Goal: Transaction & Acquisition: Purchase product/service

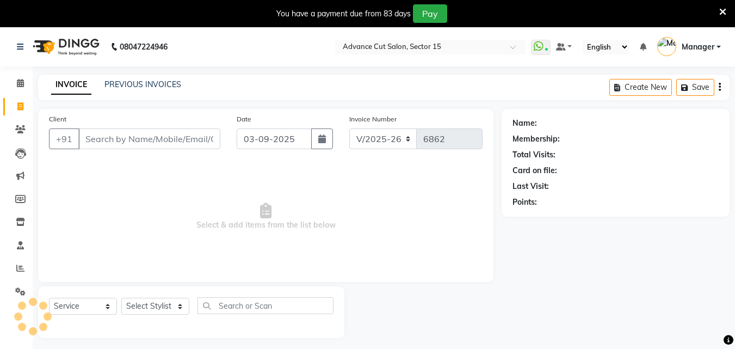
select select "6255"
select select "service"
click at [718, 13] on div "You have a payment due from 83 days Pay" at bounding box center [361, 13] width 715 height 18
click at [721, 12] on icon at bounding box center [722, 12] width 7 height 10
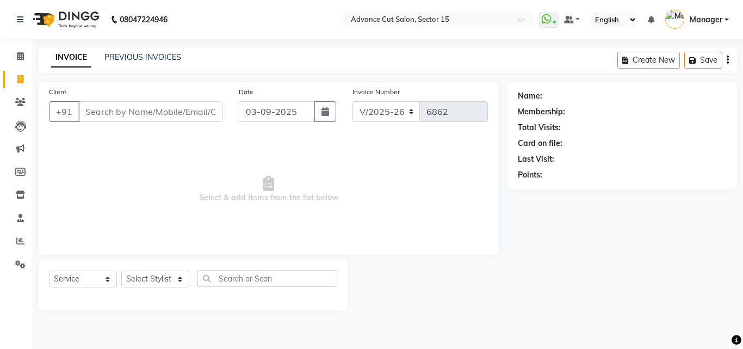
select select "6255"
select select "service"
click at [152, 55] on link "PREVIOUS INVOICES" at bounding box center [142, 57] width 77 height 10
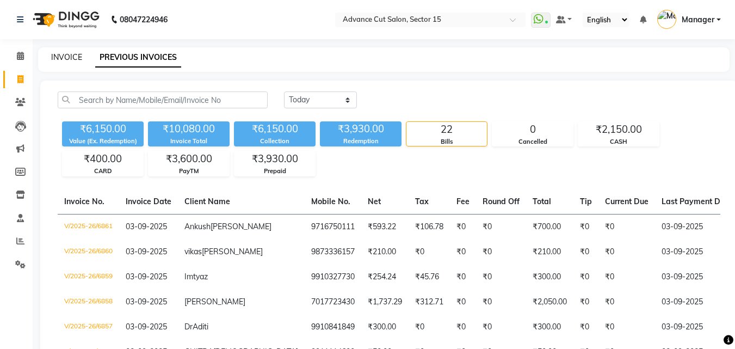
click at [75, 54] on link "INVOICE" at bounding box center [66, 57] width 31 height 10
select select "service"
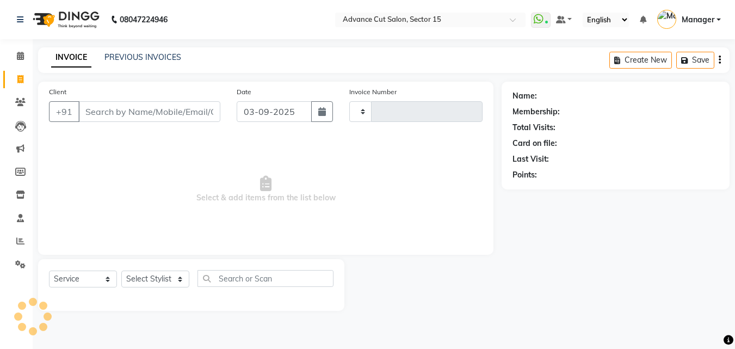
type input "6862"
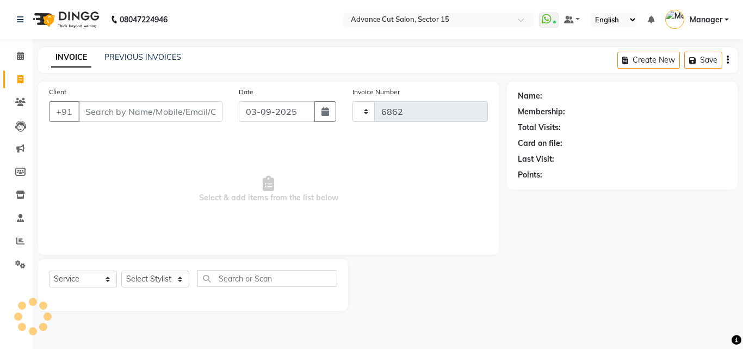
select select "6255"
click at [149, 113] on input "Client" at bounding box center [150, 111] width 144 height 21
click at [153, 116] on input "Client" at bounding box center [150, 111] width 144 height 21
click at [160, 112] on input "Client" at bounding box center [150, 111] width 144 height 21
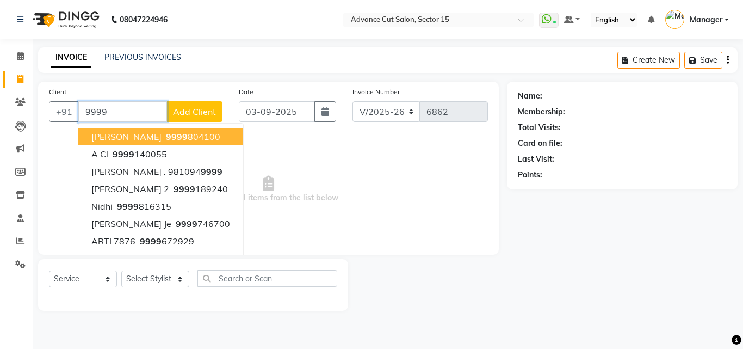
click at [141, 111] on input "9999" at bounding box center [122, 111] width 89 height 21
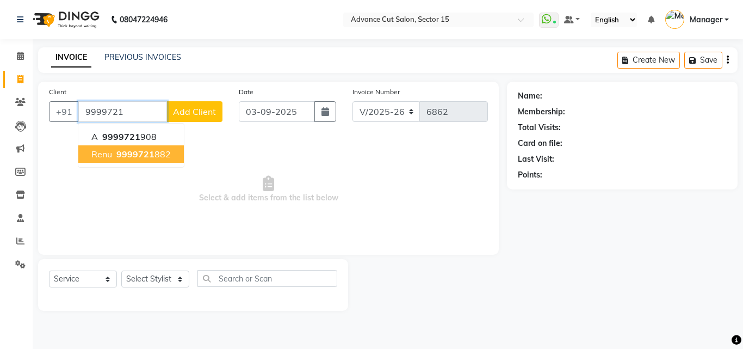
click at [158, 154] on ngb-highlight "9999721 882" at bounding box center [142, 153] width 57 height 11
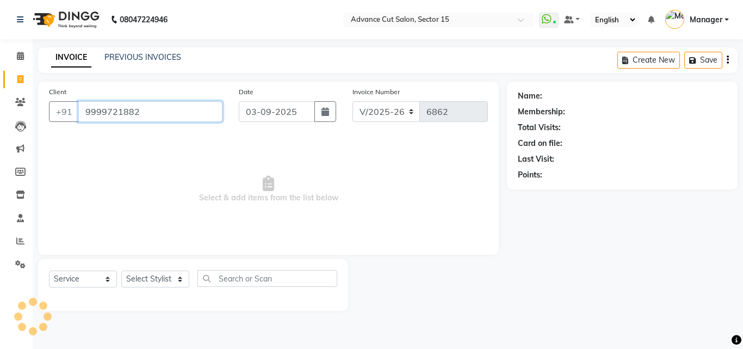
type input "9999721882"
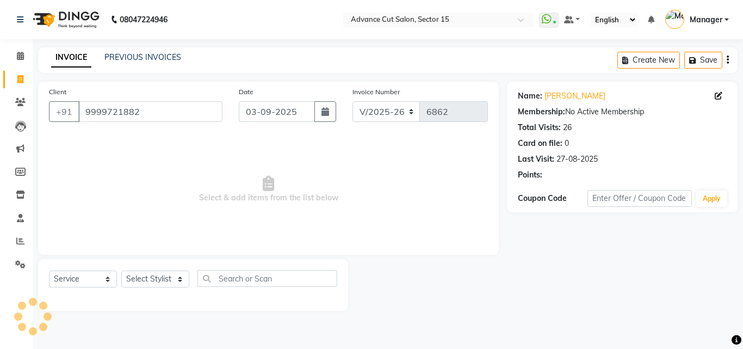
click at [549, 190] on div "Name: Renu Membership: No Active Membership Total Visits: 26 Card on file: 0 La…" at bounding box center [622, 147] width 231 height 131
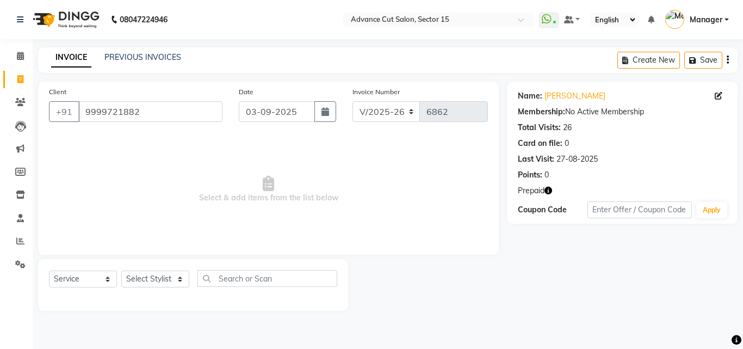
click at [547, 189] on icon "button" at bounding box center [548, 191] width 8 height 8
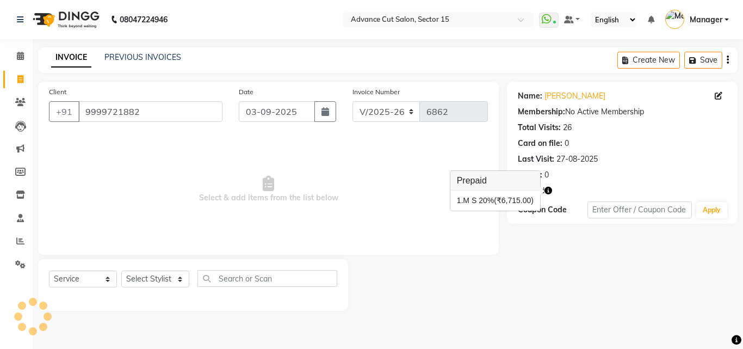
click at [547, 102] on div "Name: Renu Membership: No Active Membership Total Visits: 26 Card on file: 0 La…" at bounding box center [622, 133] width 209 height 95
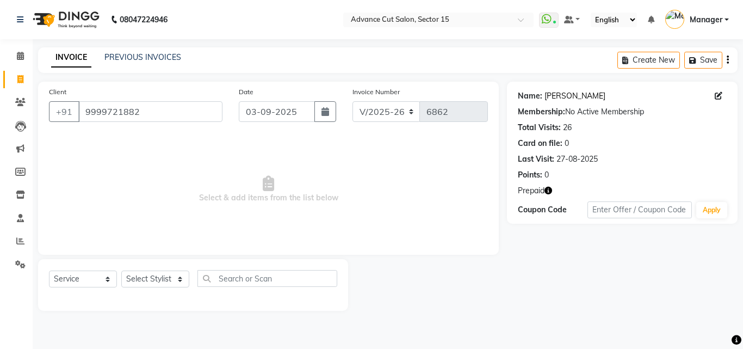
click at [552, 97] on link "Renu" at bounding box center [574, 95] width 61 height 11
click at [169, 283] on select "Select Stylist Advance Cut ASIF FARMAN HAIDER Iqbal KASHISH LUCKY Manager MANOJ…" at bounding box center [155, 278] width 68 height 17
click at [173, 280] on select "Select Stylist Advance Cut ASIF FARMAN HAIDER Iqbal KASHISH LUCKY Manager MANOJ…" at bounding box center [155, 278] width 68 height 17
click at [159, 288] on div "Select Service Product Membership Package Voucher Prepaid Gift Card Select Styl…" at bounding box center [193, 283] width 288 height 26
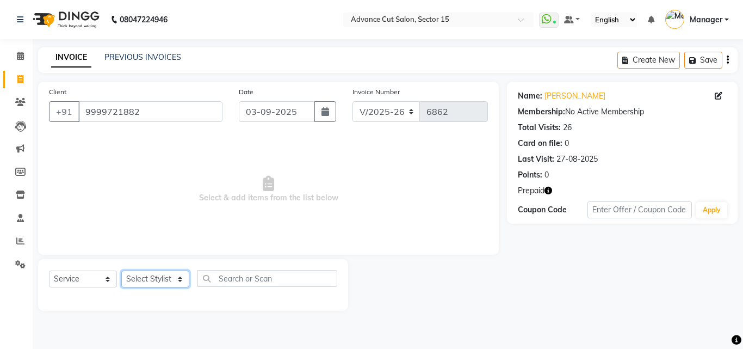
click at [159, 282] on select "Select Stylist Advance Cut [PERSON_NAME] [PERSON_NAME] [PERSON_NAME] LUCKY Mana…" at bounding box center [155, 278] width 68 height 17
click at [161, 284] on select "Select Stylist Advance Cut [PERSON_NAME] [PERSON_NAME] [PERSON_NAME] LUCKY Mana…" at bounding box center [155, 278] width 68 height 17
select select "46514"
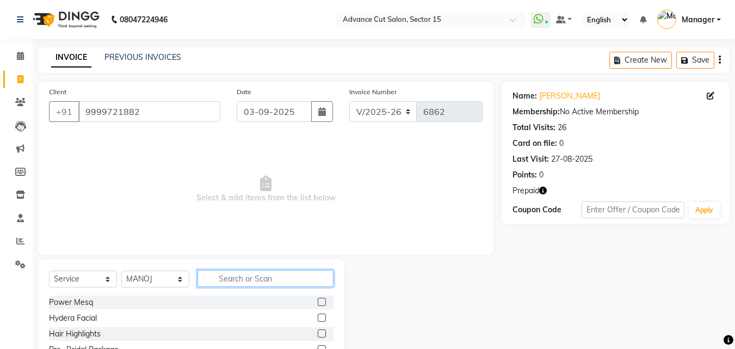
click at [275, 282] on input "text" at bounding box center [265, 278] width 136 height 17
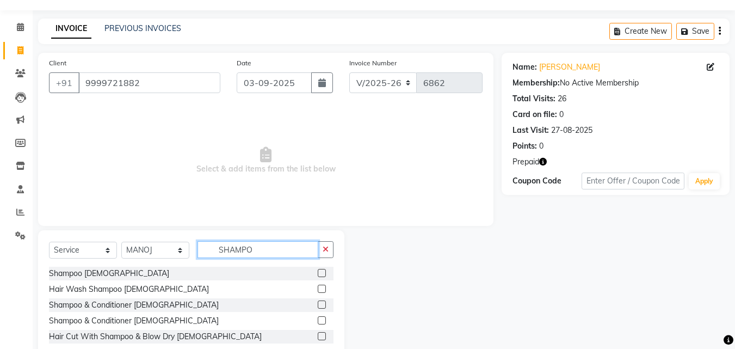
scroll to position [57, 0]
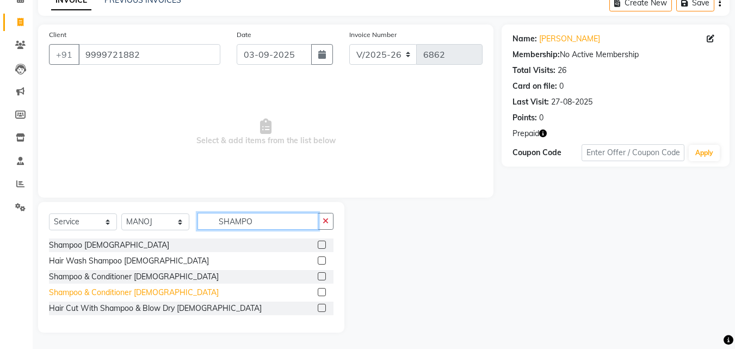
type input "SHAMPO"
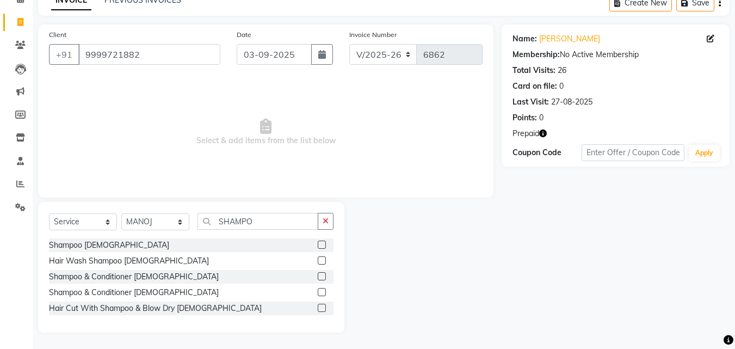
drag, startPoint x: 156, startPoint y: 289, endPoint x: 293, endPoint y: 250, distance: 143.1
click at [155, 289] on div "Shampoo & Conditioner [DEMOGRAPHIC_DATA]" at bounding box center [134, 292] width 170 height 11
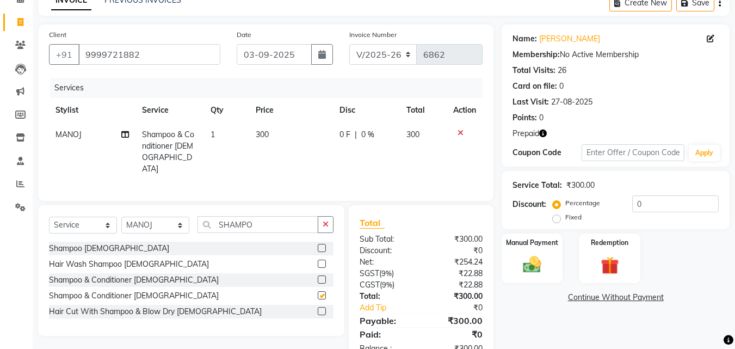
checkbox input "false"
click at [321, 218] on button "button" at bounding box center [326, 224] width 16 height 17
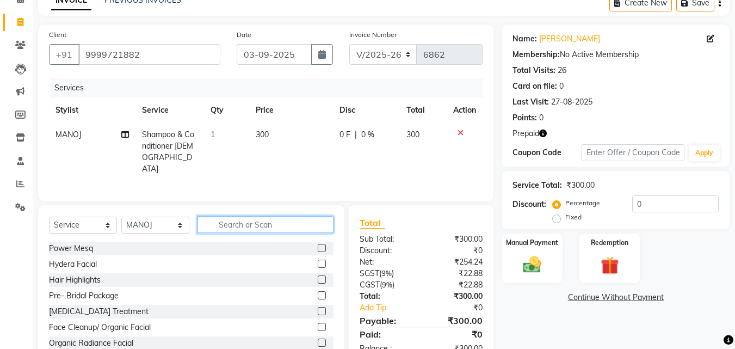
click at [268, 220] on input "text" at bounding box center [265, 224] width 136 height 17
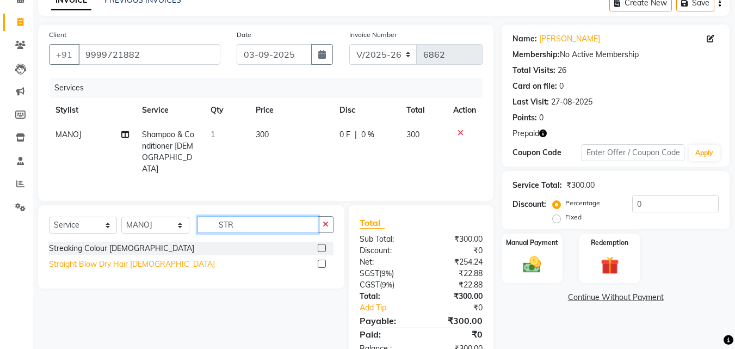
type input "STR"
drag, startPoint x: 131, startPoint y: 262, endPoint x: 138, endPoint y: 259, distance: 7.8
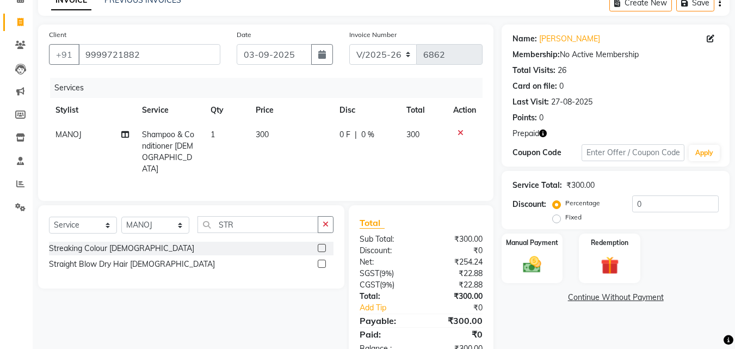
click at [131, 262] on div "Straight Blow Dry Hair Female" at bounding box center [132, 263] width 166 height 11
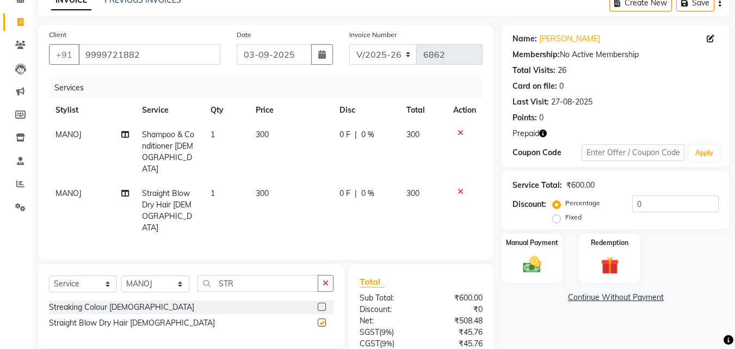
checkbox input "false"
click at [169, 275] on select "Select Stylist Advance Cut ASIF FARMAN HAIDER Iqbal KASHISH LUCKY Manager MANOJ…" at bounding box center [155, 283] width 68 height 17
select select "46515"
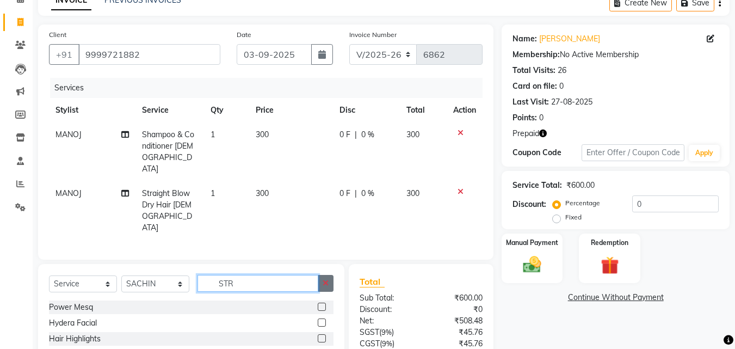
drag, startPoint x: 313, startPoint y: 268, endPoint x: 319, endPoint y: 269, distance: 6.1
click at [317, 275] on input "STR" at bounding box center [257, 283] width 121 height 17
click at [334, 271] on div "Select Service Product Membership Package Voucher Prepaid Gift Card Select Styl…" at bounding box center [191, 344] width 306 height 160
click at [324, 279] on icon "button" at bounding box center [326, 283] width 6 height 8
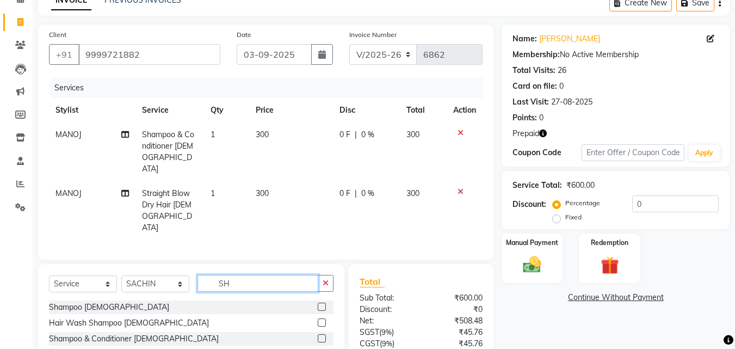
type input "S"
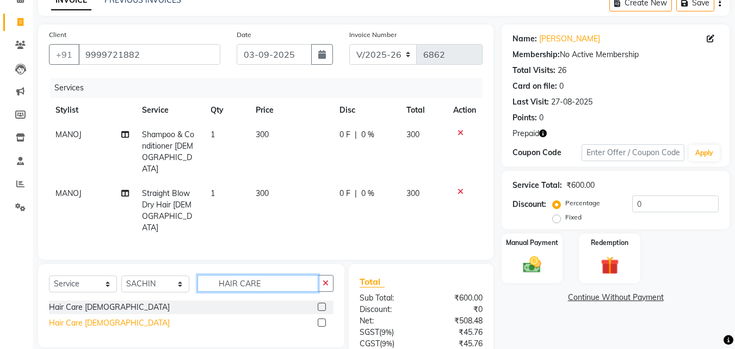
type input "HAIR CARE"
click at [104, 317] on div "Hair Care [DEMOGRAPHIC_DATA]" at bounding box center [109, 322] width 121 height 11
checkbox input "false"
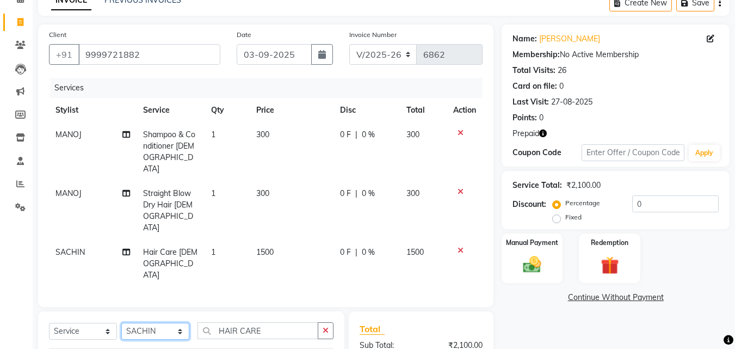
click at [157, 323] on select "Select Stylist Advance Cut [PERSON_NAME] [PERSON_NAME] [PERSON_NAME] LUCKY Mana…" at bounding box center [155, 331] width 68 height 17
click at [158, 323] on select "Select Stylist Advance Cut [PERSON_NAME] [PERSON_NAME] [PERSON_NAME] LUCKY Mana…" at bounding box center [155, 331] width 68 height 17
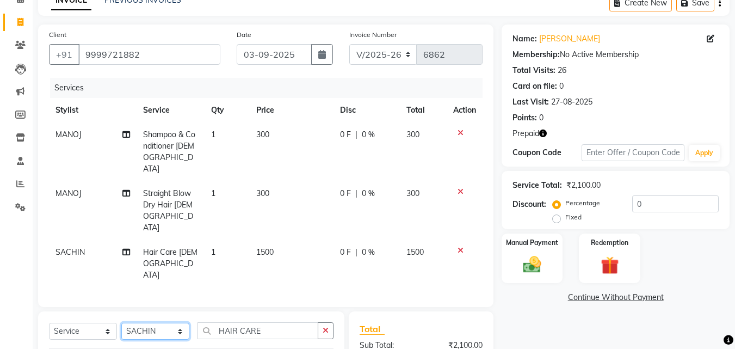
click at [158, 323] on select "Select Stylist Advance Cut [PERSON_NAME] [PERSON_NAME] [PERSON_NAME] LUCKY Mana…" at bounding box center [155, 331] width 68 height 17
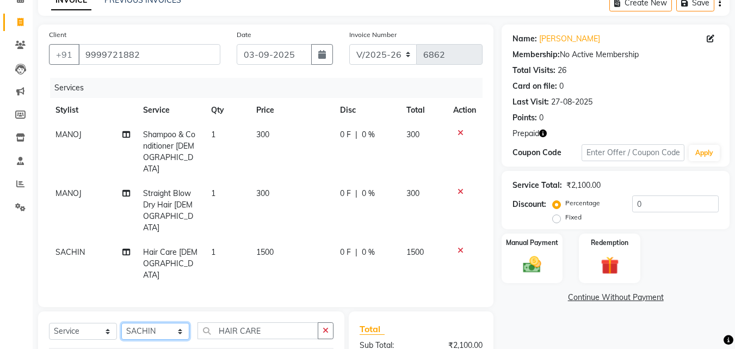
click at [158, 323] on select "Select Stylist Advance Cut [PERSON_NAME] [PERSON_NAME] [PERSON_NAME] LUCKY Mana…" at bounding box center [155, 331] width 68 height 17
select select "46509"
click at [158, 323] on select "Select Stylist Advance Cut [PERSON_NAME] [PERSON_NAME] [PERSON_NAME] LUCKY Mana…" at bounding box center [155, 331] width 68 height 17
click at [321, 322] on button "button" at bounding box center [326, 330] width 16 height 17
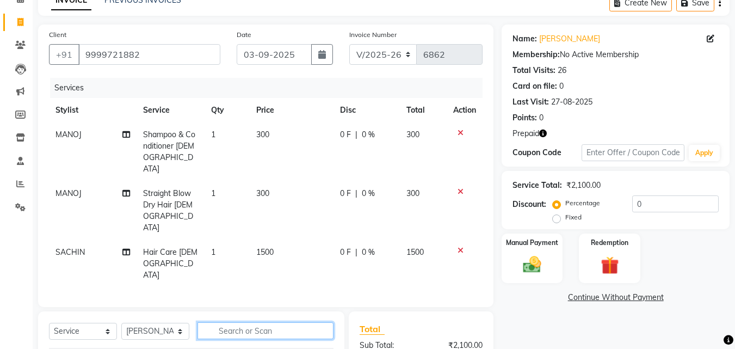
click at [301, 322] on input "text" at bounding box center [265, 330] width 136 height 17
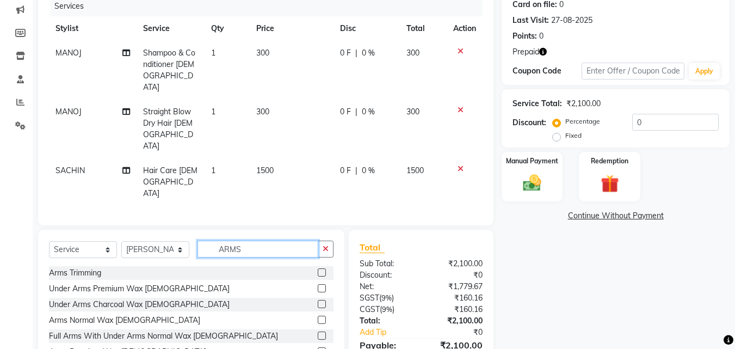
scroll to position [170, 0]
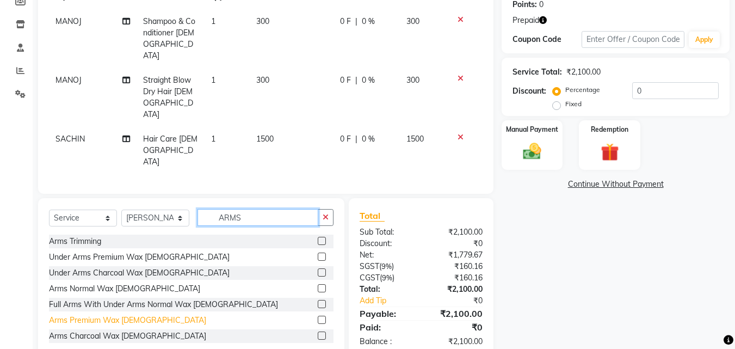
type input "ARMS"
click at [97, 314] on div "Arms Premium Wax Female" at bounding box center [127, 319] width 157 height 11
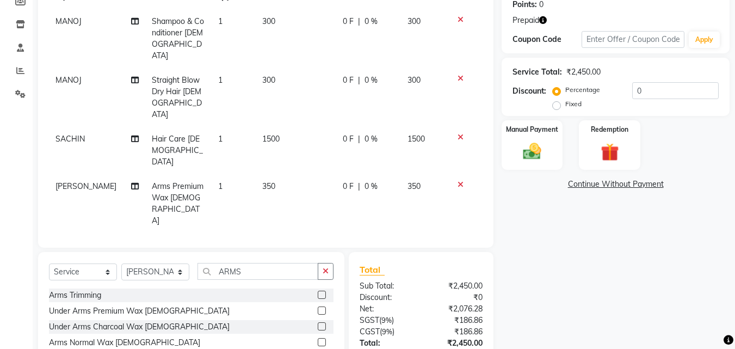
checkbox input "false"
click at [332, 263] on button "button" at bounding box center [326, 271] width 16 height 17
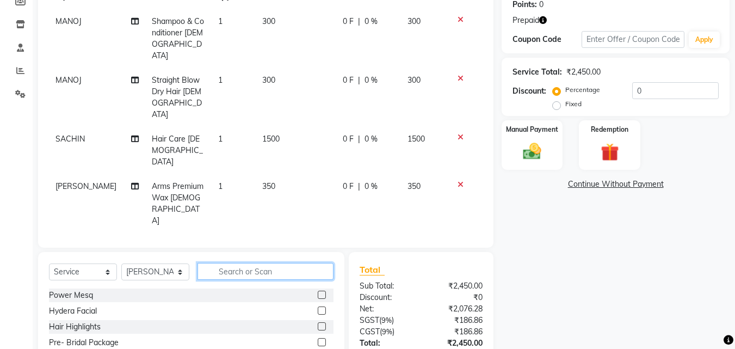
click at [263, 263] on input "text" at bounding box center [265, 271] width 136 height 17
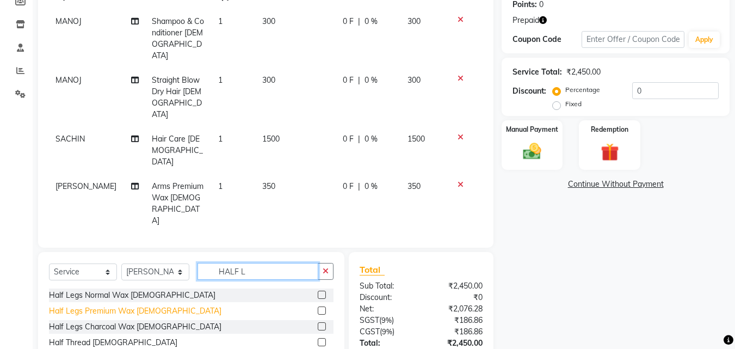
type input "HALF L"
click at [123, 305] on div "Half Legs Premium Wax Female" at bounding box center [135, 310] width 172 height 11
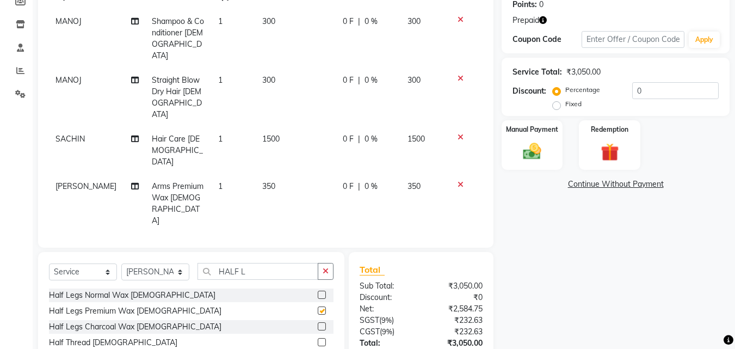
checkbox input "false"
click at [326, 278] on button "button" at bounding box center [326, 271] width 16 height 17
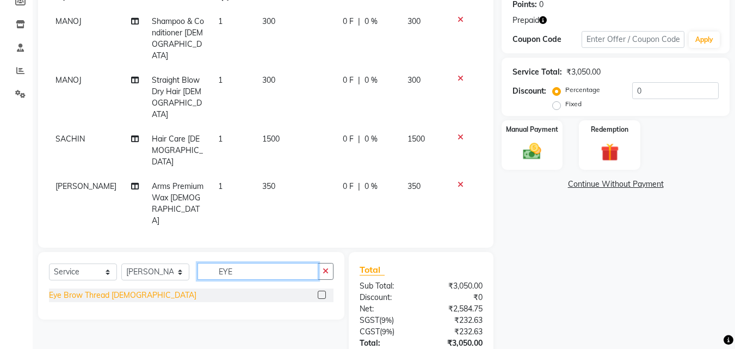
type input "EYE"
click at [122, 295] on div "Eye Brow Thread Female" at bounding box center [122, 294] width 147 height 11
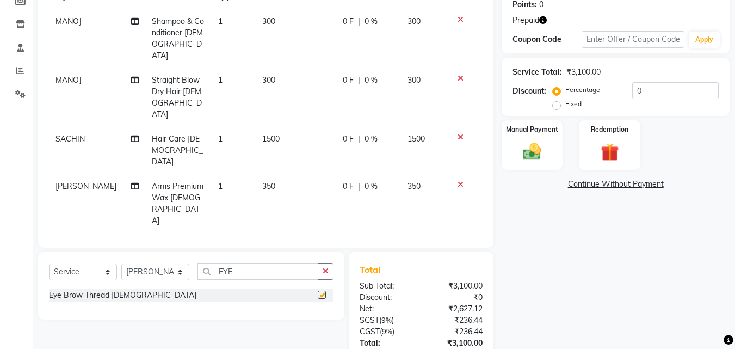
checkbox input "false"
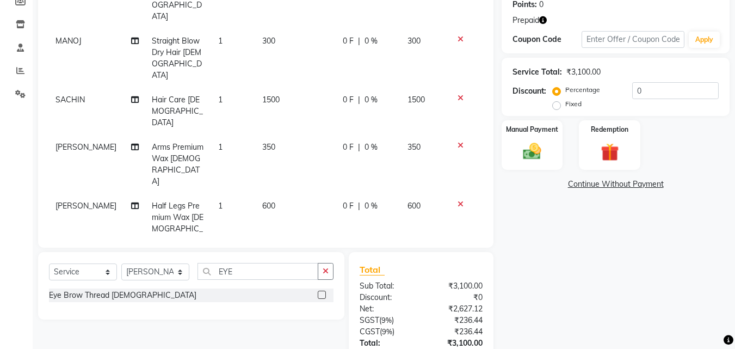
click at [284, 252] on td "50" at bounding box center [296, 275] width 80 height 47
select select "46509"
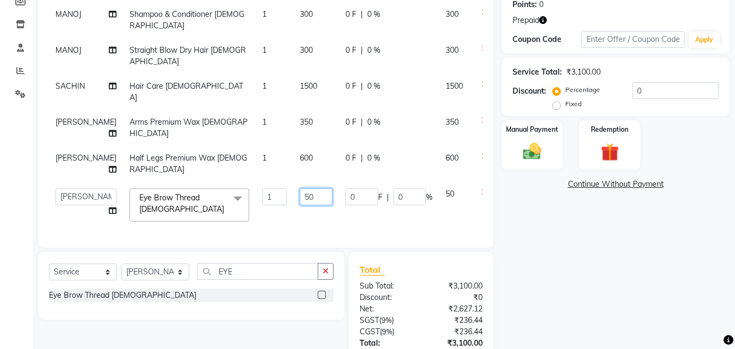
scroll to position [15, 0]
click at [300, 196] on input "50" at bounding box center [316, 196] width 33 height 17
type input "100"
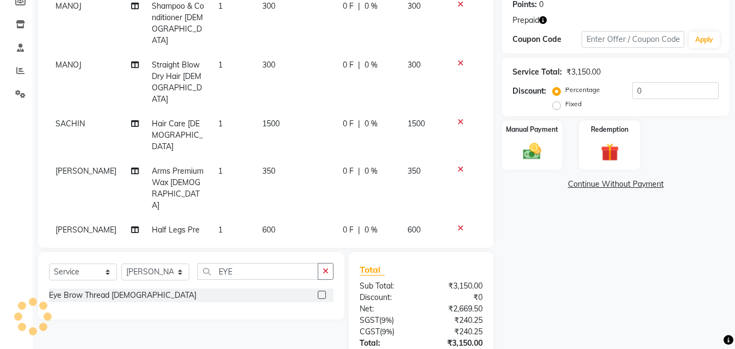
click at [274, 159] on td "350" at bounding box center [296, 188] width 80 height 59
select select "46509"
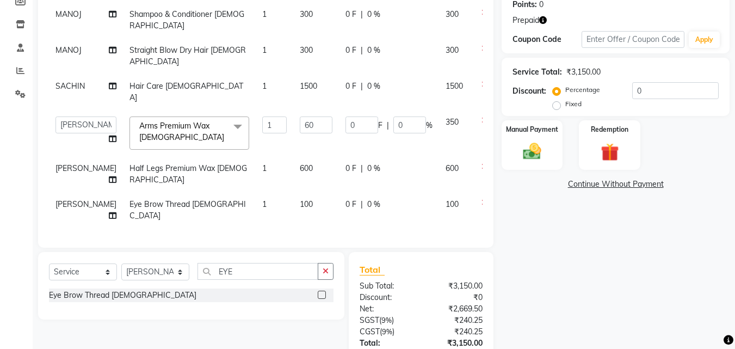
type input "600"
click at [651, 243] on div "Name: Renu Membership: No Active Membership Total Visits: 26 Card on file: 0 La…" at bounding box center [619, 161] width 236 height 500
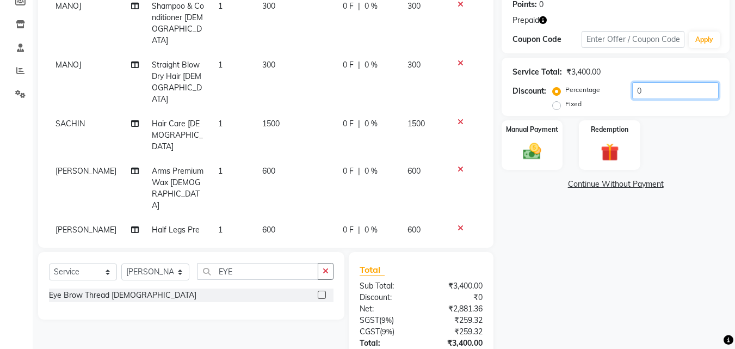
click at [634, 96] on input "0" at bounding box center [675, 90] width 86 height 17
type input "30"
click at [623, 142] on img at bounding box center [609, 151] width 30 height 23
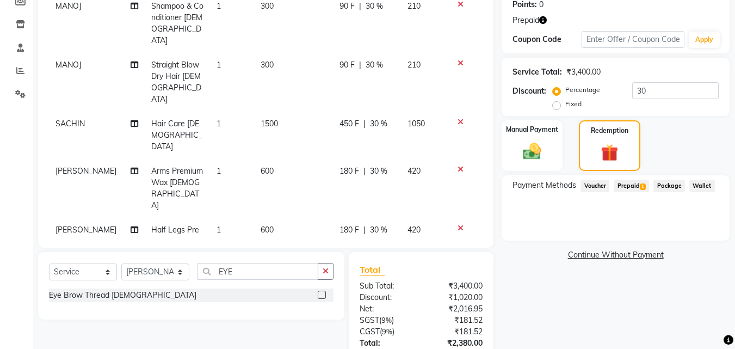
click at [631, 185] on span "Prepaid 1" at bounding box center [630, 185] width 35 height 13
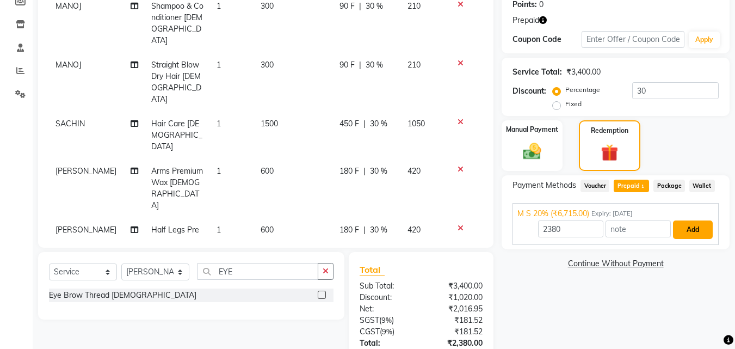
click at [683, 232] on button "Add" at bounding box center [693, 229] width 40 height 18
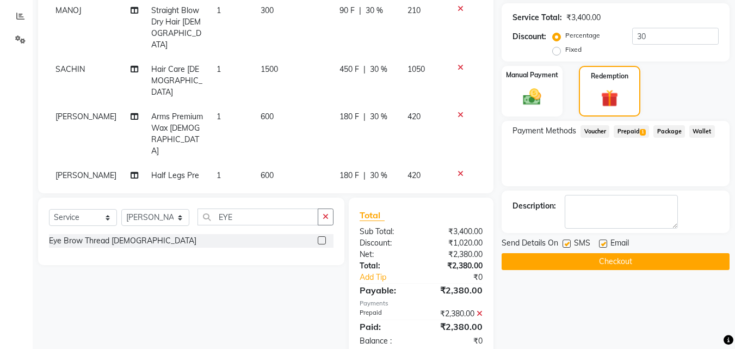
scroll to position [250, 0]
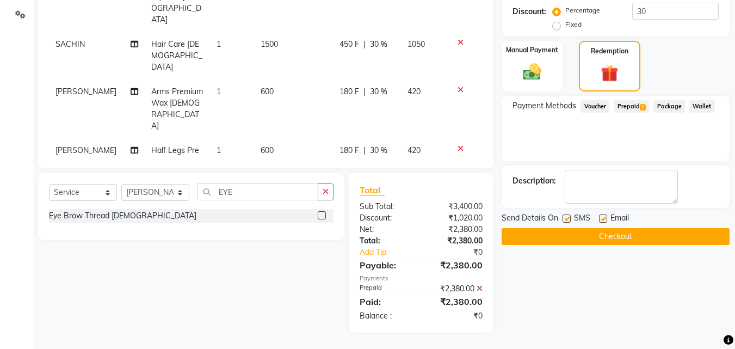
click at [665, 240] on button "Checkout" at bounding box center [615, 236] width 228 height 17
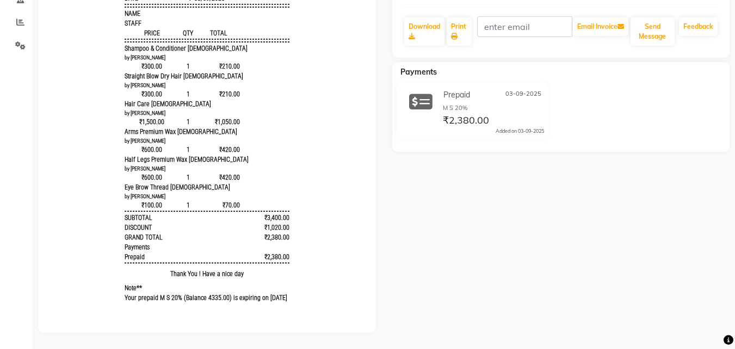
drag, startPoint x: 195, startPoint y: 200, endPoint x: 149, endPoint y: 151, distance: 66.9
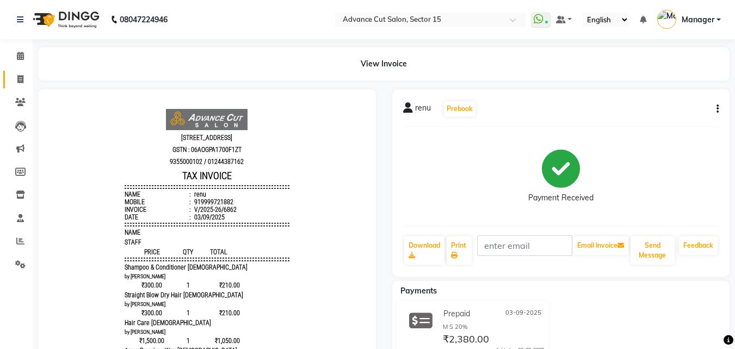
click at [10, 71] on link "Invoice" at bounding box center [16, 80] width 26 height 18
select select "6255"
select select "service"
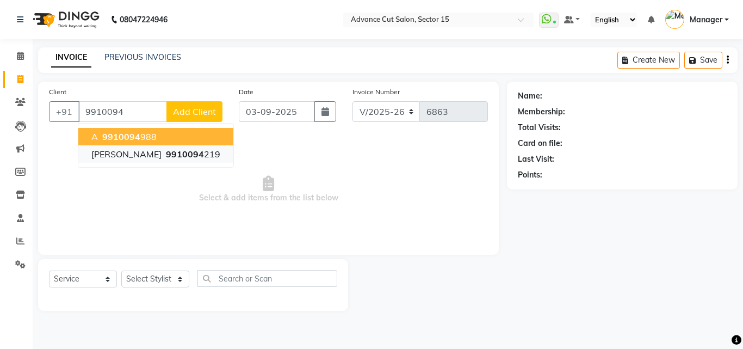
click at [180, 158] on button "rajnish 9910094 219" at bounding box center [155, 153] width 155 height 17
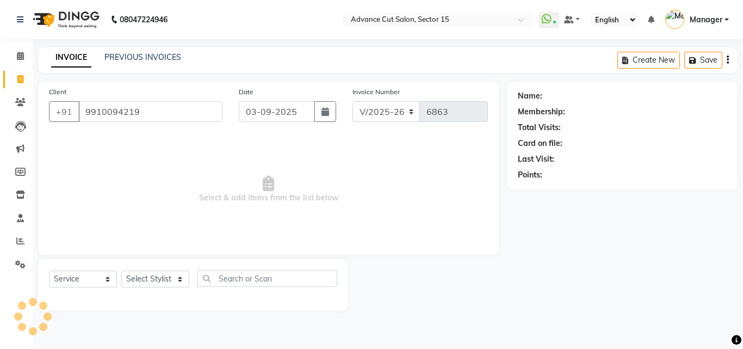
type input "9910094219"
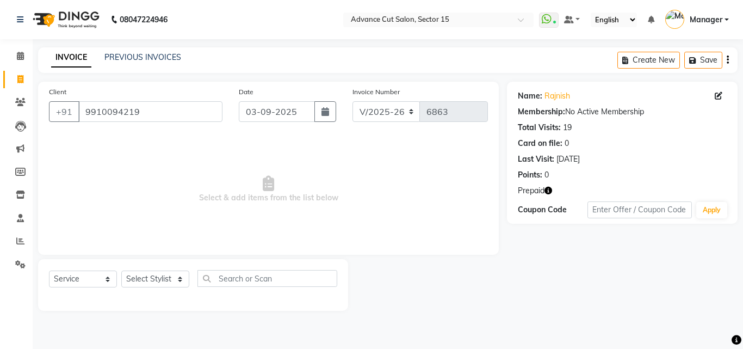
click at [540, 188] on span "Prepaid" at bounding box center [531, 190] width 27 height 11
click at [550, 190] on icon "button" at bounding box center [548, 191] width 8 height 8
drag, startPoint x: 176, startPoint y: 286, endPoint x: 166, endPoint y: 280, distance: 11.5
click at [173, 286] on select "Select Stylist Advance Cut [PERSON_NAME] [PERSON_NAME] [PERSON_NAME] LUCKY Mana…" at bounding box center [155, 278] width 68 height 17
select select "46502"
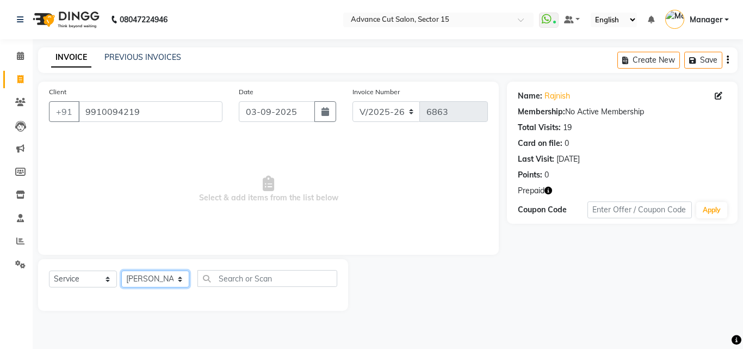
click at [121, 270] on select "Select Stylist Advance Cut [PERSON_NAME] [PERSON_NAME] [PERSON_NAME] LUCKY Mana…" at bounding box center [155, 278] width 68 height 17
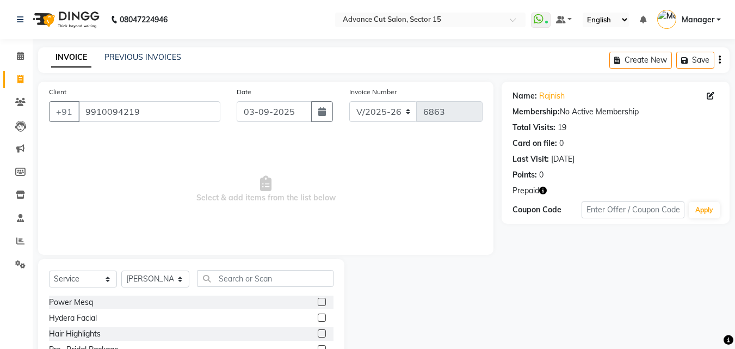
click at [238, 288] on div "Select Service Product Membership Package Voucher Prepaid Gift Card Select Styl…" at bounding box center [191, 283] width 284 height 26
click at [241, 276] on input "text" at bounding box center [265, 278] width 136 height 17
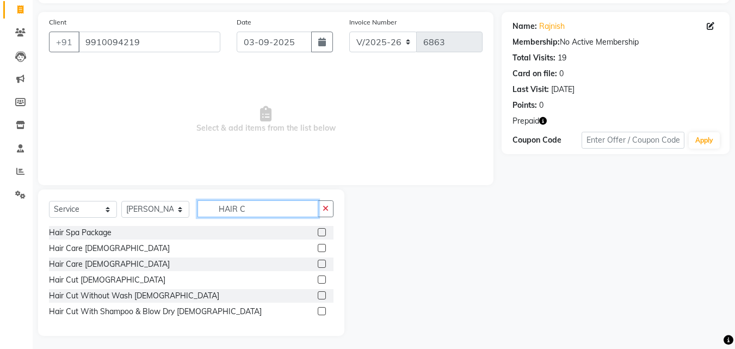
scroll to position [73, 0]
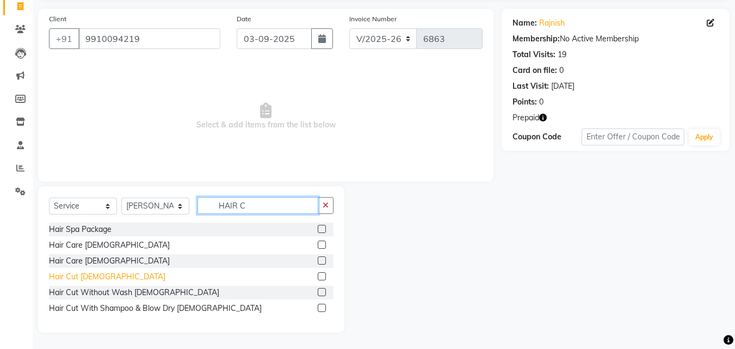
type input "HAIR C"
click at [91, 275] on div "Hair Cut [DEMOGRAPHIC_DATA]" at bounding box center [107, 276] width 116 height 11
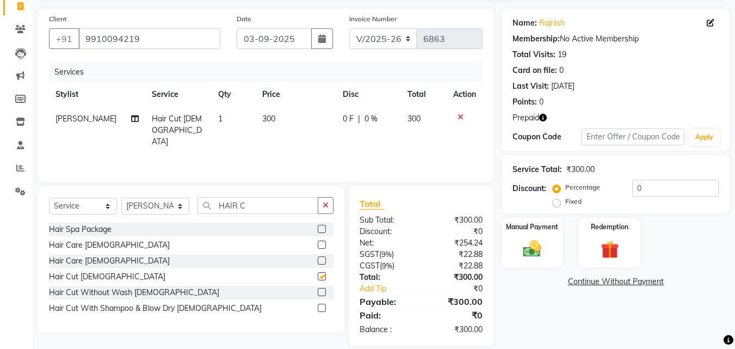
checkbox input "false"
click at [635, 190] on input "0" at bounding box center [675, 187] width 86 height 17
type input "30"
click at [608, 232] on div "Redemption" at bounding box center [610, 242] width 64 height 52
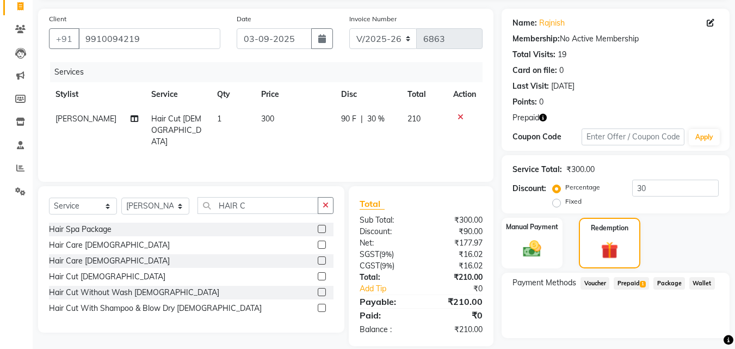
drag, startPoint x: 634, startPoint y: 271, endPoint x: 632, endPoint y: 284, distance: 13.2
click at [634, 271] on div "Name: Rajnish Membership: No Active Membership Total Visits: 19 Card on file: 0…" at bounding box center [619, 184] width 236 height 351
click at [635, 286] on span "Prepaid 1" at bounding box center [630, 283] width 35 height 13
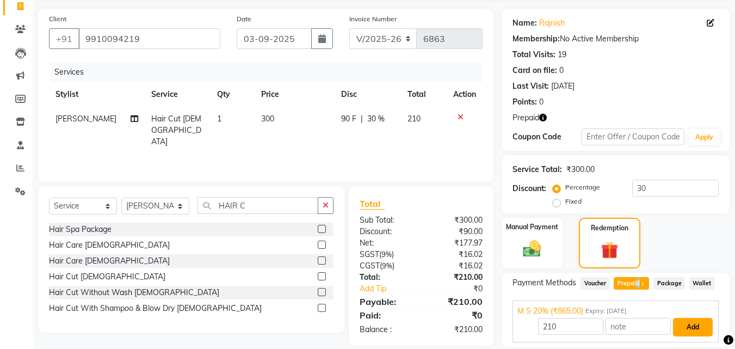
click at [710, 326] on button "Add" at bounding box center [693, 327] width 40 height 18
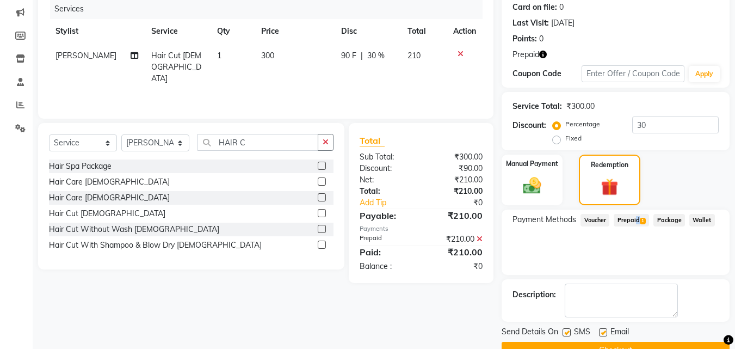
scroll to position [162, 0]
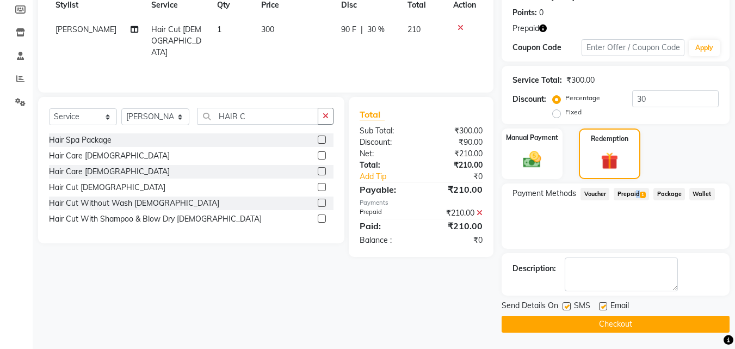
click at [686, 327] on button "Checkout" at bounding box center [615, 323] width 228 height 17
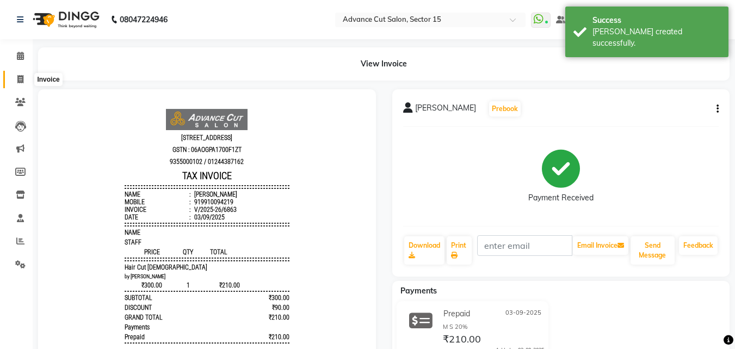
click at [17, 82] on icon at bounding box center [20, 79] width 6 height 8
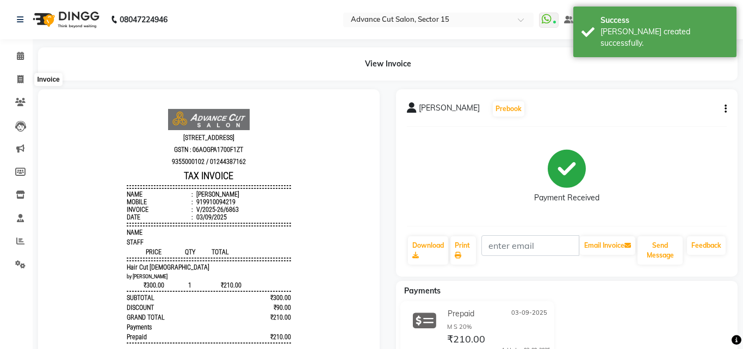
select select "6255"
select select "service"
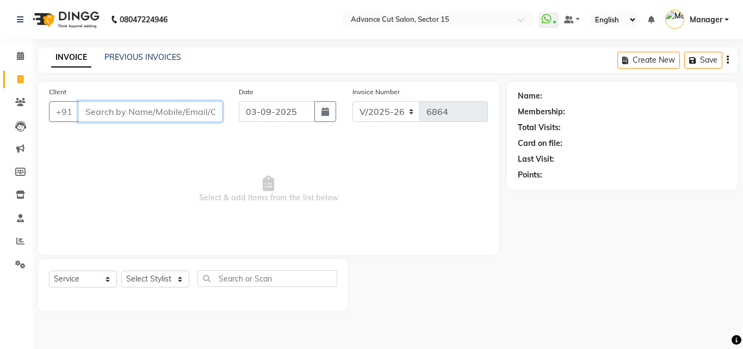
click at [175, 114] on input "Client" at bounding box center [150, 111] width 144 height 21
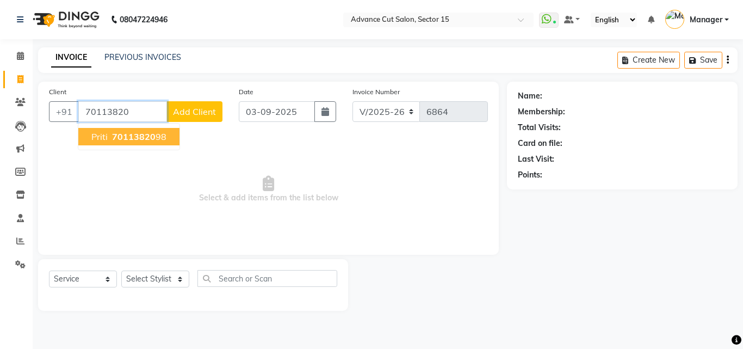
click at [138, 134] on span "70113820" at bounding box center [134, 136] width 44 height 11
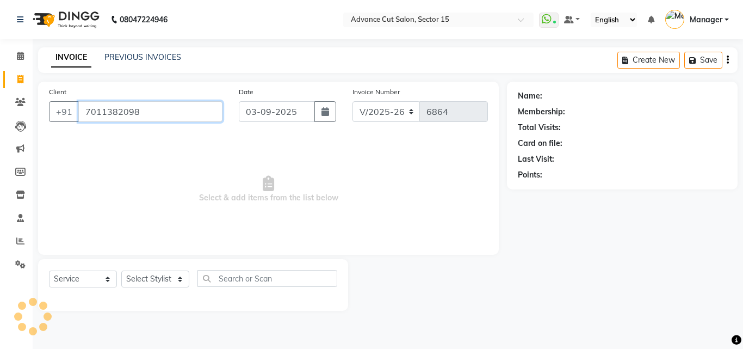
type input "7011382098"
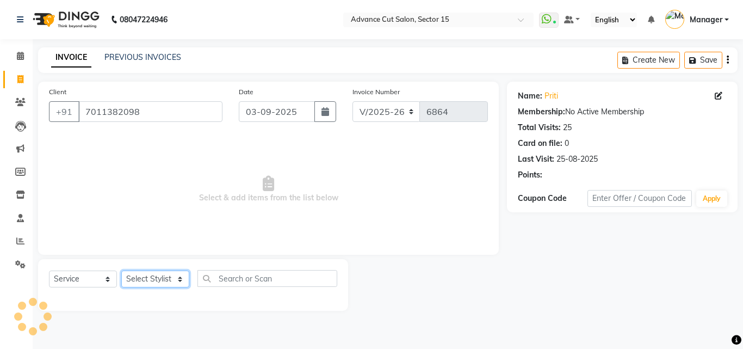
click at [171, 280] on select "Select Stylist Advance Cut [PERSON_NAME] [PERSON_NAME] [PERSON_NAME] LUCKY Mana…" at bounding box center [155, 278] width 68 height 17
select select "46510"
click at [121, 270] on select "Select Stylist Advance Cut [PERSON_NAME] [PERSON_NAME] [PERSON_NAME] LUCKY Mana…" at bounding box center [155, 278] width 68 height 17
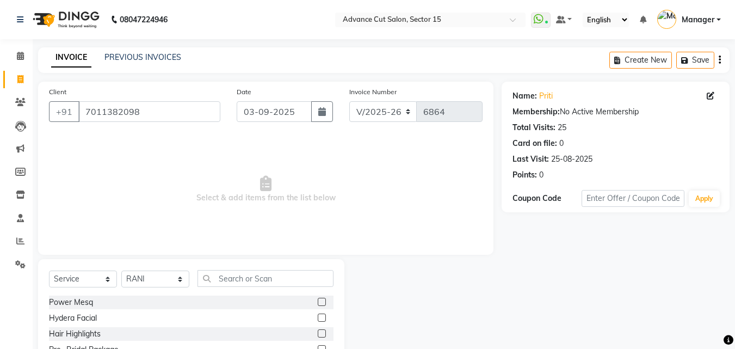
drag, startPoint x: 251, startPoint y: 265, endPoint x: 249, endPoint y: 277, distance: 12.7
click at [251, 265] on div "Select Service Product Membership Package Voucher Prepaid Gift Card Select Styl…" at bounding box center [191, 339] width 306 height 160
click at [249, 278] on input "text" at bounding box center [265, 278] width 136 height 17
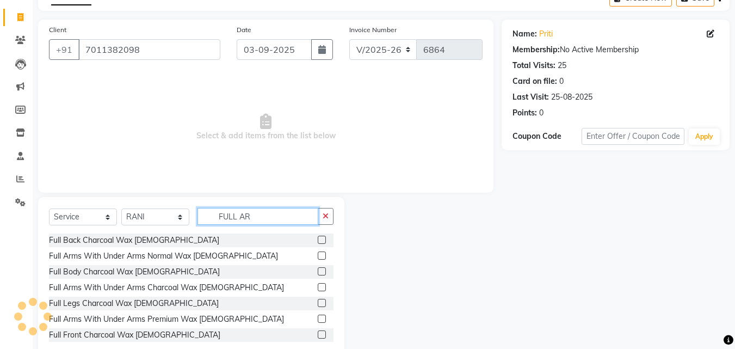
scroll to position [87, 0]
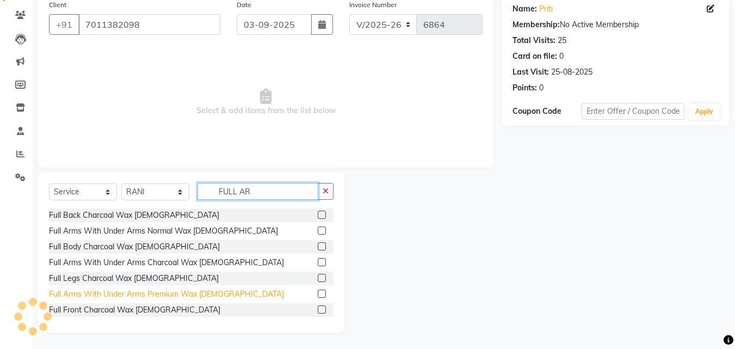
type input "FULL AR"
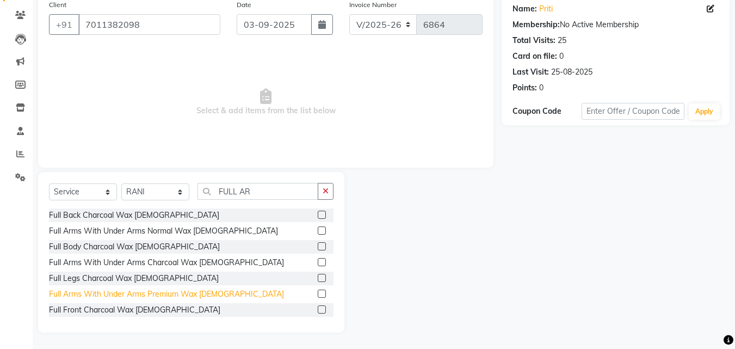
click at [196, 289] on div "Full Arms With Under Arms Premium Wax [DEMOGRAPHIC_DATA]" at bounding box center [166, 293] width 235 height 11
checkbox input "false"
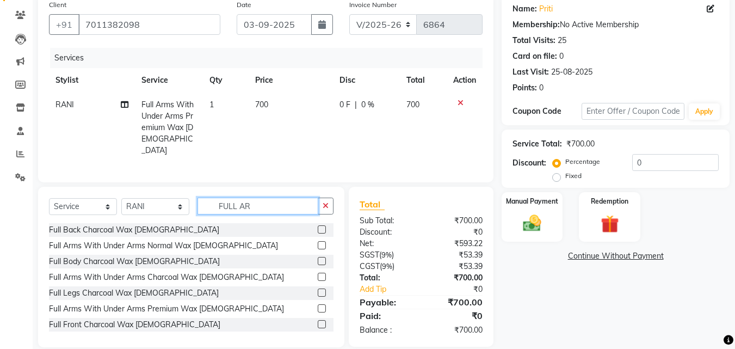
click at [298, 209] on input "FULL AR" at bounding box center [257, 205] width 121 height 17
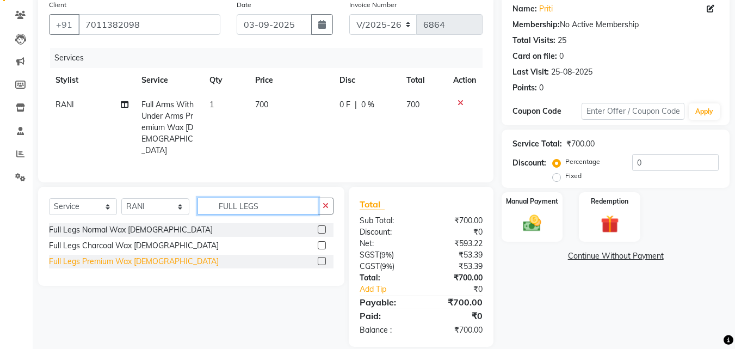
type input "FULL LEGS"
click at [137, 258] on div "Full Legs Premium Wax [DEMOGRAPHIC_DATA]" at bounding box center [134, 261] width 170 height 11
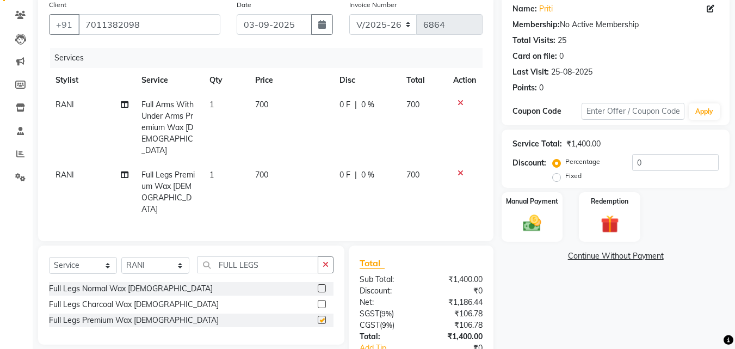
checkbox input "false"
click at [333, 256] on button "button" at bounding box center [326, 264] width 16 height 17
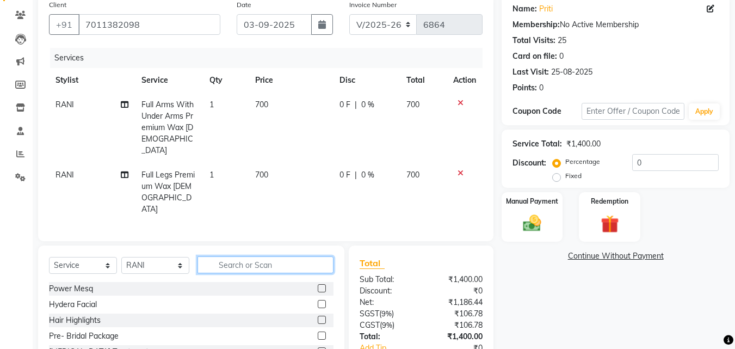
click at [291, 256] on input "text" at bounding box center [265, 264] width 136 height 17
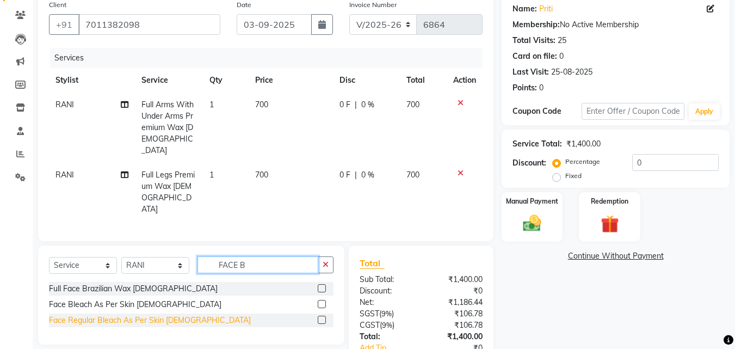
type input "FACE B"
click at [183, 314] on div "Face Regular Bleach As Per Skin [DEMOGRAPHIC_DATA]" at bounding box center [150, 319] width 202 height 11
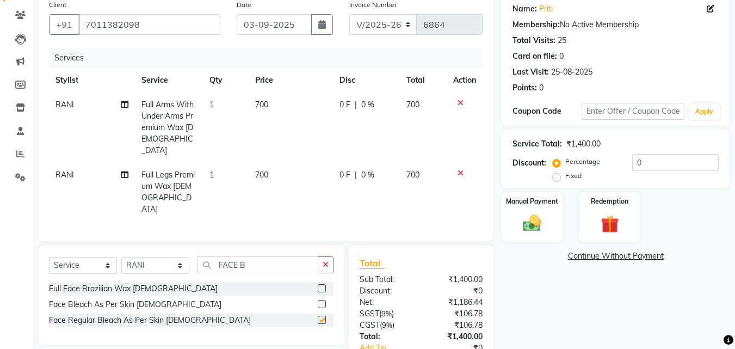
checkbox input "false"
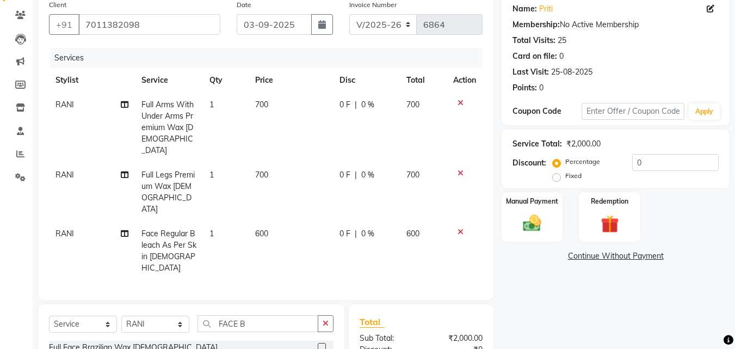
click at [302, 221] on td "600" at bounding box center [291, 250] width 84 height 59
click at [298, 205] on div "Services Stylist Service Qty Price Disc Total Action RANI Full Arms With Under …" at bounding box center [265, 168] width 433 height 241
select select "46510"
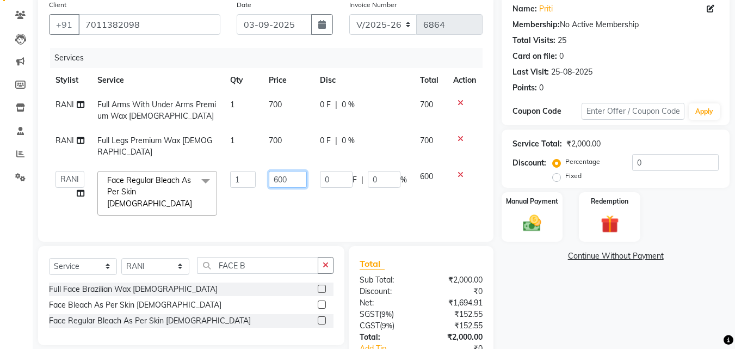
click at [288, 171] on input "600" at bounding box center [288, 179] width 38 height 17
type input "800"
click at [510, 288] on div "Name: Priti Membership: No Active Membership Total Visits: 25 Card on file: 0 L…" at bounding box center [619, 200] width 236 height 411
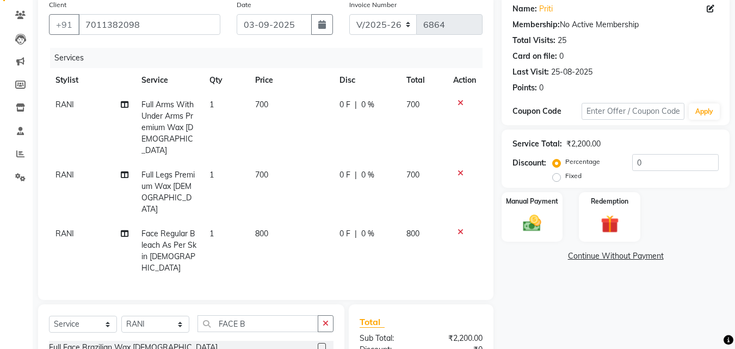
click at [635, 173] on div "Percentage Fixed 0" at bounding box center [637, 168] width 164 height 29
click at [634, 169] on input "0" at bounding box center [675, 162] width 86 height 17
type input "50"
click at [598, 234] on img at bounding box center [609, 223] width 30 height 23
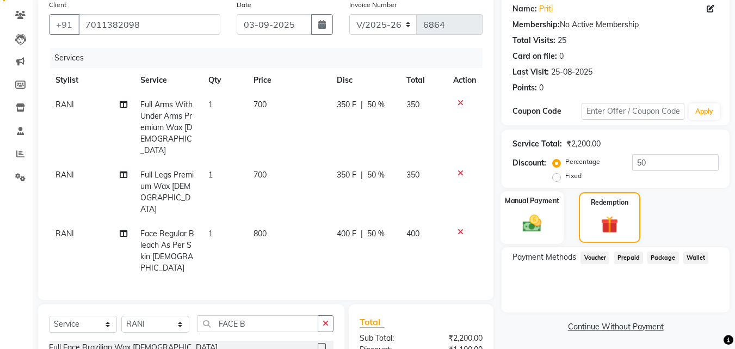
click at [534, 215] on img at bounding box center [532, 223] width 30 height 22
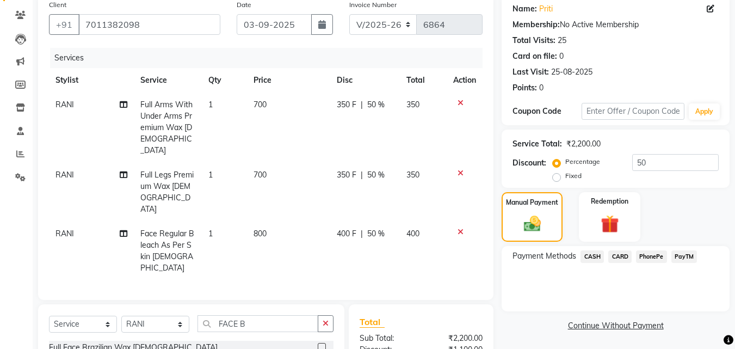
click at [646, 214] on div "Manual Payment Redemption" at bounding box center [615, 216] width 244 height 49
click at [628, 213] on div "Redemption" at bounding box center [610, 217] width 64 height 52
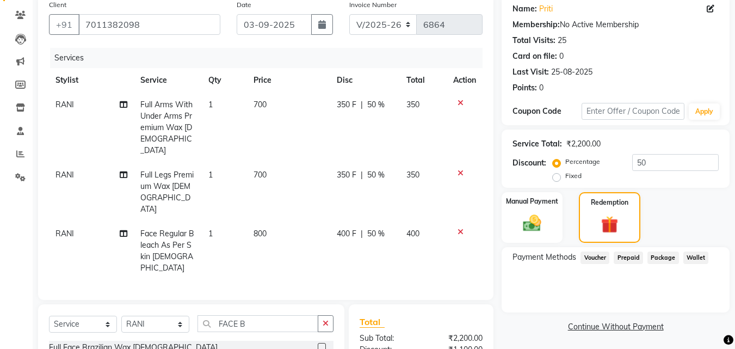
scroll to position [160, 0]
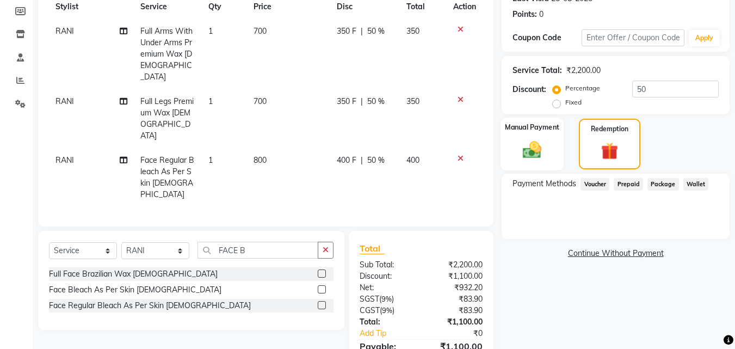
click at [549, 147] on div "Manual Payment" at bounding box center [532, 143] width 64 height 53
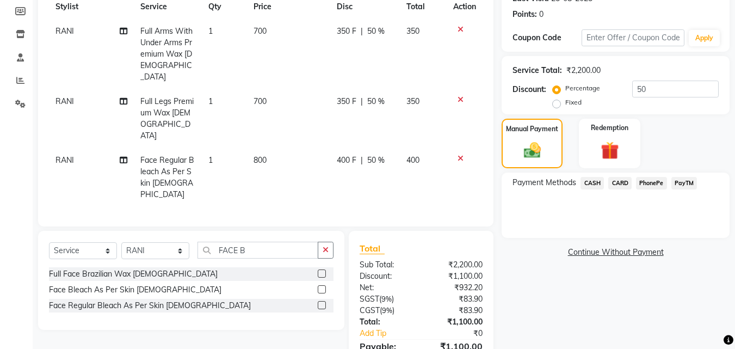
drag, startPoint x: 695, startPoint y: 179, endPoint x: 687, endPoint y: 191, distance: 13.9
click at [693, 179] on span "PayTM" at bounding box center [684, 183] width 26 height 13
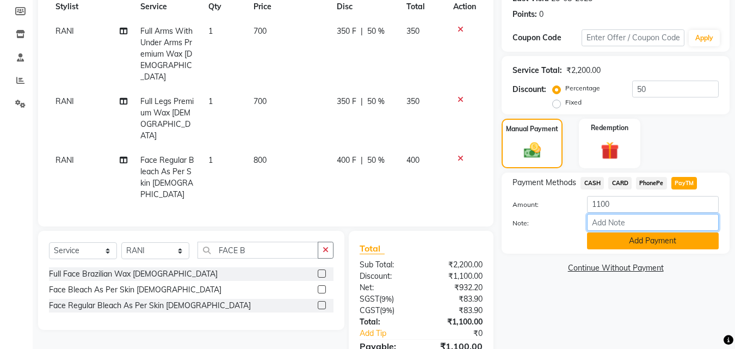
click at [689, 233] on div "Amount: 1100 Note: Add Payment" at bounding box center [615, 222] width 206 height 53
click at [691, 237] on button "Add Payment" at bounding box center [653, 240] width 132 height 17
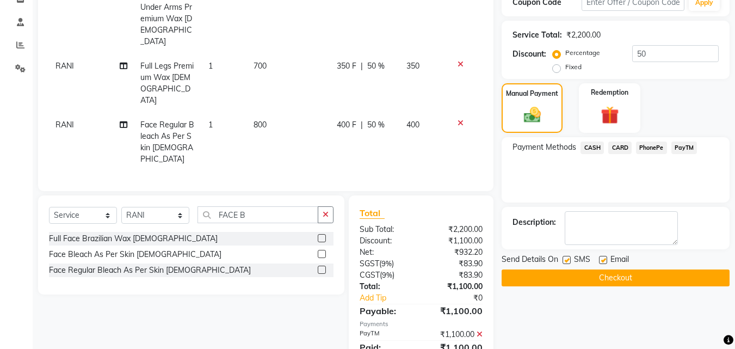
scroll to position [215, 0]
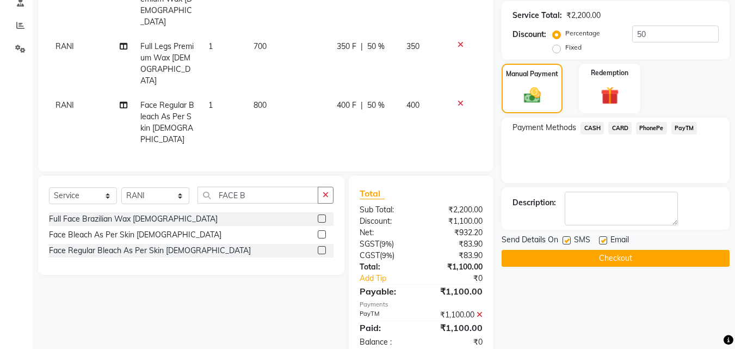
drag, startPoint x: 678, startPoint y: 268, endPoint x: 677, endPoint y: 259, distance: 8.2
click at [678, 268] on div "Name: Priti Membership: No Active Membership Total Visits: 25 Card on file: 0 L…" at bounding box center [619, 112] width 236 height 492
click at [677, 257] on button "Checkout" at bounding box center [615, 258] width 228 height 17
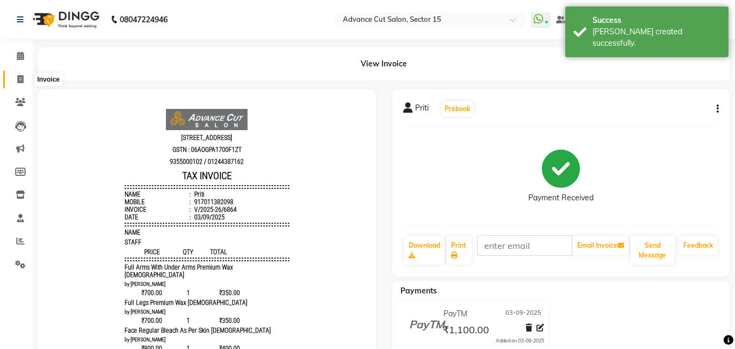
click at [22, 78] on icon at bounding box center [20, 79] width 6 height 8
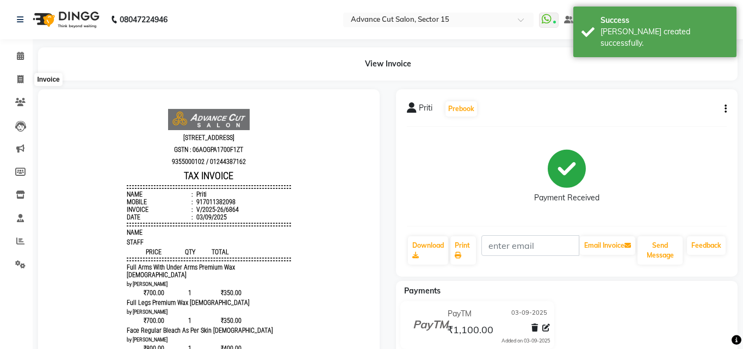
select select "6255"
select select "service"
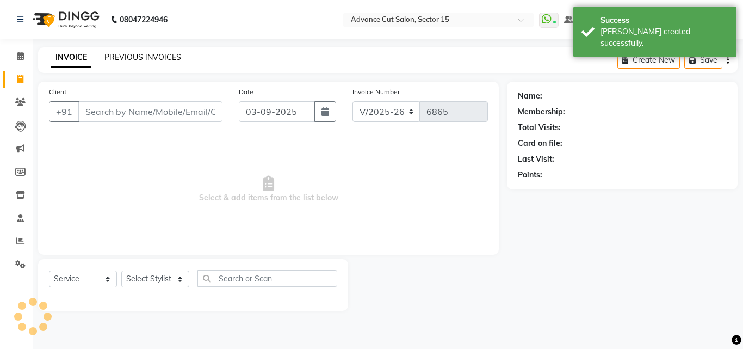
click at [125, 60] on link "PREVIOUS INVOICES" at bounding box center [142, 57] width 77 height 10
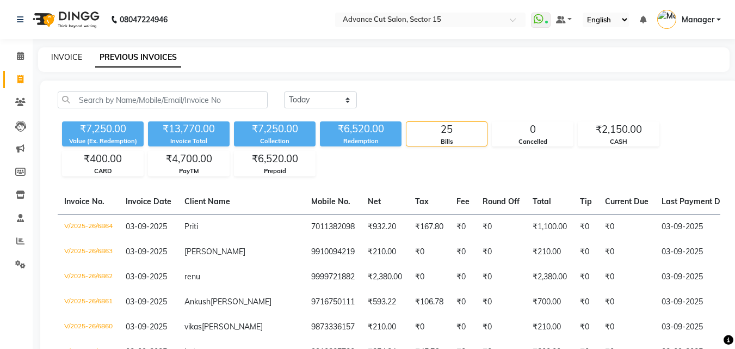
click at [70, 59] on link "INVOICE" at bounding box center [66, 57] width 31 height 10
select select "service"
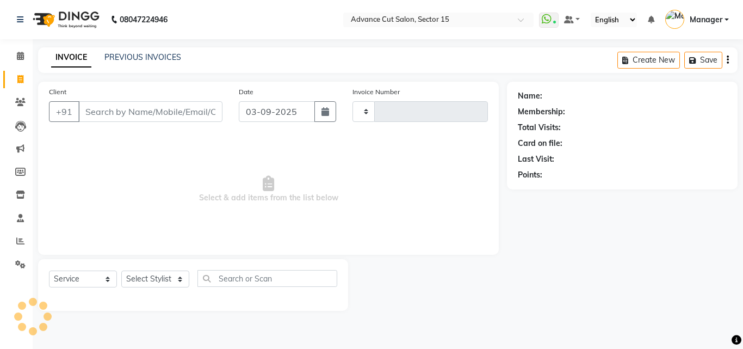
type input "6865"
select select "6255"
click at [125, 94] on div "Client +91" at bounding box center [136, 108] width 190 height 45
click at [128, 109] on input "Client" at bounding box center [150, 111] width 144 height 21
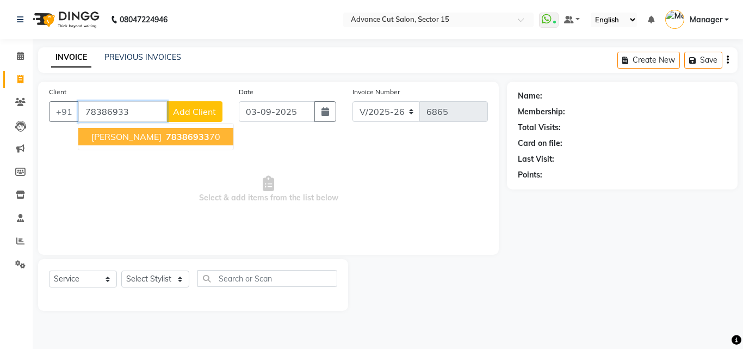
click at [166, 135] on span "78386933" at bounding box center [188, 136] width 44 height 11
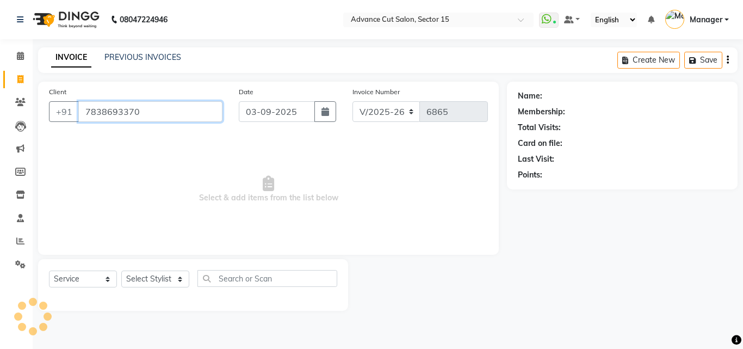
type input "7838693370"
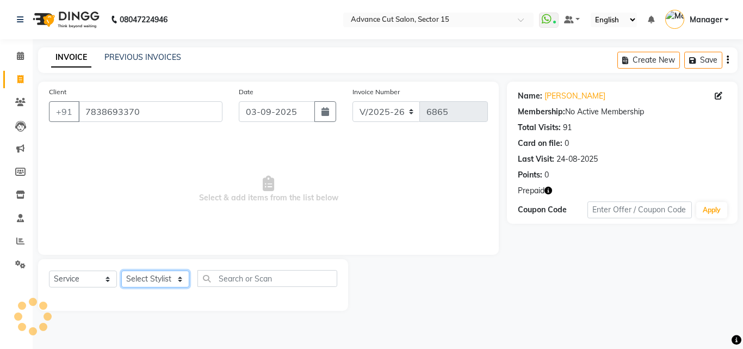
click at [155, 281] on select "Select Stylist Advance Cut ASIF FARMAN HAIDER Iqbal KASHISH LUCKY Manager MANOJ…" at bounding box center [155, 278] width 68 height 17
click at [295, 196] on span "Select & add items from the list below" at bounding box center [268, 189] width 439 height 109
click at [162, 285] on select "Select Stylist Advance Cut ASIF FARMAN HAIDER Iqbal KASHISH LUCKY Manager MANOJ…" at bounding box center [155, 278] width 68 height 17
click at [160, 283] on select "Select Stylist Advance Cut ASIF FARMAN HAIDER Iqbal KASHISH LUCKY Manager MANOJ…" at bounding box center [155, 278] width 68 height 17
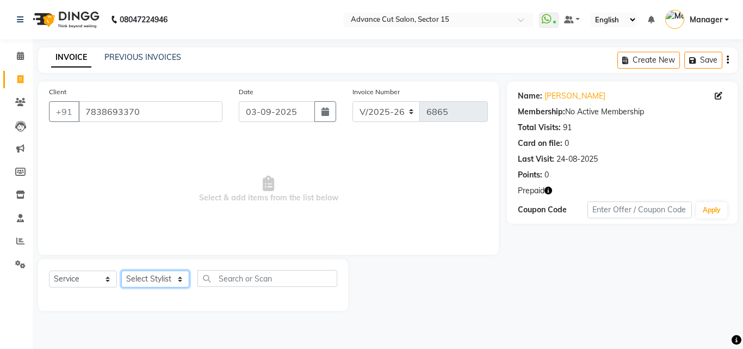
click at [160, 283] on select "Select Stylist Advance Cut ASIF FARMAN HAIDER Iqbal KASHISH LUCKY Manager MANOJ…" at bounding box center [155, 278] width 68 height 17
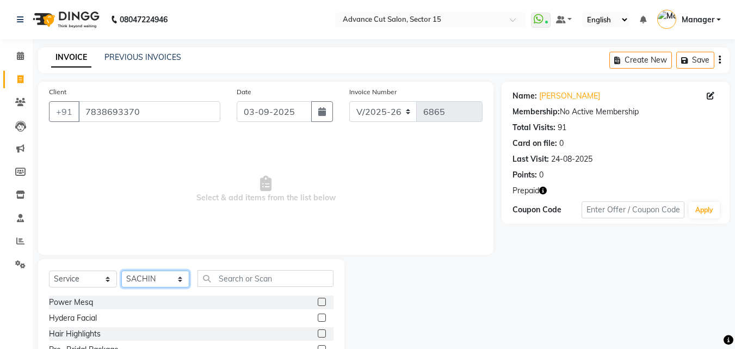
click at [160, 283] on select "Select Stylist Advance Cut ASIF FARMAN HAIDER Iqbal KASHISH LUCKY Manager MANOJ…" at bounding box center [155, 278] width 68 height 17
select select "46514"
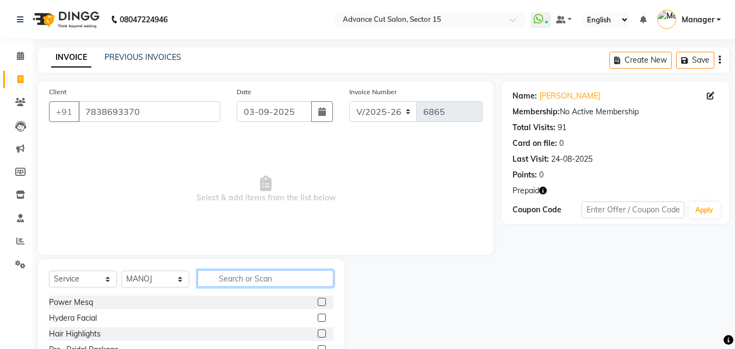
click at [269, 277] on input "text" at bounding box center [265, 278] width 136 height 17
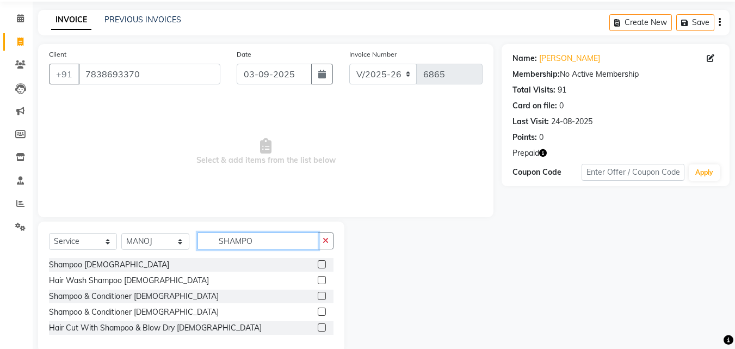
scroll to position [57, 0]
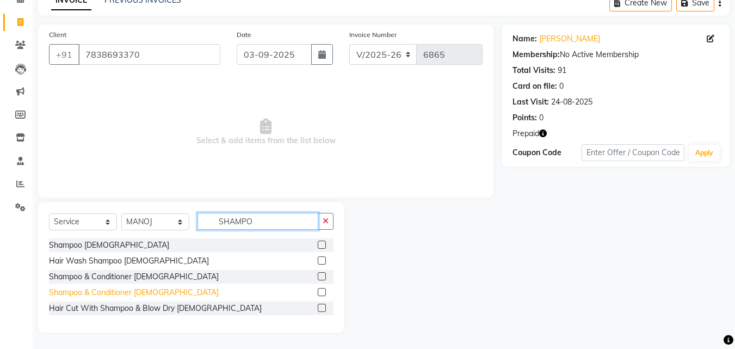
type input "SHAMPO"
click at [118, 297] on div "Shampoo & Conditioner Female" at bounding box center [134, 292] width 170 height 11
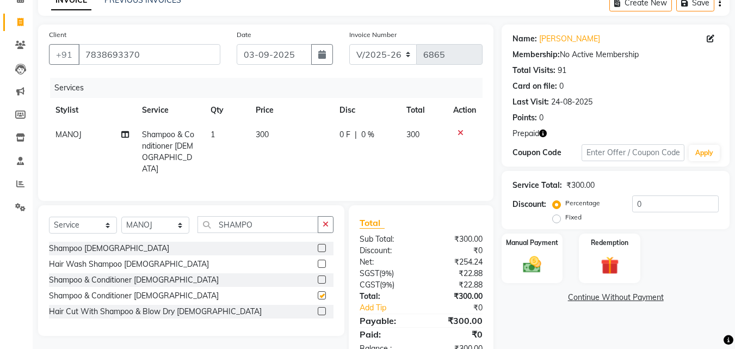
checkbox input "false"
drag, startPoint x: 328, startPoint y: 227, endPoint x: 313, endPoint y: 218, distance: 17.5
click at [327, 226] on button "button" at bounding box center [326, 224] width 16 height 17
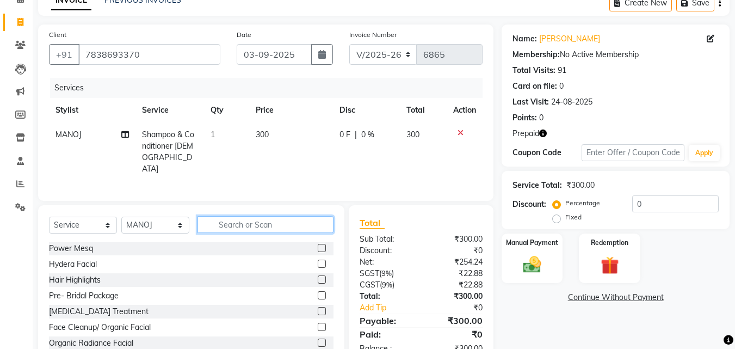
click at [313, 218] on input "text" at bounding box center [265, 224] width 136 height 17
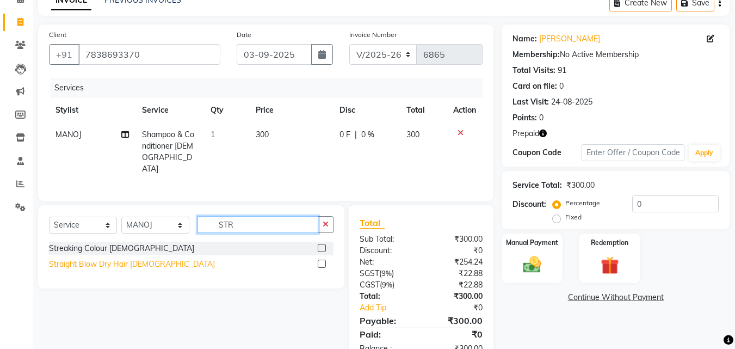
type input "STR"
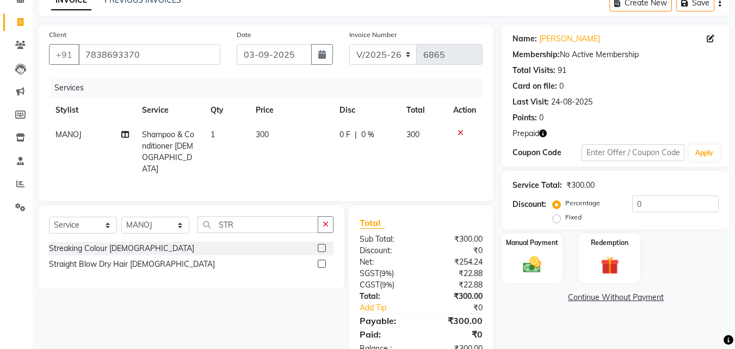
drag, startPoint x: 137, startPoint y: 261, endPoint x: 226, endPoint y: 252, distance: 90.2
click at [138, 261] on div "Straight Blow Dry Hair Female" at bounding box center [132, 263] width 166 height 11
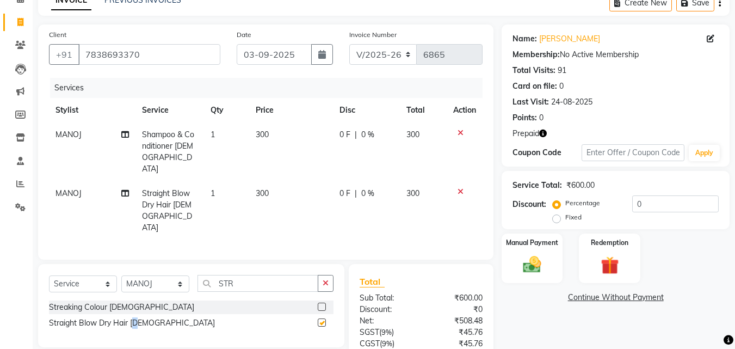
checkbox input "false"
click at [632, 209] on input "0" at bounding box center [675, 203] width 86 height 17
type input "50"
click at [619, 242] on label "Redemption" at bounding box center [609, 242] width 39 height 10
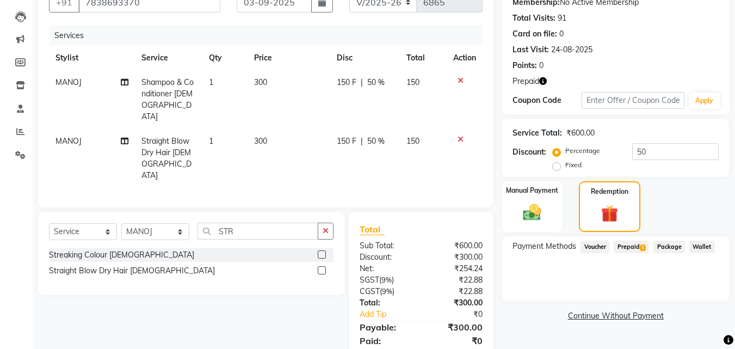
scroll to position [134, 0]
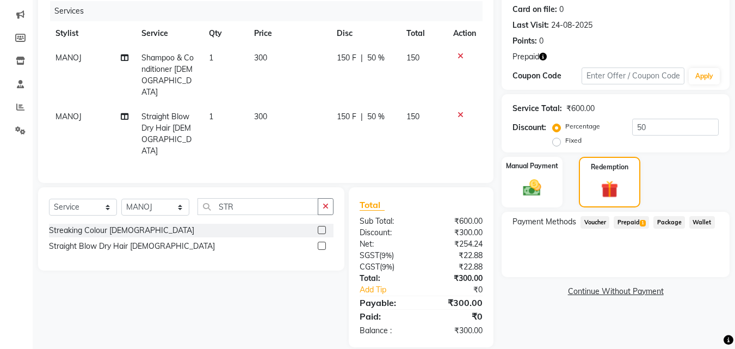
click at [631, 221] on span "Prepaid 1" at bounding box center [630, 222] width 35 height 13
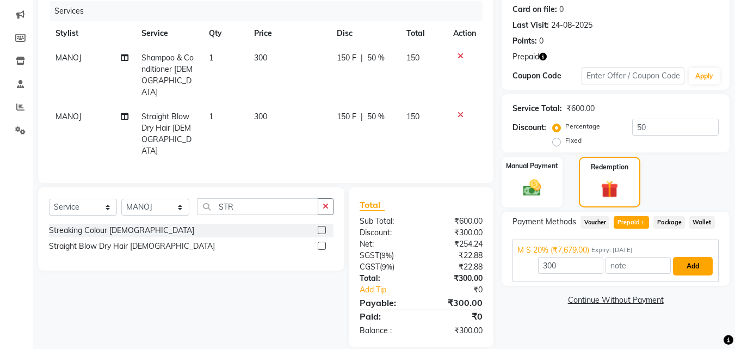
click at [696, 268] on button "Add" at bounding box center [693, 266] width 40 height 18
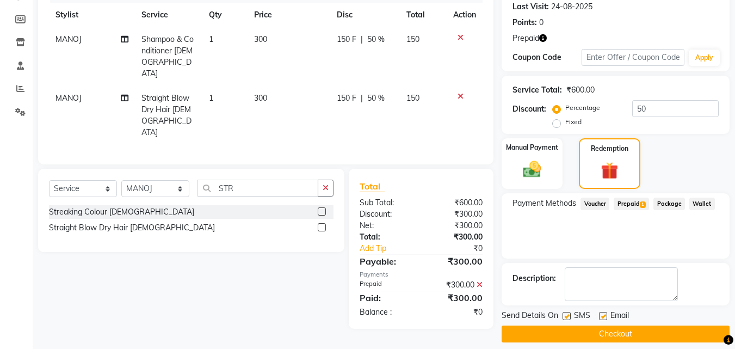
scroll to position [162, 0]
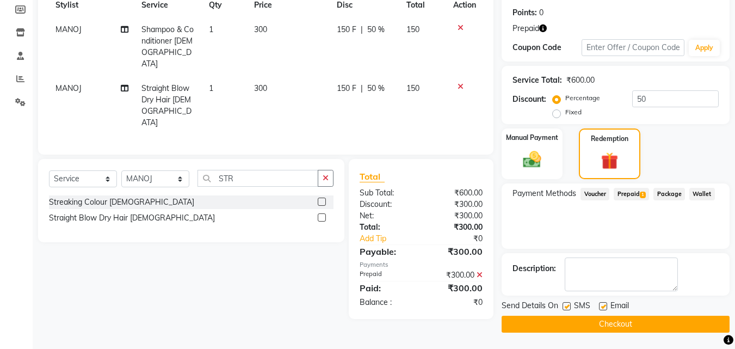
click at [672, 317] on button "Checkout" at bounding box center [615, 323] width 228 height 17
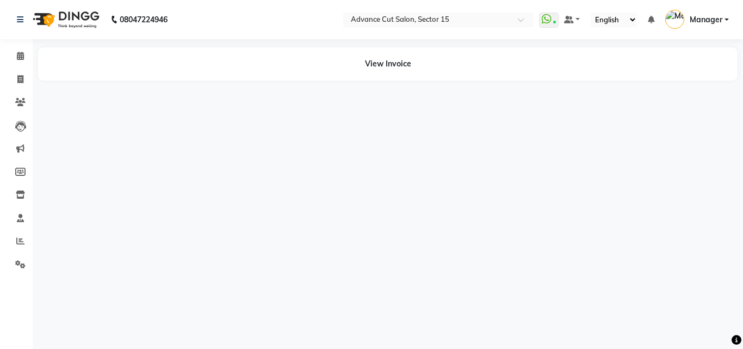
click at [23, 69] on li "Invoice" at bounding box center [16, 79] width 33 height 23
click at [17, 77] on icon at bounding box center [20, 79] width 6 height 8
select select "service"
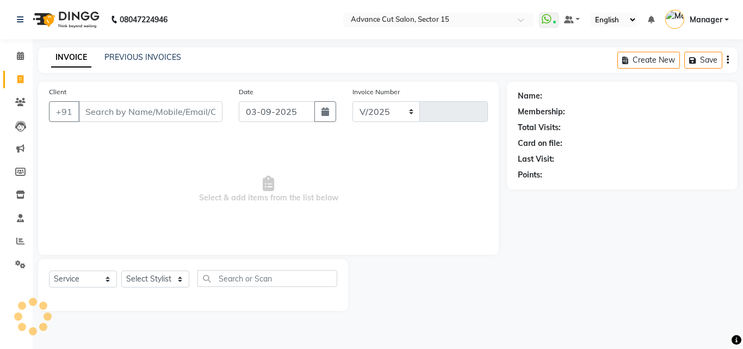
select select "6255"
type input "6866"
click at [66, 16] on img at bounding box center [65, 19] width 75 height 30
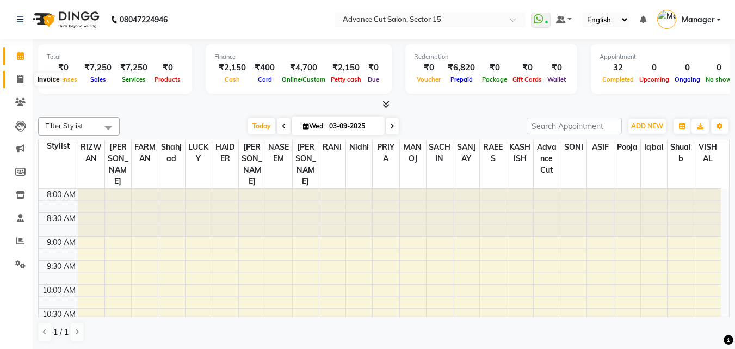
click at [22, 76] on icon at bounding box center [20, 79] width 6 height 8
select select "service"
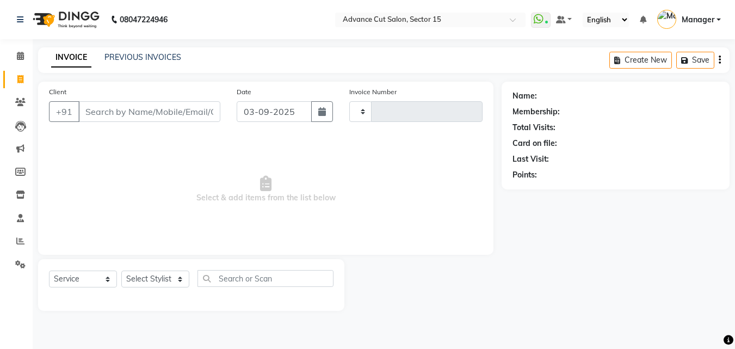
type input "6866"
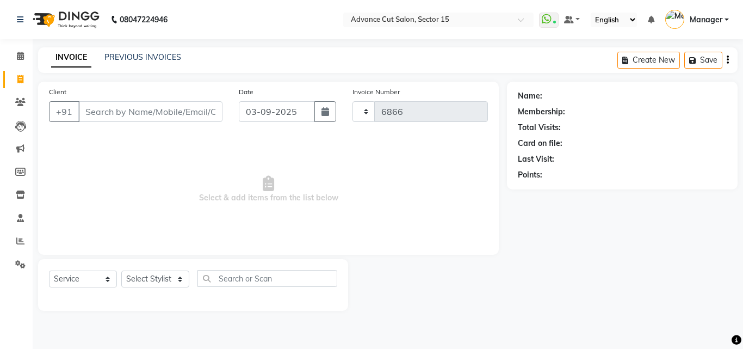
select select "6255"
click at [127, 108] on input "Client" at bounding box center [150, 111] width 144 height 21
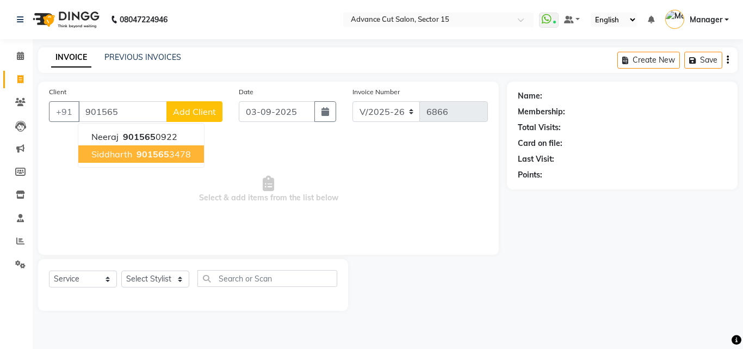
click at [179, 152] on ngb-highlight "901565 3478" at bounding box center [162, 153] width 57 height 11
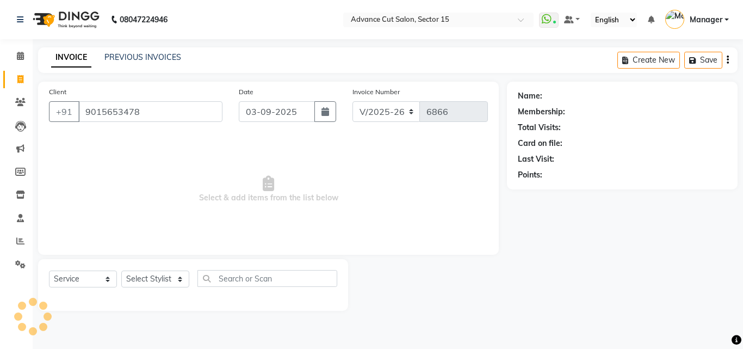
type input "9015653478"
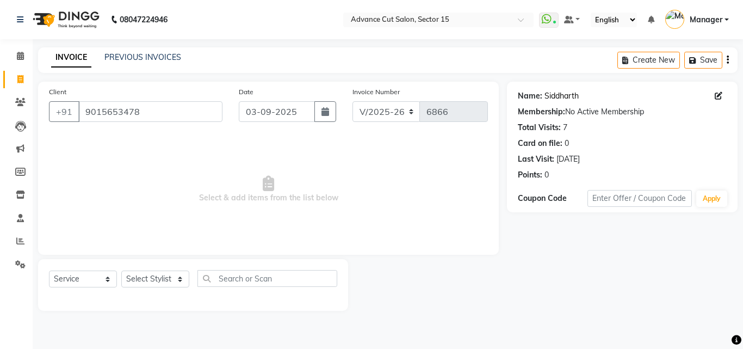
click at [566, 90] on link "Siddharth" at bounding box center [561, 95] width 34 height 11
click at [17, 82] on icon at bounding box center [20, 79] width 6 height 8
select select "service"
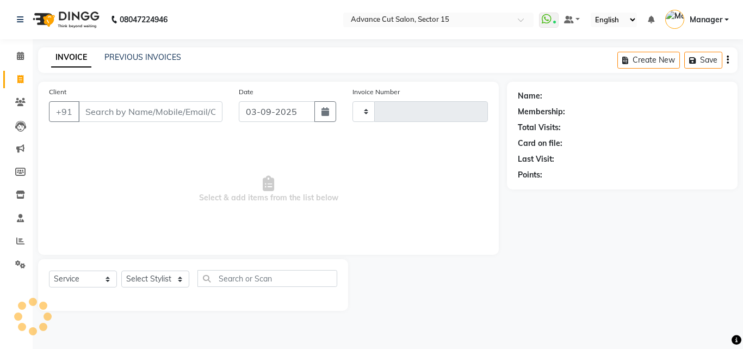
type input "6866"
select select "6255"
drag, startPoint x: 132, startPoint y: 65, endPoint x: 133, endPoint y: 59, distance: 5.5
click at [131, 65] on div "INVOICE PREVIOUS INVOICES Create New Save" at bounding box center [387, 60] width 699 height 26
click at [133, 55] on link "PREVIOUS INVOICES" at bounding box center [142, 57] width 77 height 10
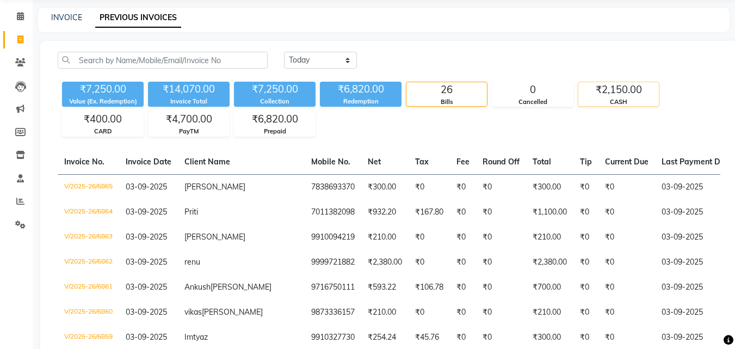
click at [647, 97] on div "CASH" at bounding box center [618, 101] width 80 height 9
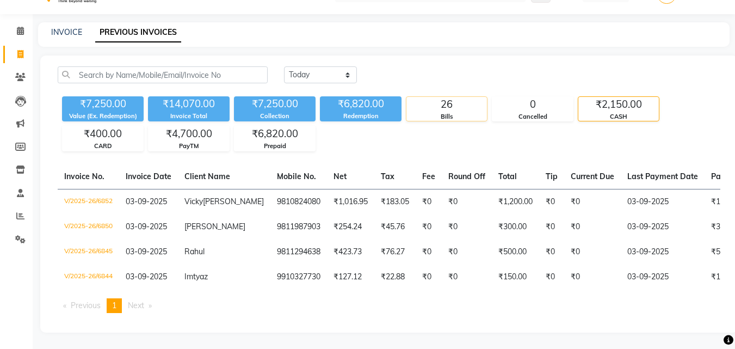
click at [455, 112] on div "Bills" at bounding box center [446, 116] width 80 height 9
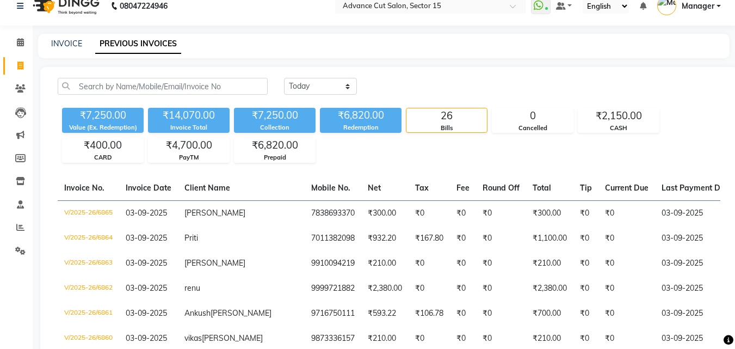
scroll to position [0, 0]
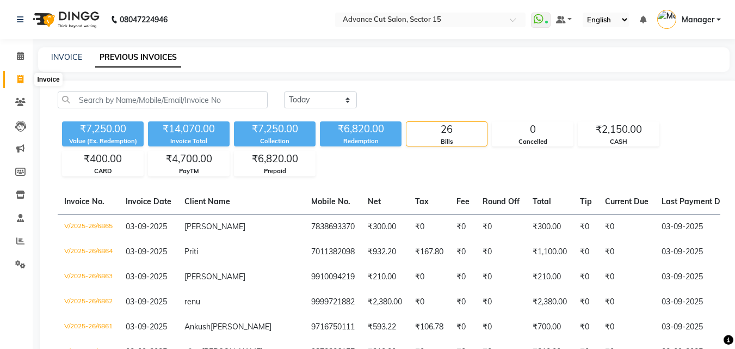
click at [24, 77] on span at bounding box center [20, 79] width 19 height 13
select select "service"
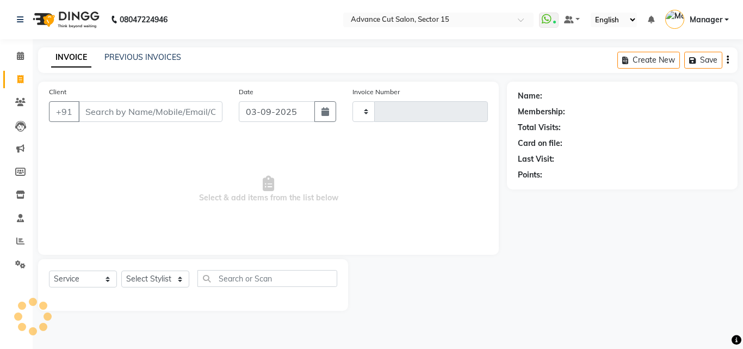
type input "6866"
click at [138, 101] on input "Client" at bounding box center [150, 111] width 144 height 21
select select "6255"
click at [138, 109] on input "Client" at bounding box center [150, 111] width 144 height 21
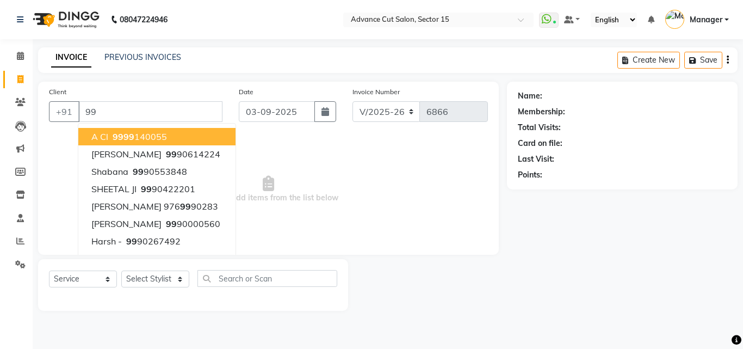
type input "9"
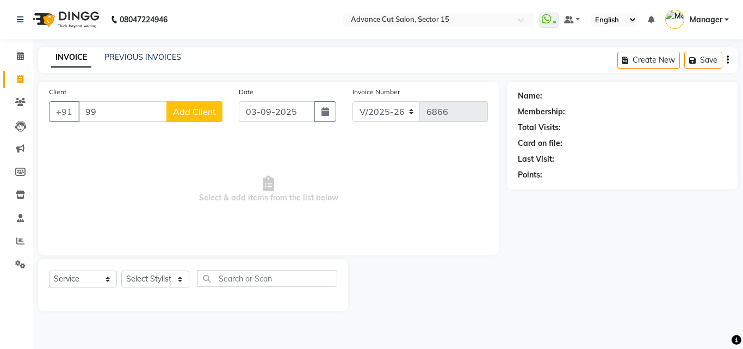
type input "9"
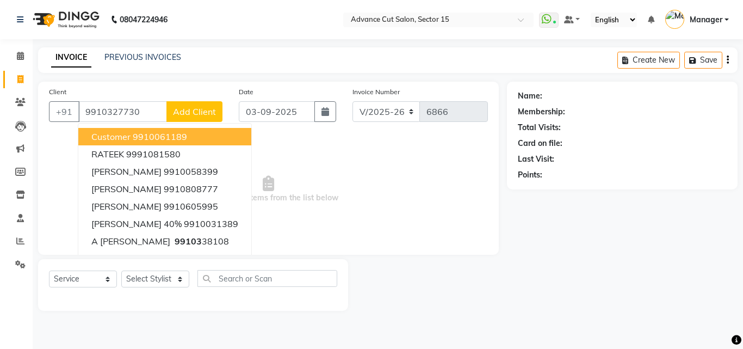
type input "9910327730"
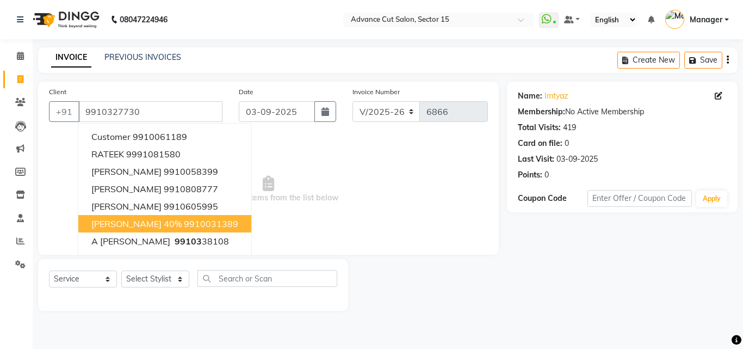
drag, startPoint x: 312, startPoint y: 288, endPoint x: 312, endPoint y: 281, distance: 7.6
click at [311, 288] on div "Select Service Product Membership Package Voucher Prepaid Gift Card Select Styl…" at bounding box center [193, 283] width 288 height 26
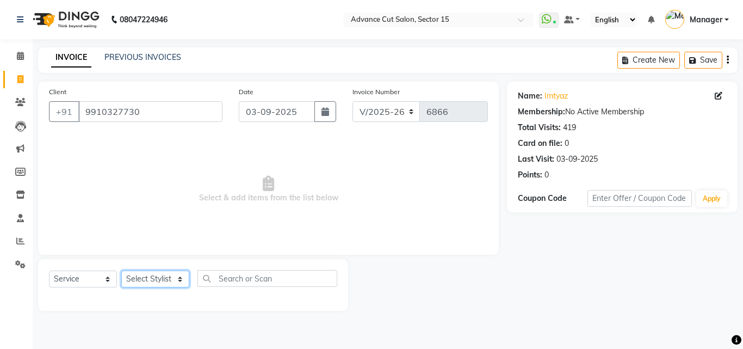
click at [162, 281] on select "Select Stylist Advance Cut ASIF FARMAN HAIDER Iqbal KASHISH LUCKY Manager MANOJ…" at bounding box center [155, 278] width 68 height 17
select select "46502"
click at [121, 270] on select "Select Stylist Advance Cut ASIF FARMAN HAIDER Iqbal KASHISH LUCKY Manager MANOJ…" at bounding box center [155, 278] width 68 height 17
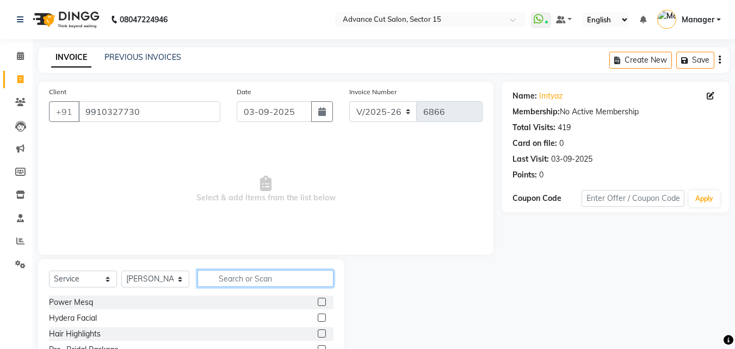
click at [251, 273] on input "text" at bounding box center [265, 278] width 136 height 17
type input "H"
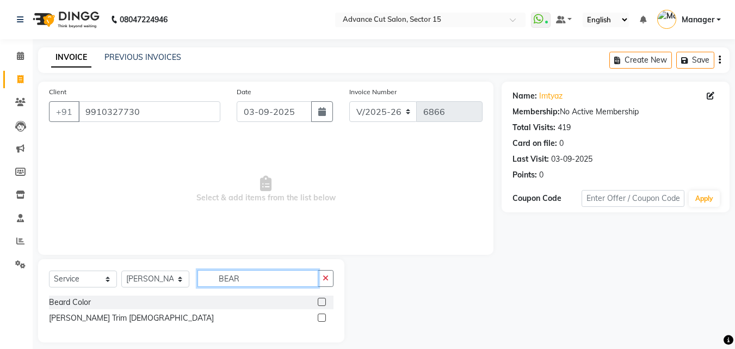
type input "BEAR"
click at [78, 324] on div "Beard Trim Male" at bounding box center [191, 318] width 284 height 14
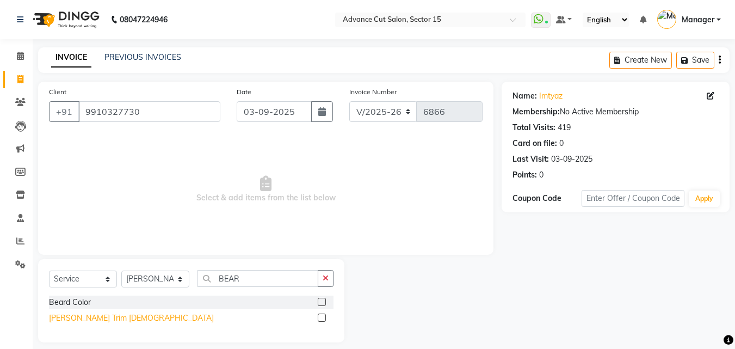
click at [91, 313] on div "Beard Trim Male" at bounding box center [131, 317] width 165 height 11
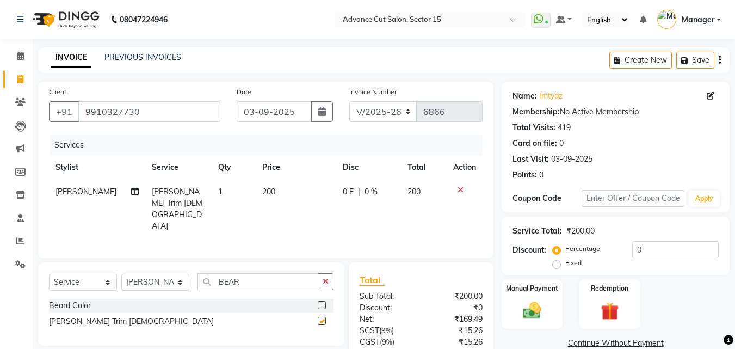
checkbox input "false"
drag, startPoint x: 151, startPoint y: 102, endPoint x: 158, endPoint y: 107, distance: 8.6
click at [153, 103] on input "9910327730" at bounding box center [149, 111] width 142 height 21
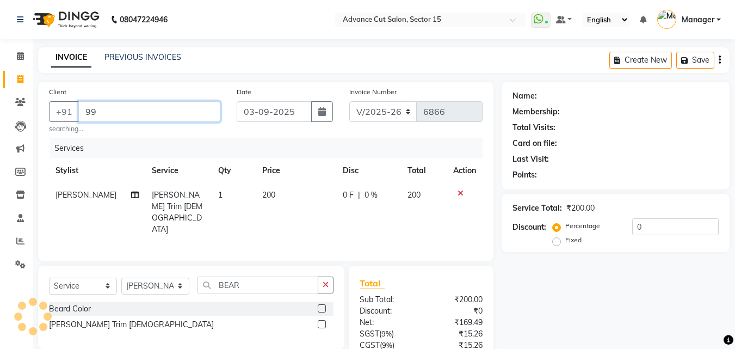
type input "9"
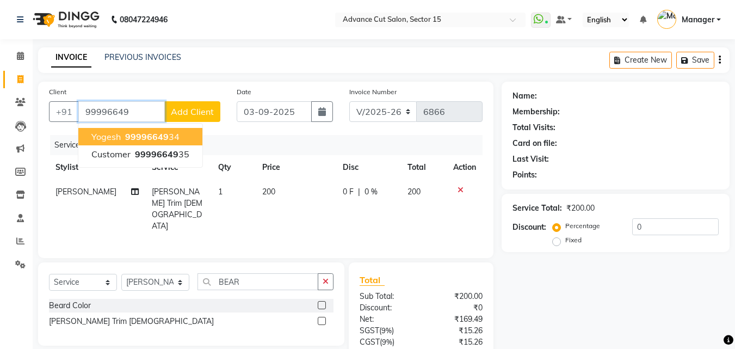
click at [162, 135] on span "99996649" at bounding box center [147, 136] width 44 height 11
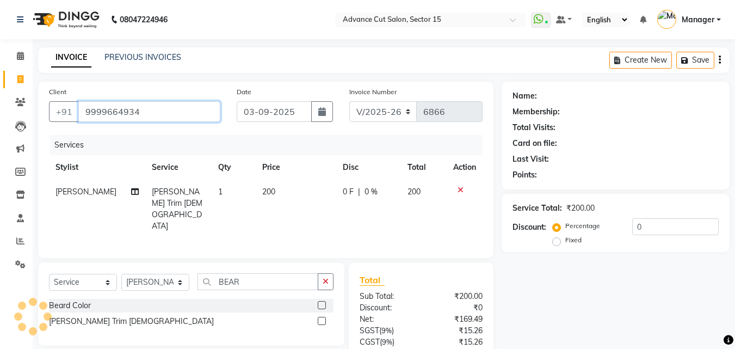
type input "9999664934"
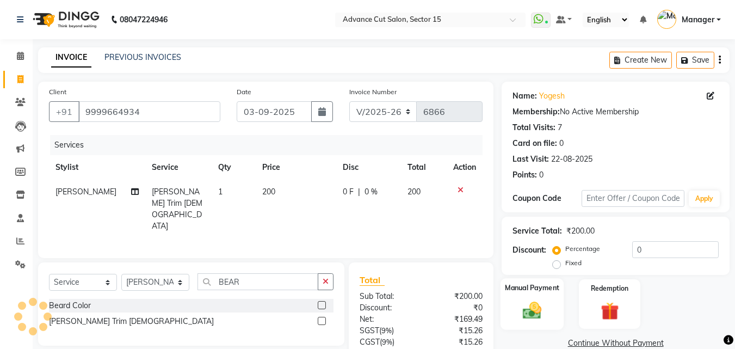
click at [530, 310] on img at bounding box center [532, 310] width 30 height 22
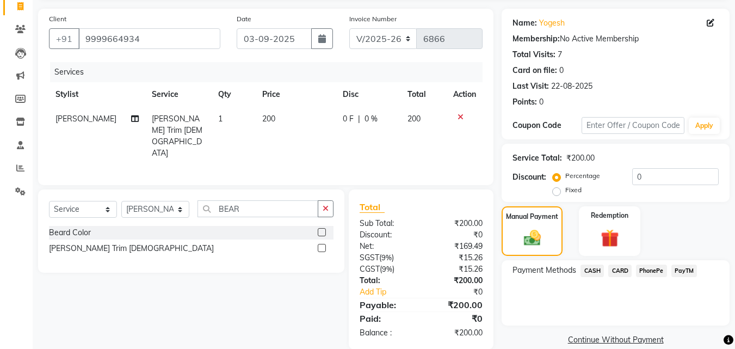
scroll to position [88, 0]
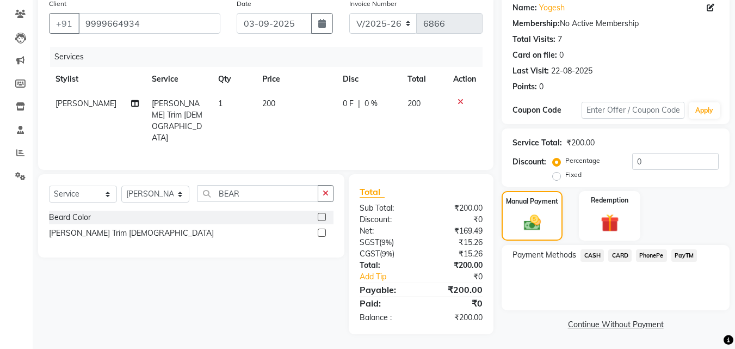
click at [591, 257] on span "CASH" at bounding box center [591, 255] width 23 height 13
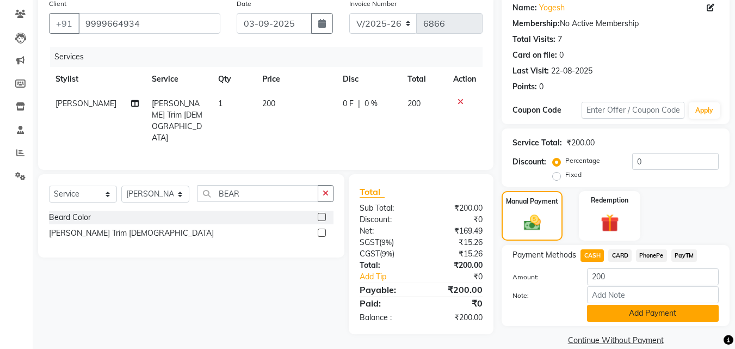
click at [629, 317] on button "Add Payment" at bounding box center [653, 313] width 132 height 17
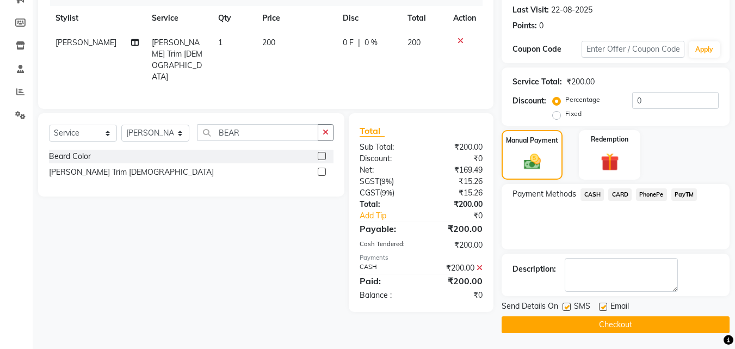
scroll to position [150, 0]
click at [621, 323] on button "Checkout" at bounding box center [615, 323] width 228 height 17
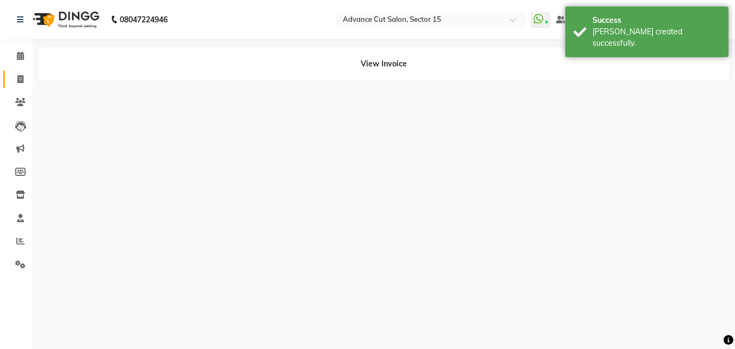
click at [20, 72] on link "Invoice" at bounding box center [16, 80] width 26 height 18
select select "service"
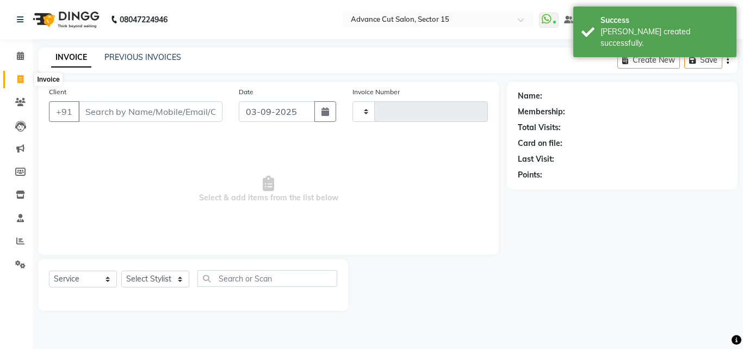
type input "6867"
select select "6255"
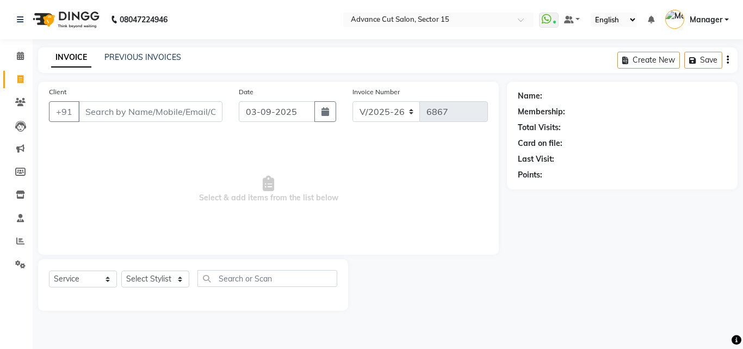
click at [132, 106] on input "Client" at bounding box center [150, 111] width 144 height 21
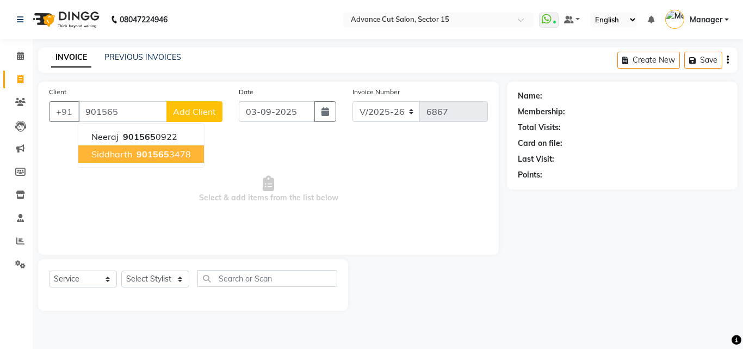
click at [175, 156] on ngb-highlight "901565 3478" at bounding box center [162, 153] width 57 height 11
type input "9015653478"
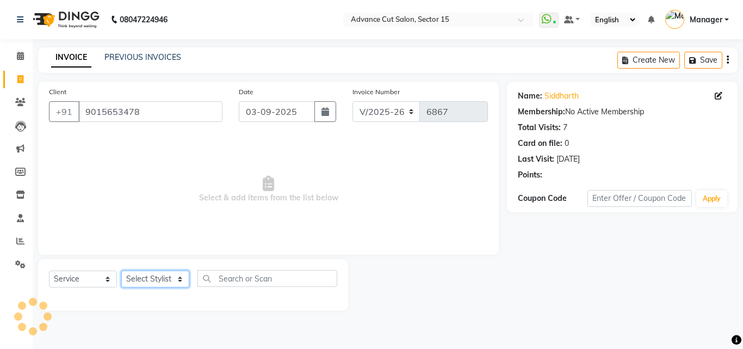
click at [157, 280] on select "Select Stylist Advance Cut ASIF FARMAN HAIDER Iqbal KASHISH LUCKY Manager MANOJ…" at bounding box center [155, 278] width 68 height 17
select select "46501"
click at [121, 270] on select "Select Stylist Advance Cut ASIF FARMAN HAIDER Iqbal KASHISH LUCKY Manager MANOJ…" at bounding box center [155, 278] width 68 height 17
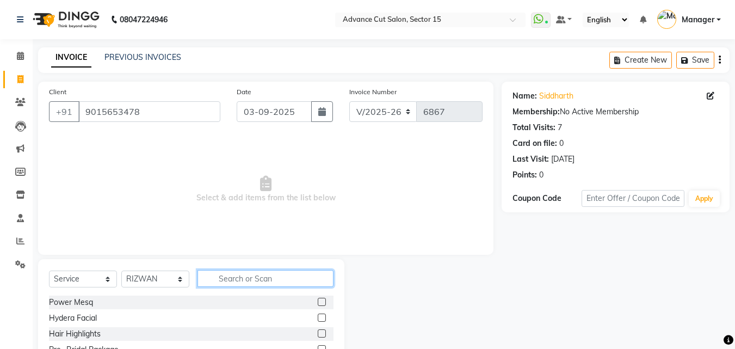
click at [253, 275] on input "text" at bounding box center [265, 278] width 136 height 17
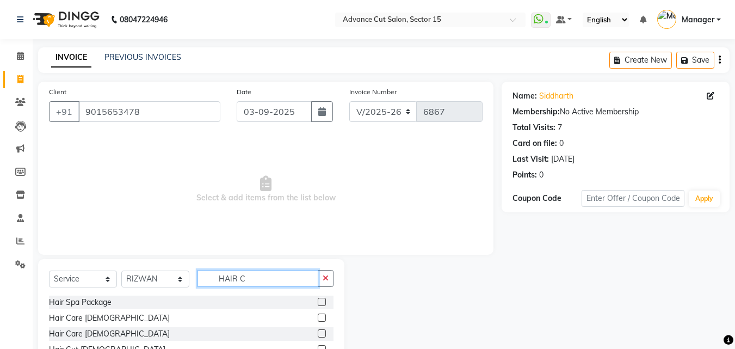
scroll to position [73, 0]
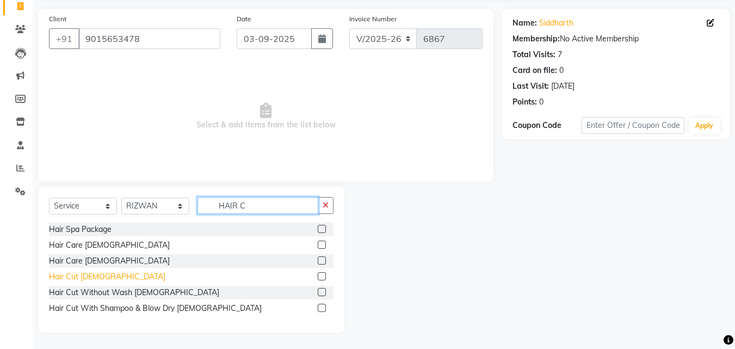
type input "HAIR C"
click at [79, 274] on div "Hair Cut Male" at bounding box center [107, 276] width 116 height 11
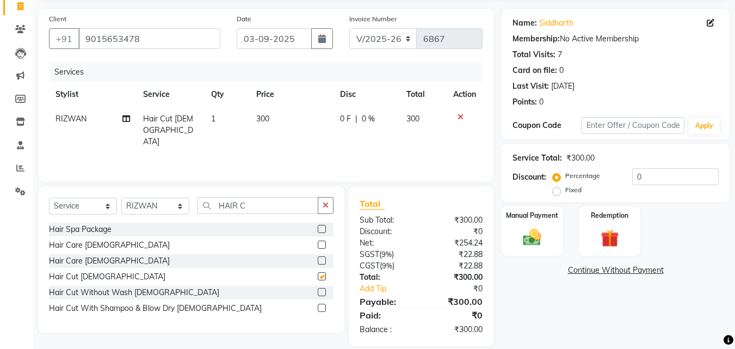
checkbox input "false"
click at [524, 240] on img at bounding box center [532, 237] width 30 height 22
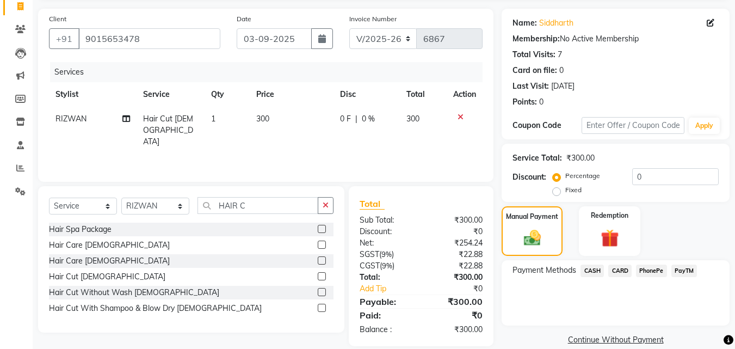
click at [676, 271] on span "PayTM" at bounding box center [684, 270] width 26 height 13
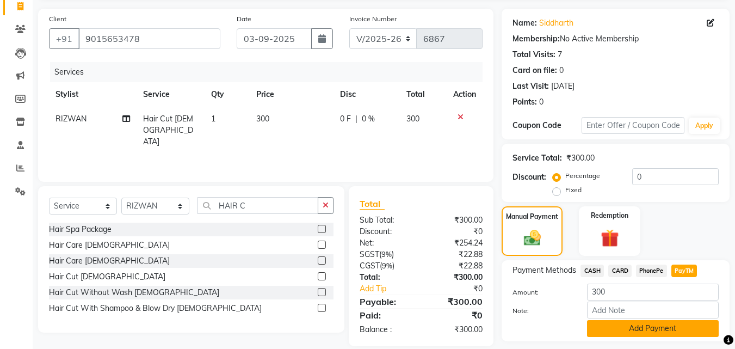
click at [659, 326] on button "Add Payment" at bounding box center [653, 328] width 132 height 17
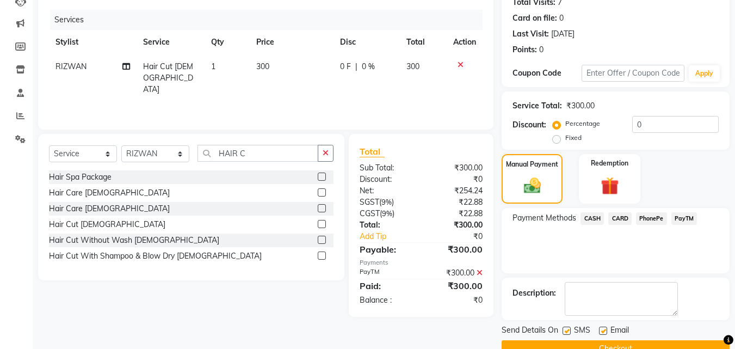
scroll to position [150, 0]
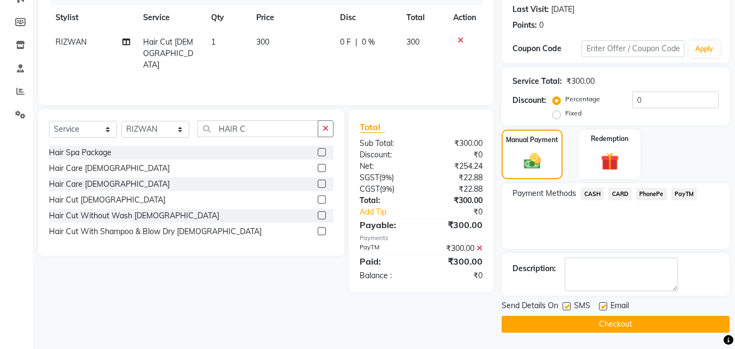
click at [708, 323] on button "Checkout" at bounding box center [615, 323] width 228 height 17
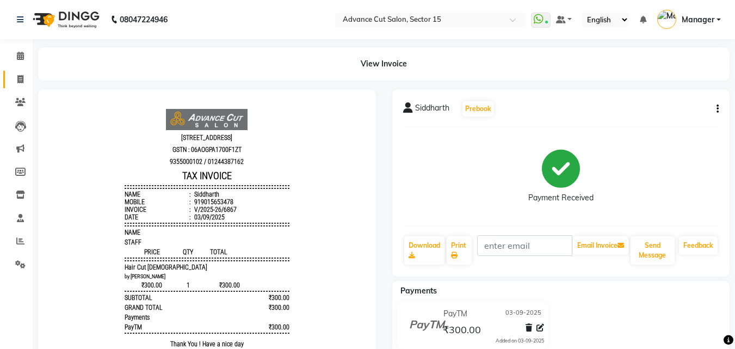
click at [20, 71] on link "Invoice" at bounding box center [16, 80] width 26 height 18
select select "service"
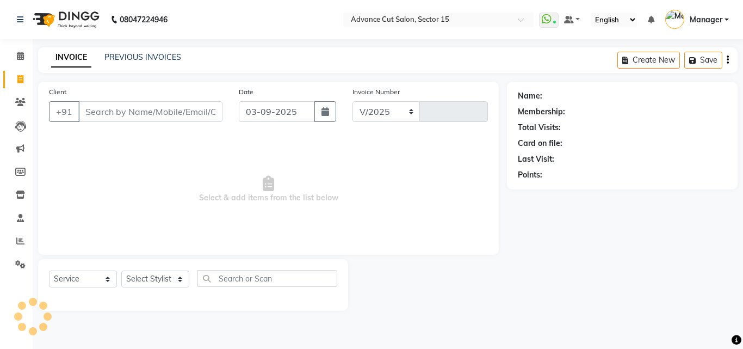
select select "6255"
type input "6868"
click at [138, 113] on input "Client" at bounding box center [150, 111] width 144 height 21
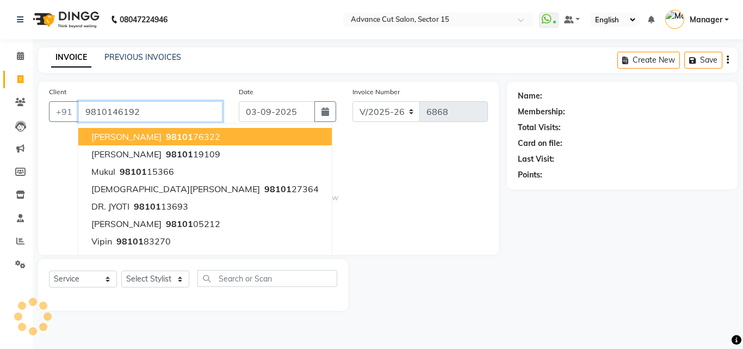
type input "9810146192"
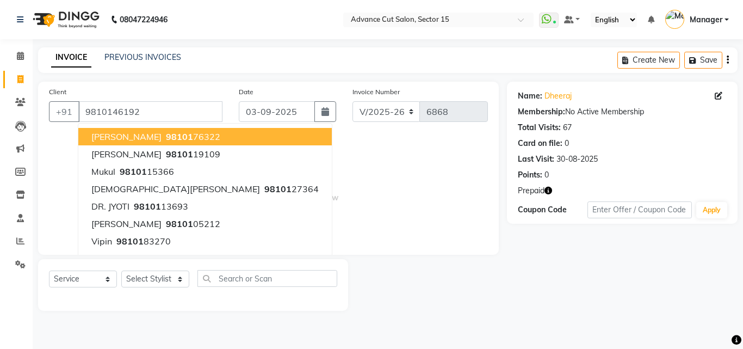
drag, startPoint x: 432, startPoint y: 182, endPoint x: 421, endPoint y: 190, distance: 13.3
click at [432, 182] on span "Select & add items from the list below" at bounding box center [268, 189] width 439 height 109
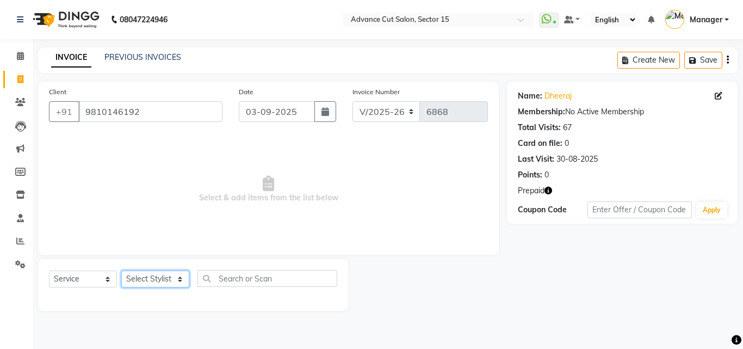
click at [166, 282] on select "Select Stylist Advance Cut ASIF FARMAN HAIDER Iqbal KASHISH LUCKY Manager MANOJ…" at bounding box center [155, 278] width 68 height 17
select select "46503"
drag, startPoint x: 160, startPoint y: 282, endPoint x: 182, endPoint y: 282, distance: 21.8
click at [160, 282] on select "Select Stylist Advance Cut ASIF FARMAN HAIDER Iqbal KASHISH LUCKY Manager MANOJ…" at bounding box center [155, 278] width 68 height 17
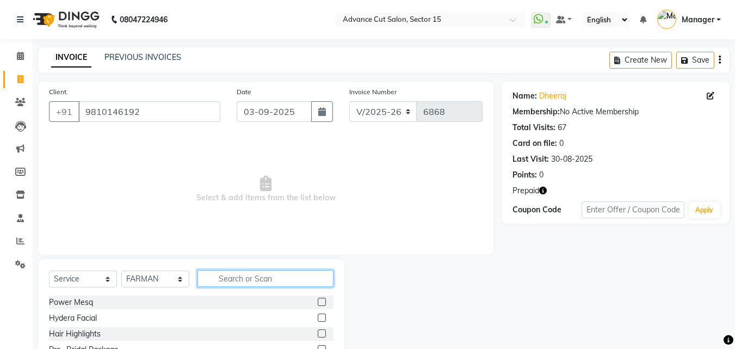
click at [244, 281] on input "text" at bounding box center [265, 278] width 136 height 17
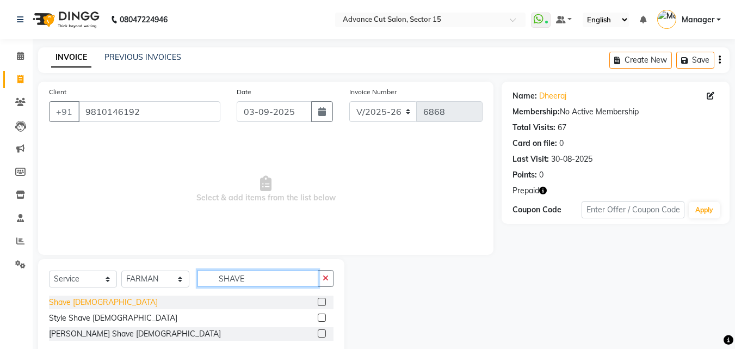
type input "SHAVE"
click at [58, 306] on div "Shave Male" at bounding box center [103, 301] width 109 height 11
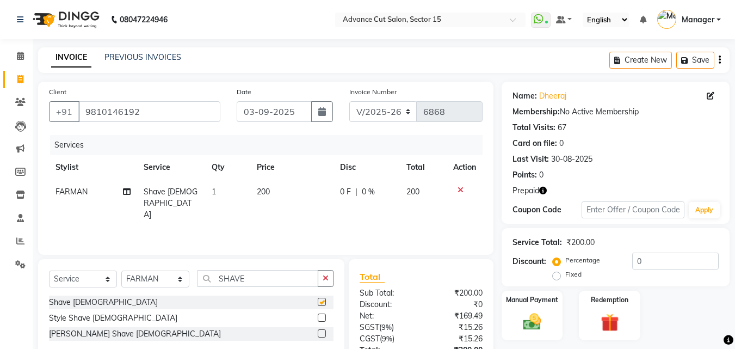
checkbox input "false"
click at [314, 268] on div "Select Service Product Membership Package Voucher Prepaid Gift Card Select Styl…" at bounding box center [191, 308] width 306 height 99
click at [333, 271] on button "button" at bounding box center [326, 278] width 16 height 17
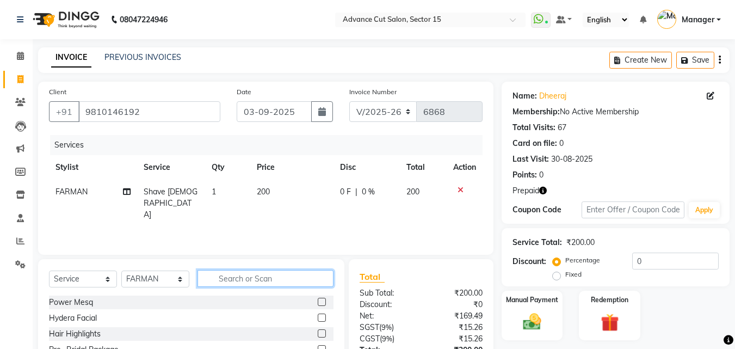
click at [328, 274] on input "text" at bounding box center [265, 278] width 136 height 17
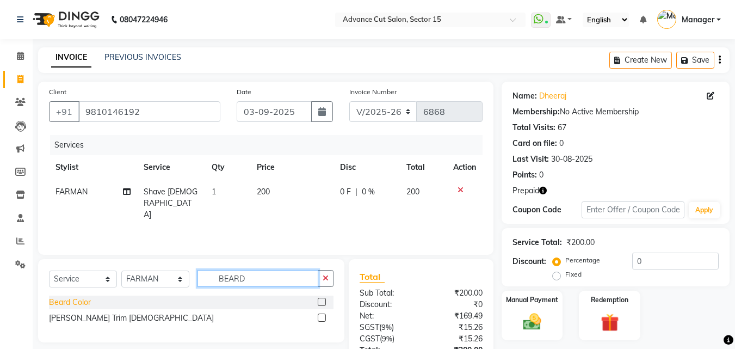
type input "BEARD"
click at [82, 315] on div "Beard Trim Male" at bounding box center [131, 317] width 165 height 11
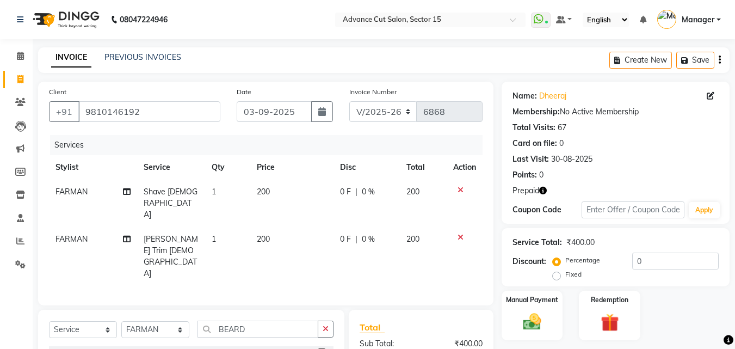
checkbox input "false"
click at [164, 321] on select "Select Stylist Advance Cut ASIF FARMAN HAIDER Iqbal KASHISH LUCKY Manager MANOJ…" at bounding box center [155, 329] width 68 height 17
select select "46505"
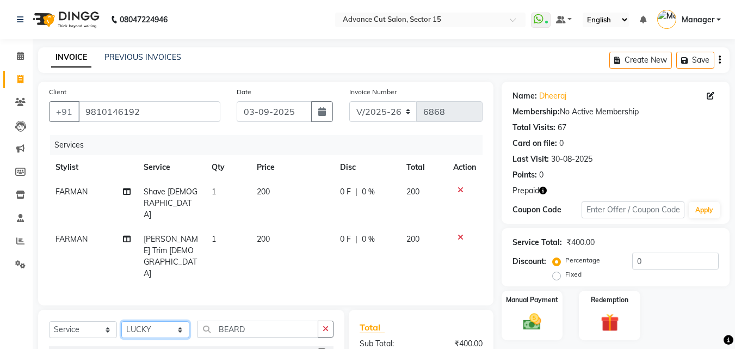
click at [164, 321] on select "Select Stylist Advance Cut ASIF FARMAN HAIDER Iqbal KASHISH LUCKY Manager MANOJ…" at bounding box center [155, 329] width 68 height 17
click at [325, 320] on button "button" at bounding box center [326, 328] width 16 height 17
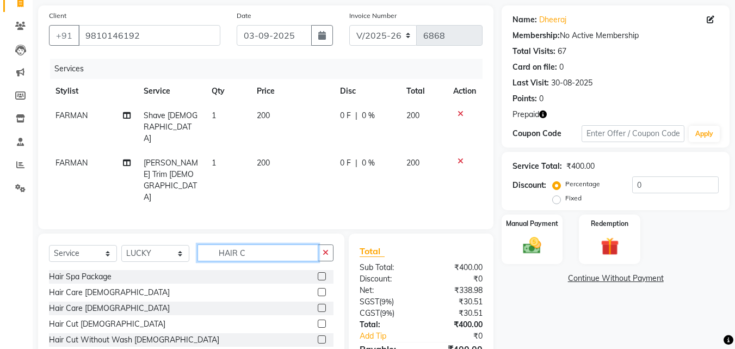
scroll to position [100, 0]
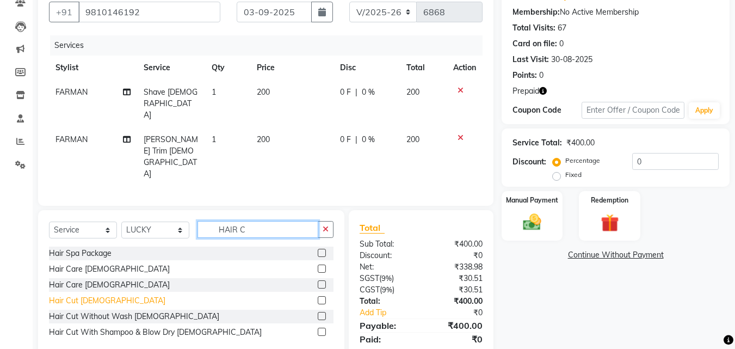
type input "HAIR C"
click at [93, 295] on div "Hair Cut Male" at bounding box center [107, 300] width 116 height 11
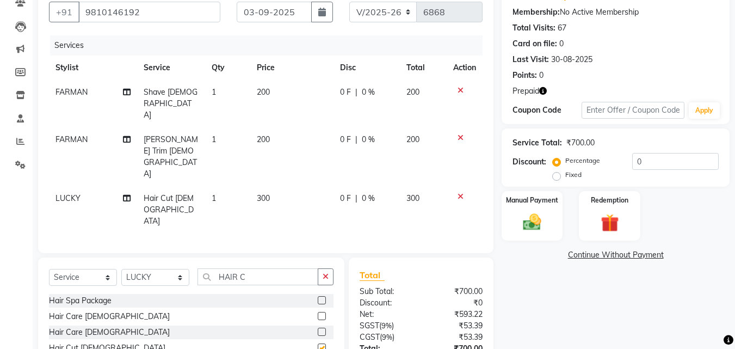
checkbox input "false"
click at [634, 167] on input "0" at bounding box center [675, 161] width 86 height 17
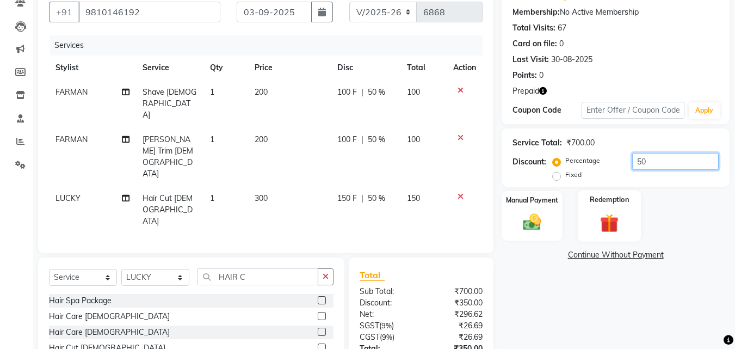
type input "50"
click at [606, 208] on div "Redemption" at bounding box center [610, 216] width 64 height 52
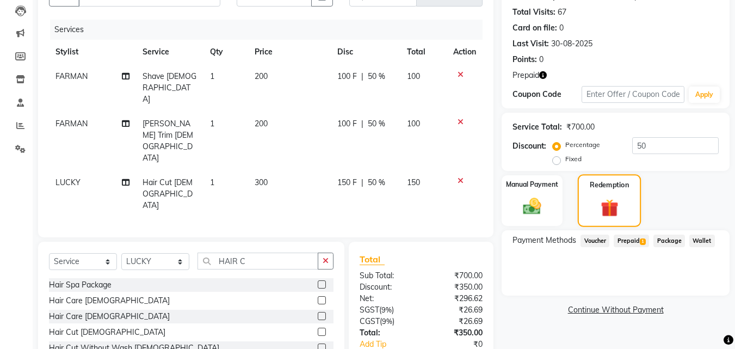
scroll to position [124, 0]
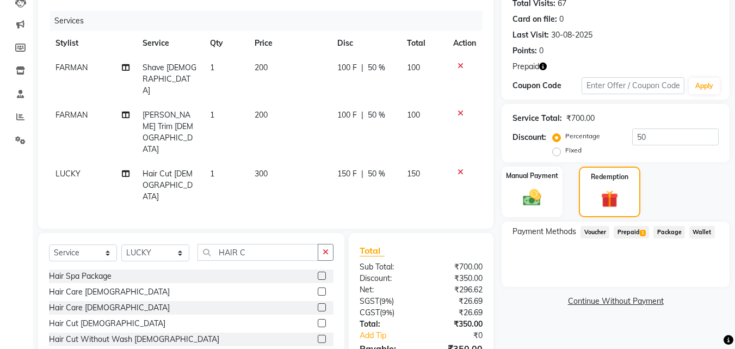
click at [636, 235] on span "Prepaid 1" at bounding box center [630, 232] width 35 height 13
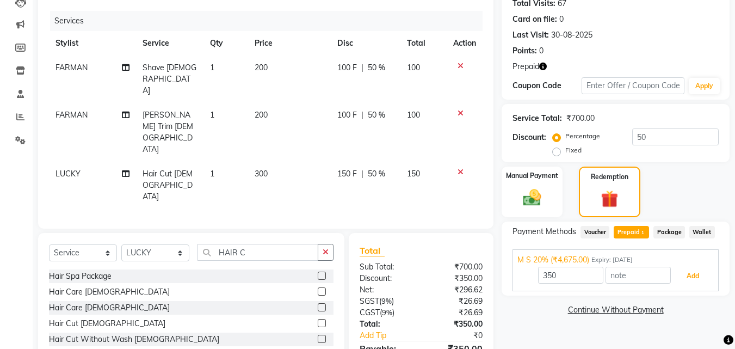
click at [679, 277] on button "Add" at bounding box center [693, 275] width 40 height 18
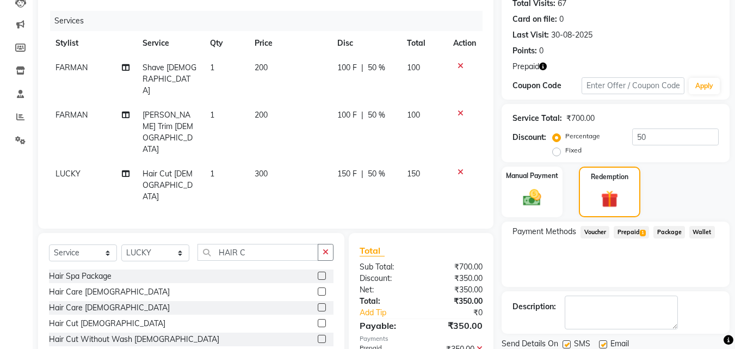
scroll to position [162, 0]
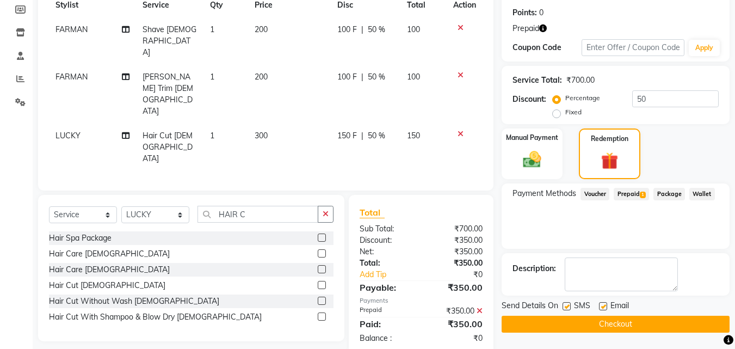
click at [664, 324] on button "Checkout" at bounding box center [615, 323] width 228 height 17
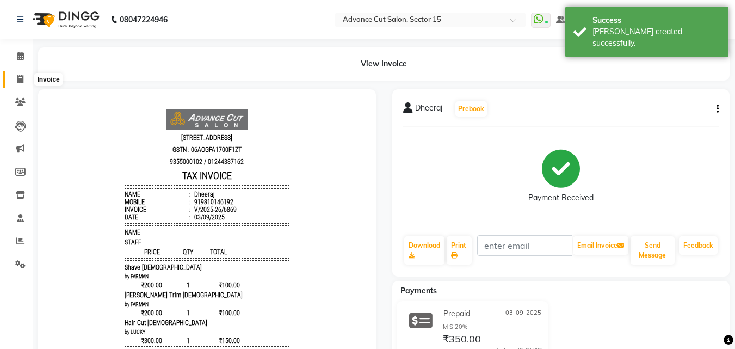
click at [16, 80] on span at bounding box center [20, 79] width 19 height 13
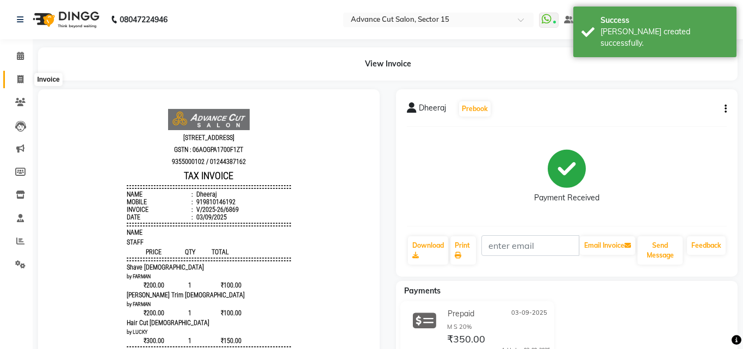
select select "6255"
select select "service"
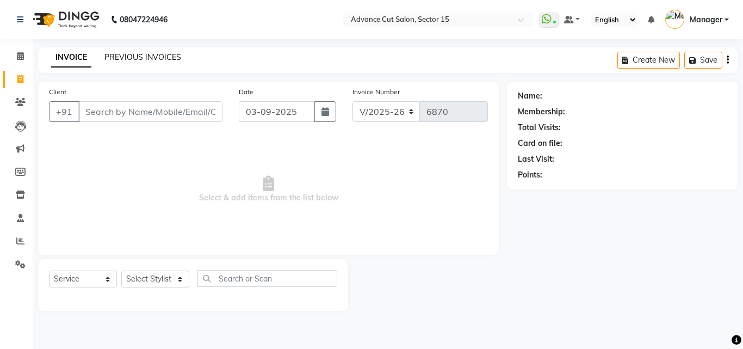
click at [149, 57] on link "PREVIOUS INVOICES" at bounding box center [142, 57] width 77 height 10
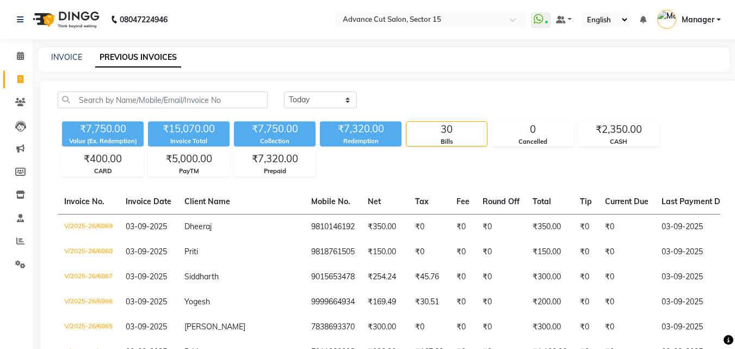
click at [72, 63] on div "INVOICE" at bounding box center [66, 57] width 31 height 11
click at [68, 60] on link "INVOICE" at bounding box center [66, 57] width 31 height 10
select select "service"
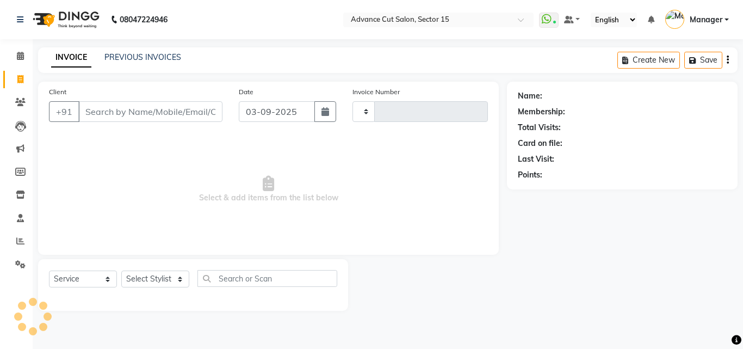
type input "6870"
select select "6255"
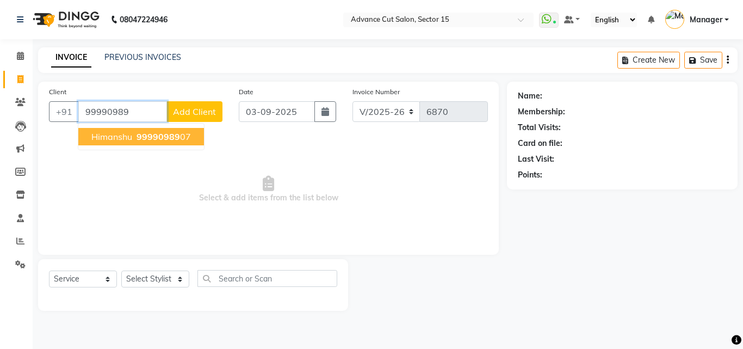
click at [177, 144] on button "Himanshu 99990989 07" at bounding box center [141, 136] width 126 height 17
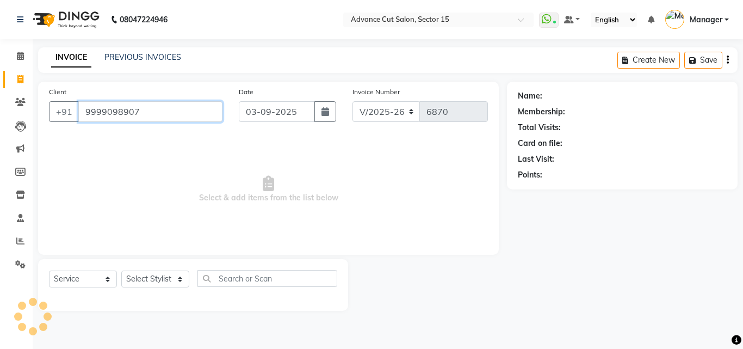
type input "9999098907"
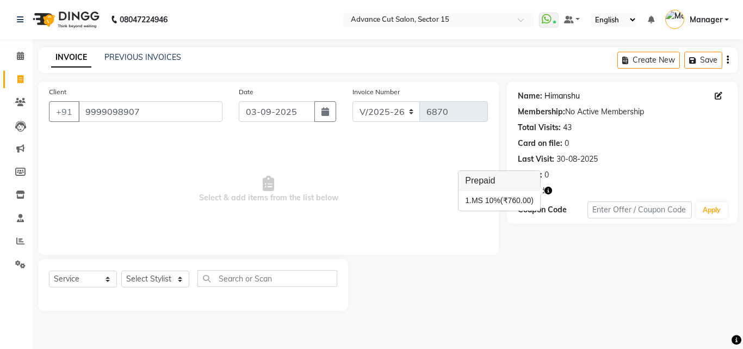
click at [556, 94] on link "Himanshu" at bounding box center [561, 95] width 35 height 11
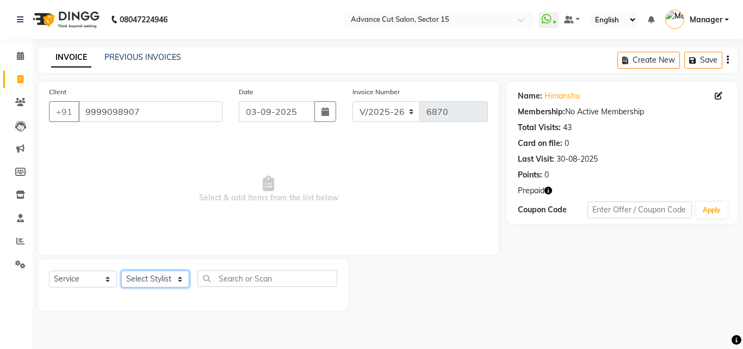
click at [168, 280] on select "Select Stylist Advance Cut ASIF FARMAN HAIDER Iqbal KASHISH LUCKY Manager MANOJ…" at bounding box center [155, 278] width 68 height 17
select select "46502"
click at [121, 270] on select "Select Stylist Advance Cut ASIF FARMAN HAIDER Iqbal KASHISH LUCKY Manager MANOJ…" at bounding box center [155, 278] width 68 height 17
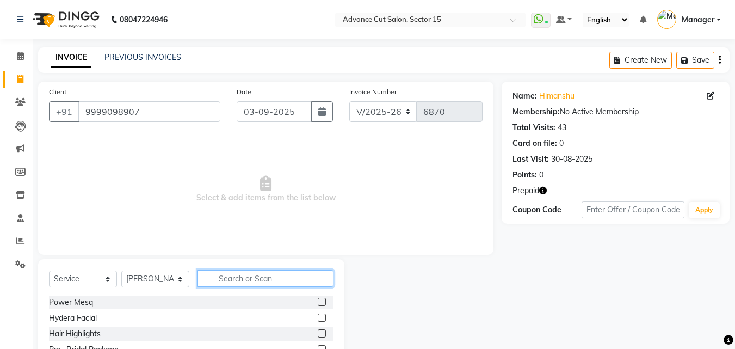
click at [234, 277] on input "text" at bounding box center [265, 278] width 136 height 17
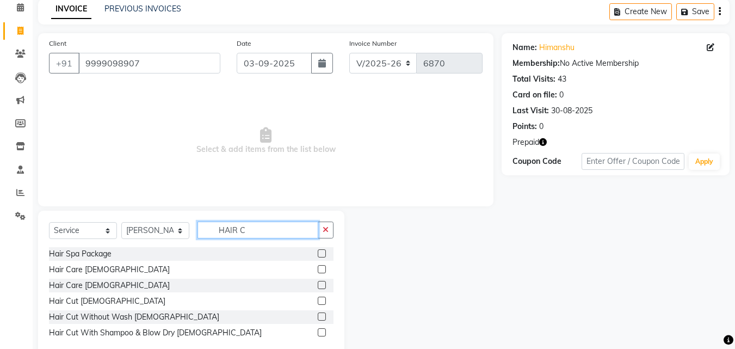
scroll to position [73, 0]
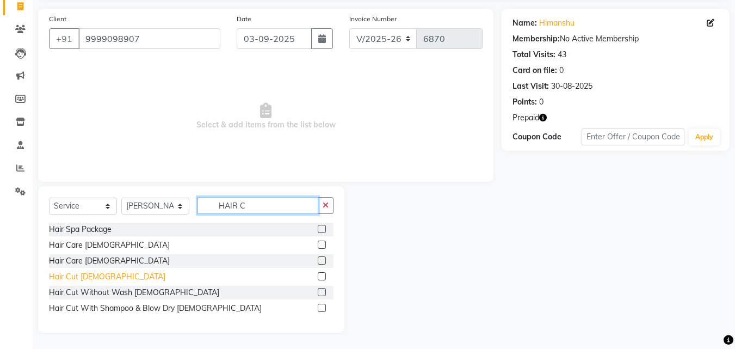
type input "HAIR C"
click at [75, 281] on div "Hair Cut Male" at bounding box center [107, 276] width 116 height 11
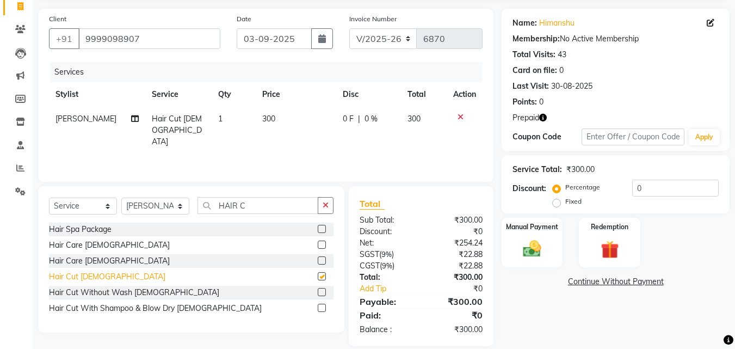
checkbox input "false"
click at [629, 189] on div "Percentage Fixed" at bounding box center [593, 195] width 77 height 28
click at [633, 190] on input "0" at bounding box center [675, 187] width 86 height 17
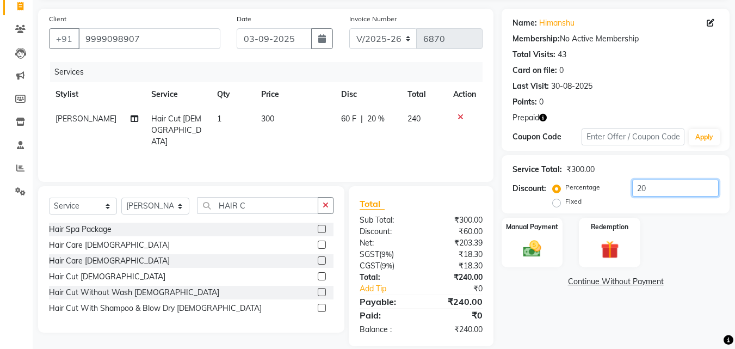
type input "20"
click at [637, 272] on div "Name: Himanshu Membership: No Active Membership Total Visits: 43 Card on file: …" at bounding box center [619, 177] width 236 height 337
click at [623, 244] on img at bounding box center [609, 249] width 30 height 23
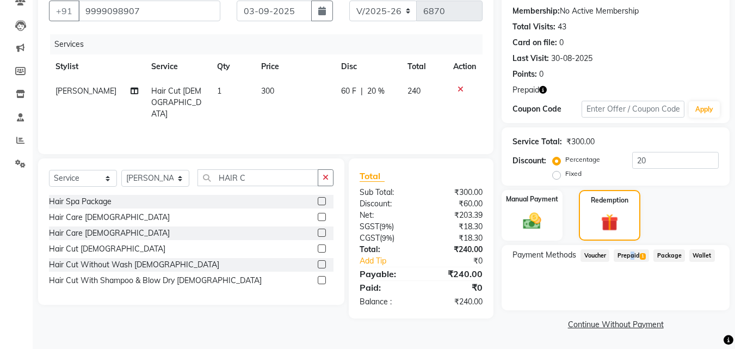
click at [630, 256] on span "Prepaid 1" at bounding box center [630, 255] width 35 height 13
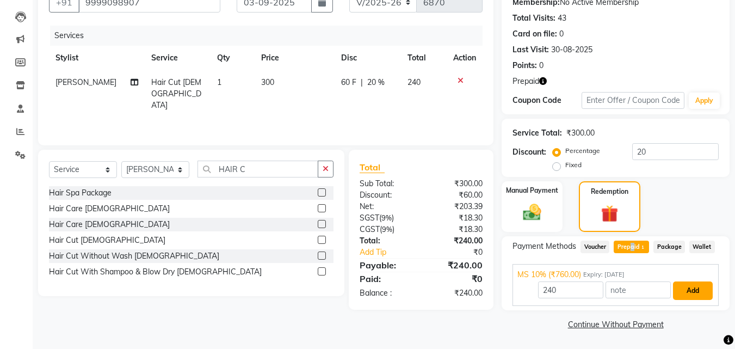
click at [688, 295] on button "Add" at bounding box center [693, 290] width 40 height 18
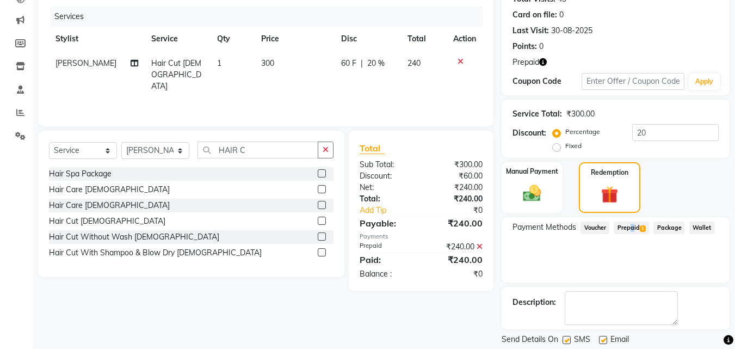
scroll to position [162, 0]
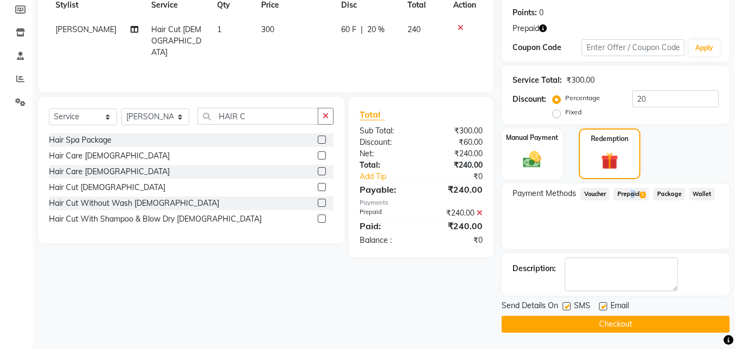
click at [673, 320] on button "Checkout" at bounding box center [615, 323] width 228 height 17
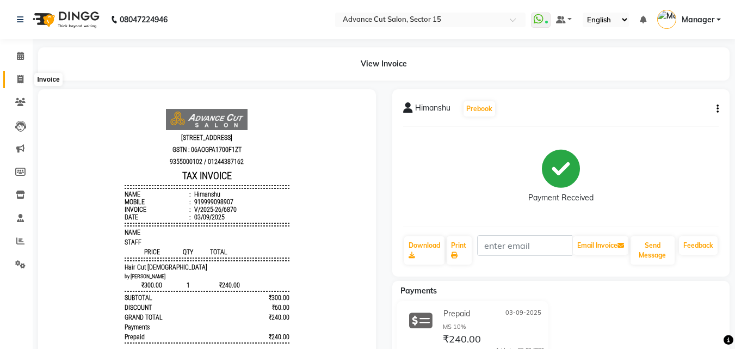
click at [14, 83] on span at bounding box center [20, 79] width 19 height 13
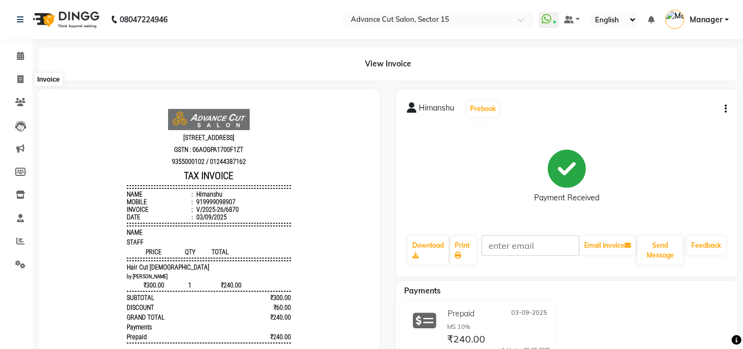
select select "service"
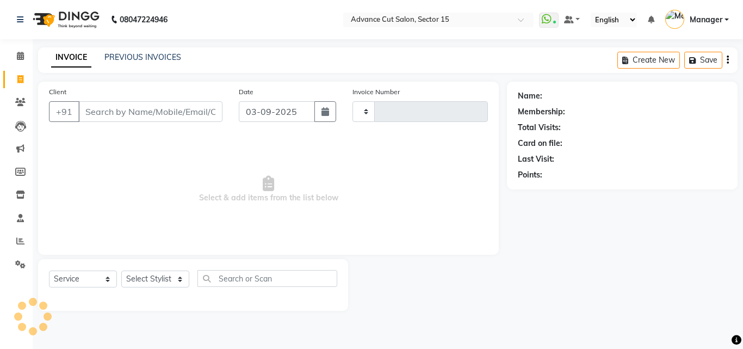
type input "6871"
select select "6255"
click at [145, 55] on link "PREVIOUS INVOICES" at bounding box center [142, 57] width 77 height 10
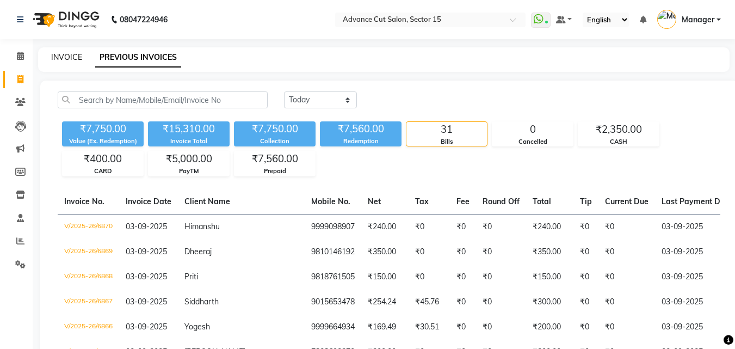
click at [64, 58] on link "INVOICE" at bounding box center [66, 57] width 31 height 10
select select "service"
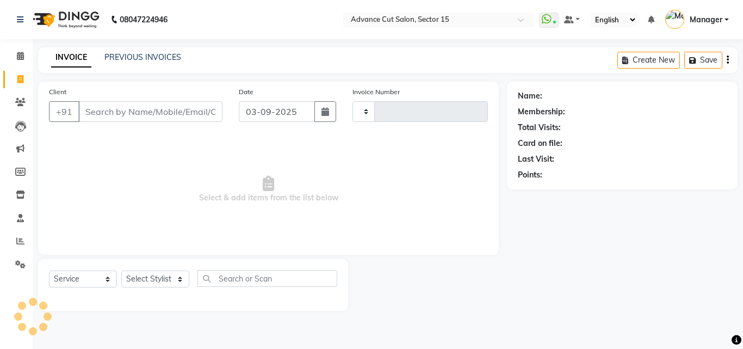
type input "6871"
select select "6255"
click at [156, 288] on div "Select Service Product Membership Package Voucher Prepaid Gift Card Select Styl…" at bounding box center [193, 283] width 288 height 26
click at [159, 282] on select "Select Stylist Advance Cut ASIF FARMAN HAIDER Iqbal KASHISH LUCKY Manager MANOJ…" at bounding box center [155, 278] width 68 height 17
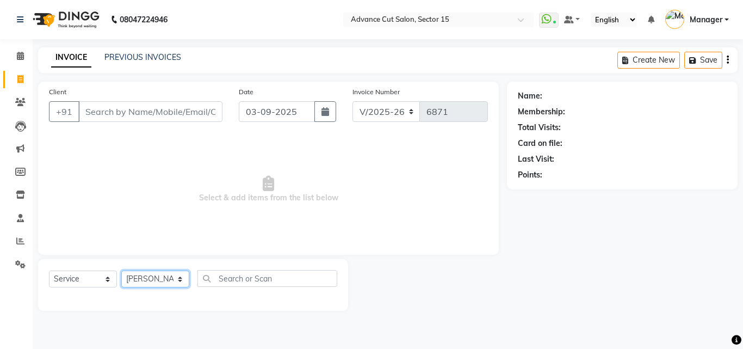
click at [159, 280] on select "Select Stylist Advance Cut ASIF FARMAN HAIDER Iqbal KASHISH LUCKY Manager MANOJ…" at bounding box center [155, 278] width 68 height 17
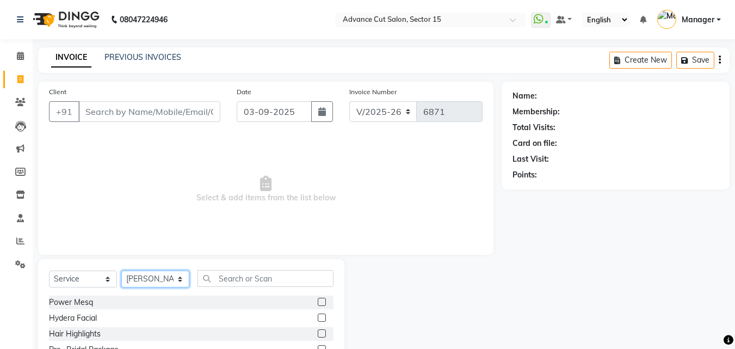
select select "46511"
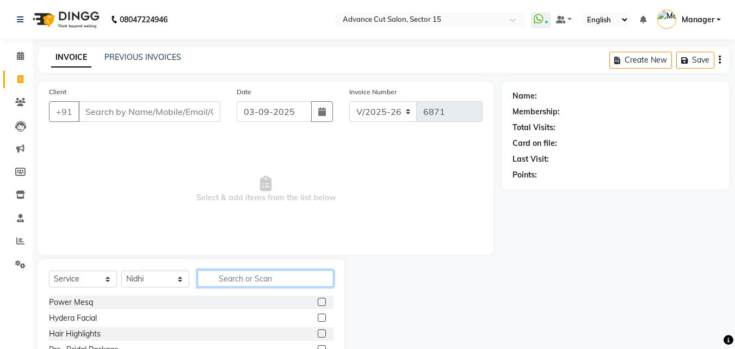
click at [265, 284] on input "text" at bounding box center [265, 278] width 136 height 17
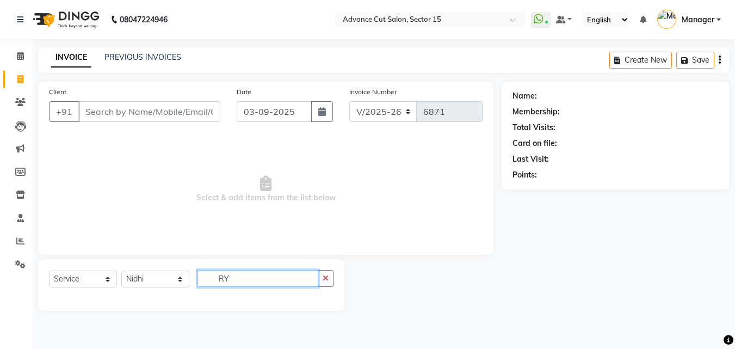
type input "R"
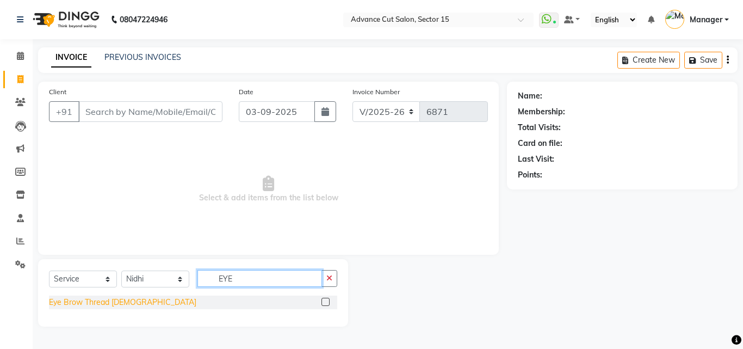
type input "EYE"
click at [106, 303] on div "Eye Brow Thread Female" at bounding box center [122, 301] width 147 height 11
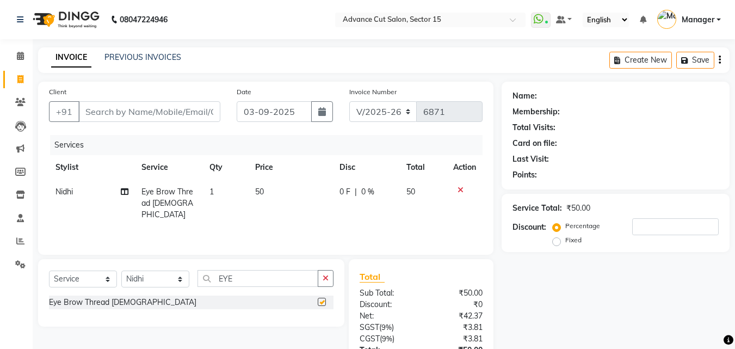
checkbox input "false"
click at [325, 281] on icon "button" at bounding box center [326, 278] width 6 height 8
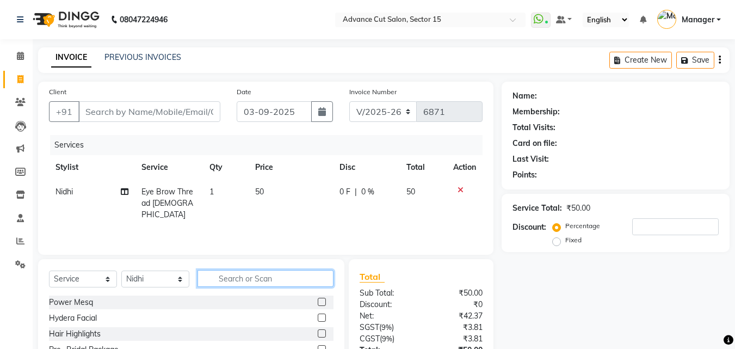
click at [287, 283] on input "text" at bounding box center [265, 278] width 136 height 17
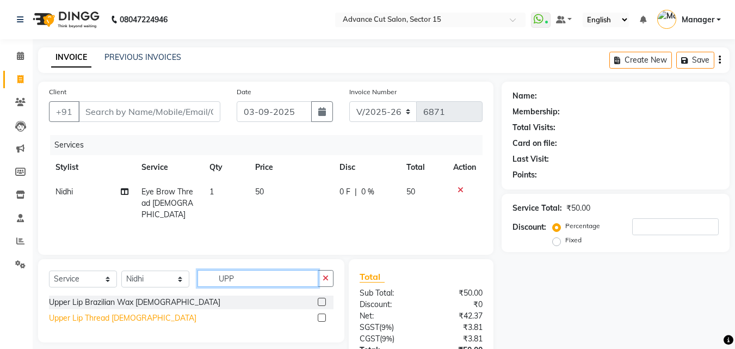
type input "UPP"
click at [102, 318] on div "Upper Lip Thread Female" at bounding box center [122, 317] width 147 height 11
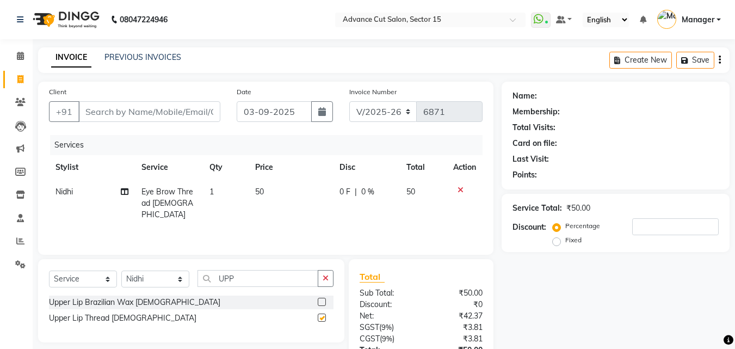
checkbox input "false"
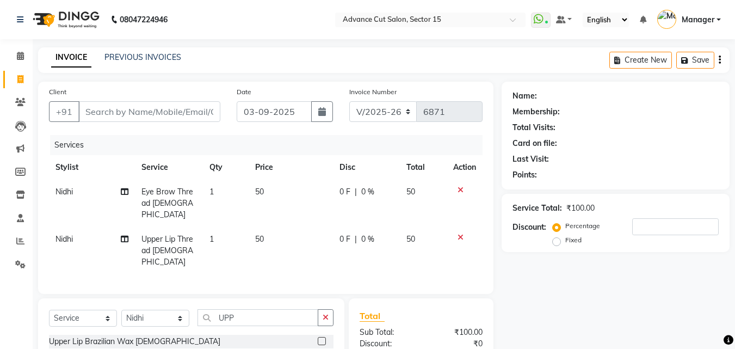
click at [134, 298] on div "Select Service Product Membership Package Voucher Prepaid Gift Card Select Styl…" at bounding box center [191, 339] width 306 height 83
click at [142, 309] on select "Select Stylist Advance Cut ASIF FARMAN HAIDER Iqbal KASHISH LUCKY Manager MANOJ…" at bounding box center [155, 317] width 68 height 17
select select "46514"
click at [142, 309] on select "Select Stylist Advance Cut ASIF FARMAN HAIDER Iqbal KASHISH LUCKY Manager MANOJ…" at bounding box center [155, 317] width 68 height 17
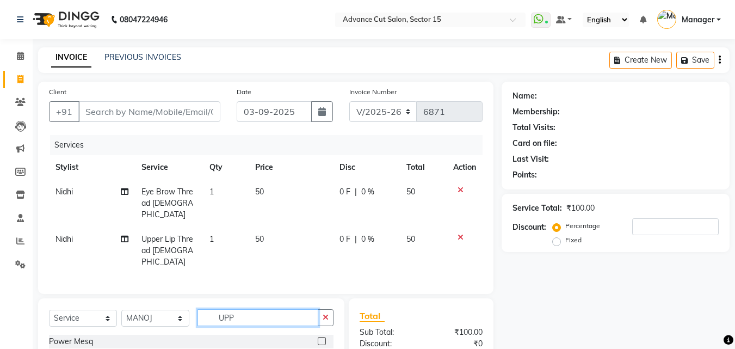
click at [317, 309] on input "UPP" at bounding box center [257, 317] width 121 height 17
click at [320, 309] on button "button" at bounding box center [326, 317] width 16 height 17
click at [290, 309] on input "text" at bounding box center [265, 317] width 136 height 17
type input "CUTT"
click at [87, 336] on div "Cutting, Filling" at bounding box center [73, 341] width 49 height 11
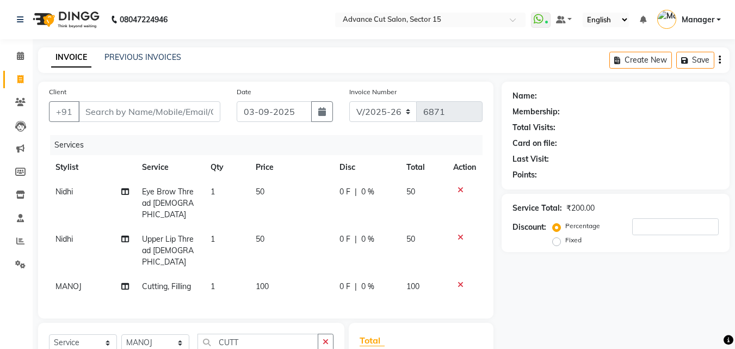
checkbox input "false"
click at [181, 109] on input "Client" at bounding box center [149, 111] width 142 height 21
click at [277, 274] on td "100" at bounding box center [291, 286] width 84 height 24
select select "46514"
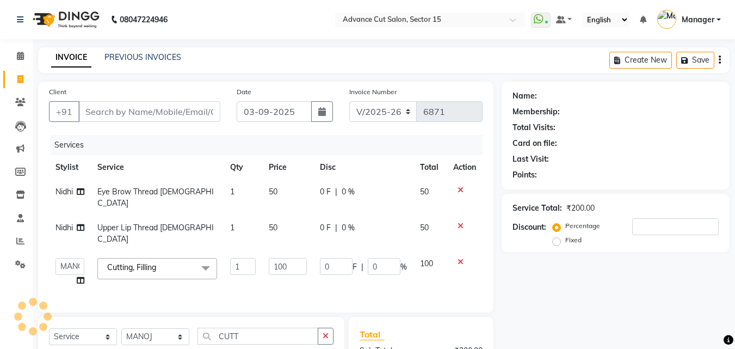
click at [285, 259] on td "100" at bounding box center [287, 271] width 51 height 41
click at [285, 258] on input "100" at bounding box center [288, 266] width 38 height 17
type input "50"
click at [188, 107] on input "Client" at bounding box center [149, 111] width 142 height 21
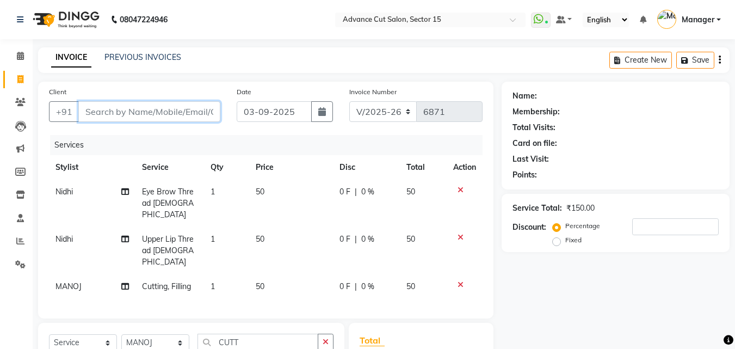
type input "8"
type input "0"
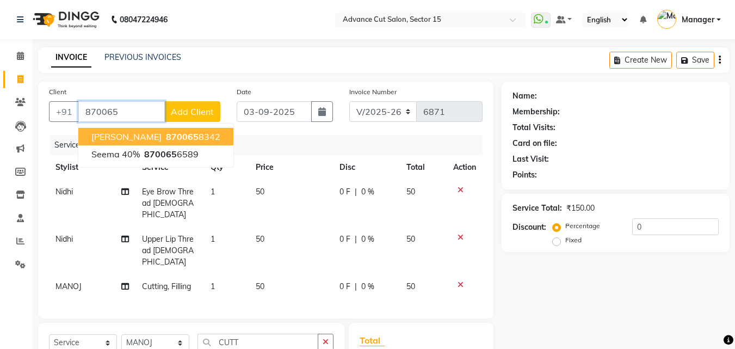
click at [180, 139] on ngb-highlight "870065 8342" at bounding box center [192, 136] width 57 height 11
type input "8700658342"
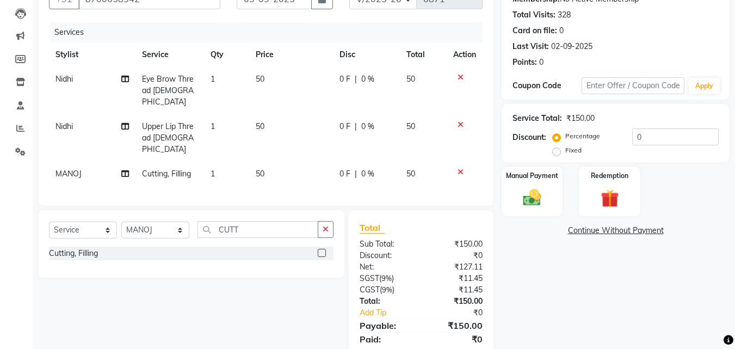
scroll to position [135, 0]
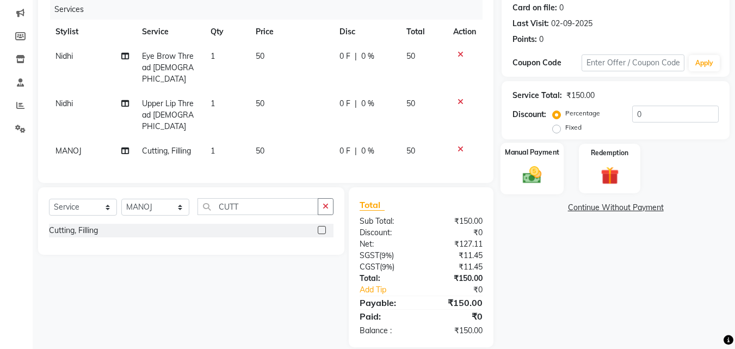
click at [527, 176] on img at bounding box center [532, 175] width 30 height 22
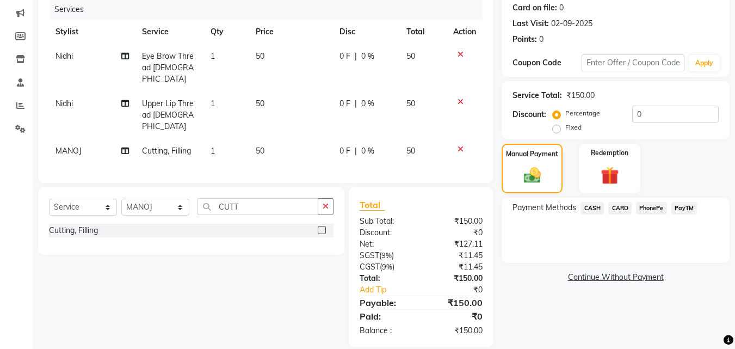
click at [681, 205] on span "PayTM" at bounding box center [684, 208] width 26 height 13
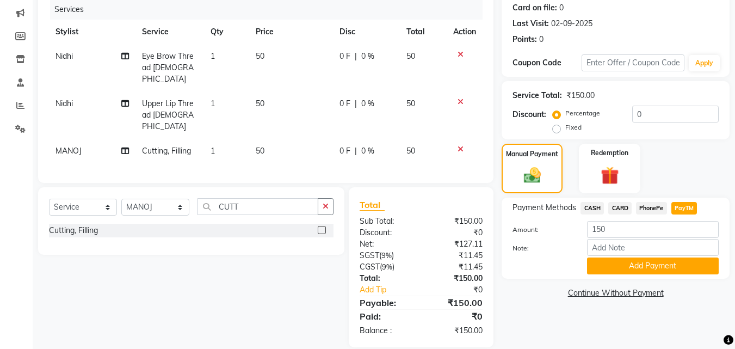
click at [593, 209] on span "CASH" at bounding box center [591, 208] width 23 height 13
click at [636, 264] on button "Add Payment" at bounding box center [653, 265] width 132 height 17
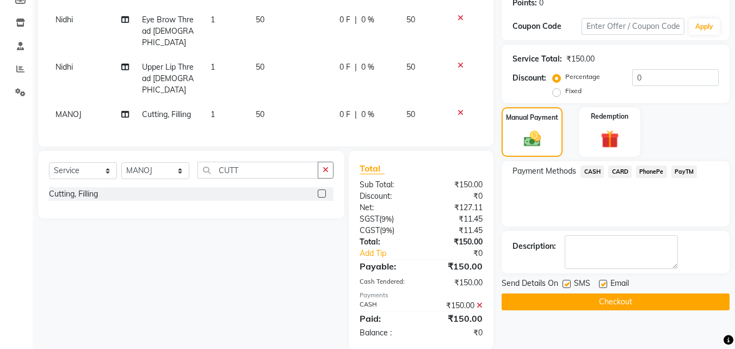
scroll to position [174, 0]
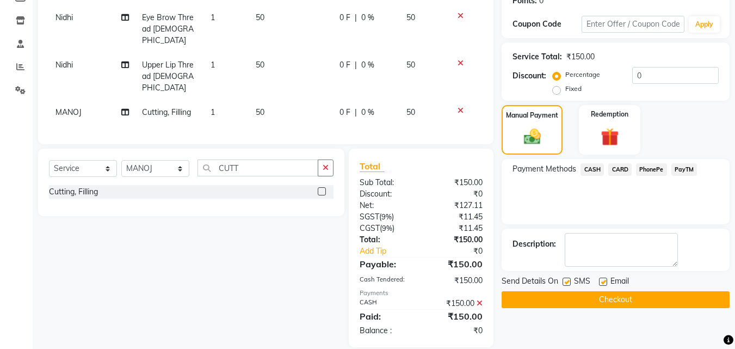
click at [637, 286] on div "Email" at bounding box center [618, 282] width 39 height 14
click at [641, 293] on button "Checkout" at bounding box center [615, 299] width 228 height 17
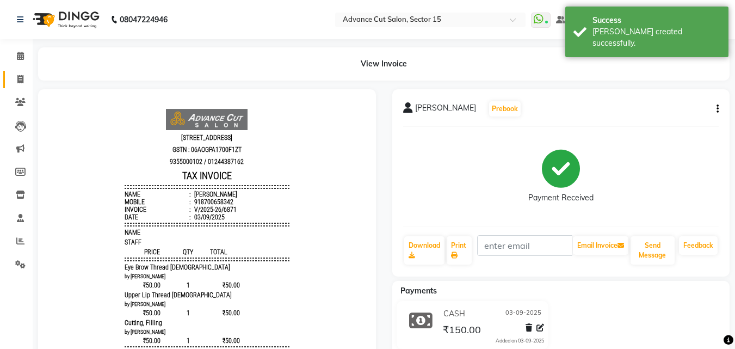
click at [20, 83] on span at bounding box center [20, 79] width 19 height 13
select select "service"
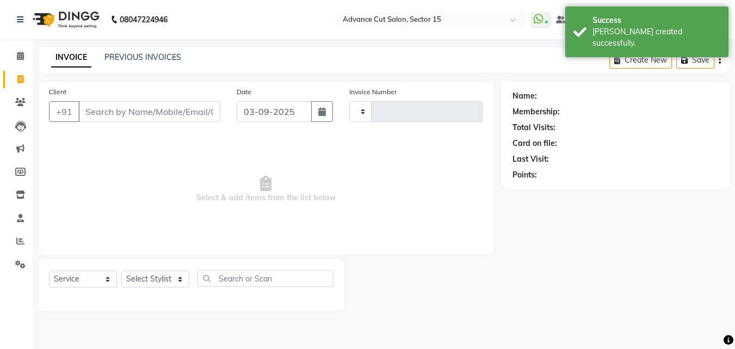
type input "6872"
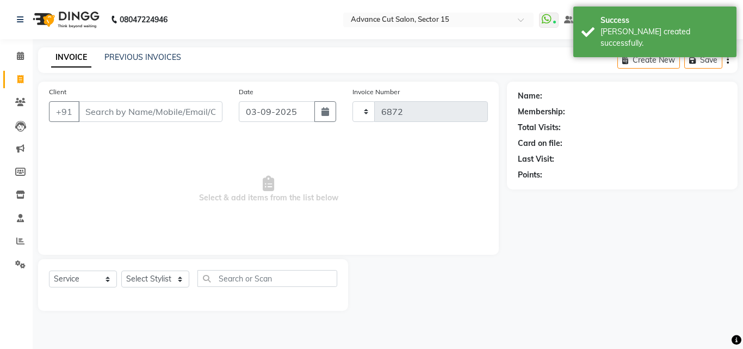
select select "6255"
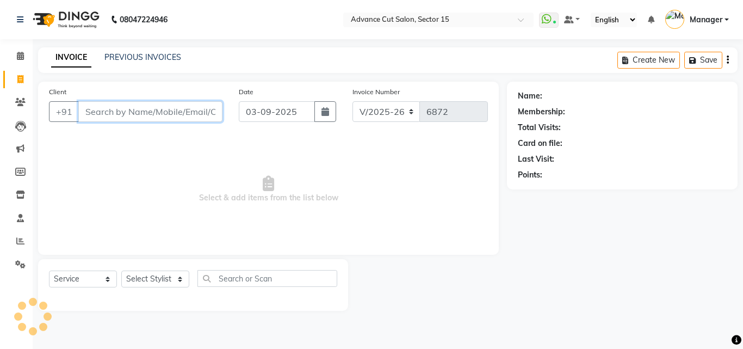
click at [202, 111] on input "Client" at bounding box center [150, 111] width 144 height 21
click at [202, 110] on input "Client" at bounding box center [150, 111] width 144 height 21
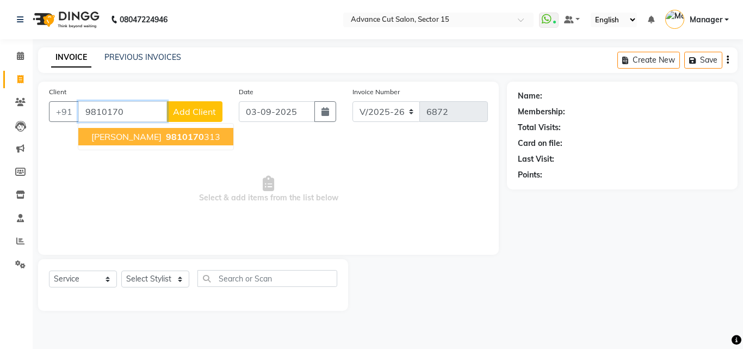
click at [167, 135] on ngb-highlight "9810170 313" at bounding box center [192, 136] width 57 height 11
type input "9810170313"
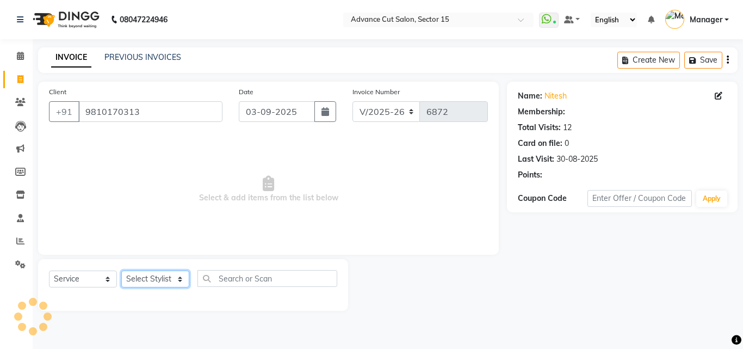
click at [163, 281] on select "Select Stylist Advance Cut ASIF FARMAN HAIDER Iqbal KASHISH LUCKY Manager MANOJ…" at bounding box center [155, 278] width 68 height 17
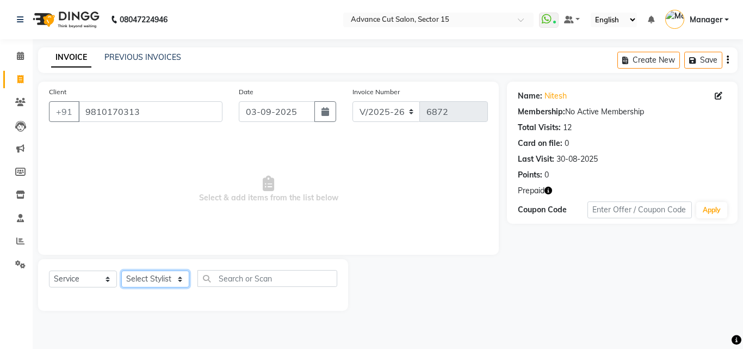
select select "78122"
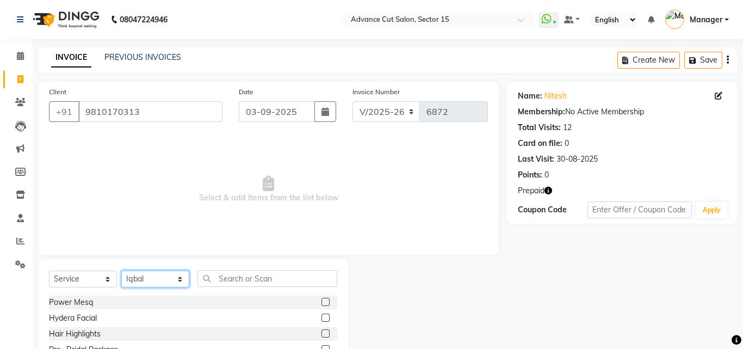
click at [169, 281] on select "Select Stylist Advance Cut ASIF FARMAN HAIDER Iqbal KASHISH LUCKY Manager MANOJ…" at bounding box center [155, 278] width 68 height 17
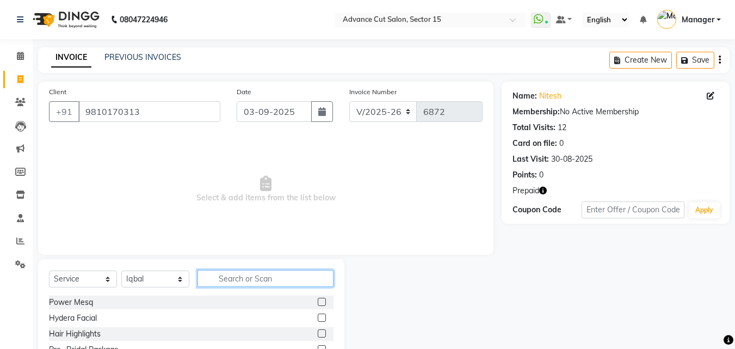
click at [257, 276] on input "text" at bounding box center [265, 278] width 136 height 17
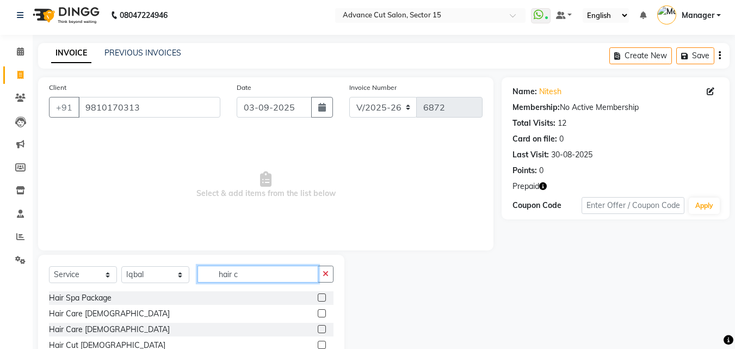
scroll to position [73, 0]
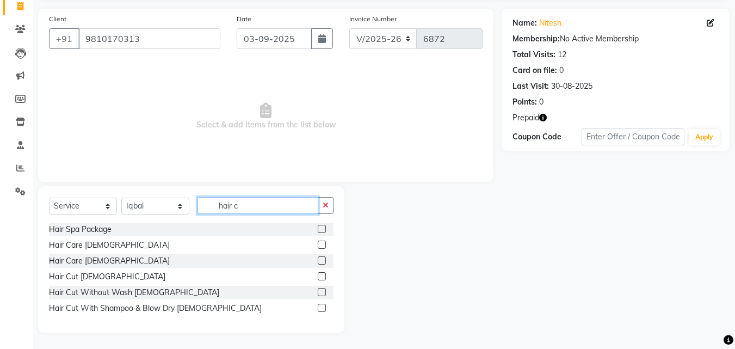
type input "hair c"
click at [77, 269] on div "Hair Spa Package Hair Care Male Hair Care Female Hair Cut Male Hair Cut Without…" at bounding box center [191, 269] width 284 height 95
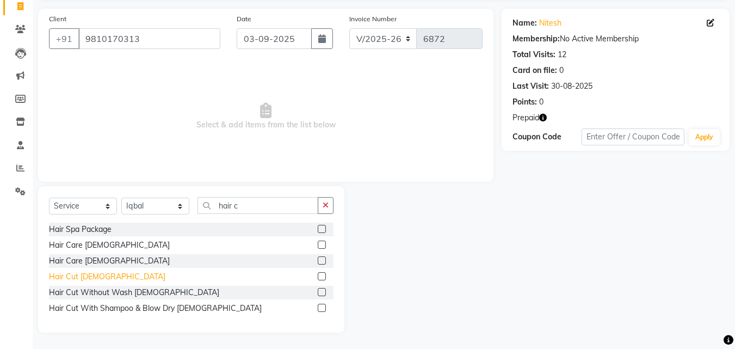
click at [77, 275] on div "Hair Cut Male" at bounding box center [107, 276] width 116 height 11
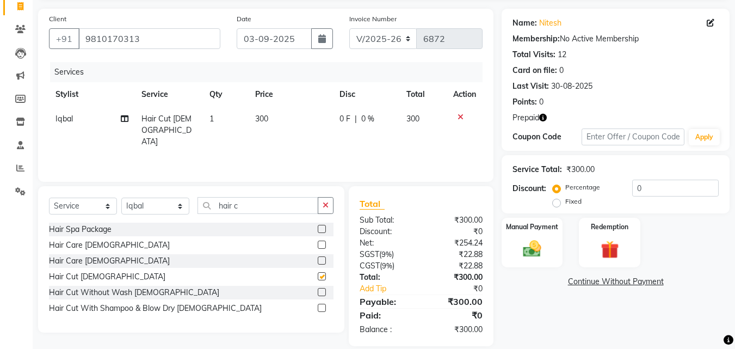
checkbox input "false"
click at [632, 191] on input "0" at bounding box center [675, 187] width 86 height 17
type input "40"
click at [608, 243] on img at bounding box center [609, 249] width 30 height 23
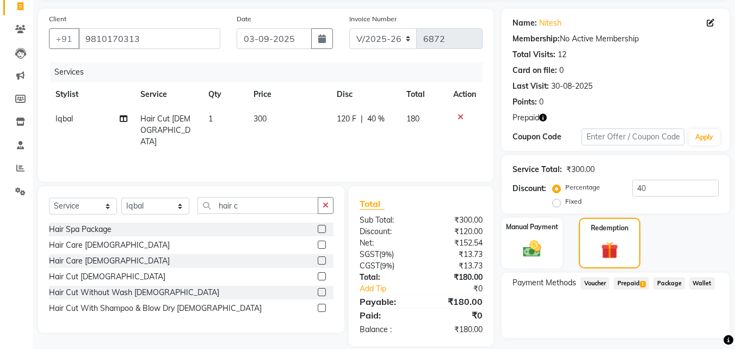
click at [632, 287] on span "Prepaid 1" at bounding box center [630, 283] width 35 height 13
click at [700, 326] on button "Add" at bounding box center [693, 327] width 40 height 18
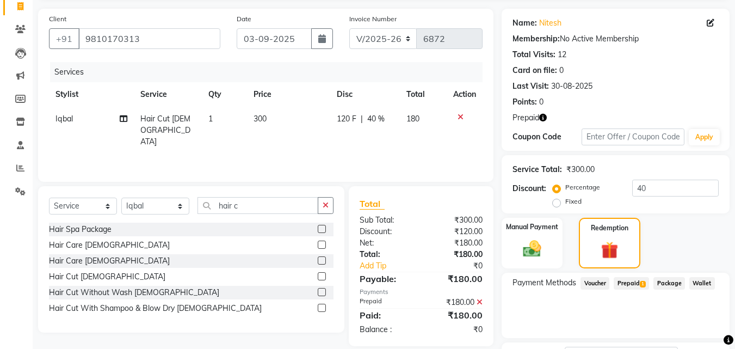
scroll to position [162, 0]
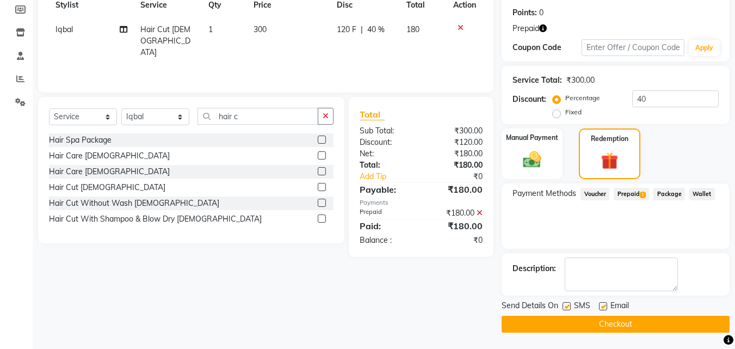
click at [669, 333] on main "INVOICE PREVIOUS INVOICES Create New Save Client +91 9810170313 Date 03-09-2025…" at bounding box center [384, 116] width 702 height 463
click at [667, 322] on button "Checkout" at bounding box center [615, 323] width 228 height 17
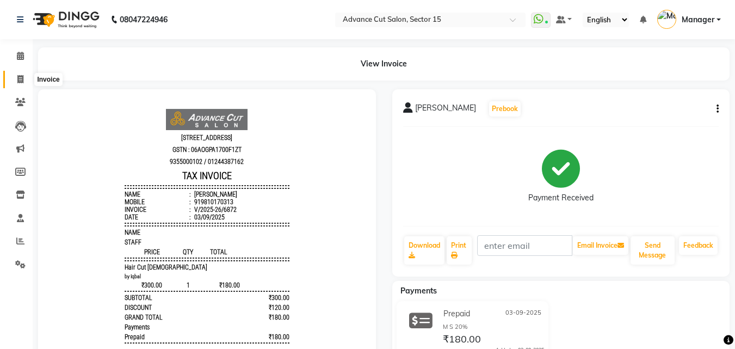
click at [19, 84] on span at bounding box center [20, 79] width 19 height 13
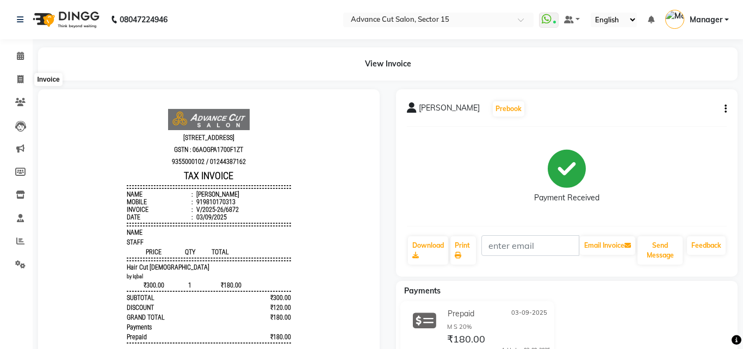
select select "service"
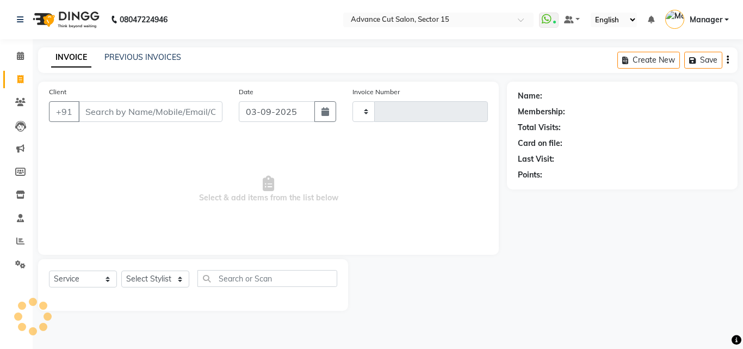
type input "6873"
select select "6255"
click at [132, 110] on input "Client" at bounding box center [150, 111] width 144 height 21
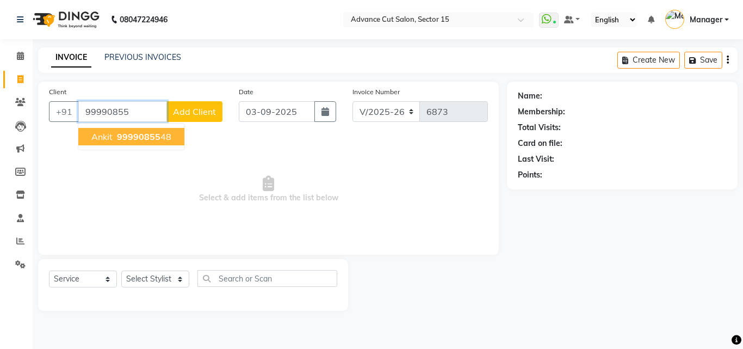
click at [145, 141] on span "99990855" at bounding box center [139, 136] width 44 height 11
type input "9999085548"
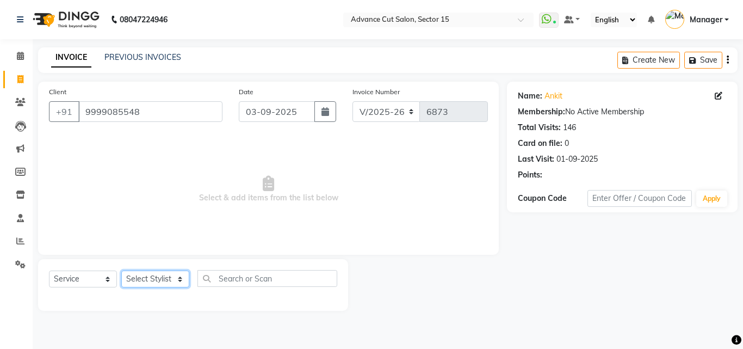
click at [157, 279] on select "Select Stylist Advance Cut ASIF FARMAN HAIDER Iqbal KASHISH LUCKY Manager MANOJ…" at bounding box center [155, 278] width 68 height 17
select select "46515"
click at [121, 270] on select "Select Stylist Advance Cut ASIF FARMAN HAIDER Iqbal KASHISH LUCKY Manager MANOJ…" at bounding box center [155, 278] width 68 height 17
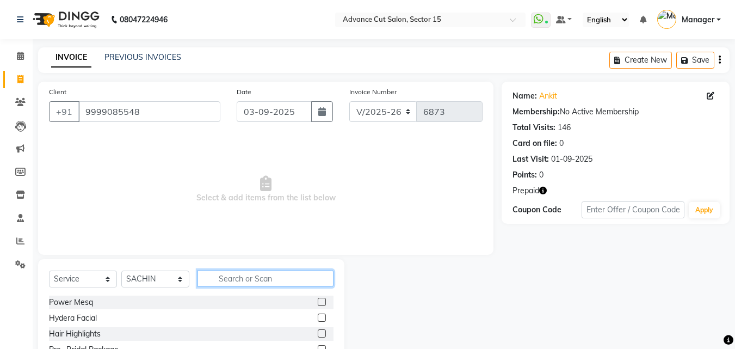
click at [275, 277] on input "text" at bounding box center [265, 278] width 136 height 17
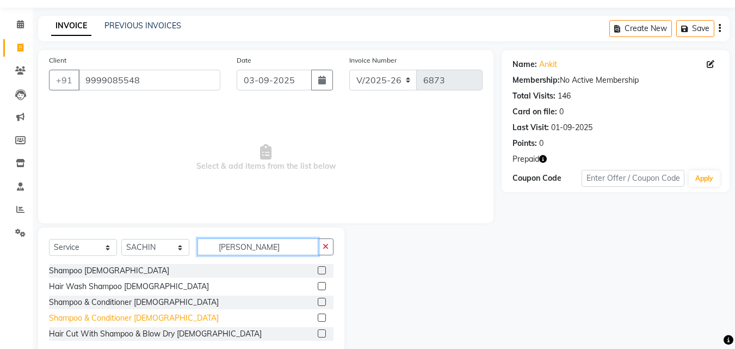
scroll to position [57, 0]
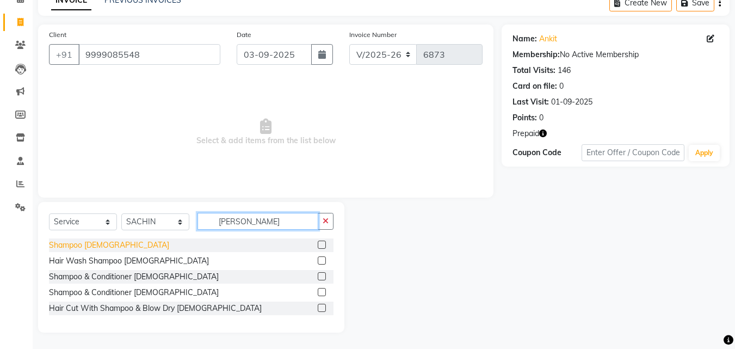
type input "SHAMP"
click at [87, 246] on div "Shampoo Male" at bounding box center [109, 244] width 120 height 11
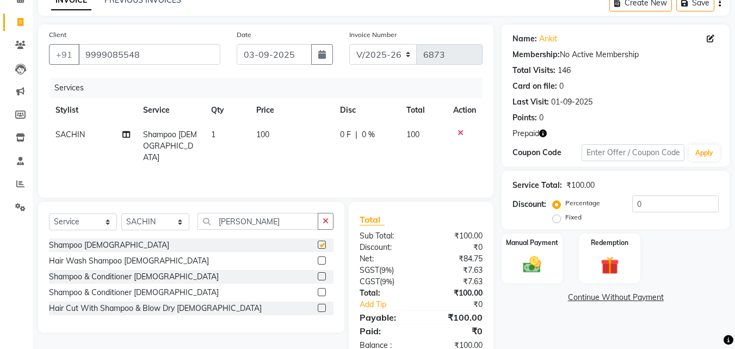
checkbox input "false"
click at [287, 140] on td "100" at bounding box center [292, 145] width 84 height 47
select select "46515"
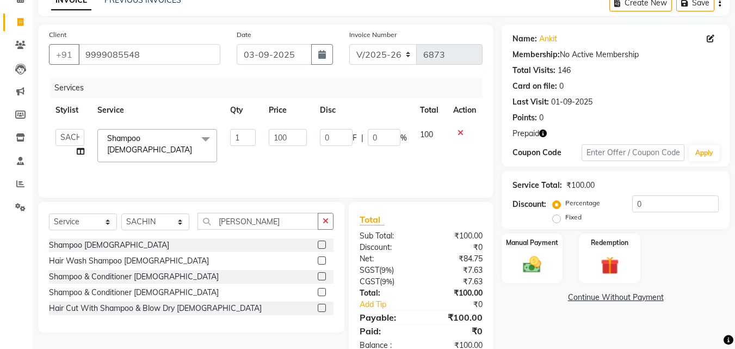
click at [287, 139] on input "100" at bounding box center [288, 137] width 38 height 17
type input "300"
drag, startPoint x: 643, startPoint y: 212, endPoint x: 636, endPoint y: 208, distance: 8.3
click at [640, 211] on input "0" at bounding box center [675, 203] width 86 height 17
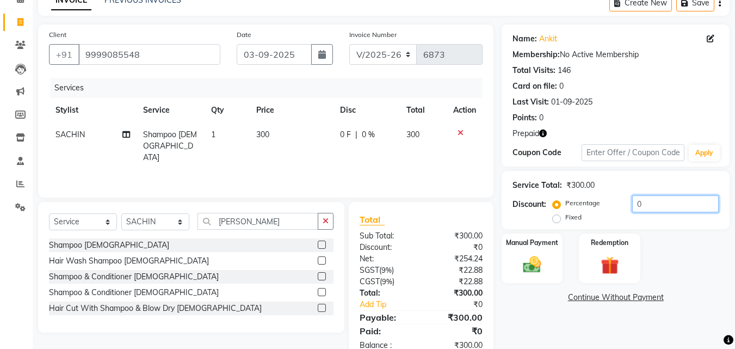
click at [635, 208] on input "0" at bounding box center [675, 203] width 86 height 17
type input "50"
drag, startPoint x: 627, startPoint y: 235, endPoint x: 624, endPoint y: 240, distance: 5.6
click at [627, 236] on div "Redemption" at bounding box center [610, 258] width 64 height 52
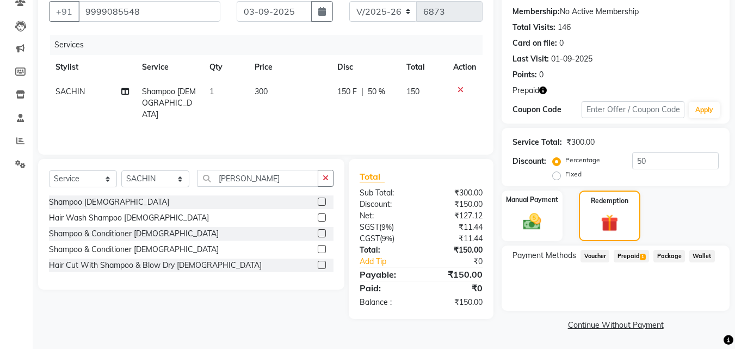
click at [635, 250] on span "Prepaid 1" at bounding box center [630, 256] width 35 height 13
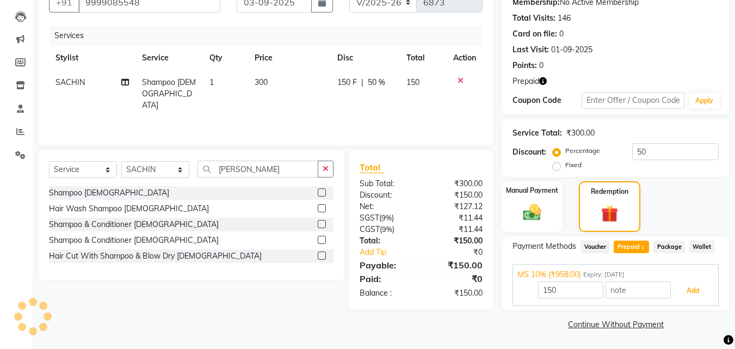
click at [686, 287] on button "Add" at bounding box center [693, 290] width 40 height 18
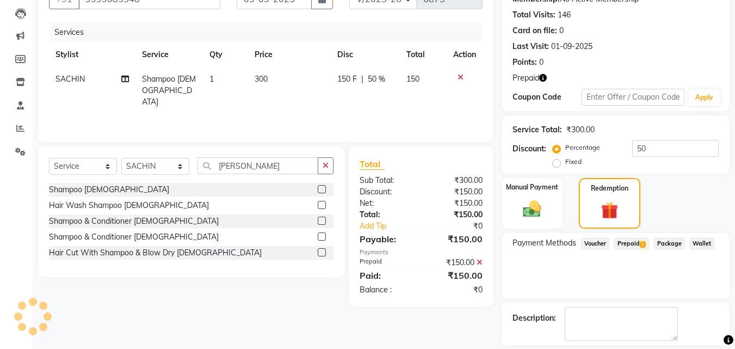
scroll to position [162, 0]
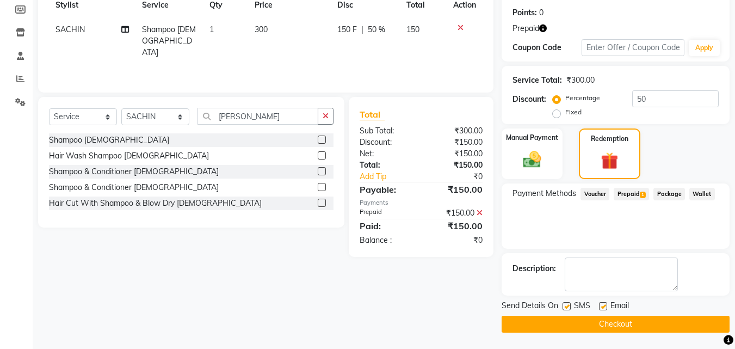
click at [666, 327] on button "Checkout" at bounding box center [615, 323] width 228 height 17
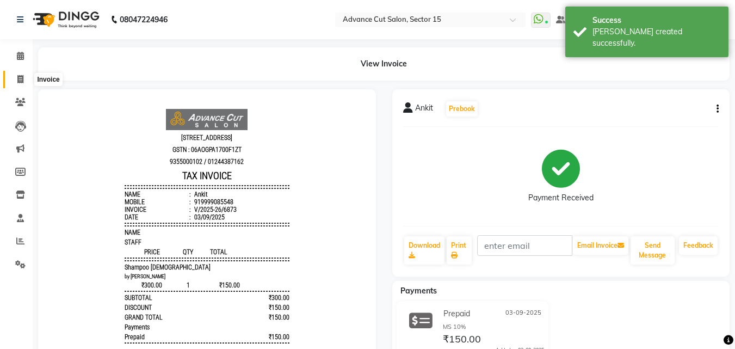
click at [13, 82] on span at bounding box center [20, 79] width 19 height 13
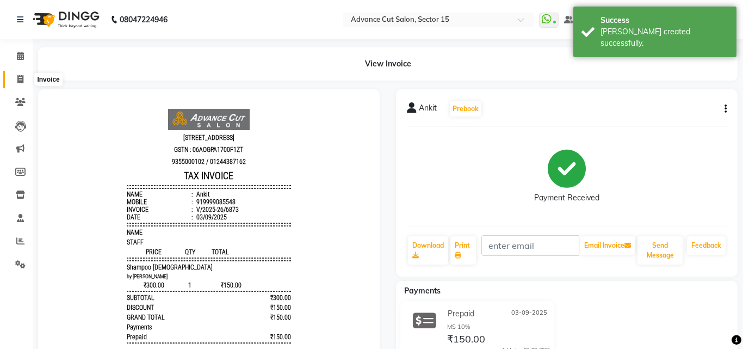
select select "service"
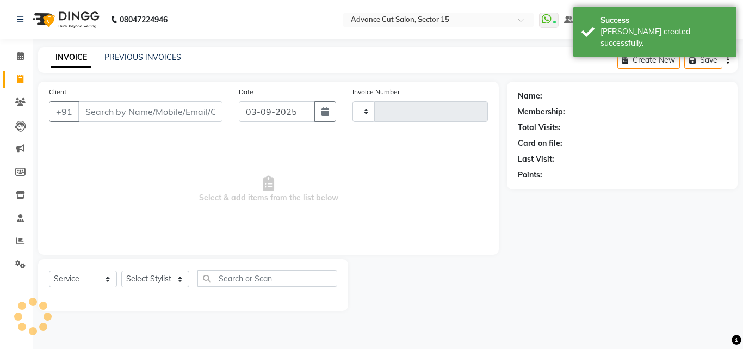
type input "6874"
select select "6255"
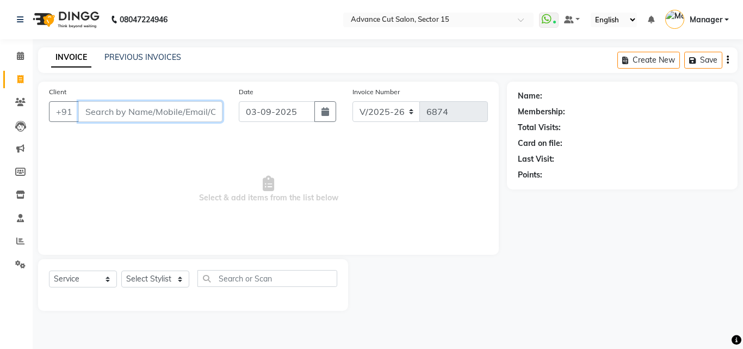
click at [146, 113] on input "Client" at bounding box center [150, 111] width 144 height 21
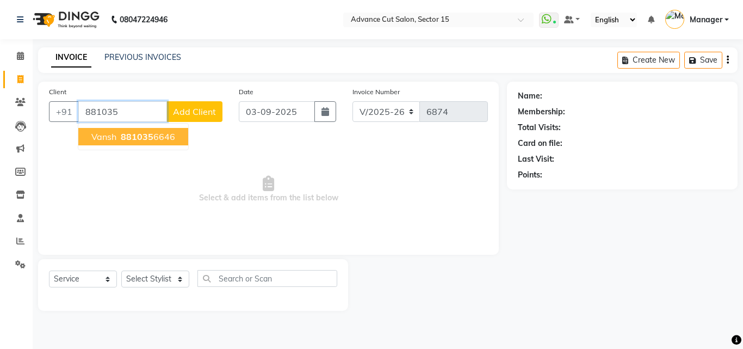
click at [145, 133] on span "881035" at bounding box center [137, 136] width 33 height 11
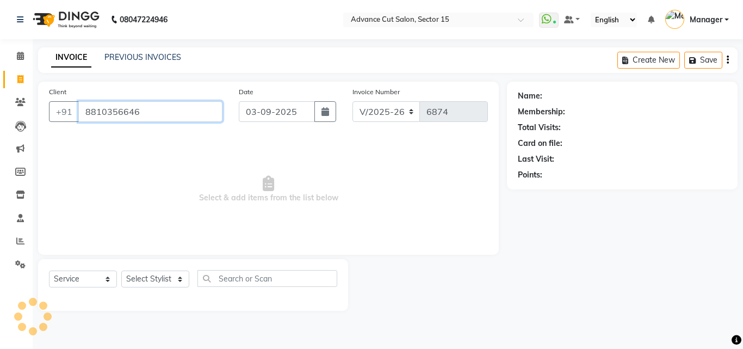
type input "8810356646"
click at [564, 101] on link "Vansh" at bounding box center [555, 95] width 22 height 11
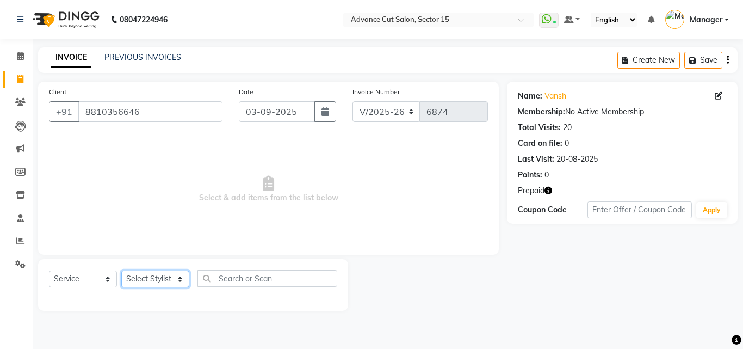
click at [173, 278] on select "Select Stylist Advance Cut ASIF FARMAN HAIDER Iqbal KASHISH LUCKY Manager MANOJ…" at bounding box center [155, 278] width 68 height 17
select select "46501"
click at [121, 270] on select "Select Stylist Advance Cut ASIF FARMAN HAIDER Iqbal KASHISH LUCKY Manager MANOJ…" at bounding box center [155, 278] width 68 height 17
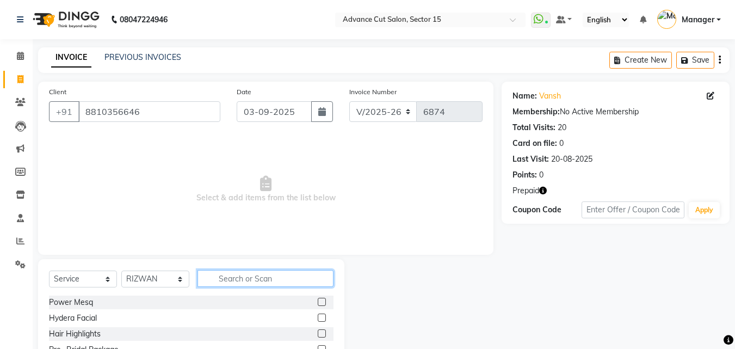
click at [214, 276] on input "text" at bounding box center [265, 278] width 136 height 17
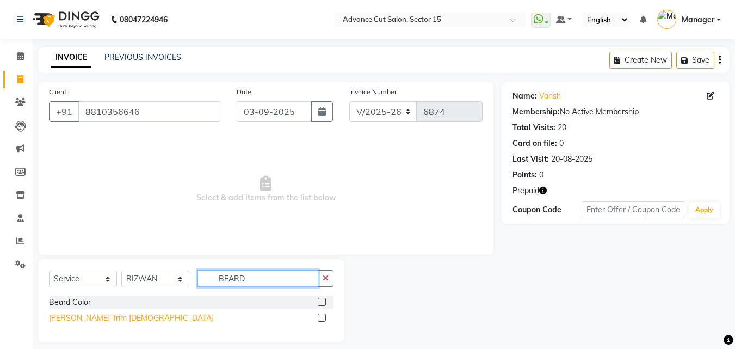
type input "BEARD"
click at [95, 323] on div "Beard Trim Male" at bounding box center [131, 317] width 165 height 11
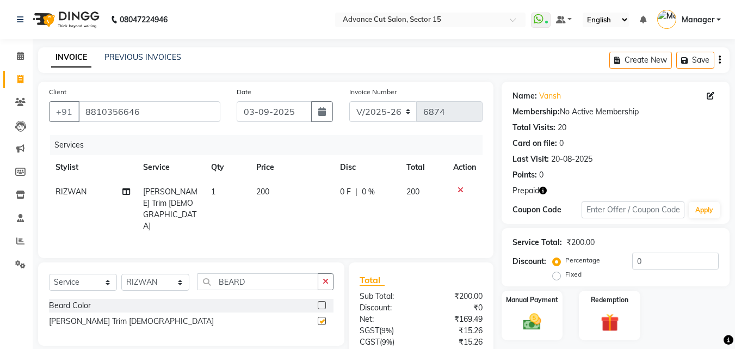
checkbox input "false"
click at [632, 261] on input "0" at bounding box center [675, 260] width 86 height 17
type input "20"
click at [629, 315] on div "Redemption" at bounding box center [610, 315] width 64 height 52
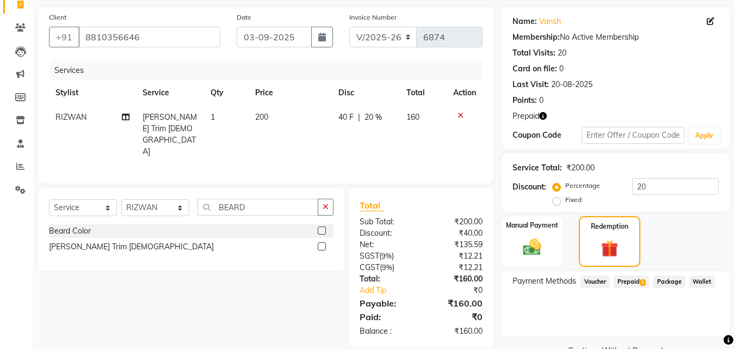
scroll to position [101, 0]
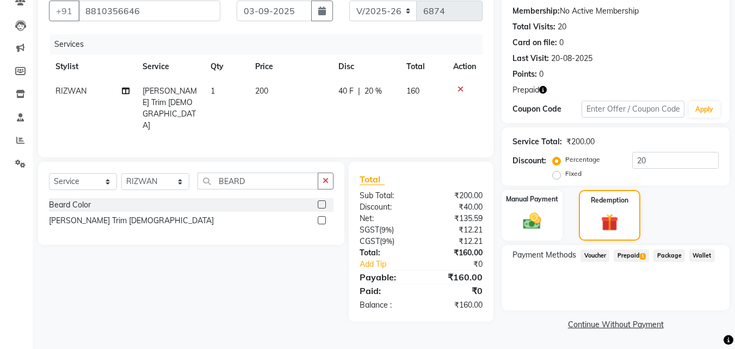
click at [624, 250] on span "Prepaid 1" at bounding box center [630, 255] width 35 height 13
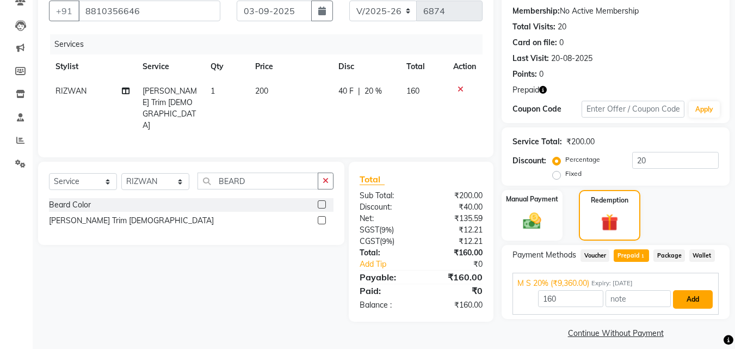
click at [678, 306] on button "Add" at bounding box center [693, 299] width 40 height 18
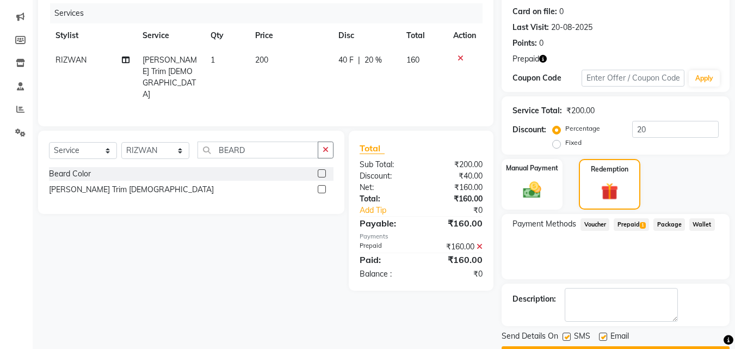
scroll to position [162, 0]
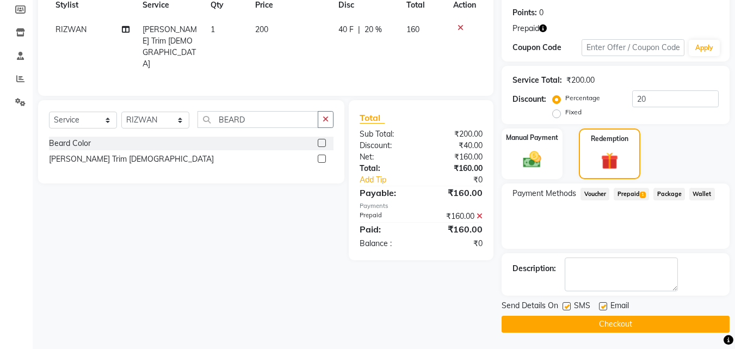
click at [668, 323] on button "Checkout" at bounding box center [615, 323] width 228 height 17
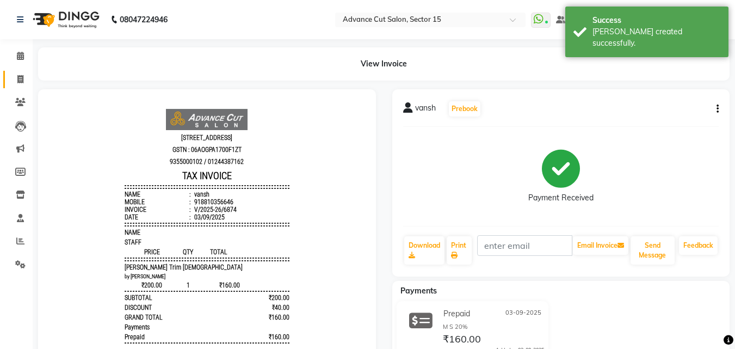
click at [16, 84] on span at bounding box center [20, 79] width 19 height 13
select select "service"
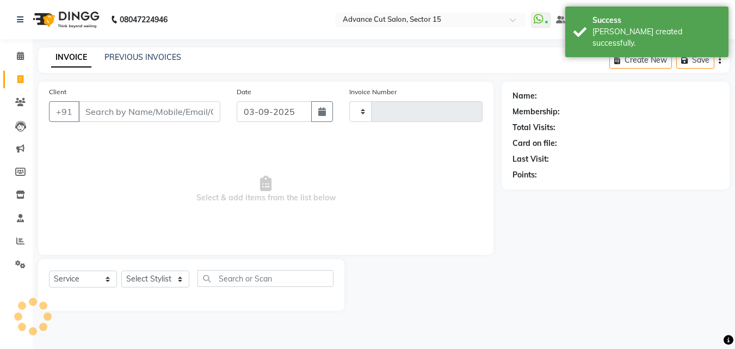
type input "6875"
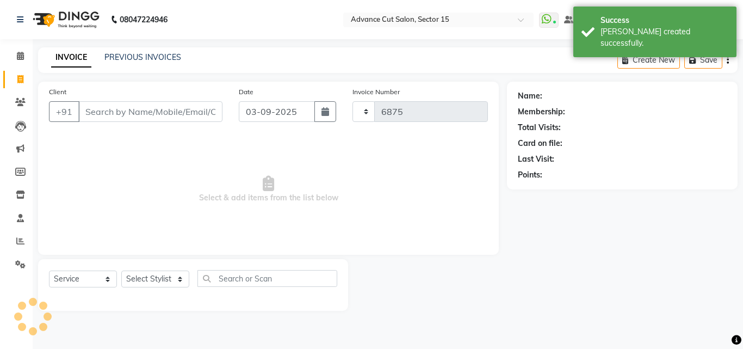
select select "6255"
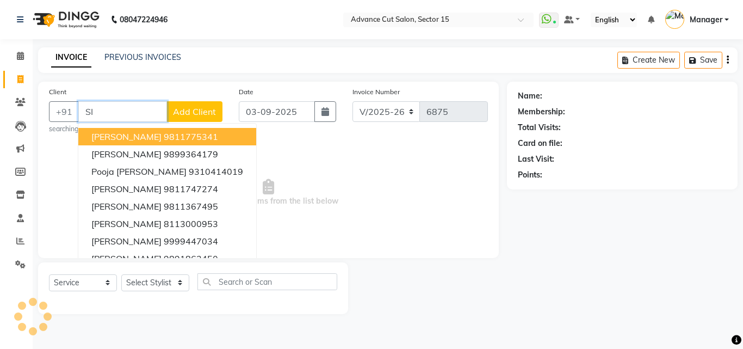
type input "S"
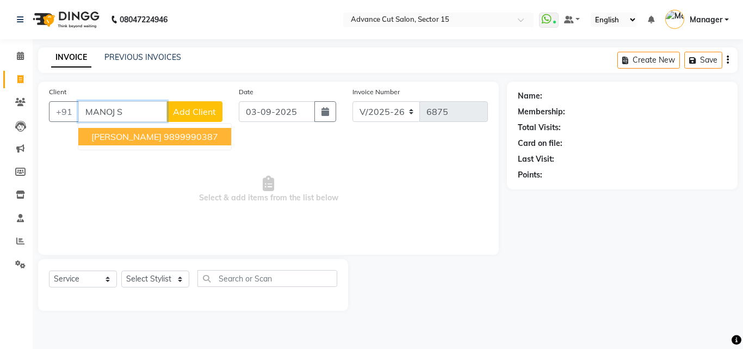
click at [150, 135] on button "Manoj Singhal 9899990387" at bounding box center [154, 136] width 153 height 17
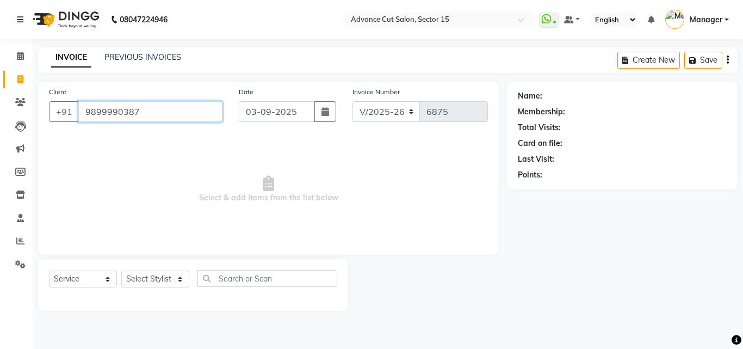
type input "9899990387"
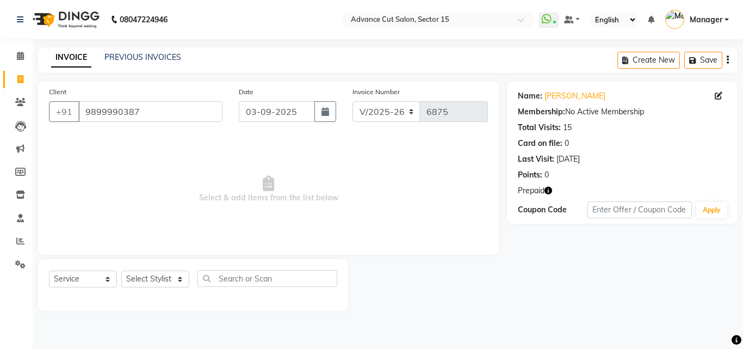
click at [550, 190] on icon "button" at bounding box center [548, 191] width 8 height 8
click at [20, 75] on icon at bounding box center [20, 79] width 6 height 8
select select "service"
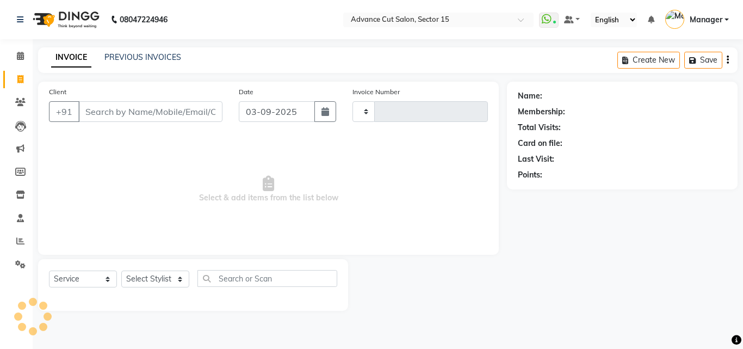
type input "6875"
select select "6255"
click at [188, 124] on div "Client +91" at bounding box center [136, 108] width 190 height 45
click at [185, 121] on input "Client" at bounding box center [150, 111] width 144 height 21
click at [138, 44] on div "08047224946 Select Location × Advance Cut Salon, Sector 15 WhatsApp Status ✕ St…" at bounding box center [371, 174] width 743 height 349
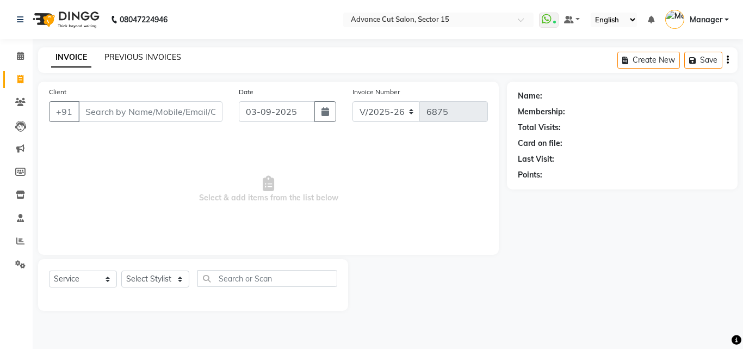
click at [140, 57] on link "PREVIOUS INVOICES" at bounding box center [142, 57] width 77 height 10
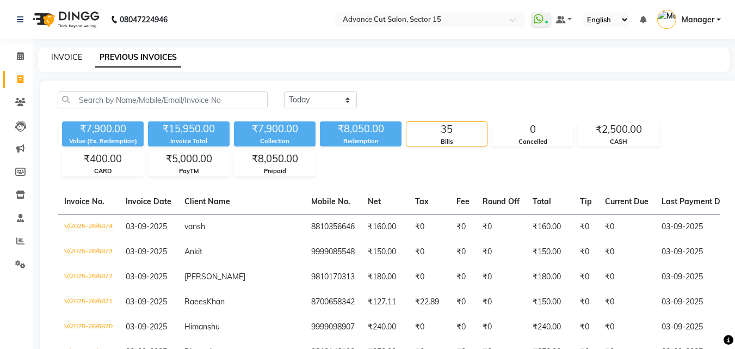
click at [68, 55] on link "INVOICE" at bounding box center [66, 57] width 31 height 10
select select "service"
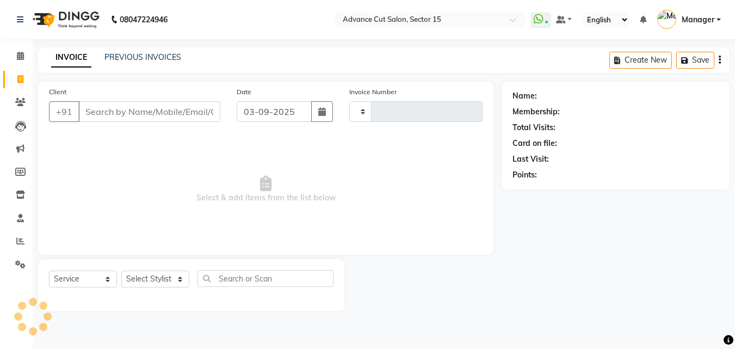
type input "6875"
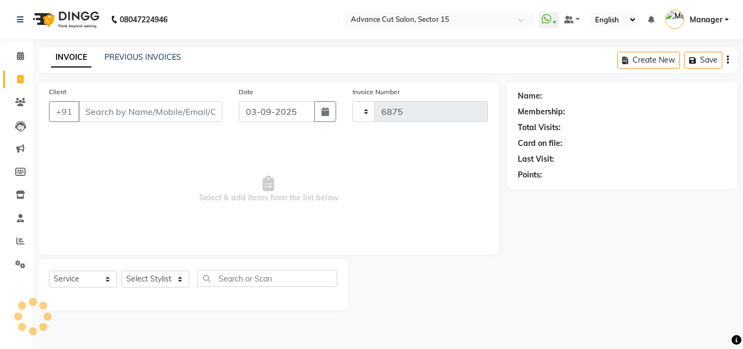
select select "6255"
click at [140, 110] on input "Client" at bounding box center [150, 111] width 144 height 21
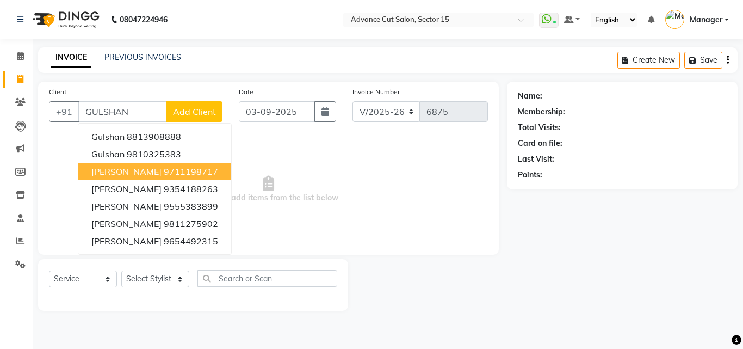
click at [188, 175] on ngb-highlight "9711198717" at bounding box center [191, 171] width 54 height 11
type input "9711198717"
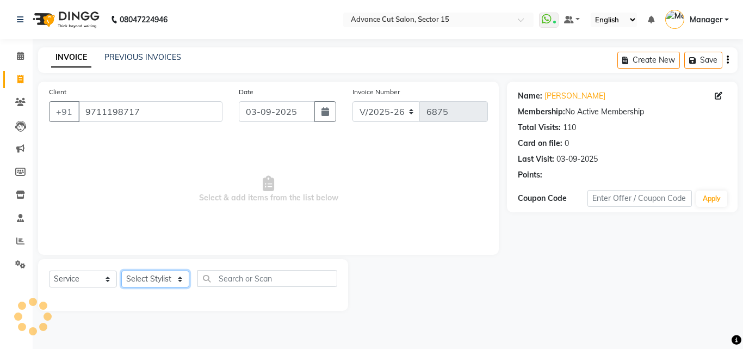
click at [161, 280] on select "Select Stylist Advance Cut ASIF FARMAN HAIDER Iqbal KASHISH LUCKY Manager MANOJ…" at bounding box center [155, 278] width 68 height 17
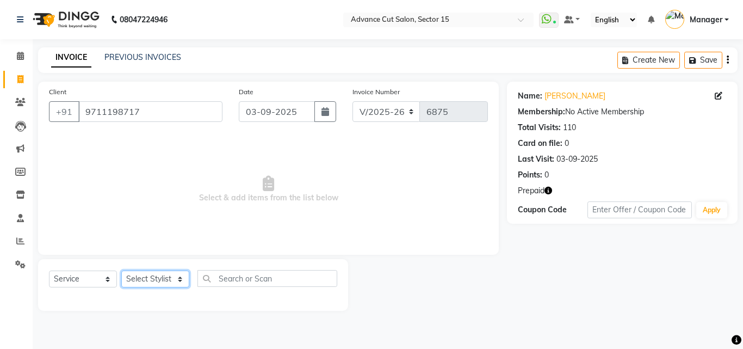
select select "46507"
click at [121, 270] on select "Select Stylist Advance Cut ASIF FARMAN HAIDER Iqbal KASHISH LUCKY Manager MANOJ…" at bounding box center [155, 278] width 68 height 17
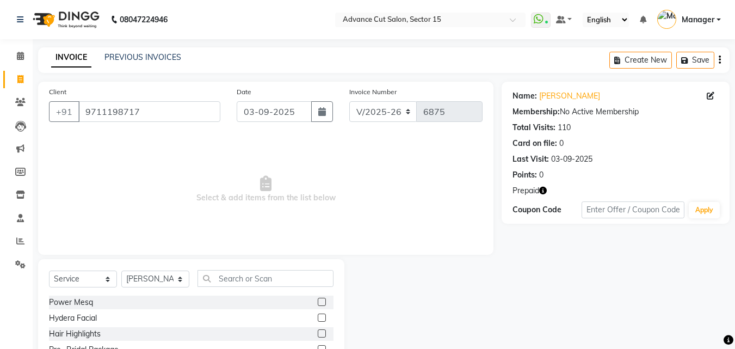
click at [212, 266] on div "Select Service Product Membership Package Voucher Prepaid Gift Card Select Styl…" at bounding box center [191, 339] width 306 height 160
click at [232, 284] on input "text" at bounding box center [265, 278] width 136 height 17
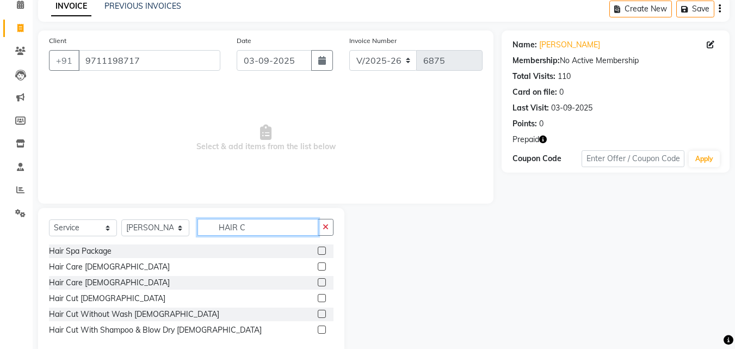
scroll to position [73, 0]
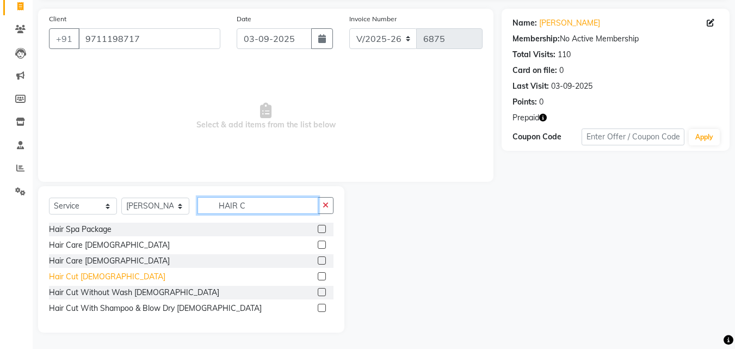
type input "HAIR C"
click at [95, 276] on div "Hair Cut Male" at bounding box center [107, 276] width 116 height 11
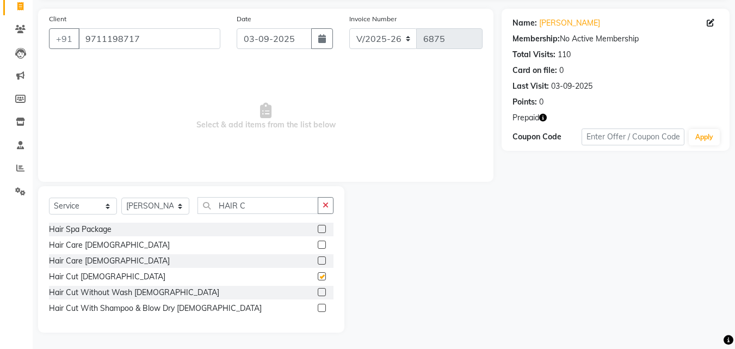
checkbox input "false"
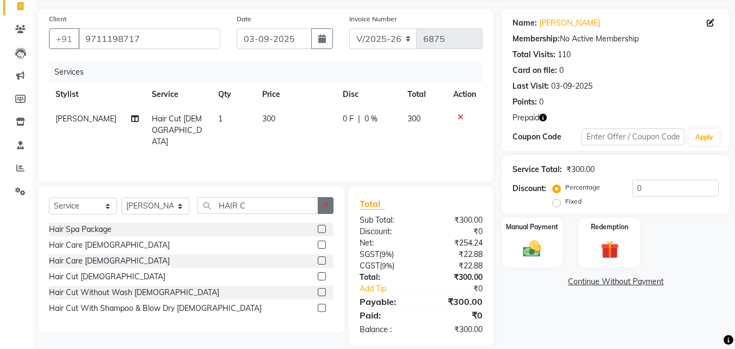
click at [327, 206] on icon "button" at bounding box center [326, 205] width 6 height 8
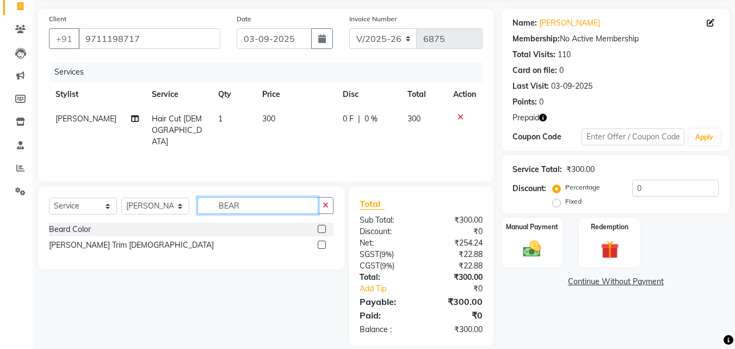
type input "BEAR"
click at [47, 248] on div "Select Service Product Membership Package Voucher Prepaid Gift Card Select Styl…" at bounding box center [191, 227] width 306 height 83
click at [107, 247] on div "Beard Trim Male" at bounding box center [191, 245] width 284 height 14
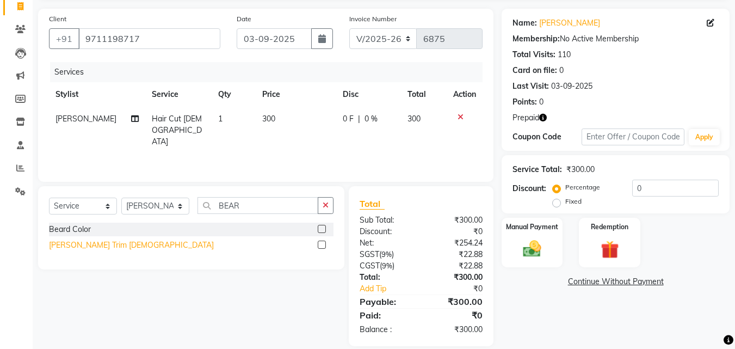
click at [90, 246] on div "Beard Trim Male" at bounding box center [131, 244] width 165 height 11
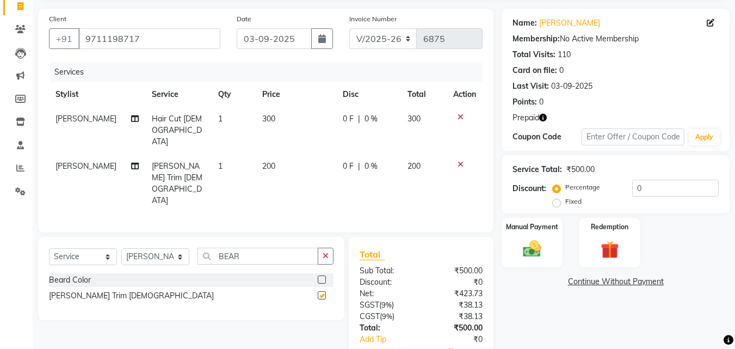
checkbox input "false"
click at [635, 189] on input "0" at bounding box center [675, 187] width 86 height 17
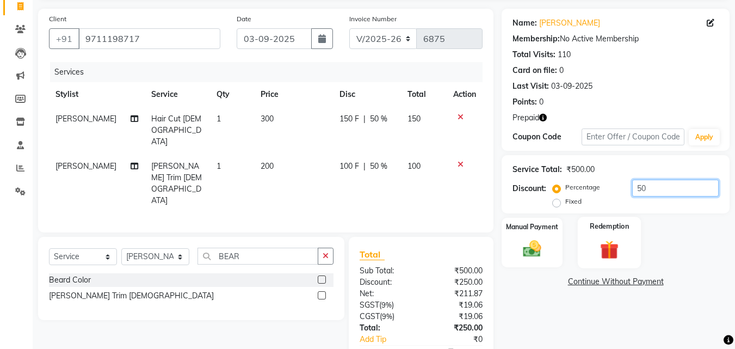
type input "50"
click at [619, 237] on div "Redemption" at bounding box center [610, 242] width 64 height 52
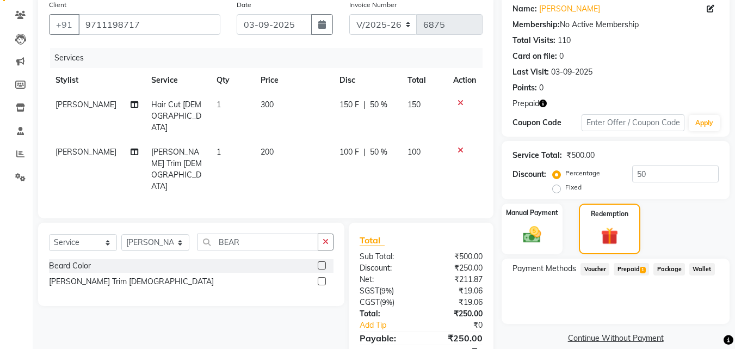
scroll to position [101, 0]
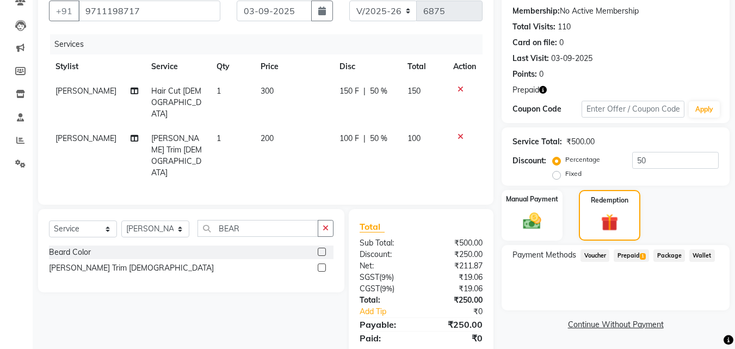
click at [628, 252] on span "Prepaid 1" at bounding box center [630, 255] width 35 height 13
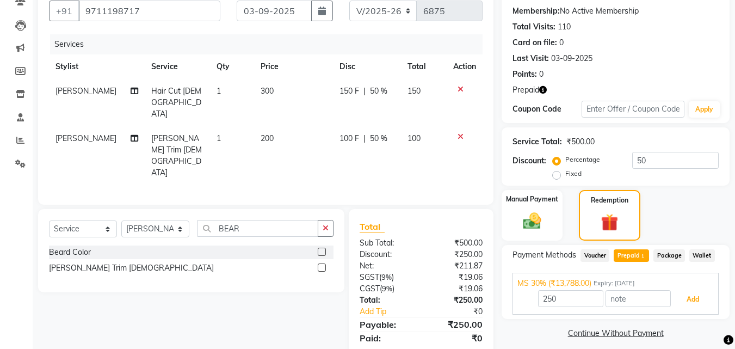
click at [692, 301] on button "Add" at bounding box center [693, 299] width 40 height 18
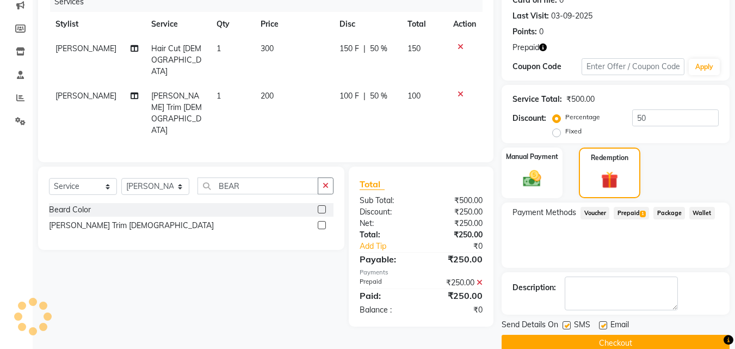
scroll to position [162, 0]
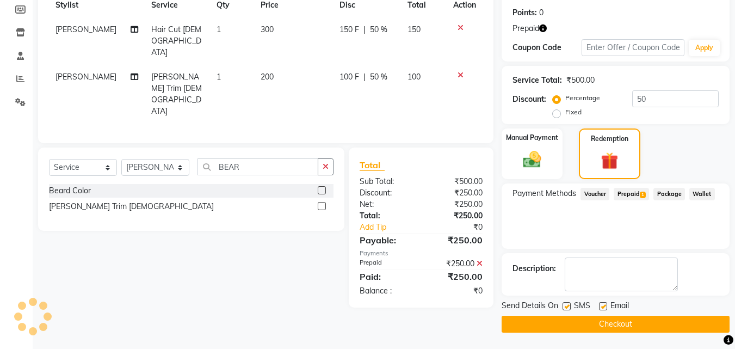
drag, startPoint x: 671, startPoint y: 334, endPoint x: 669, endPoint y: 324, distance: 11.0
click at [670, 333] on main "INVOICE PREVIOUS INVOICES Create New Save Client +91 9711198717 Date 03-09-2025…" at bounding box center [384, 116] width 702 height 463
click at [669, 324] on button "Checkout" at bounding box center [615, 323] width 228 height 17
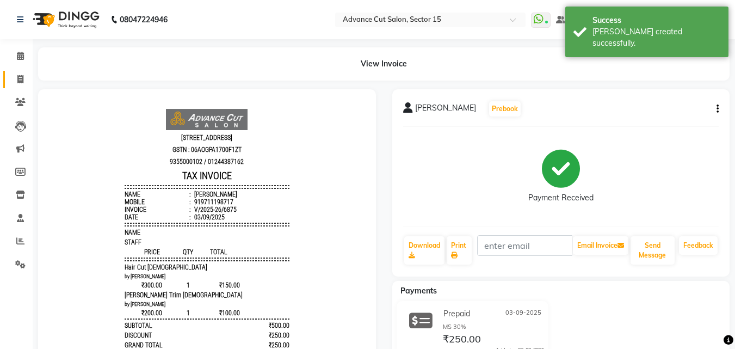
click at [20, 78] on icon at bounding box center [20, 79] width 6 height 8
select select "service"
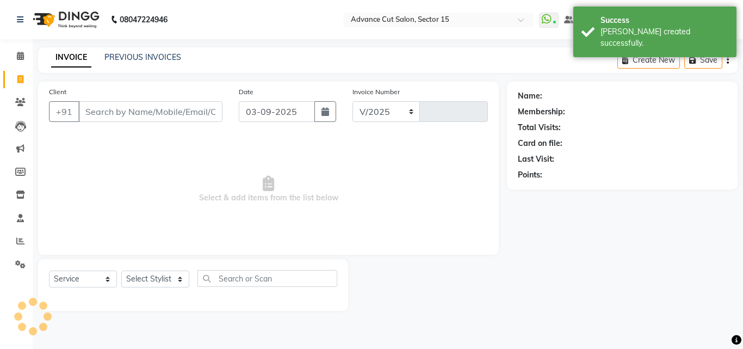
select select "6255"
type input "6876"
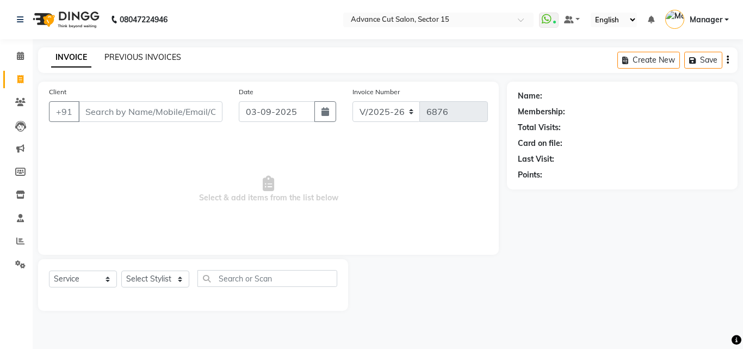
click at [153, 61] on link "PREVIOUS INVOICES" at bounding box center [142, 57] width 77 height 10
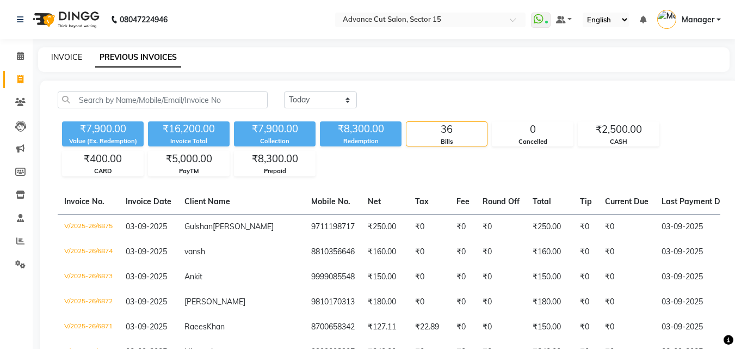
click at [79, 59] on link "INVOICE" at bounding box center [66, 57] width 31 height 10
select select "6255"
select select "service"
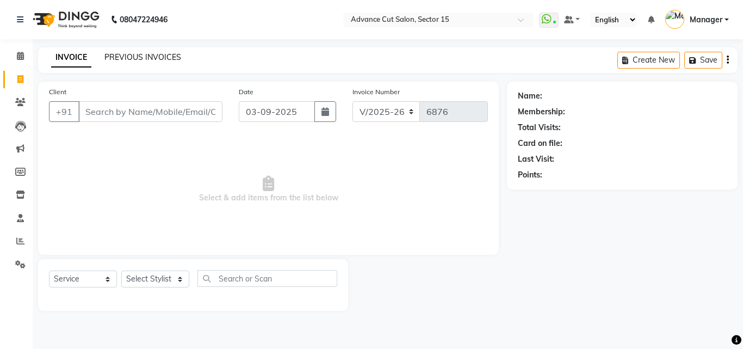
click at [148, 53] on link "PREVIOUS INVOICES" at bounding box center [142, 57] width 77 height 10
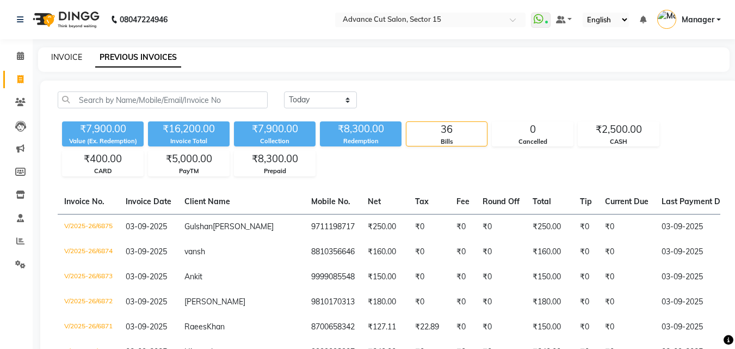
click at [80, 58] on link "INVOICE" at bounding box center [66, 57] width 31 height 10
select select "service"
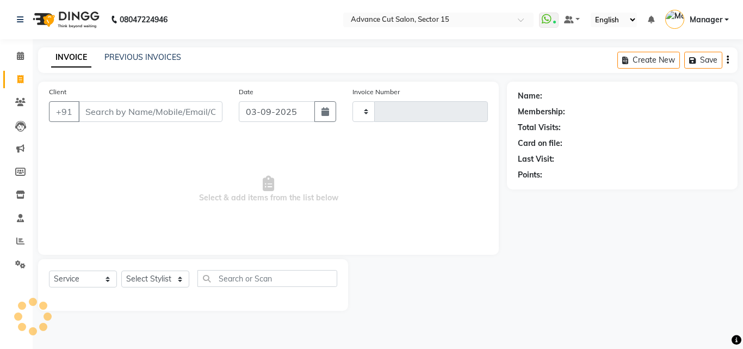
type input "6876"
select select "6255"
click at [153, 109] on input "Client" at bounding box center [150, 111] width 144 height 21
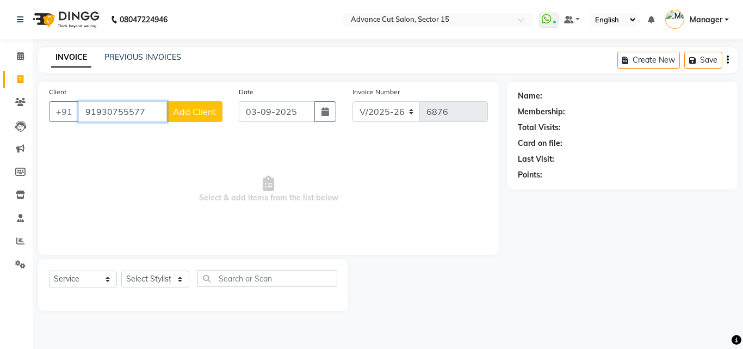
type input "91930755577"
click at [224, 109] on div "Client +91 91930755577 Add Client" at bounding box center [136, 108] width 190 height 45
click at [209, 113] on span "Add Client" at bounding box center [194, 111] width 43 height 11
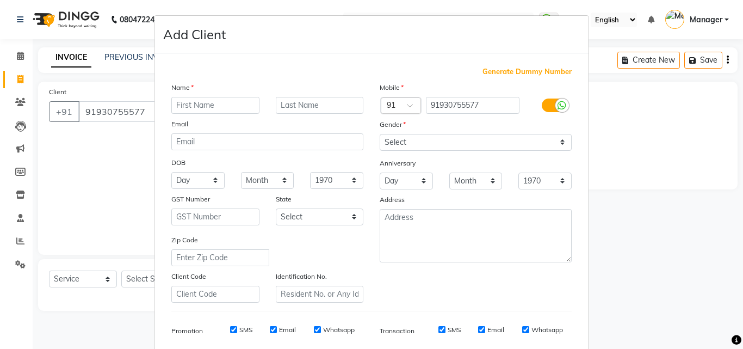
click at [209, 113] on div "Name Email DOB Day 01 02 03 04 05 06 07 08 09 10 11 12 13 14 15 16 17 18 19 20 …" at bounding box center [267, 192] width 208 height 221
click at [482, 107] on input "91930755577" at bounding box center [473, 105] width 94 height 17
type input "9193055577"
click at [229, 110] on input "text" at bounding box center [215, 105] width 88 height 17
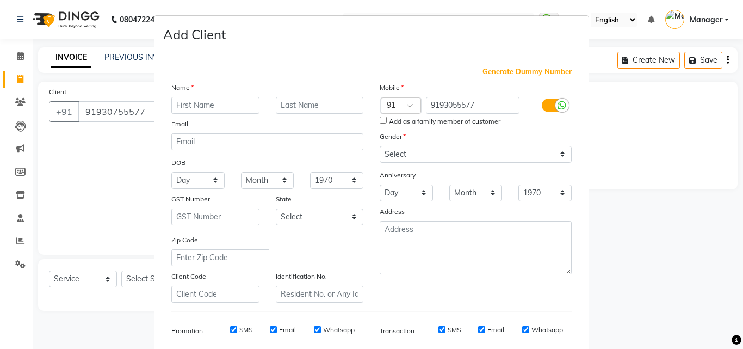
click at [119, 103] on ngb-modal-window "Add Client Generate Dummy Number Name Email DOB Day 01 02 03 04 05 06 07 08 09 …" at bounding box center [371, 174] width 743 height 349
click at [106, 111] on ngb-modal-window "Add Client Generate Dummy Number Name Email DOB Day 01 02 03 04 05 06 07 08 09 …" at bounding box center [371, 174] width 743 height 349
click at [111, 111] on ngb-modal-window "Add Client Generate Dummy Number Name Email DOB Day 01 02 03 04 05 06 07 08 09 …" at bounding box center [371, 174] width 743 height 349
click at [116, 111] on ngb-modal-window "Add Client Generate Dummy Number Name Email DOB Day 01 02 03 04 05 06 07 08 09 …" at bounding box center [371, 174] width 743 height 349
click at [494, 111] on input "9193055577" at bounding box center [473, 105] width 94 height 17
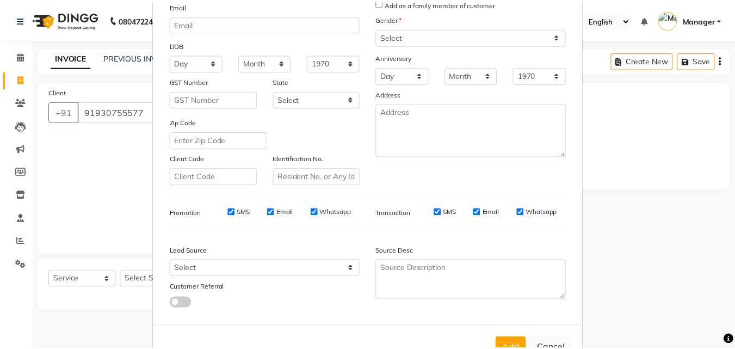
scroll to position [153, 0]
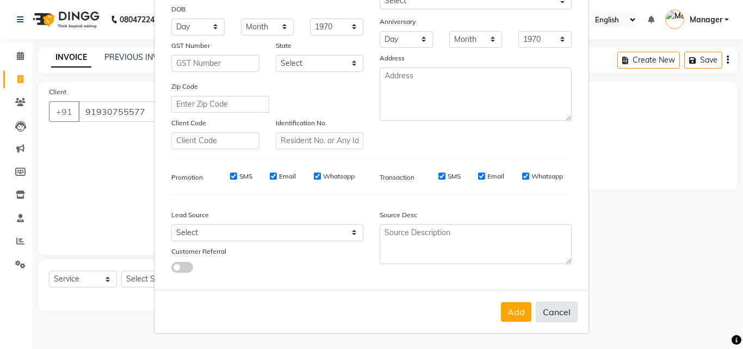
click at [554, 313] on button "Cancel" at bounding box center [557, 311] width 42 height 21
select select
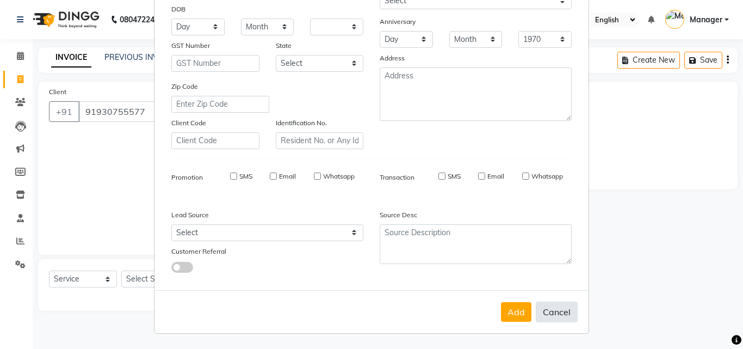
select select
checkbox input "false"
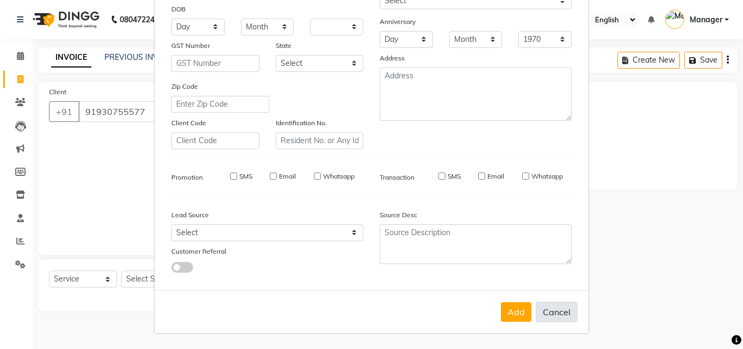
checkbox input "false"
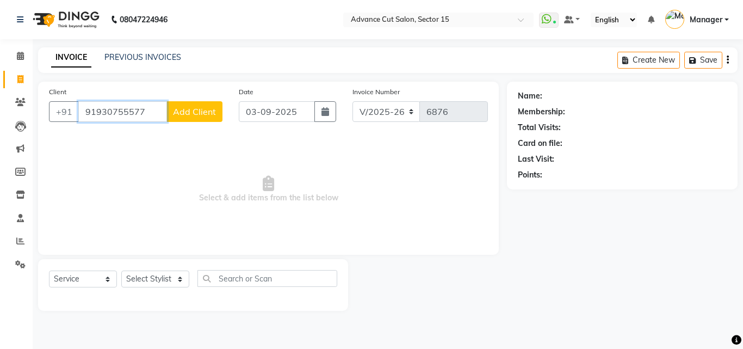
click at [116, 107] on input "91930755577" at bounding box center [122, 111] width 89 height 21
type input "9193055577"
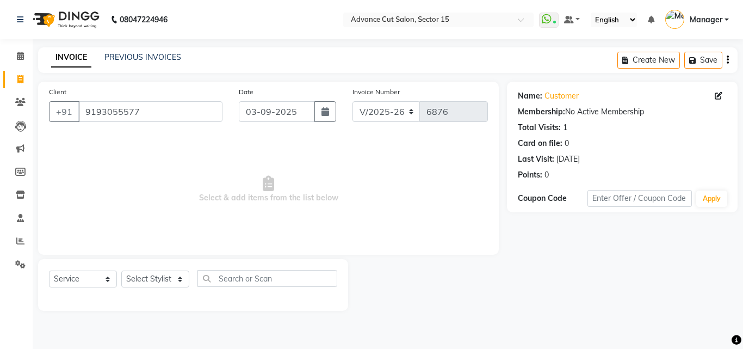
click at [161, 155] on span "Select & add items from the list below" at bounding box center [268, 189] width 439 height 109
click at [144, 282] on select "Select Stylist Advance Cut ASIF FARMAN HAIDER Iqbal KASHISH LUCKY Manager MANOJ…" at bounding box center [155, 278] width 68 height 17
click at [121, 270] on select "Select Stylist Advance Cut ASIF FARMAN HAIDER Iqbal KASHISH LUCKY Manager MANOJ…" at bounding box center [155, 278] width 68 height 17
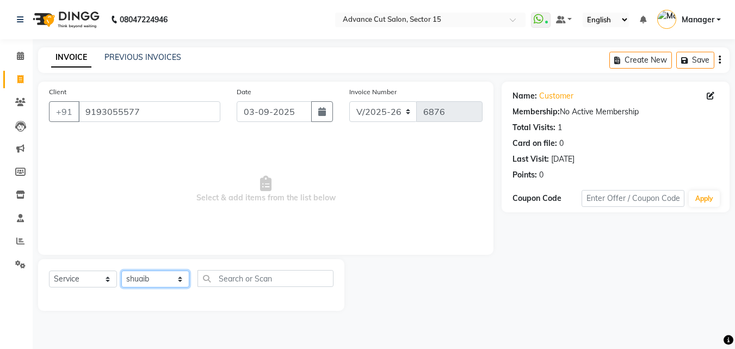
select select "48002"
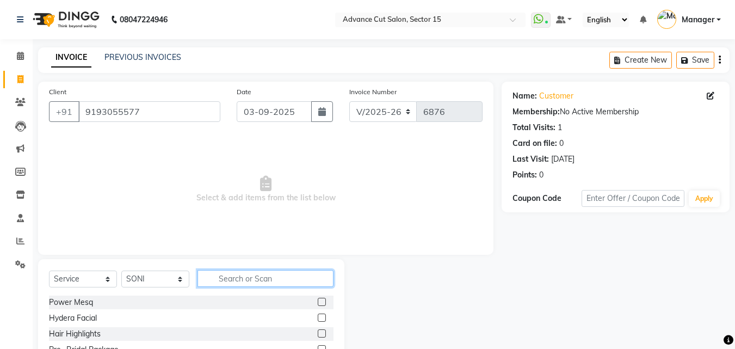
click at [260, 283] on input "text" at bounding box center [265, 278] width 136 height 17
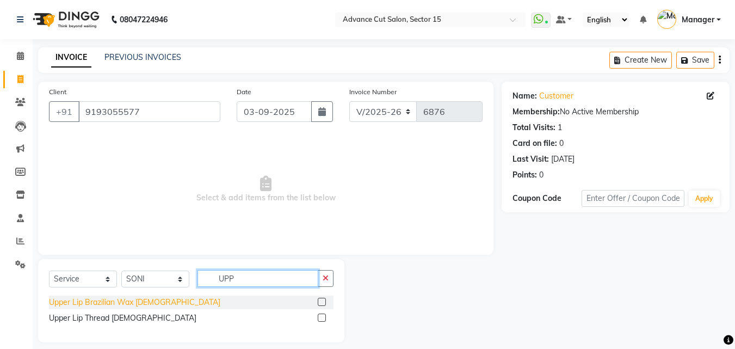
type input "UPP"
click at [153, 302] on div "Upper Lip Brazilian Wax Female" at bounding box center [134, 301] width 171 height 11
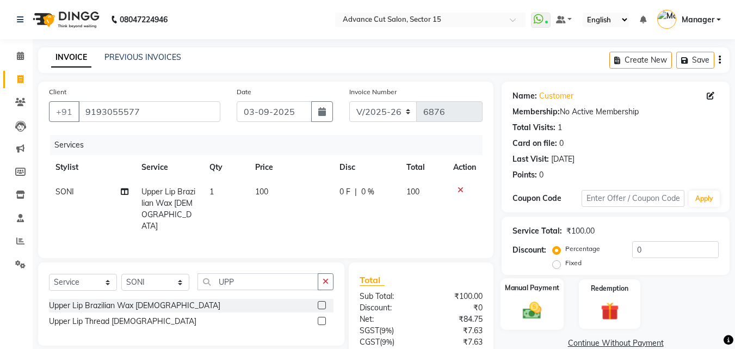
click at [526, 306] on img at bounding box center [532, 310] width 30 height 22
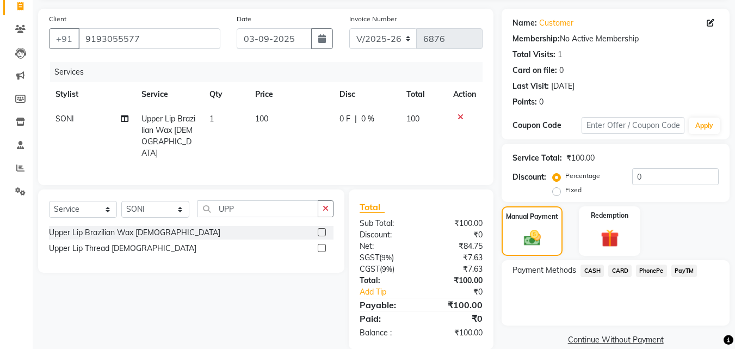
scroll to position [88, 0]
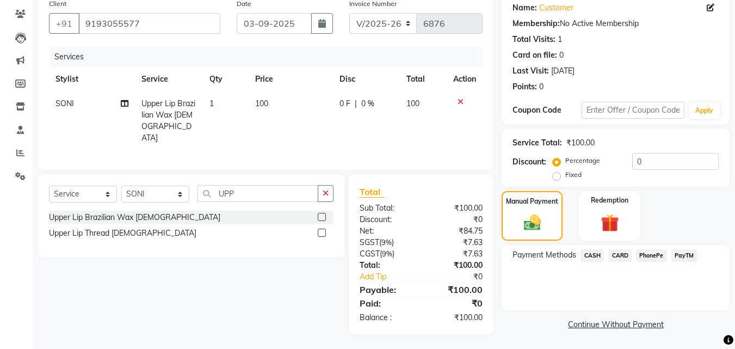
click at [591, 253] on span "CASH" at bounding box center [591, 255] width 23 height 13
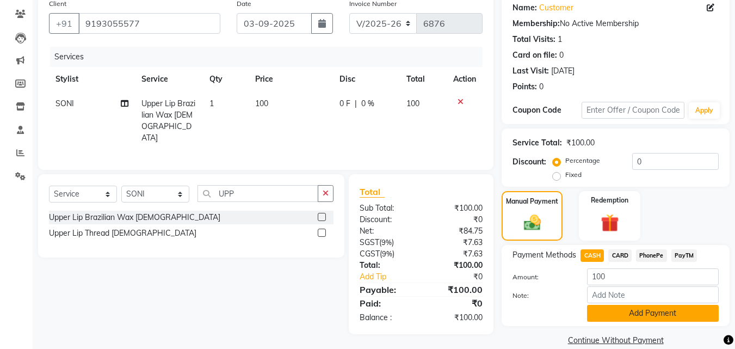
click at [625, 306] on button "Add Payment" at bounding box center [653, 313] width 132 height 17
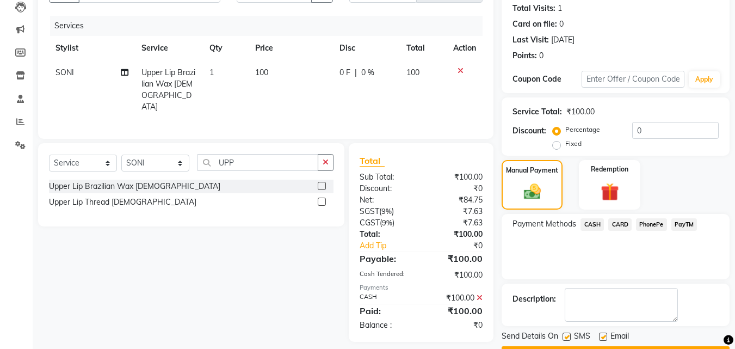
scroll to position [150, 0]
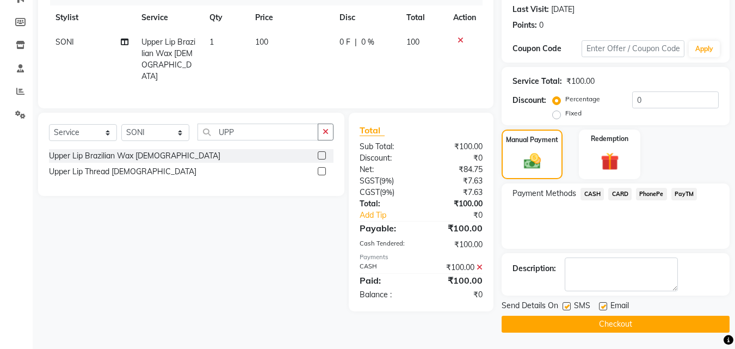
click at [565, 305] on label at bounding box center [566, 306] width 8 height 8
click at [565, 305] on input "checkbox" at bounding box center [565, 306] width 7 height 7
click at [602, 326] on button "Checkout" at bounding box center [615, 323] width 228 height 17
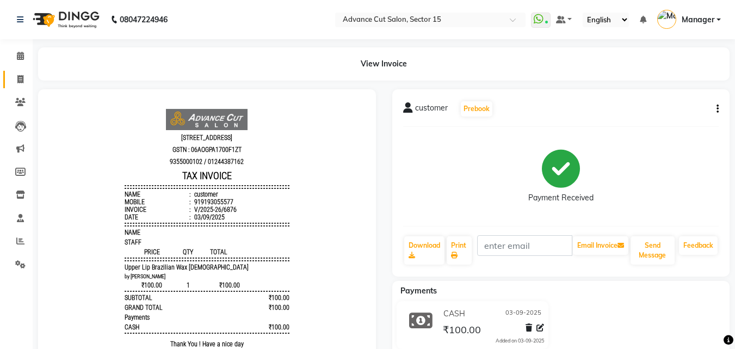
click at [11, 83] on span at bounding box center [20, 79] width 19 height 13
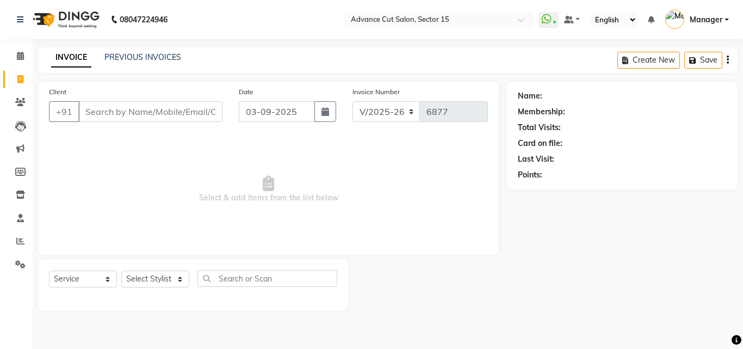
drag, startPoint x: 145, startPoint y: 0, endPoint x: 109, endPoint y: 120, distance: 125.1
click at [110, 127] on div "Client +91" at bounding box center [136, 108] width 190 height 45
click at [109, 120] on input "Client" at bounding box center [150, 111] width 144 height 21
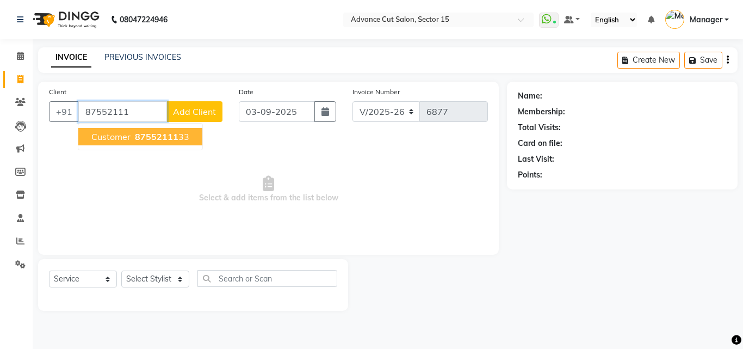
drag, startPoint x: 189, startPoint y: 142, endPoint x: 185, endPoint y: 134, distance: 8.8
click at [189, 141] on button "Customer 87552111 33" at bounding box center [140, 136] width 124 height 17
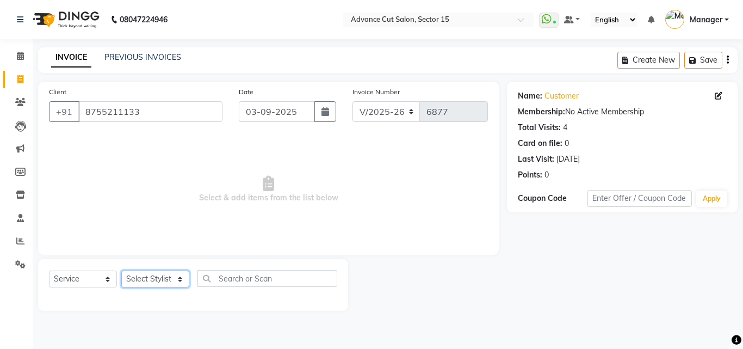
click at [174, 276] on select "Select Stylist Advance Cut ASIF FARMAN HAIDER Iqbal KASHISH LUCKY Manager MANOJ…" at bounding box center [155, 278] width 68 height 17
click at [170, 280] on select "Select Stylist Advance Cut ASIF FARMAN HAIDER Iqbal KASHISH LUCKY Manager MANOJ…" at bounding box center [155, 278] width 68 height 17
click at [121, 270] on select "Select Stylist Advance Cut ASIF FARMAN HAIDER Iqbal KASHISH LUCKY Manager MANOJ…" at bounding box center [155, 278] width 68 height 17
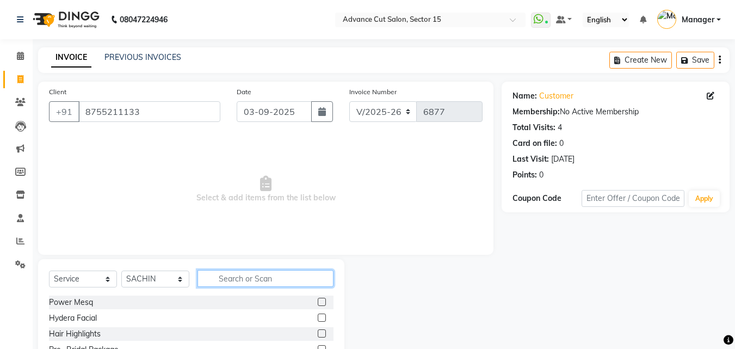
click at [282, 278] on input "text" at bounding box center [265, 278] width 136 height 17
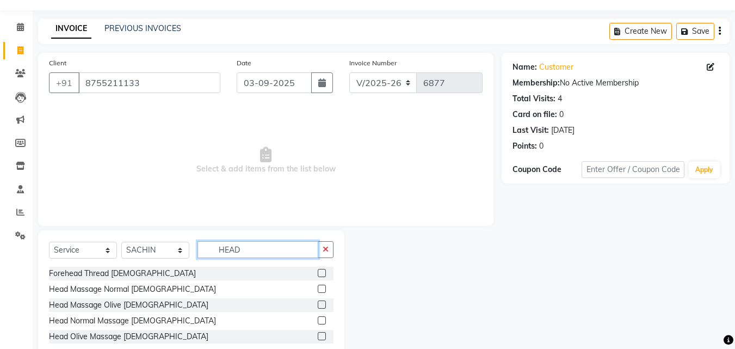
scroll to position [57, 0]
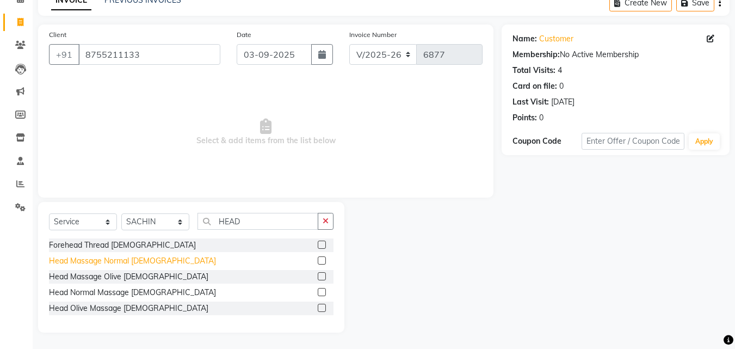
click at [121, 262] on div "Head Massage Normal Male" at bounding box center [132, 260] width 167 height 11
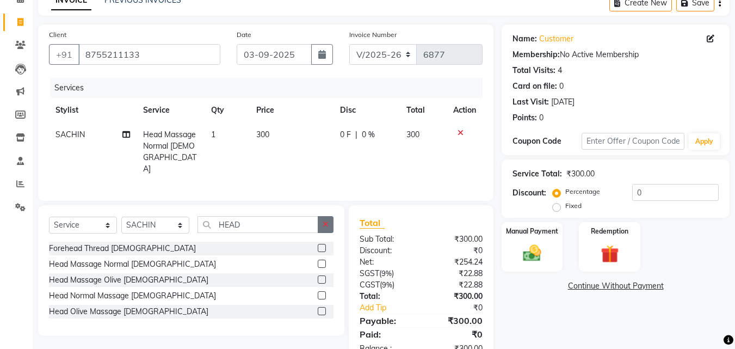
click at [324, 220] on icon "button" at bounding box center [326, 224] width 6 height 8
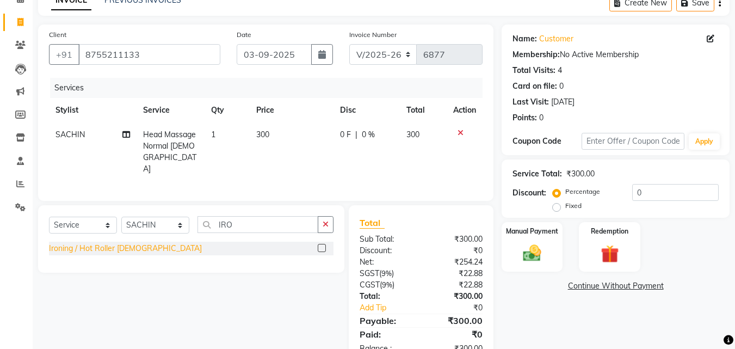
click at [117, 243] on div "Ironing / Hot Roller Female" at bounding box center [125, 248] width 153 height 11
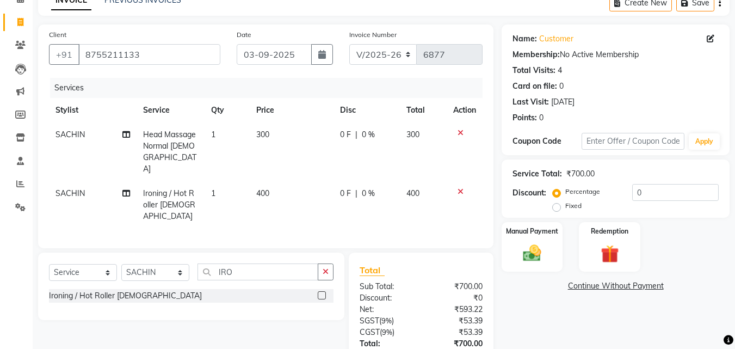
click at [169, 252] on div "Select Service Product Membership Package Voucher Prepaid Gift Card Select Styl…" at bounding box center [191, 285] width 306 height 67
click at [163, 264] on select "Select Stylist Advance Cut ASIF FARMAN HAIDER Iqbal KASHISH LUCKY Manager MANOJ…" at bounding box center [155, 272] width 68 height 17
click at [162, 264] on select "Select Stylist Advance Cut ASIF FARMAN HAIDER Iqbal KASHISH LUCKY Manager MANOJ…" at bounding box center [155, 272] width 68 height 17
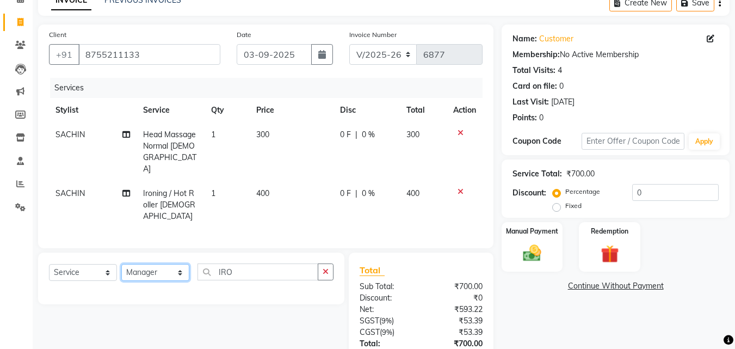
click at [162, 264] on select "Select Stylist Advance Cut ASIF FARMAN HAIDER Iqbal KASHISH LUCKY Manager MANOJ…" at bounding box center [155, 272] width 68 height 17
click at [324, 263] on button "button" at bounding box center [326, 271] width 16 height 17
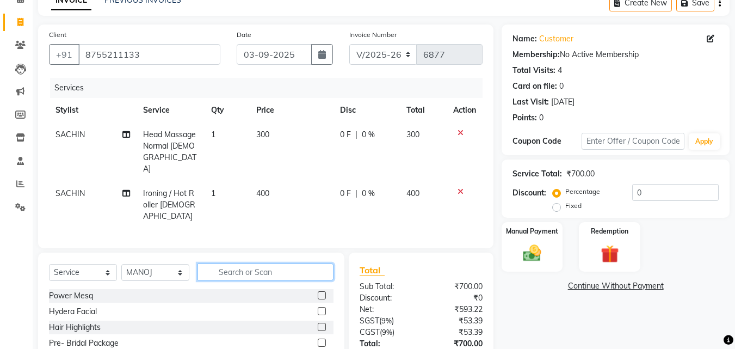
click at [306, 263] on input "text" at bounding box center [265, 271] width 136 height 17
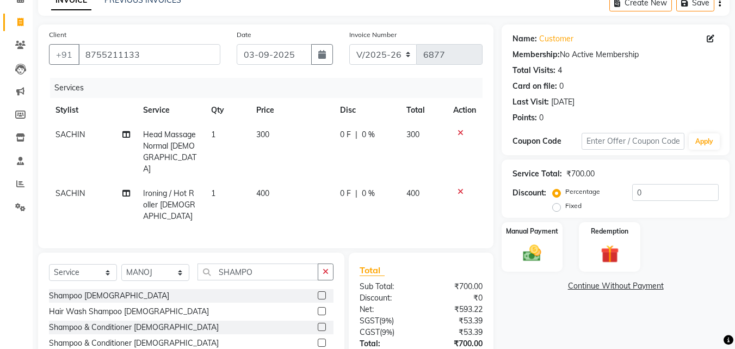
click at [143, 337] on div "Shampoo & Conditioner Female" at bounding box center [134, 342] width 170 height 11
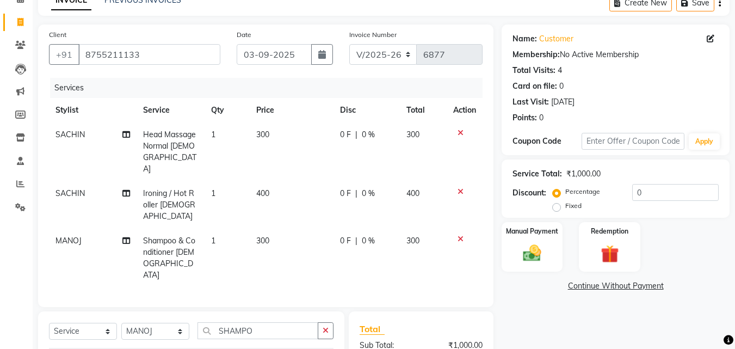
click at [327, 326] on icon "button" at bounding box center [326, 330] width 6 height 8
click at [306, 322] on input "text" at bounding box center [265, 330] width 136 height 17
click at [96, 348] on div "Ironing / Hot Roller Female" at bounding box center [125, 354] width 153 height 11
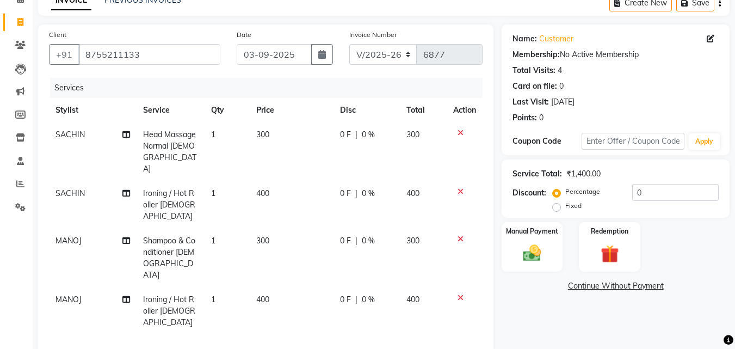
click at [271, 287] on td "400" at bounding box center [292, 310] width 84 height 47
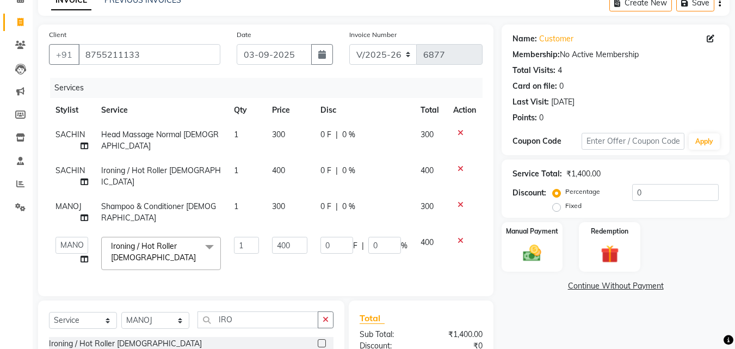
click at [270, 259] on td "400" at bounding box center [289, 253] width 48 height 46
click at [281, 249] on input "400" at bounding box center [289, 245] width 35 height 17
click at [284, 172] on td "400" at bounding box center [289, 176] width 48 height 36
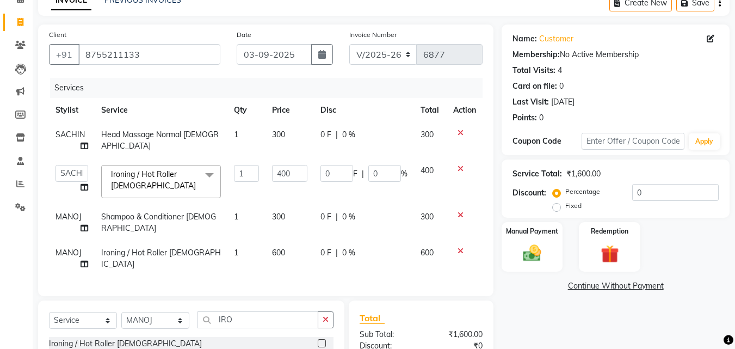
click at [284, 172] on input "400" at bounding box center [289, 173] width 35 height 17
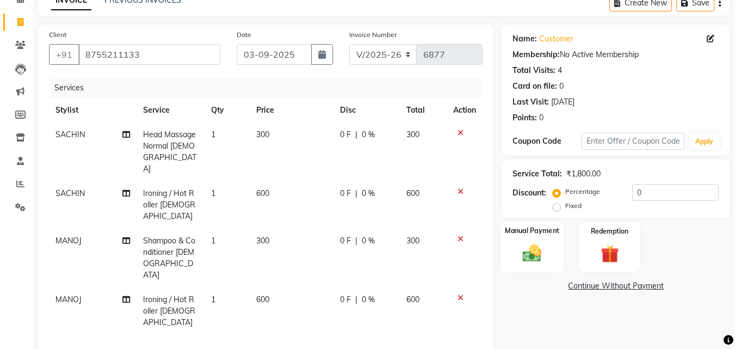
click at [513, 246] on div "Manual Payment" at bounding box center [532, 247] width 64 height 52
click at [587, 289] on span "CASH" at bounding box center [591, 286] width 23 height 13
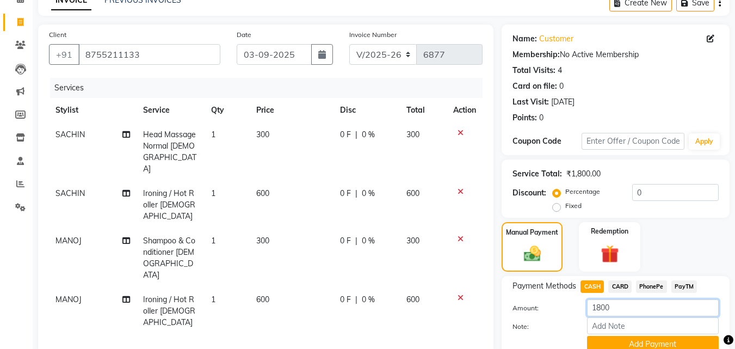
click at [611, 313] on input "1800" at bounding box center [653, 307] width 132 height 17
click at [663, 329] on input "Note:" at bounding box center [653, 325] width 132 height 17
click at [662, 338] on button "Add Payment" at bounding box center [653, 344] width 132 height 17
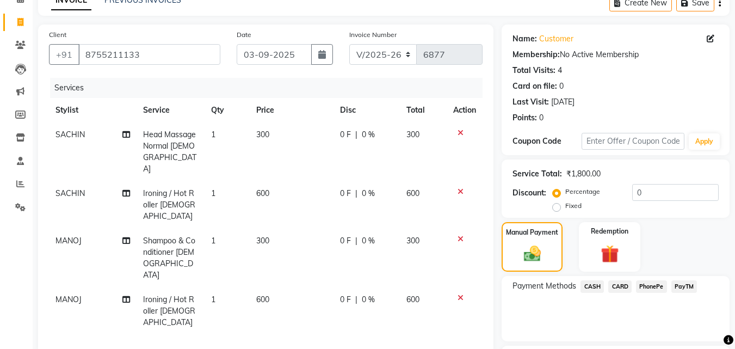
click at [688, 288] on span "PayTM" at bounding box center [684, 286] width 26 height 13
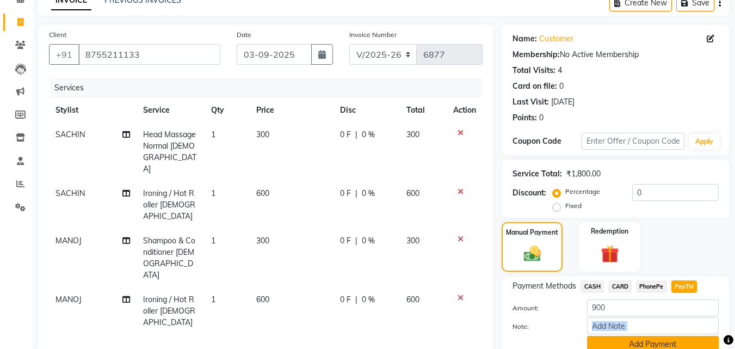
click at [673, 336] on div "Amount: 900 Note: Add Payment" at bounding box center [615, 325] width 206 height 53
click at [673, 338] on button "Add Payment" at bounding box center [653, 344] width 132 height 17
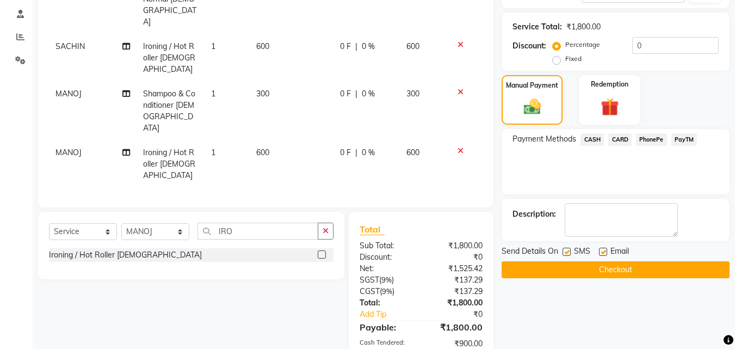
scroll to position [244, 0]
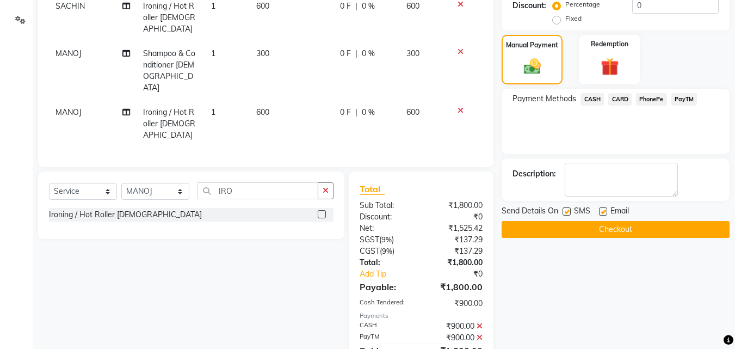
click at [660, 226] on button "Checkout" at bounding box center [615, 229] width 228 height 17
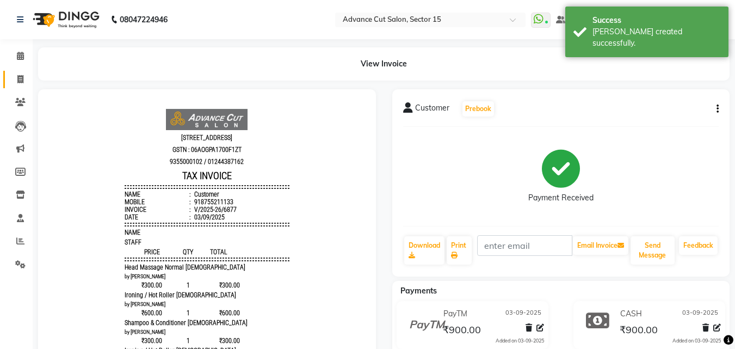
click at [13, 72] on link "Invoice" at bounding box center [16, 80] width 26 height 18
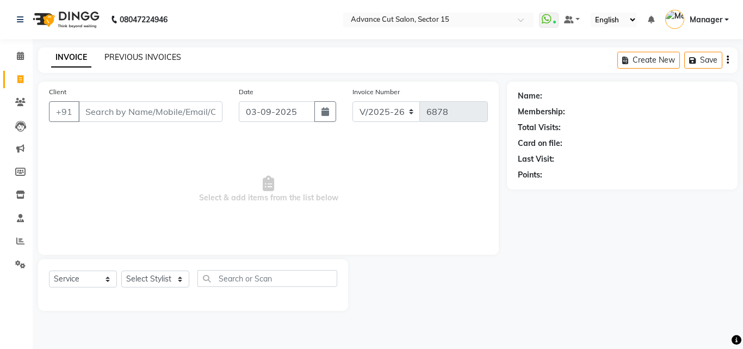
click at [134, 60] on link "PREVIOUS INVOICES" at bounding box center [142, 57] width 77 height 10
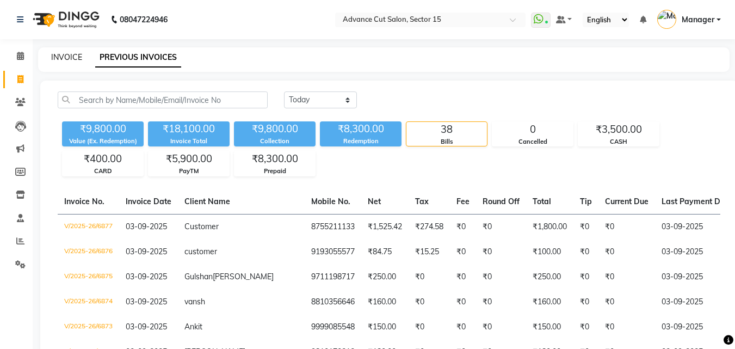
click at [70, 57] on link "INVOICE" at bounding box center [66, 57] width 31 height 10
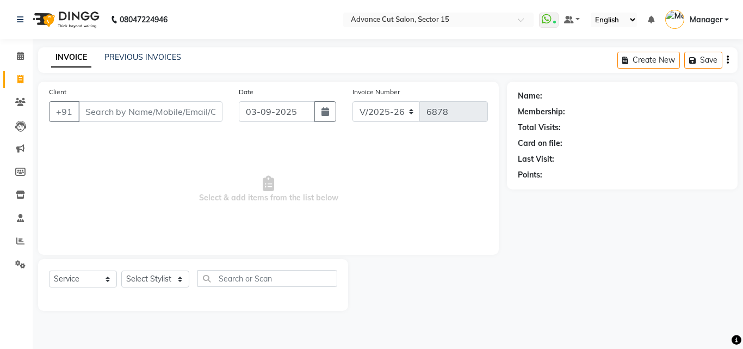
click at [165, 62] on div "PREVIOUS INVOICES" at bounding box center [142, 57] width 77 height 11
click at [163, 61] on link "PREVIOUS INVOICES" at bounding box center [142, 57] width 77 height 10
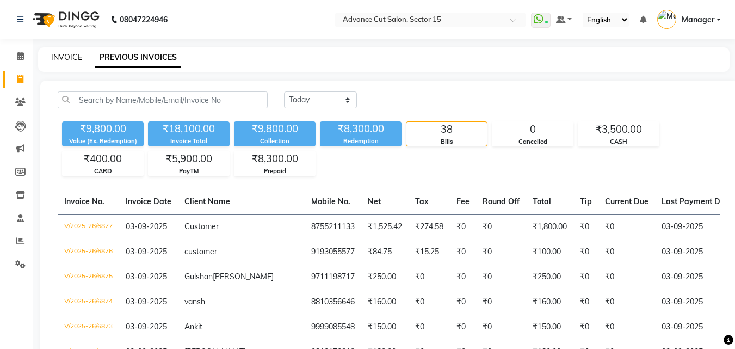
click at [76, 57] on link "INVOICE" at bounding box center [66, 57] width 31 height 10
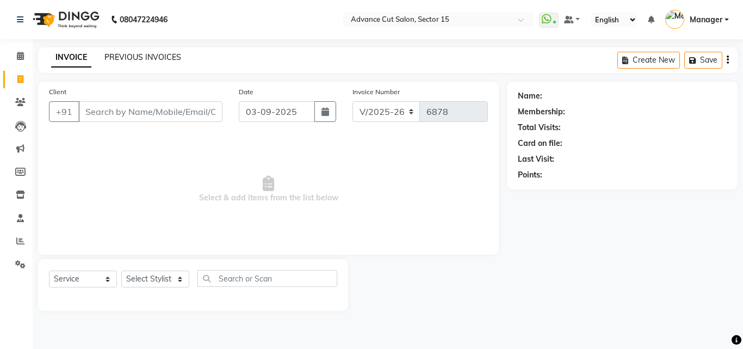
click at [123, 55] on link "PREVIOUS INVOICES" at bounding box center [142, 57] width 77 height 10
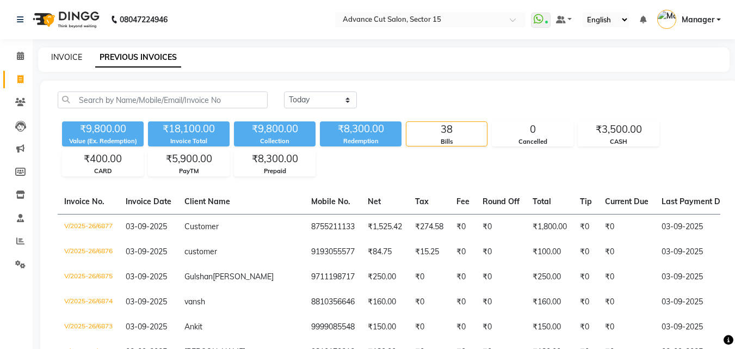
drag, startPoint x: 68, startPoint y: 56, endPoint x: 95, endPoint y: 39, distance: 32.0
click at [67, 56] on link "INVOICE" at bounding box center [66, 57] width 31 height 10
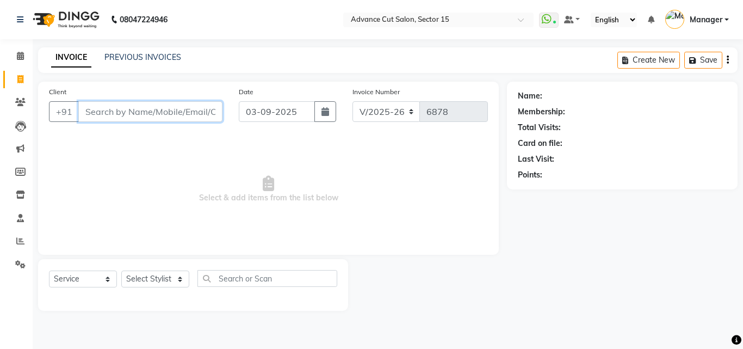
click at [188, 114] on input "Client" at bounding box center [150, 111] width 144 height 21
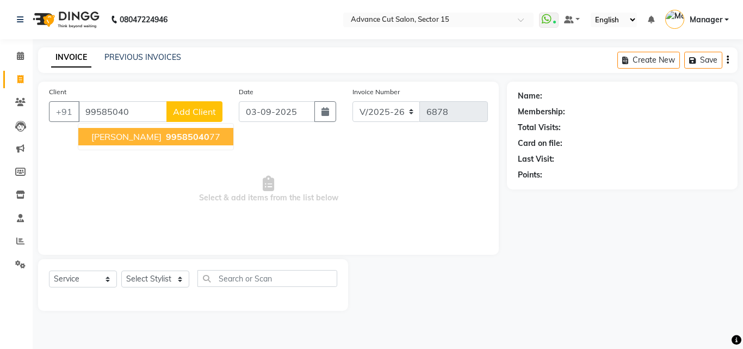
click at [172, 122] on div "Client +91 99585040 Ankur Jain 99585040 77 Add Client" at bounding box center [136, 108] width 190 height 45
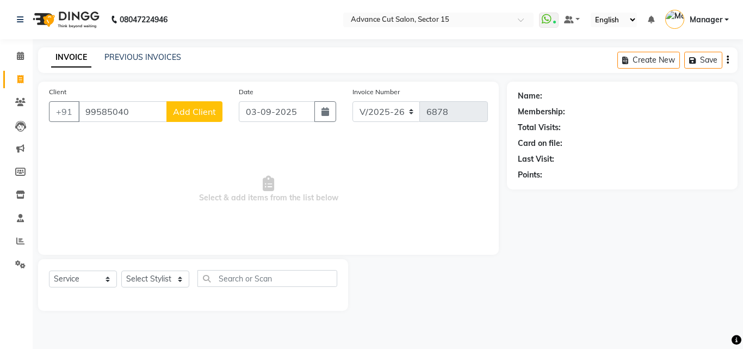
click at [175, 131] on div "Client +91 99585040 Add Client Date 03-09-2025 Invoice Number V/2025 V/2025-26 …" at bounding box center [268, 168] width 461 height 173
click at [151, 113] on input "99585040" at bounding box center [122, 111] width 89 height 21
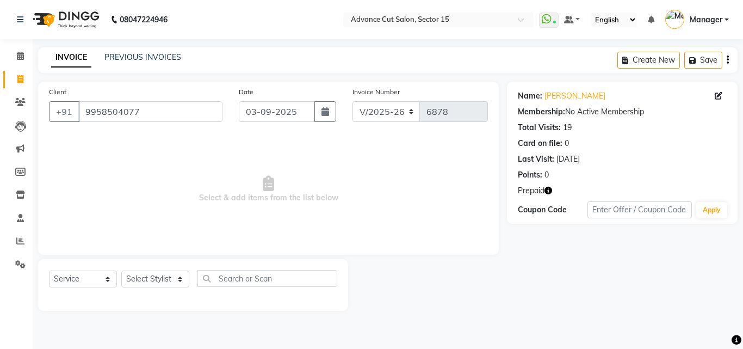
click at [153, 263] on div "Select Service Product Membership Package Voucher Prepaid Gift Card Select Styl…" at bounding box center [193, 285] width 310 height 52
click at [147, 280] on select "Select Stylist Advance Cut ASIF FARMAN HAIDER Iqbal KASHISH LUCKY Manager MANOJ…" at bounding box center [155, 278] width 68 height 17
click at [121, 270] on select "Select Stylist Advance Cut ASIF FARMAN HAIDER Iqbal KASHISH LUCKY Manager MANOJ…" at bounding box center [155, 278] width 68 height 17
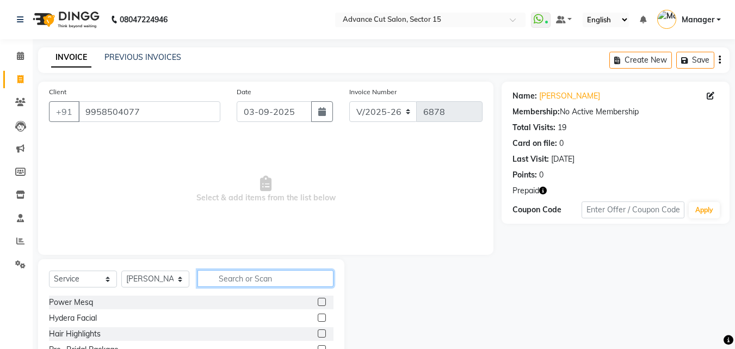
click at [237, 279] on input "text" at bounding box center [265, 278] width 136 height 17
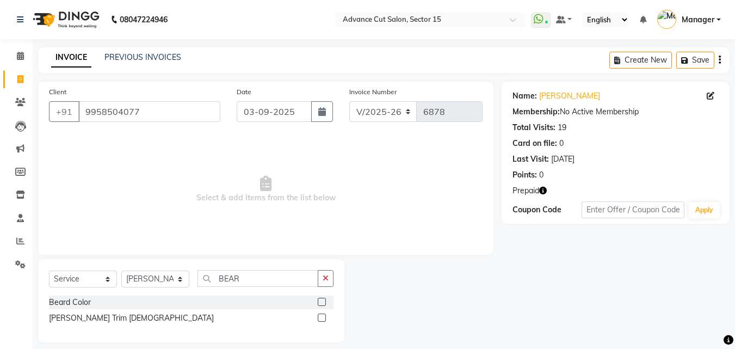
click at [90, 326] on div "Beard Color Beard Trim Male" at bounding box center [191, 311] width 284 height 32
click at [91, 321] on div "Beard Trim Male" at bounding box center [131, 317] width 165 height 11
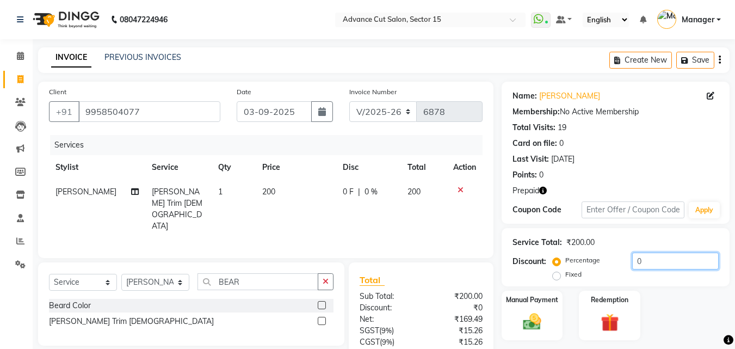
drag, startPoint x: 656, startPoint y: 262, endPoint x: 656, endPoint y: 269, distance: 7.1
click at [656, 269] on input "0" at bounding box center [675, 260] width 86 height 17
click at [604, 300] on label "Redemption" at bounding box center [609, 299] width 39 height 10
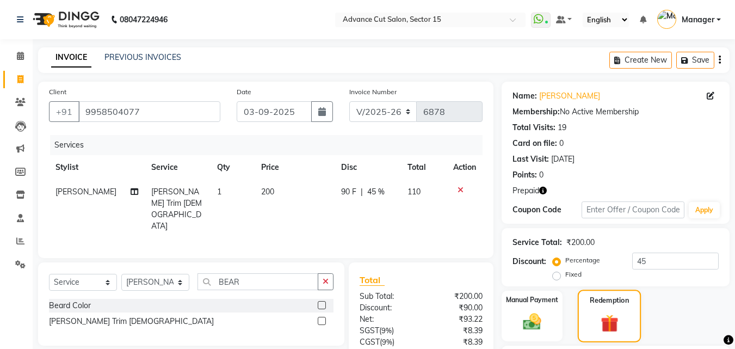
scroll to position [101, 0]
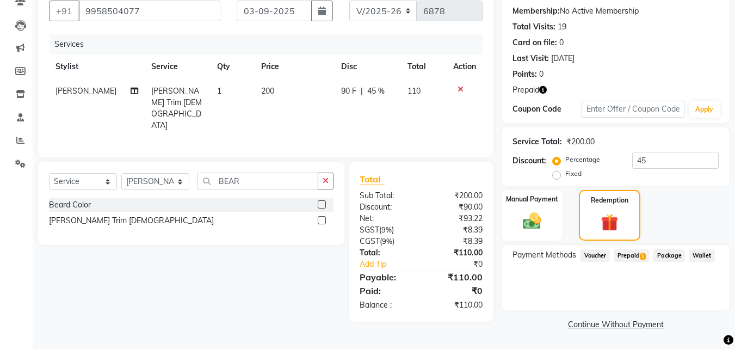
click at [633, 258] on span "Prepaid 1" at bounding box center [630, 255] width 35 height 13
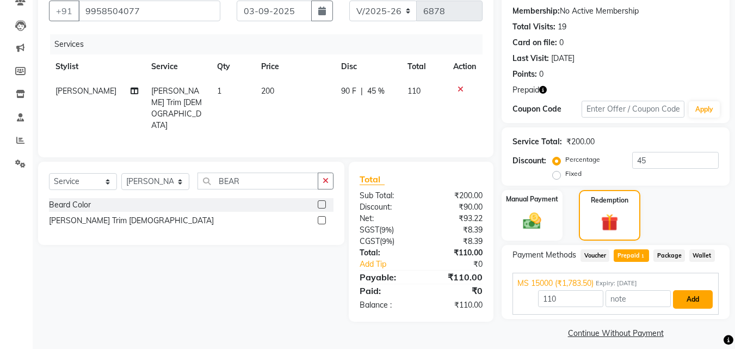
click at [690, 302] on button "Add" at bounding box center [693, 299] width 40 height 18
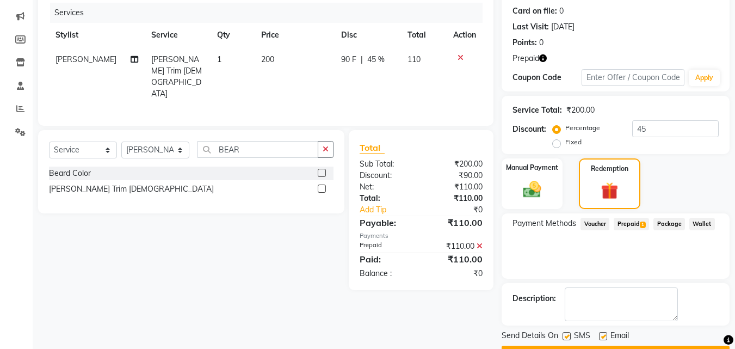
scroll to position [162, 0]
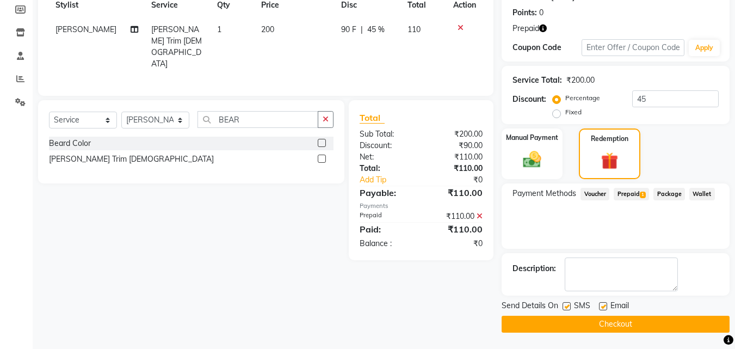
click at [666, 329] on button "Checkout" at bounding box center [615, 323] width 228 height 17
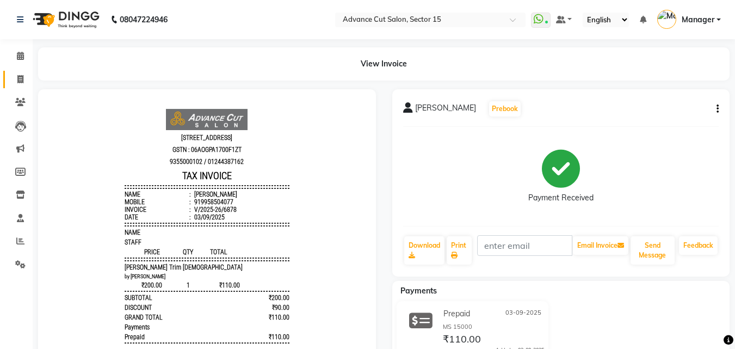
click at [10, 74] on link "Invoice" at bounding box center [16, 80] width 26 height 18
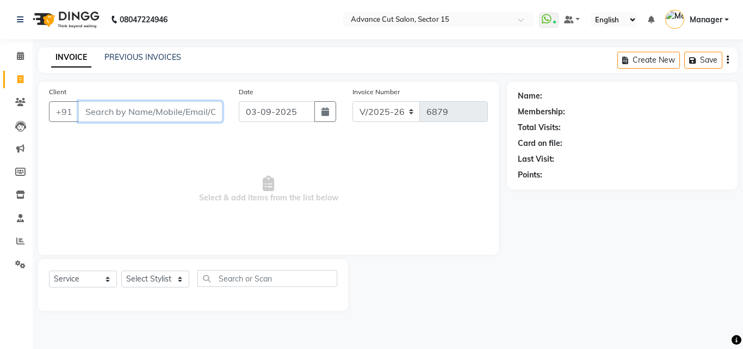
click at [167, 118] on input "Client" at bounding box center [150, 111] width 144 height 21
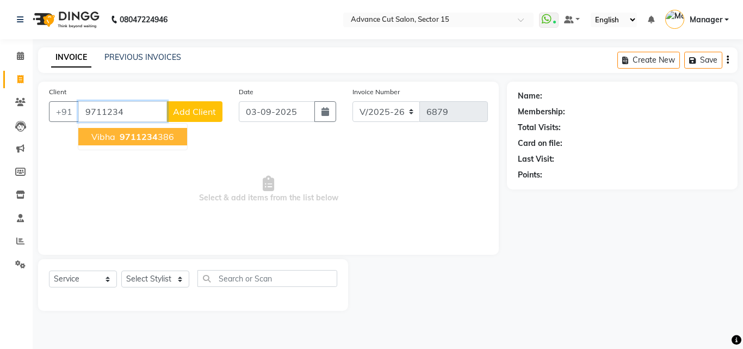
click at [168, 132] on ngb-highlight "9711234 386" at bounding box center [145, 136] width 57 height 11
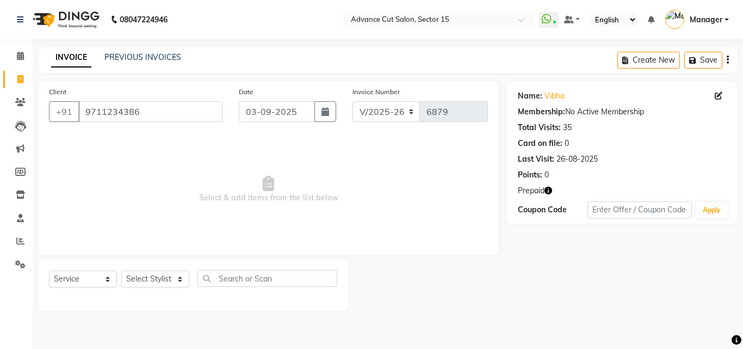
click at [144, 65] on div "INVOICE PREVIOUS INVOICES Create New Save" at bounding box center [387, 60] width 699 height 26
click at [565, 96] on div "Name: Vibha" at bounding box center [622, 95] width 209 height 11
click at [562, 95] on link "Vibha" at bounding box center [554, 95] width 20 height 11
click at [552, 190] on icon "button" at bounding box center [548, 191] width 8 height 8
click at [172, 284] on select "Select Stylist Advance Cut ASIF FARMAN HAIDER Iqbal KASHISH LUCKY Manager MANOJ…" at bounding box center [155, 278] width 68 height 17
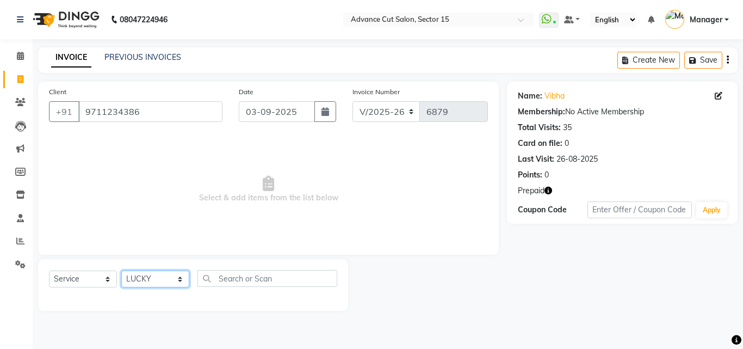
click at [171, 284] on select "Select Stylist Advance Cut ASIF FARMAN HAIDER Iqbal KASHISH LUCKY Manager MANOJ…" at bounding box center [155, 278] width 68 height 17
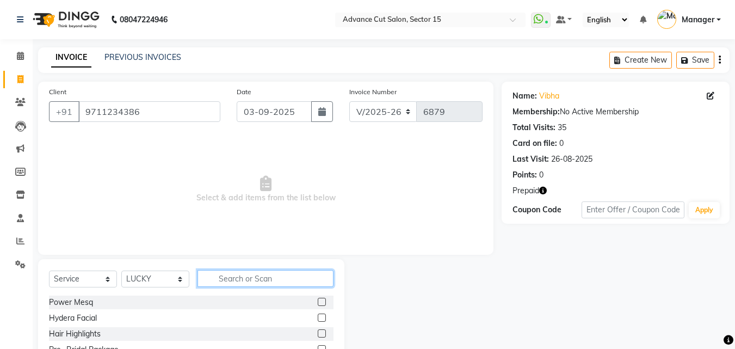
click at [258, 284] on input "text" at bounding box center [265, 278] width 136 height 17
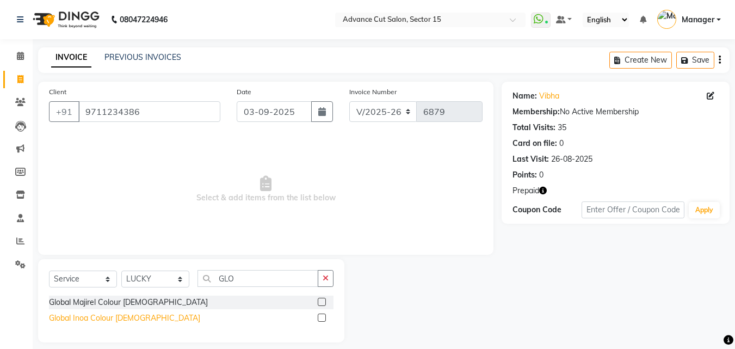
click at [121, 314] on div "Global Inoa Colour Female" at bounding box center [124, 317] width 151 height 11
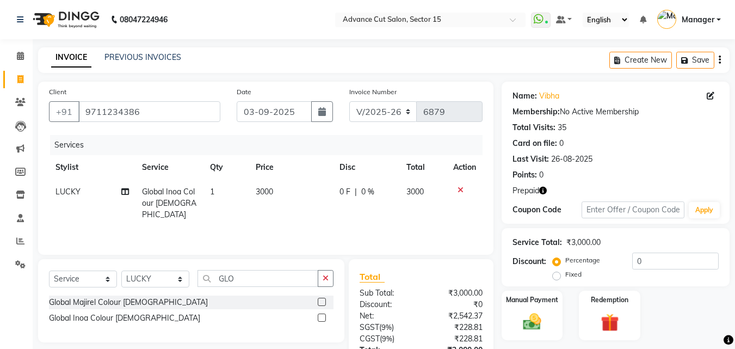
click at [264, 195] on span "3000" at bounding box center [264, 192] width 17 height 10
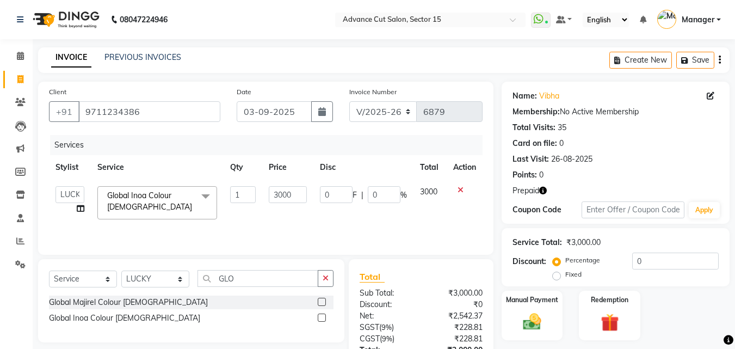
click at [265, 195] on td "3000" at bounding box center [287, 202] width 51 height 46
click at [308, 191] on td "3000" at bounding box center [287, 202] width 51 height 46
click at [305, 193] on input "3000" at bounding box center [288, 194] width 38 height 17
click at [161, 287] on select "Select Stylist Advance Cut ASIF FARMAN HAIDER Iqbal KASHISH LUCKY Manager MANOJ…" at bounding box center [155, 278] width 68 height 17
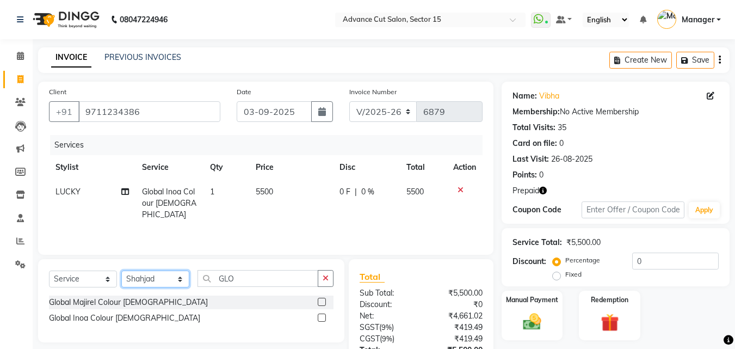
click at [121, 270] on select "Select Stylist Advance Cut ASIF FARMAN HAIDER Iqbal KASHISH LUCKY Manager MANOJ…" at bounding box center [155, 278] width 68 height 17
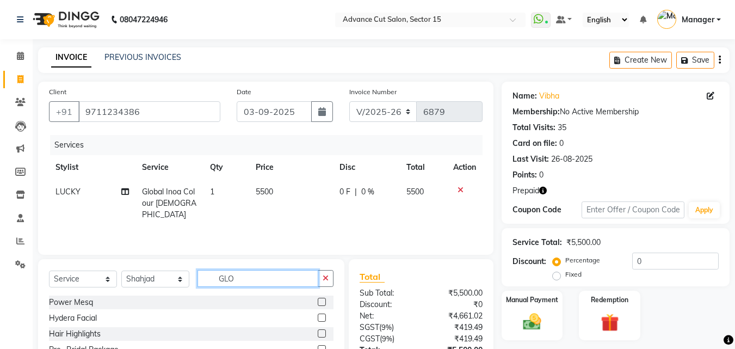
click at [267, 278] on input "GLO" at bounding box center [257, 278] width 121 height 17
click at [337, 292] on div "Select Service Product Membership Package Voucher Prepaid Gift Card Select Styl…" at bounding box center [191, 339] width 306 height 160
click at [324, 283] on button "button" at bounding box center [326, 278] width 16 height 17
click at [309, 277] on input "text" at bounding box center [265, 278] width 136 height 17
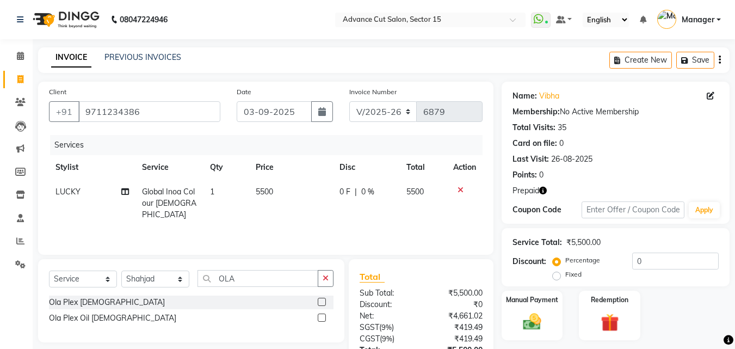
click at [108, 312] on div "Ola Plex Oil Female" at bounding box center [191, 318] width 284 height 14
click at [89, 324] on div "Ola Plex Oil Female" at bounding box center [191, 318] width 284 height 14
click at [96, 321] on div "Ola Plex Oil Female" at bounding box center [112, 317] width 127 height 11
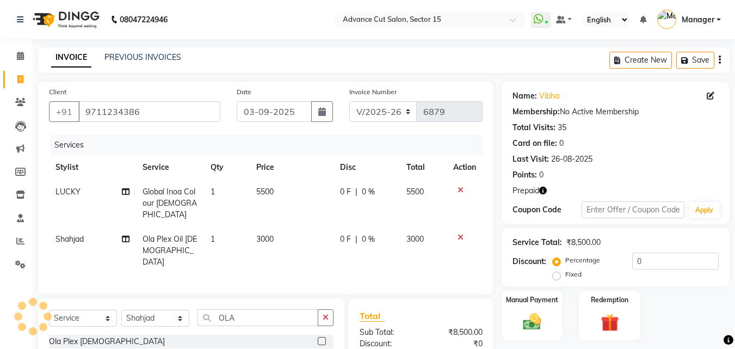
drag, startPoint x: 301, startPoint y: 243, endPoint x: 299, endPoint y: 237, distance: 6.4
click at [299, 237] on td "3000" at bounding box center [292, 250] width 84 height 47
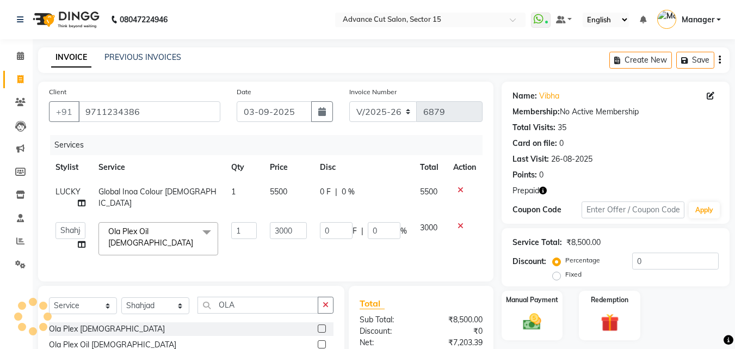
click at [298, 236] on input "3000" at bounding box center [288, 230] width 37 height 17
click at [146, 319] on div "Select Service Product Membership Package Voucher Prepaid Gift Card Select Styl…" at bounding box center [191, 309] width 284 height 26
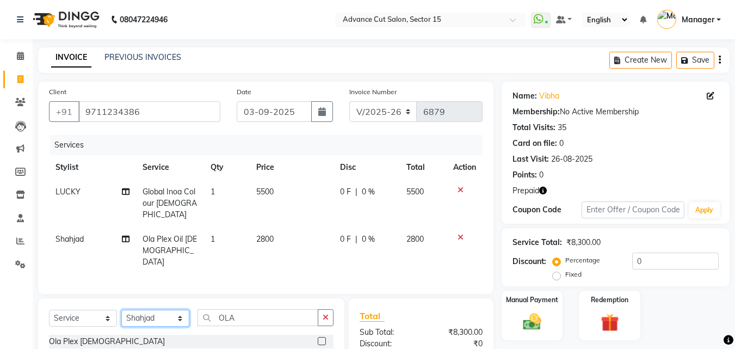
drag, startPoint x: 147, startPoint y: 312, endPoint x: 157, endPoint y: 303, distance: 12.7
click at [147, 312] on select "Select Stylist Advance Cut ASIF FARMAN HAIDER Iqbal KASHISH LUCKY Manager MANOJ…" at bounding box center [155, 317] width 68 height 17
click at [157, 309] on select "Select Stylist Advance Cut ASIF FARMAN HAIDER Iqbal KASHISH LUCKY Manager MANOJ…" at bounding box center [155, 317] width 68 height 17
click at [321, 309] on button "button" at bounding box center [326, 317] width 16 height 17
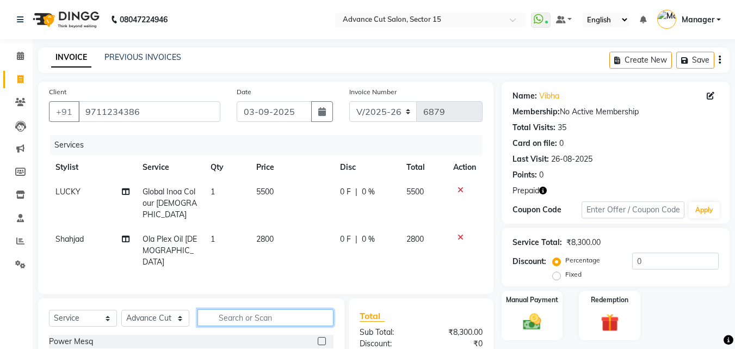
click at [313, 309] on input "text" at bounding box center [265, 317] width 136 height 17
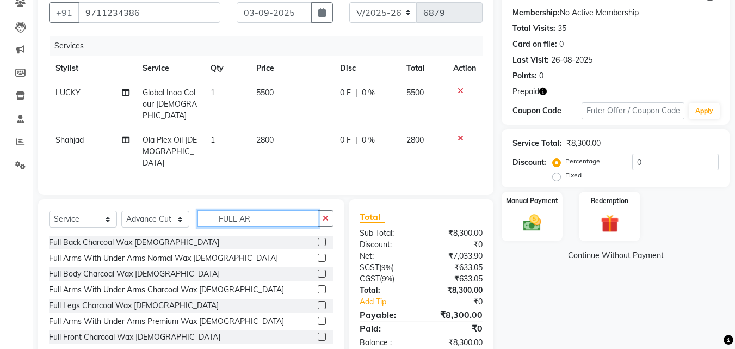
scroll to position [111, 0]
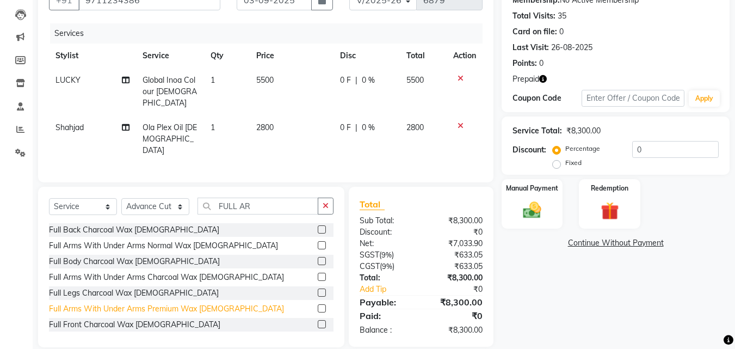
click at [216, 303] on div "Full Arms With Under Arms Premium Wax Female" at bounding box center [166, 308] width 235 height 11
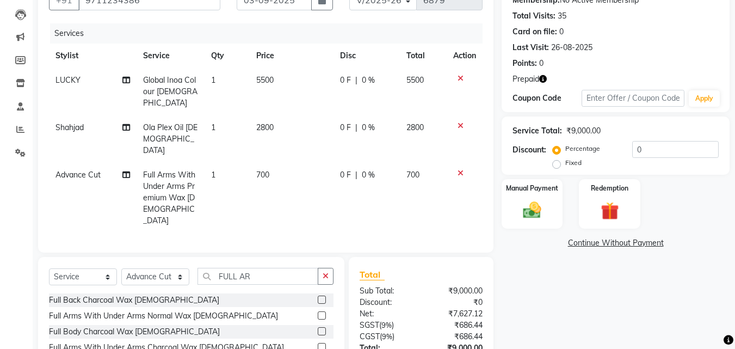
click at [326, 272] on icon "button" at bounding box center [326, 276] width 6 height 8
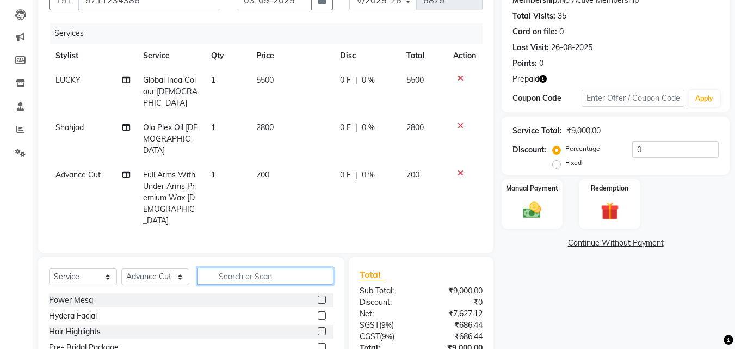
click at [307, 268] on input "text" at bounding box center [265, 276] width 136 height 17
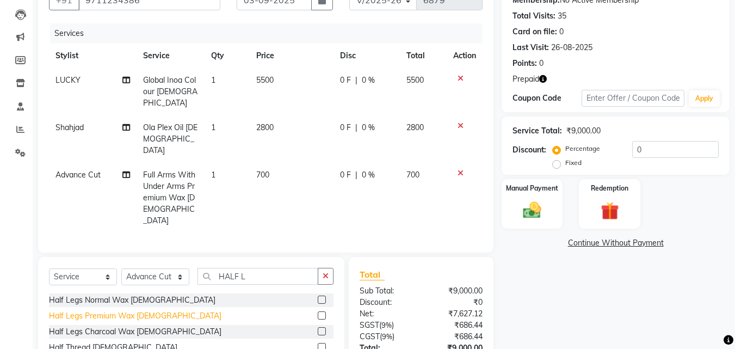
click at [155, 310] on div "Half Legs Premium Wax Female" at bounding box center [135, 315] width 172 height 11
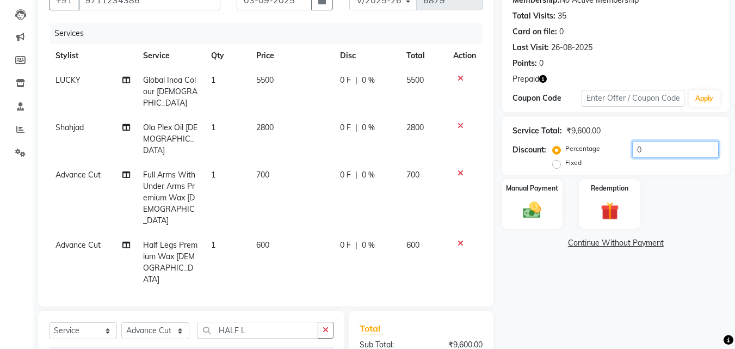
click at [632, 155] on input "0" at bounding box center [675, 149] width 86 height 17
click at [532, 194] on div "Manual Payment" at bounding box center [532, 204] width 64 height 52
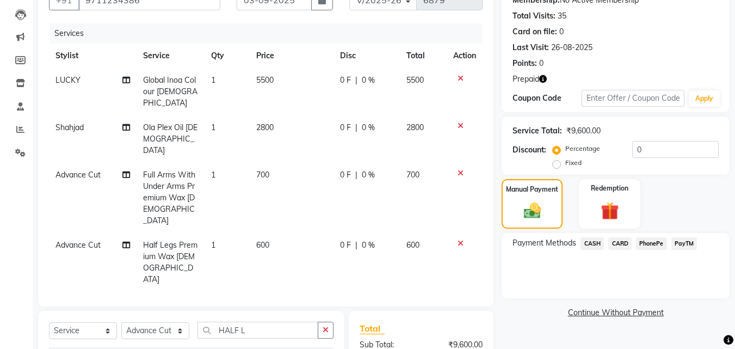
click at [598, 239] on span "CASH" at bounding box center [591, 243] width 23 height 13
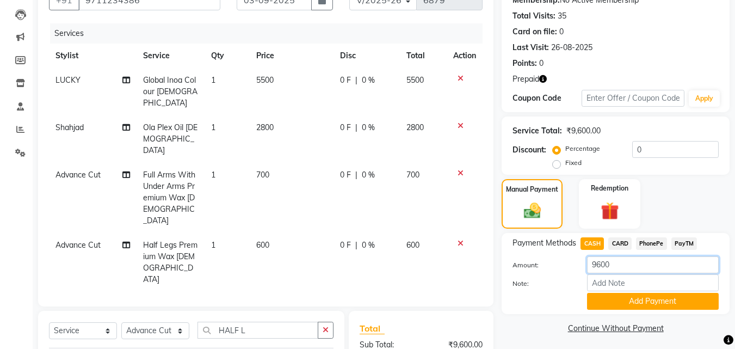
click at [597, 269] on input "9600" at bounding box center [653, 264] width 132 height 17
click at [637, 296] on button "Add Payment" at bounding box center [653, 301] width 132 height 17
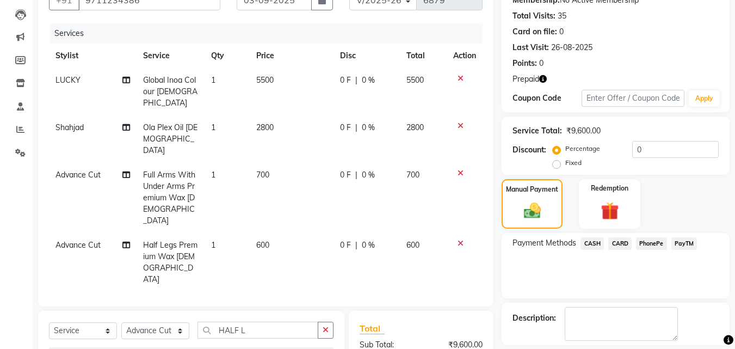
click at [684, 248] on span "PayTM" at bounding box center [684, 243] width 26 height 13
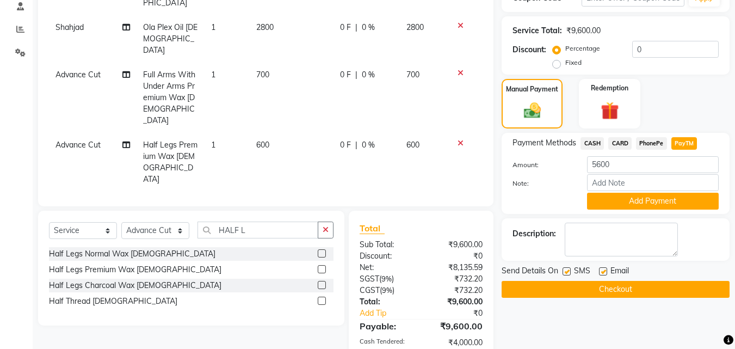
scroll to position [256, 0]
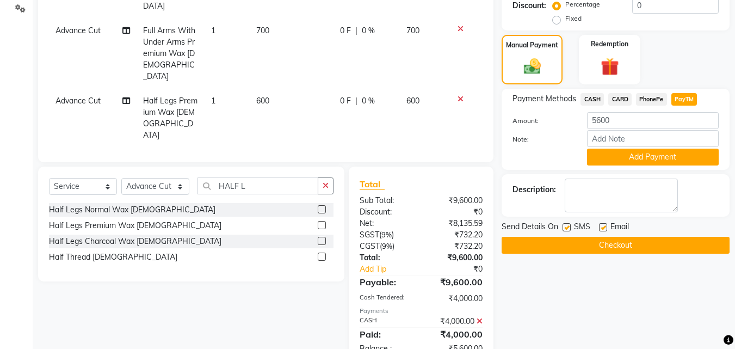
click at [480, 317] on icon at bounding box center [479, 321] width 6 height 8
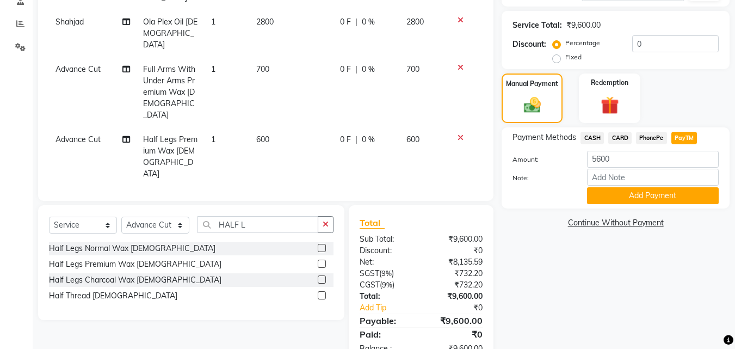
scroll to position [0, 0]
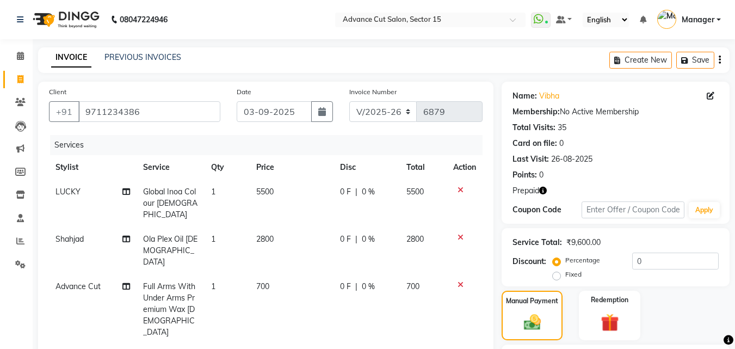
click at [301, 190] on td "5500" at bounding box center [292, 202] width 84 height 47
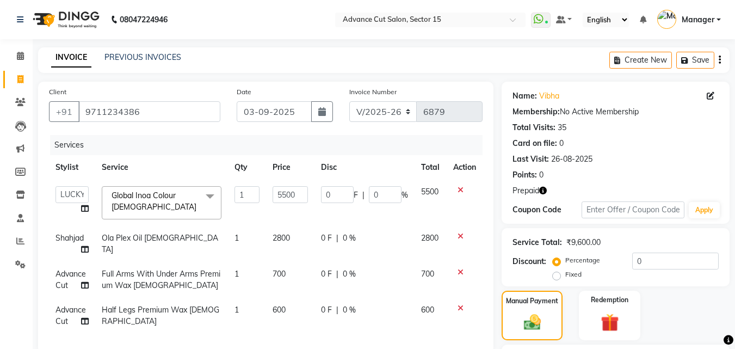
click at [300, 190] on input "5500" at bounding box center [289, 194] width 35 height 17
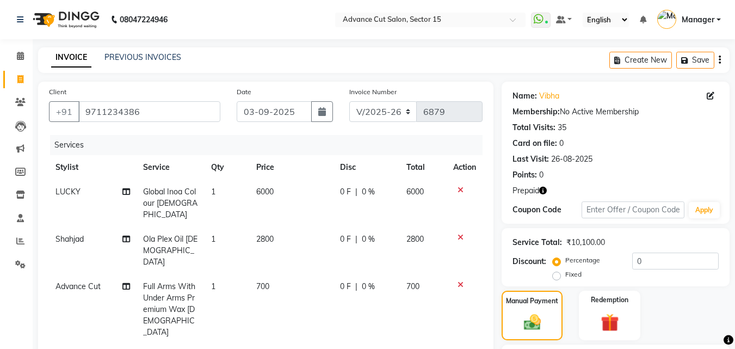
click at [317, 239] on tr "Shahjad Ola Plex Oil Female 1 2800 0 F | 0 % 2800" at bounding box center [265, 250] width 433 height 47
click at [299, 233] on td "2800" at bounding box center [292, 250] width 84 height 47
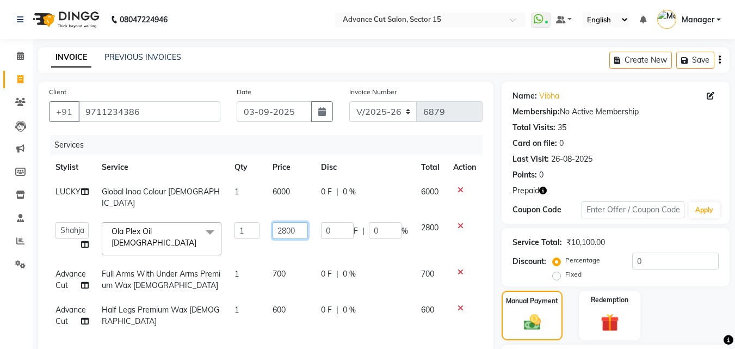
click at [303, 222] on input "2800" at bounding box center [289, 230] width 35 height 17
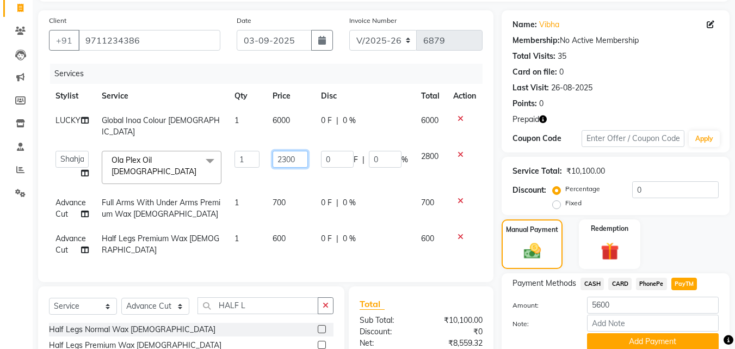
scroll to position [121, 0]
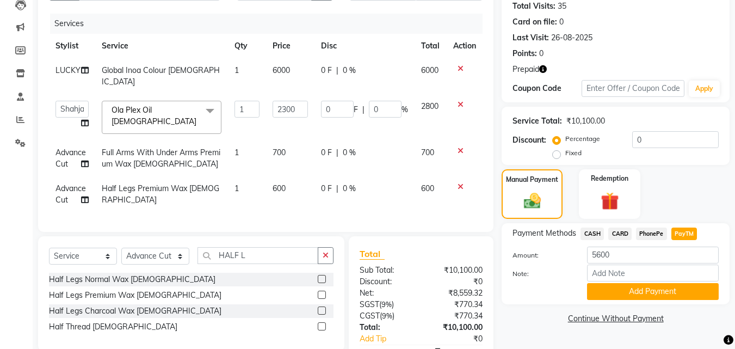
click at [650, 332] on div "Name: Vibha Membership: No Active Membership Total Visits: 35 Card on file: 0 L…" at bounding box center [619, 178] width 236 height 436
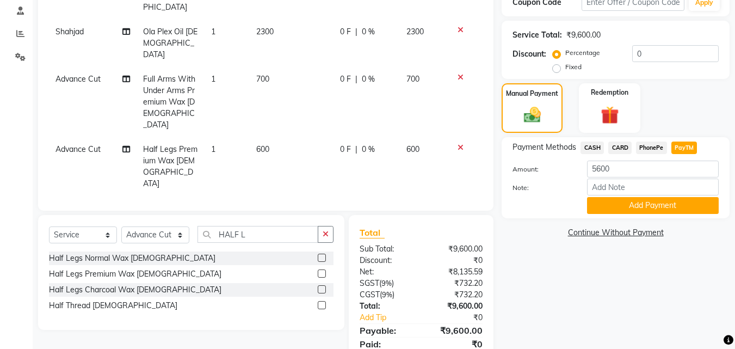
scroll to position [208, 0]
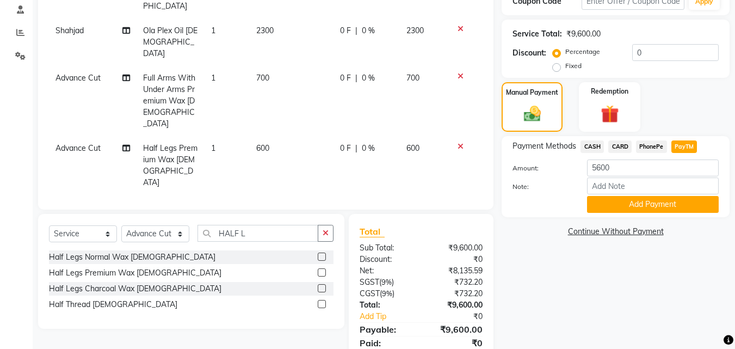
click at [592, 148] on span "CASH" at bounding box center [591, 146] width 23 height 13
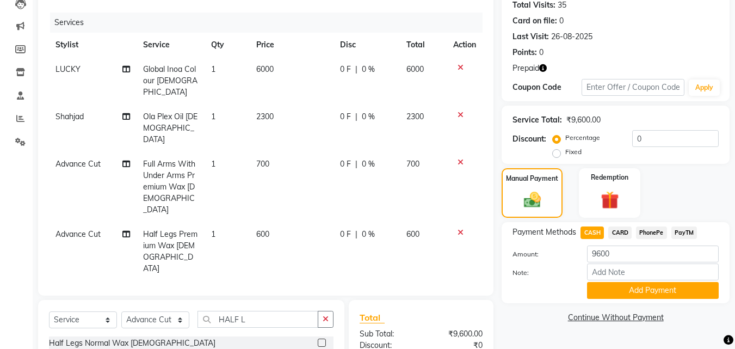
scroll to position [114, 0]
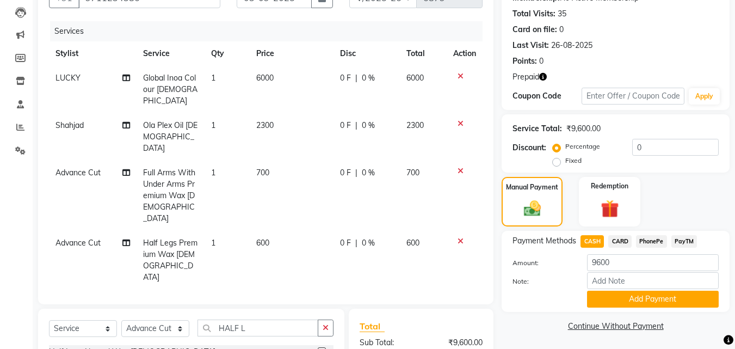
click at [285, 113] on td "2300" at bounding box center [292, 136] width 84 height 47
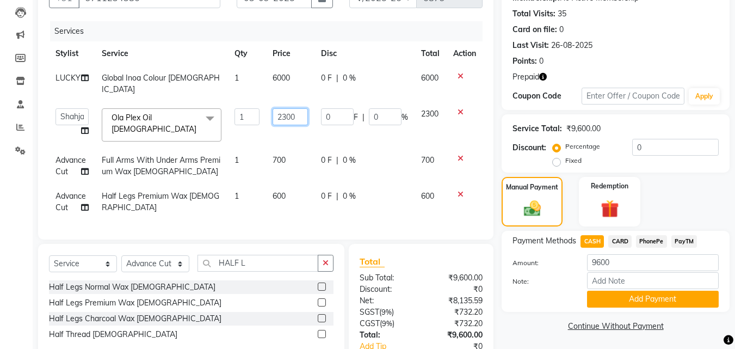
click at [286, 108] on input "2300" at bounding box center [289, 116] width 35 height 17
click at [312, 121] on td "2500" at bounding box center [290, 125] width 48 height 46
click at [290, 68] on td "6000" at bounding box center [290, 84] width 48 height 36
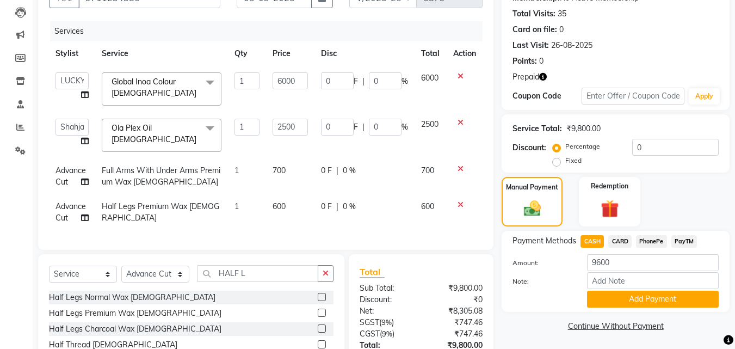
click at [297, 70] on td "6000" at bounding box center [290, 89] width 48 height 46
click at [305, 77] on input "6000" at bounding box center [289, 80] width 35 height 17
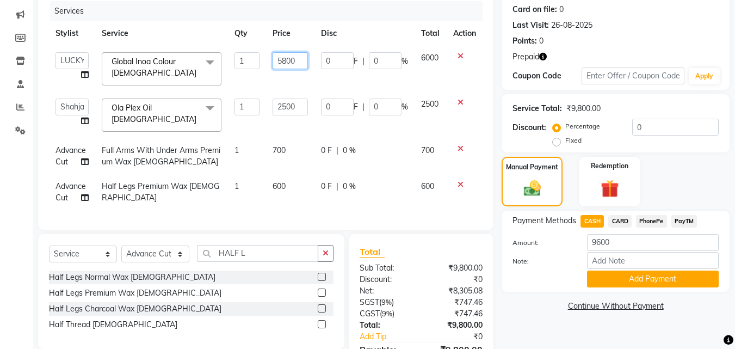
scroll to position [135, 0]
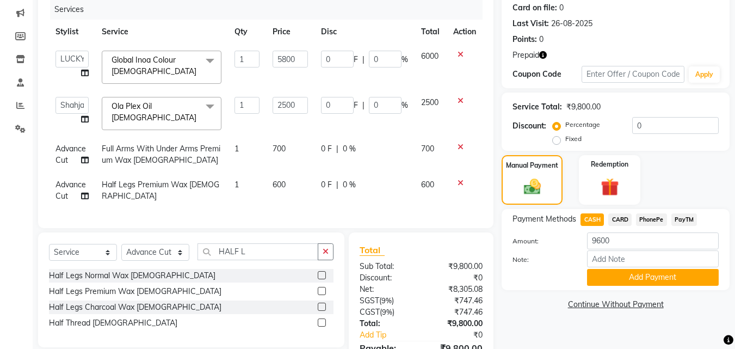
click at [696, 177] on div "Manual Payment Redemption" at bounding box center [615, 179] width 244 height 49
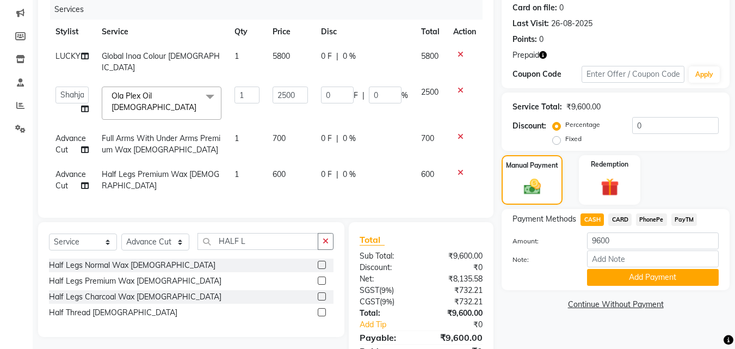
scroll to position [140, 0]
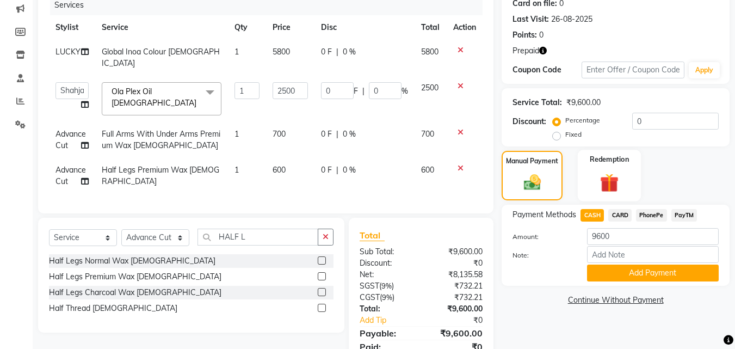
click at [616, 175] on img at bounding box center [609, 182] width 30 height 23
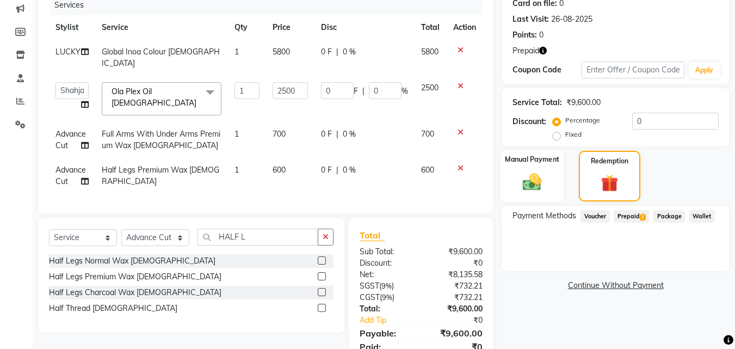
click at [543, 158] on label "Manual Payment" at bounding box center [532, 159] width 54 height 10
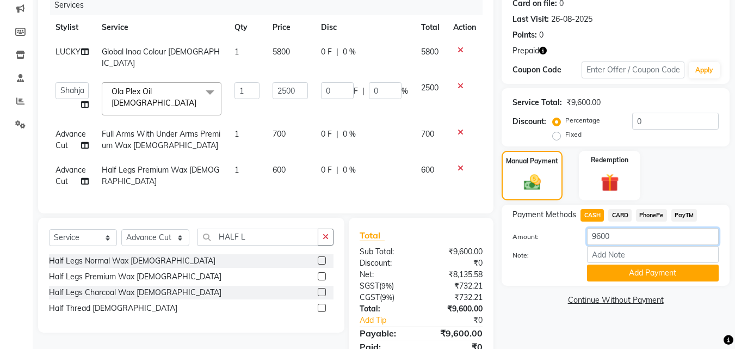
click at [618, 238] on input "9600" at bounding box center [653, 236] width 132 height 17
drag, startPoint x: 660, startPoint y: 264, endPoint x: 661, endPoint y: 272, distance: 8.8
click at [660, 269] on button "Add Payment" at bounding box center [653, 272] width 132 height 17
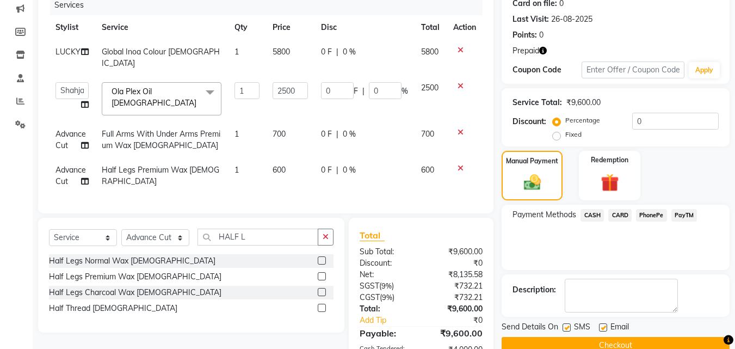
click at [685, 214] on span "PayTM" at bounding box center [684, 215] width 26 height 13
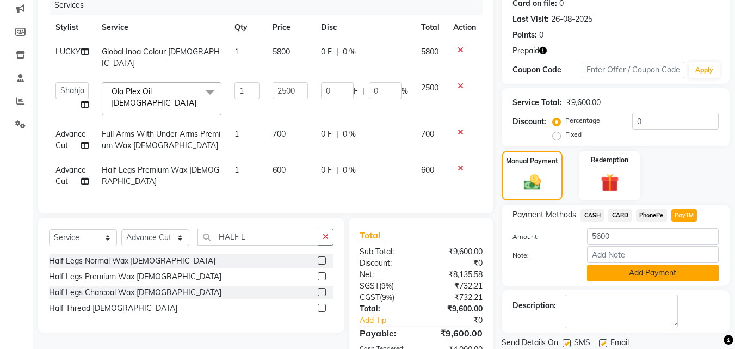
click at [687, 274] on button "Add Payment" at bounding box center [653, 272] width 132 height 17
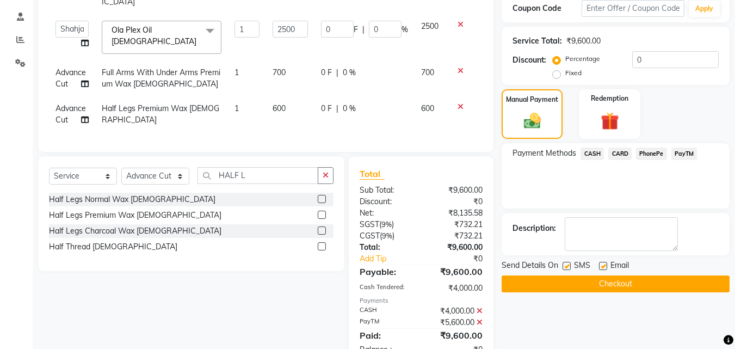
scroll to position [227, 0]
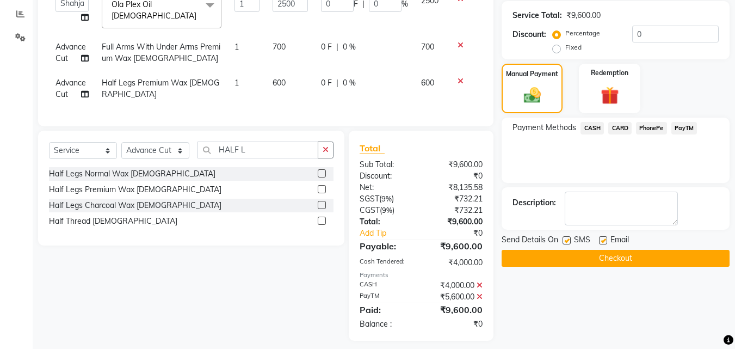
click at [668, 256] on button "Checkout" at bounding box center [615, 258] width 228 height 17
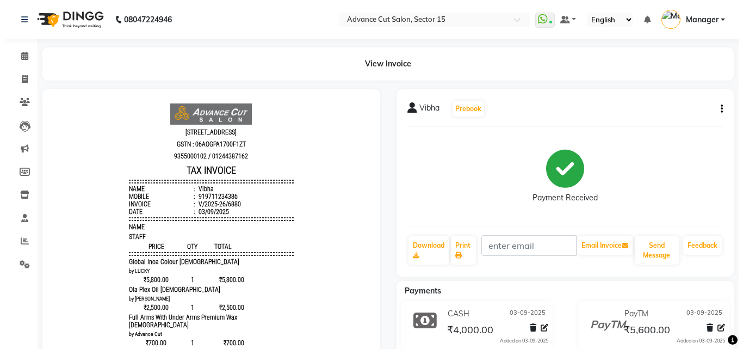
scroll to position [9, 0]
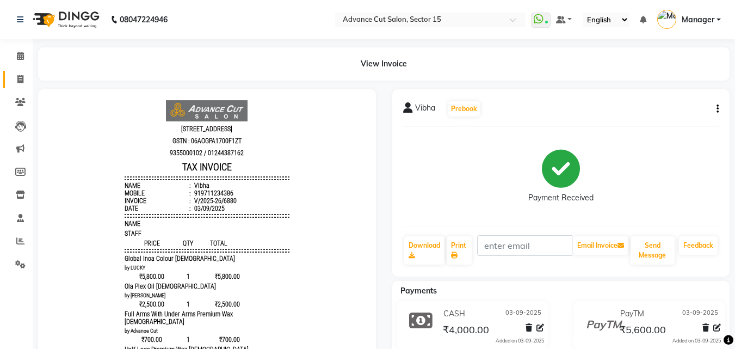
click at [7, 79] on link "Invoice" at bounding box center [16, 80] width 26 height 18
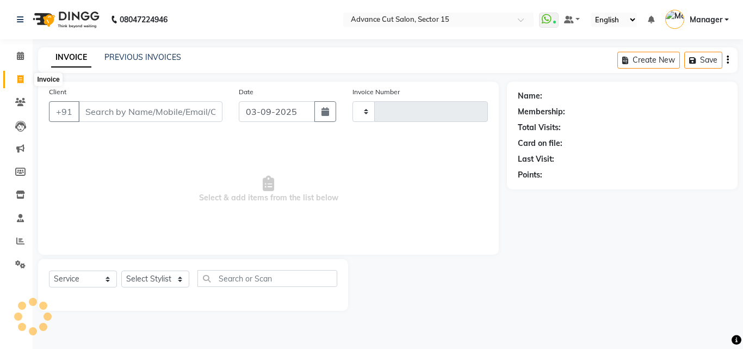
click at [16, 75] on span at bounding box center [20, 79] width 19 height 13
click at [142, 45] on div "08047224946 Select Location × Advance Cut Salon, Sector 15 WhatsApp Status ✕ St…" at bounding box center [371, 174] width 743 height 349
click at [148, 55] on link "PREVIOUS INVOICES" at bounding box center [142, 57] width 77 height 10
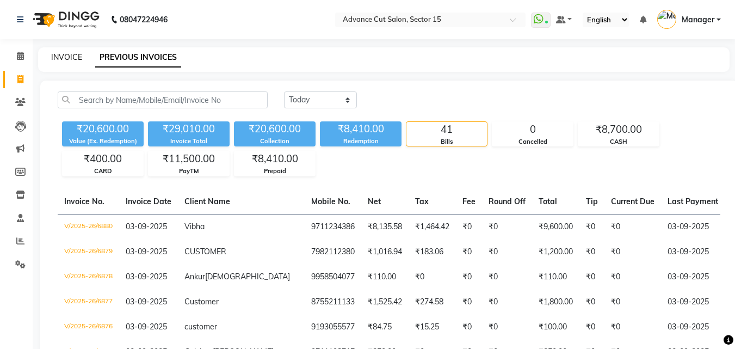
click at [58, 61] on link "INVOICE" at bounding box center [66, 57] width 31 height 10
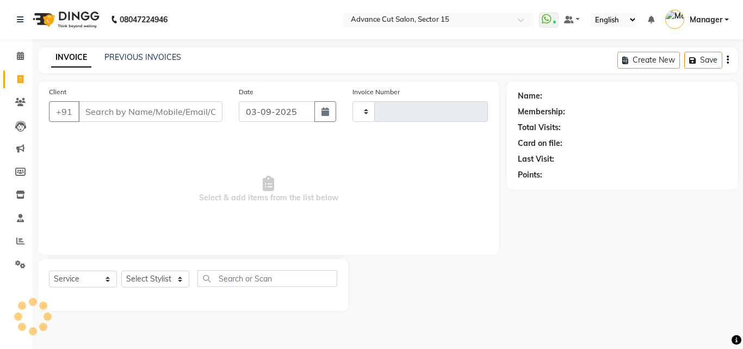
click at [66, 55] on link "INVOICE" at bounding box center [71, 58] width 40 height 20
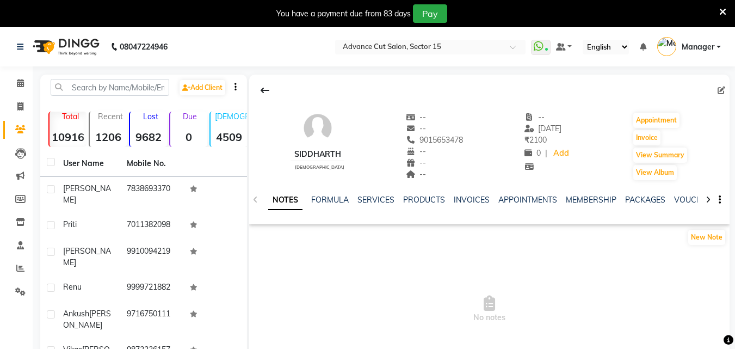
click at [365, 193] on div "NOTES FORMULA SERVICES PRODUCTS INVOICES APPOINTMENTS MEMBERSHIP PACKAGES VOUCH…" at bounding box center [489, 200] width 480 height 38
click at [374, 199] on link "SERVICES" at bounding box center [375, 200] width 37 height 10
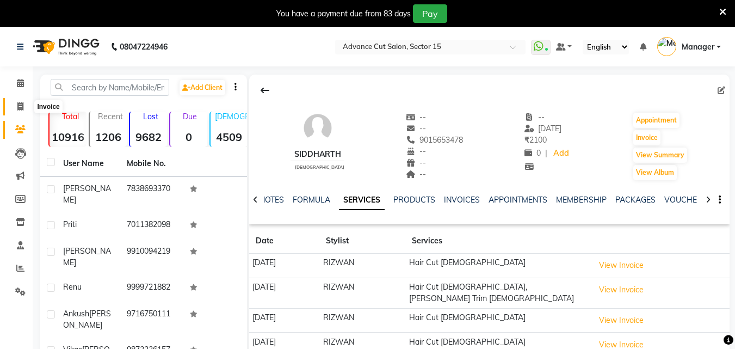
click at [15, 101] on span at bounding box center [20, 107] width 19 height 13
select select "service"
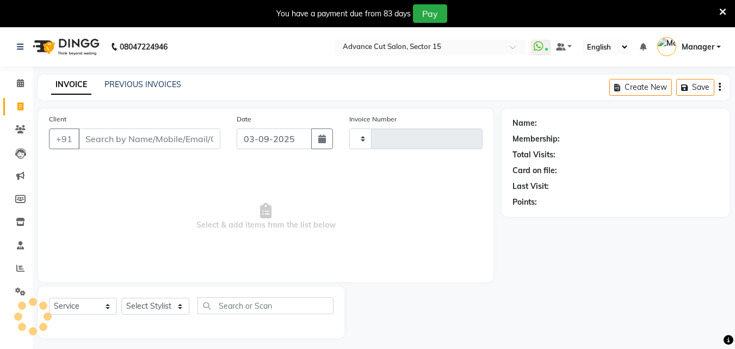
scroll to position [27, 0]
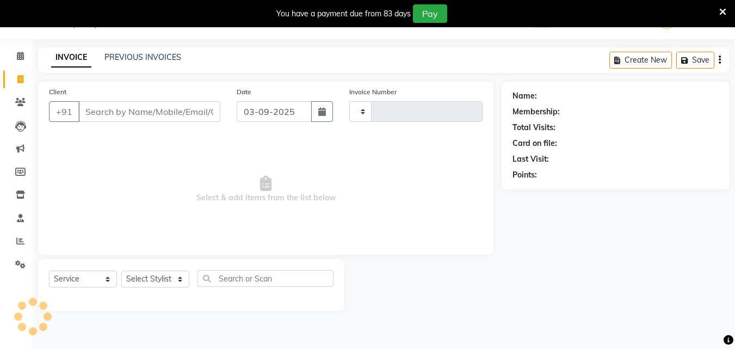
type input "6866"
select select "6255"
click at [723, 15] on icon at bounding box center [722, 12] width 7 height 10
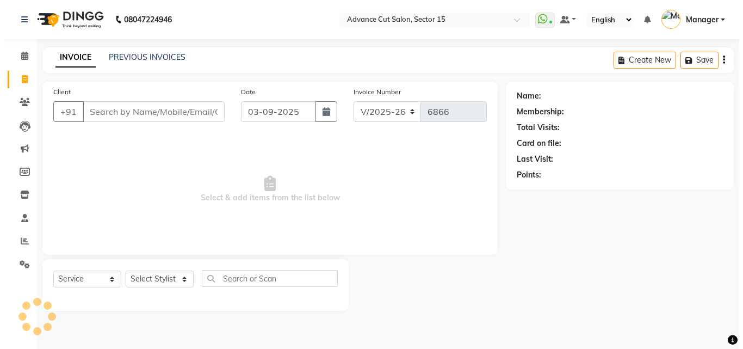
scroll to position [0, 0]
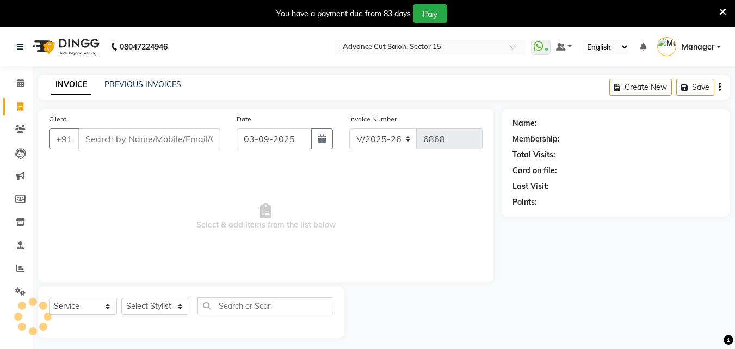
select select "6255"
select select "service"
click at [725, 16] on icon at bounding box center [722, 12] width 7 height 10
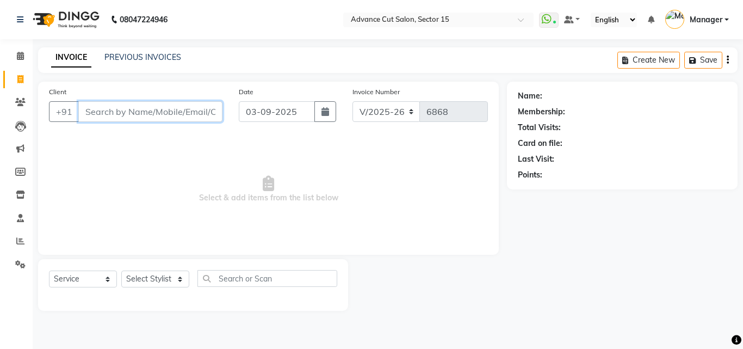
click at [137, 121] on input "Client" at bounding box center [150, 111] width 144 height 21
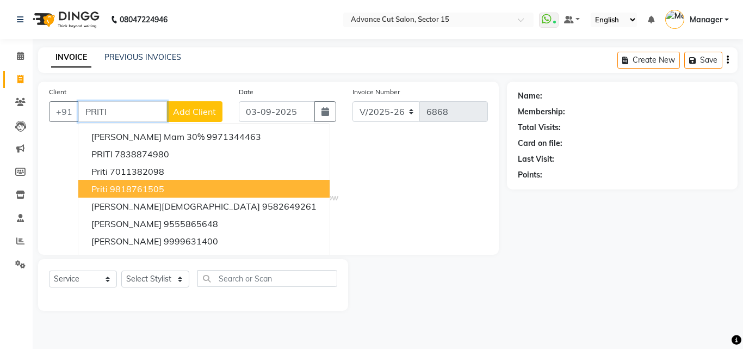
click at [168, 188] on button "[PERSON_NAME] 9818761505" at bounding box center [203, 188] width 251 height 17
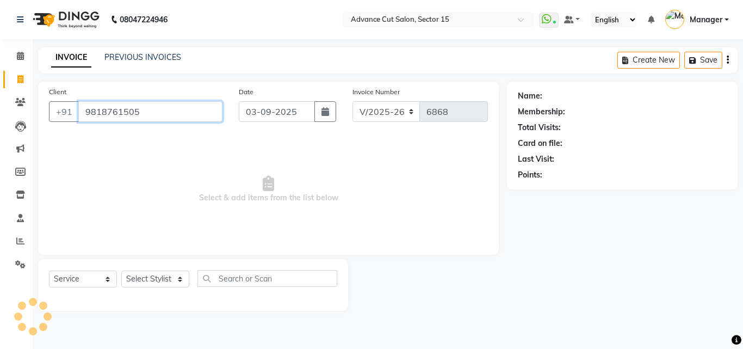
type input "9818761505"
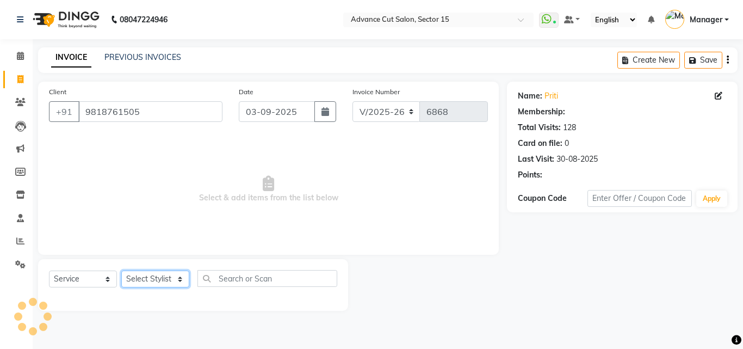
click at [172, 286] on select "Select Stylist Advance Cut [PERSON_NAME] [PERSON_NAME] [PERSON_NAME] LUCKY Mana…" at bounding box center [155, 278] width 68 height 17
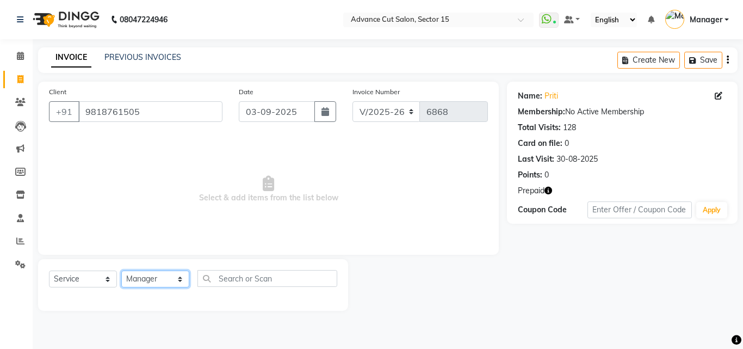
select select "46514"
drag, startPoint x: 165, startPoint y: 282, endPoint x: 179, endPoint y: 281, distance: 13.7
click at [165, 282] on select "Select Stylist Advance Cut [PERSON_NAME] [PERSON_NAME] [PERSON_NAME] LUCKY Mana…" at bounding box center [155, 278] width 68 height 17
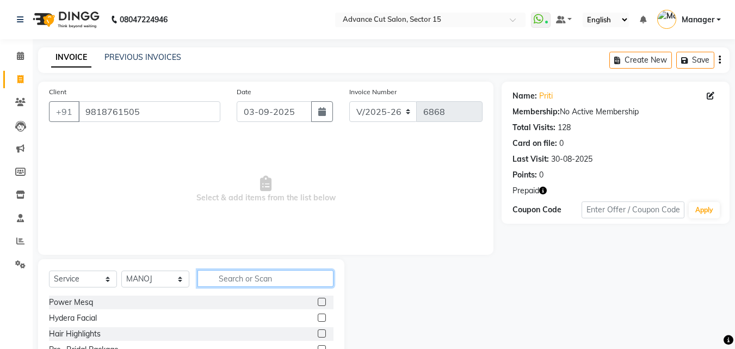
click at [264, 280] on input "text" at bounding box center [265, 278] width 136 height 17
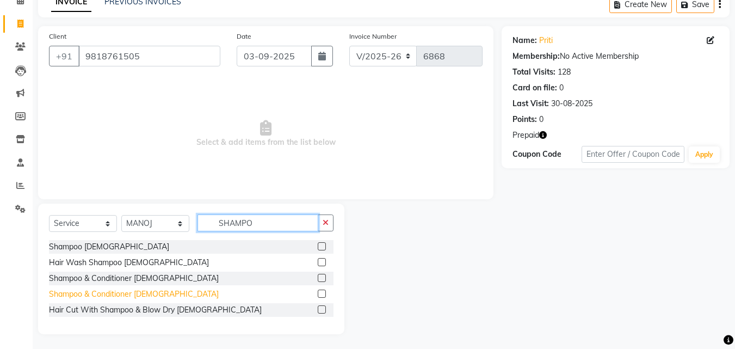
scroll to position [57, 0]
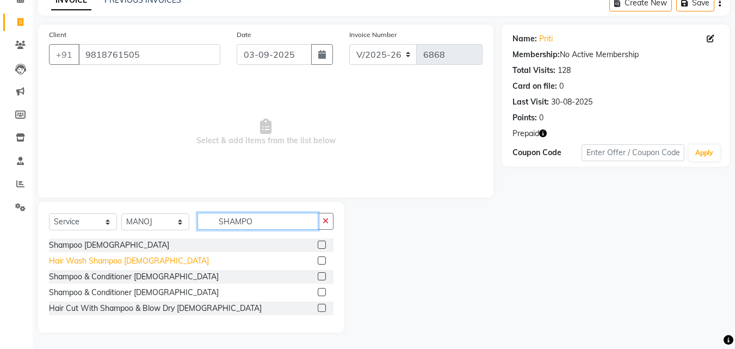
type input "SHAMPO"
click at [98, 264] on div "Hair Wash Shampoo Female" at bounding box center [129, 260] width 160 height 11
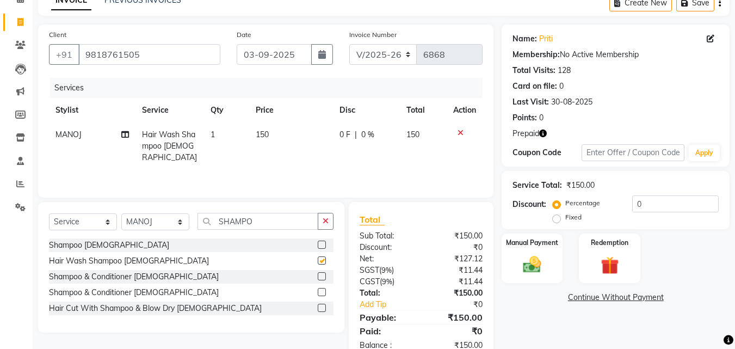
checkbox input "false"
click at [164, 224] on select "Select Stylist Advance Cut ASIF FARMAN HAIDER Iqbal KASHISH LUCKY Manager MANOJ…" at bounding box center [155, 221] width 68 height 17
select select "46515"
click at [121, 213] on select "Select Stylist Advance Cut ASIF FARMAN HAIDER Iqbal KASHISH LUCKY Manager MANOJ…" at bounding box center [155, 221] width 68 height 17
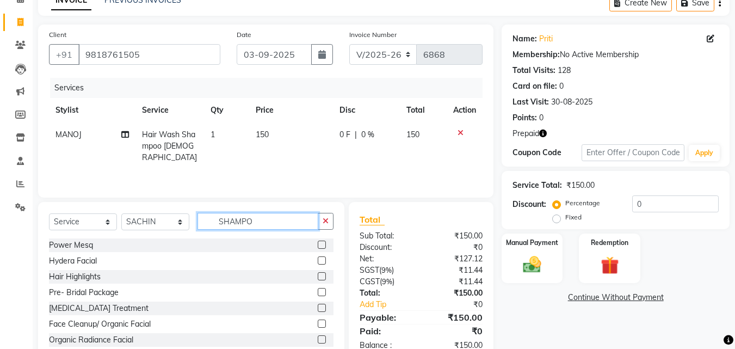
click at [256, 228] on input "SHAMPO" at bounding box center [257, 221] width 121 height 17
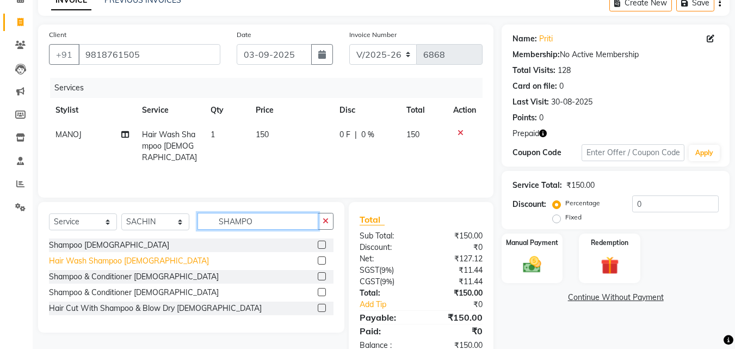
type input "SHAMPO"
click at [115, 255] on div "Hair Wash Shampoo Female" at bounding box center [129, 260] width 160 height 11
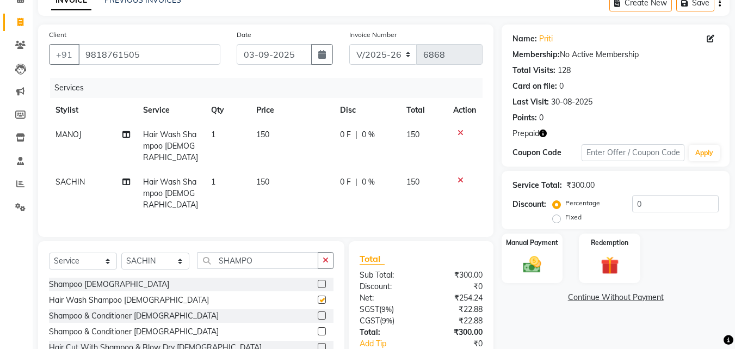
checkbox input "false"
click at [632, 201] on input "0" at bounding box center [675, 203] width 86 height 17
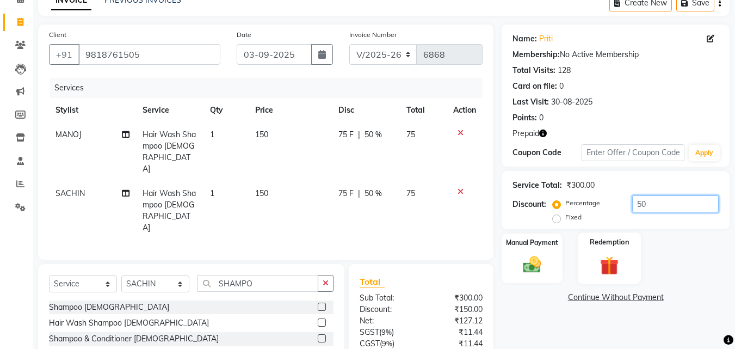
type input "50"
click at [613, 258] on img at bounding box center [609, 264] width 30 height 23
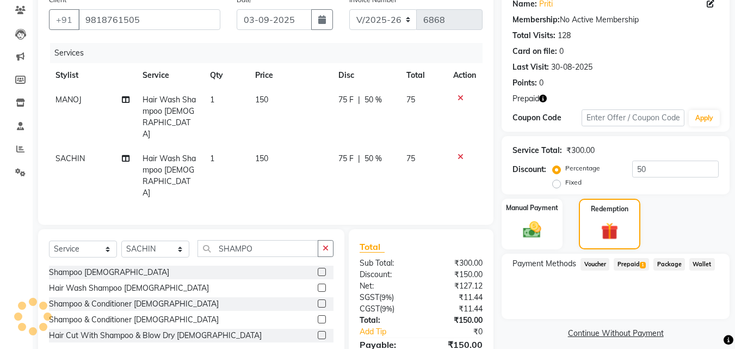
scroll to position [111, 0]
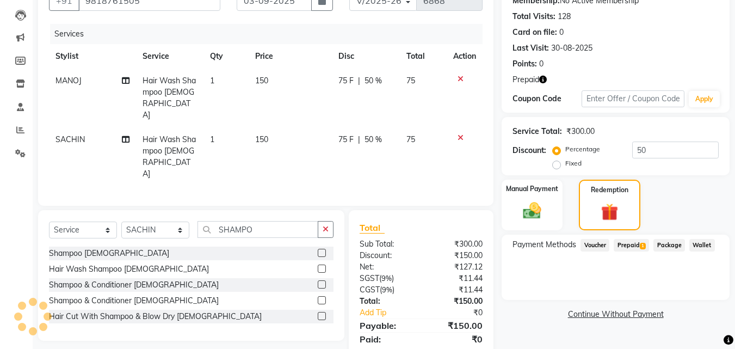
click at [630, 237] on div "Payment Methods Voucher Prepaid 1 Package Wallet" at bounding box center [615, 266] width 228 height 65
click at [640, 245] on span "1" at bounding box center [643, 246] width 6 height 7
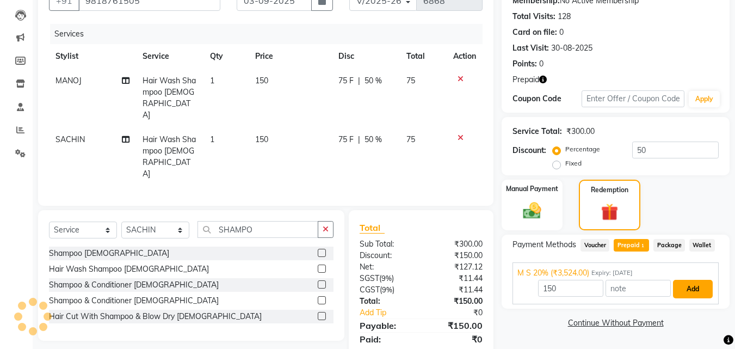
click at [692, 291] on button "Add" at bounding box center [693, 289] width 40 height 18
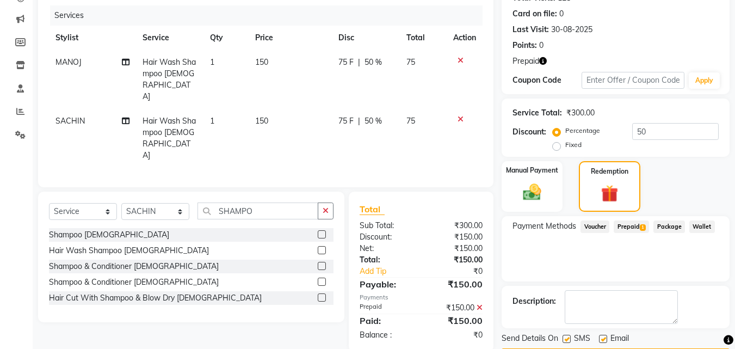
scroll to position [162, 0]
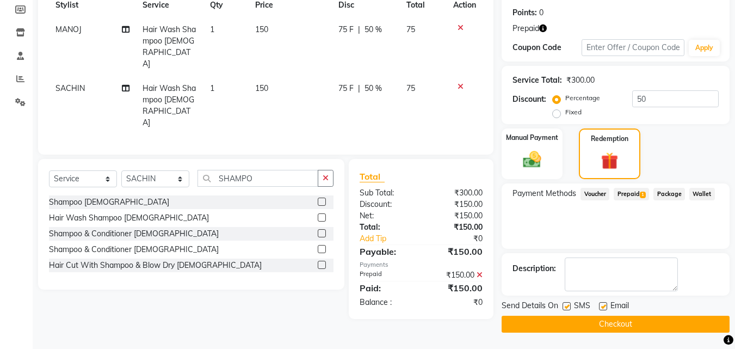
click at [653, 311] on div "Send Details On SMS Email" at bounding box center [615, 307] width 228 height 14
click at [653, 323] on button "Checkout" at bounding box center [615, 323] width 228 height 17
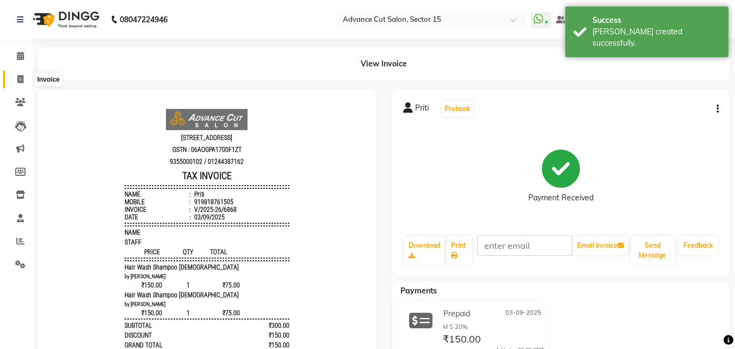
click at [23, 77] on span at bounding box center [20, 79] width 19 height 13
select select "service"
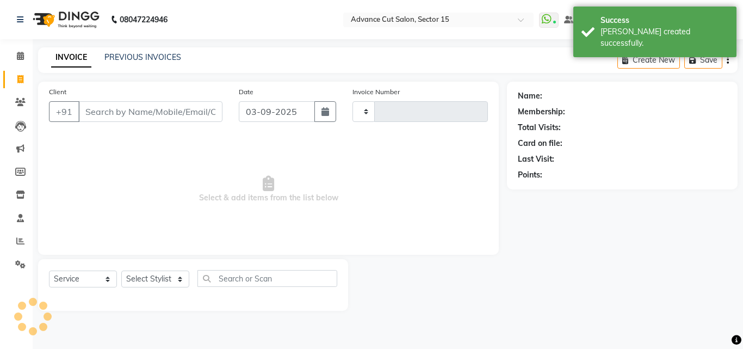
type input "6869"
select select "6255"
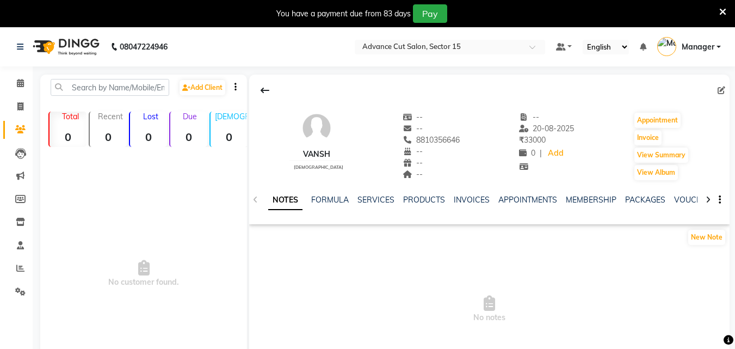
select select "en"
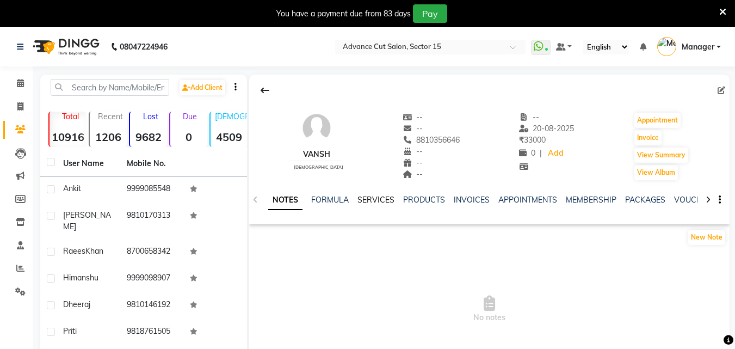
click at [364, 201] on link "SERVICES" at bounding box center [375, 200] width 37 height 10
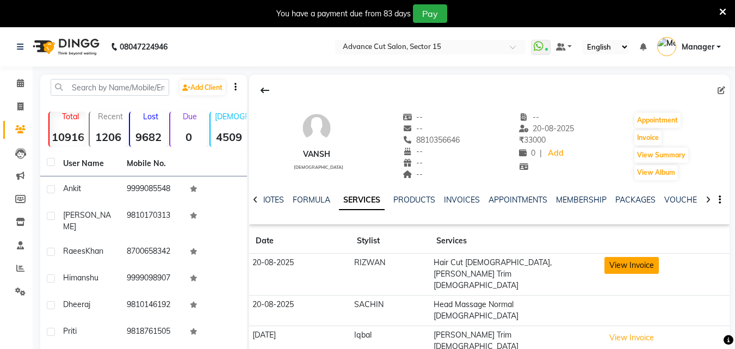
click at [637, 270] on button "View Invoice" at bounding box center [631, 265] width 54 height 17
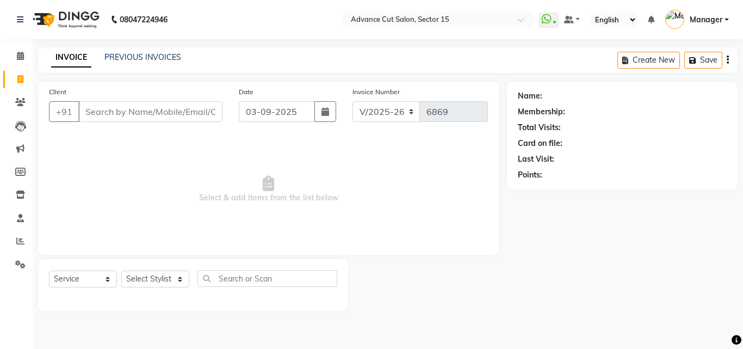
select select "6255"
select select "service"
click at [175, 111] on input "Client" at bounding box center [150, 111] width 144 height 21
type input "7982112380"
click at [200, 108] on span "Add Client" at bounding box center [194, 111] width 43 height 11
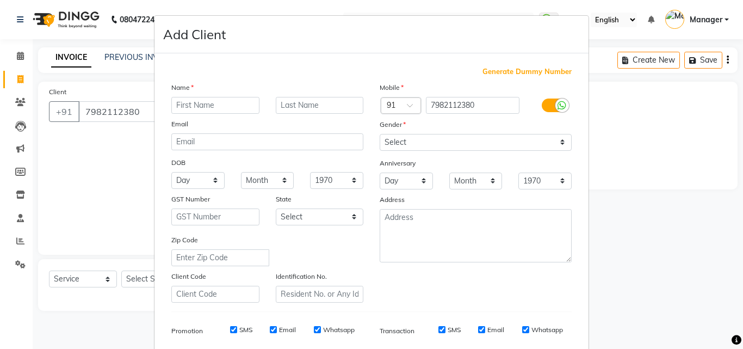
click at [201, 109] on input "text" at bounding box center [215, 105] width 88 height 17
type input "CUSTOMER"
drag, startPoint x: 415, startPoint y: 142, endPoint x: 410, endPoint y: 149, distance: 8.9
click at [415, 142] on select "Select Male Female Other Prefer Not To Say" at bounding box center [476, 142] width 192 height 17
select select "female"
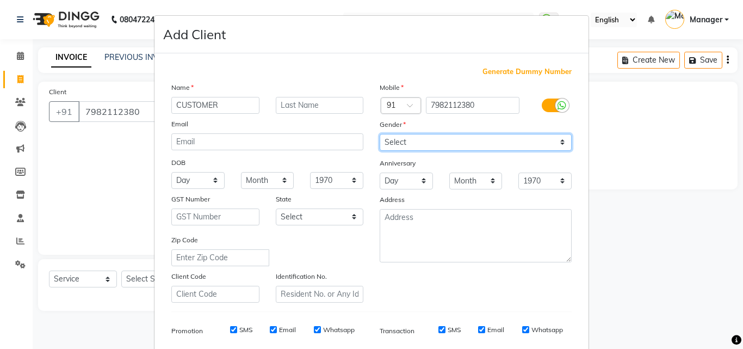
click at [380, 134] on select "Select Male Female Other Prefer Not To Say" at bounding box center [476, 142] width 192 height 17
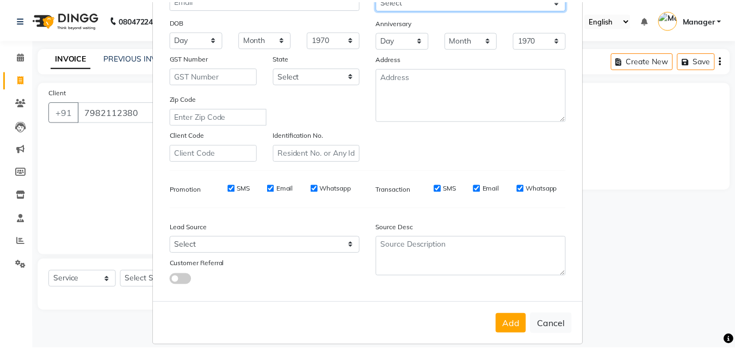
scroll to position [153, 0]
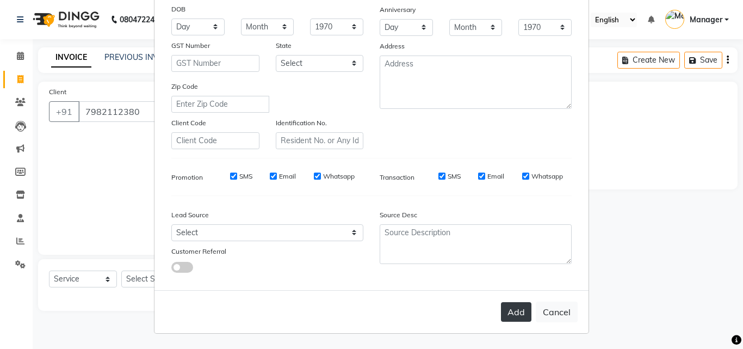
drag, startPoint x: 509, startPoint y: 302, endPoint x: 513, endPoint y: 306, distance: 5.8
click at [509, 303] on button "Add" at bounding box center [516, 312] width 30 height 20
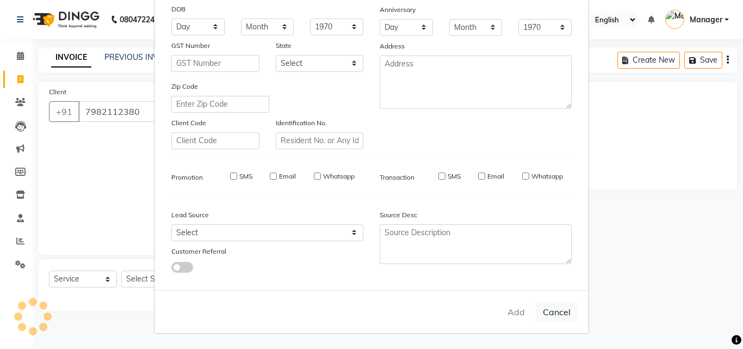
select select
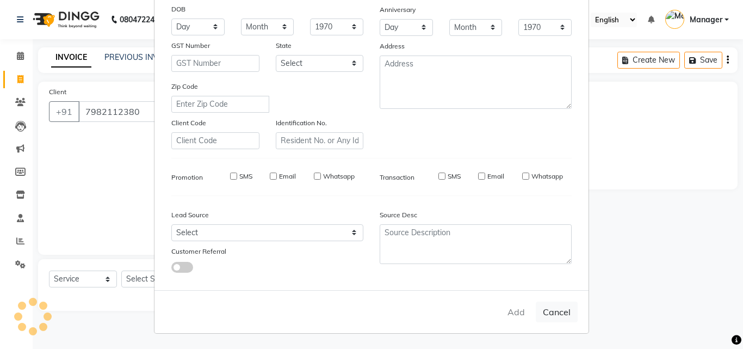
select select
checkbox input "false"
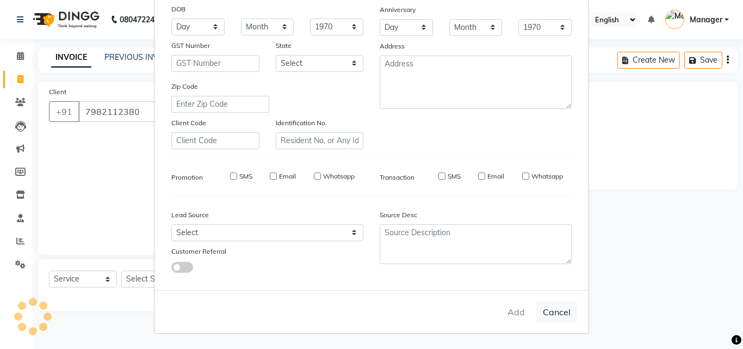
checkbox input "false"
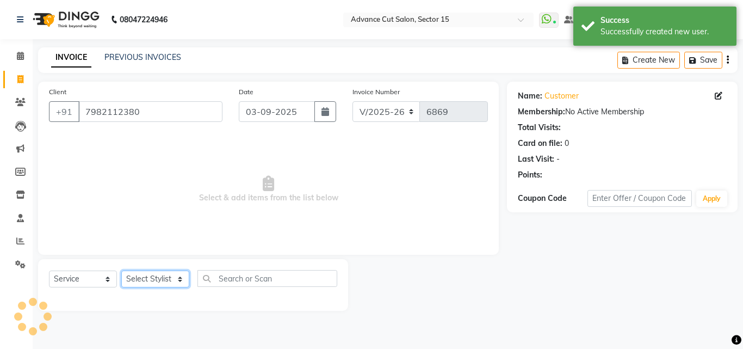
click at [154, 284] on select "Select Stylist Advance Cut ASIF FARMAN HAIDER Iqbal KASHISH LUCKY Manager MANOJ…" at bounding box center [155, 278] width 68 height 17
select select "46507"
click at [121, 270] on select "Select Stylist Advance Cut ASIF FARMAN HAIDER Iqbal KASHISH LUCKY Manager MANOJ…" at bounding box center [155, 278] width 68 height 17
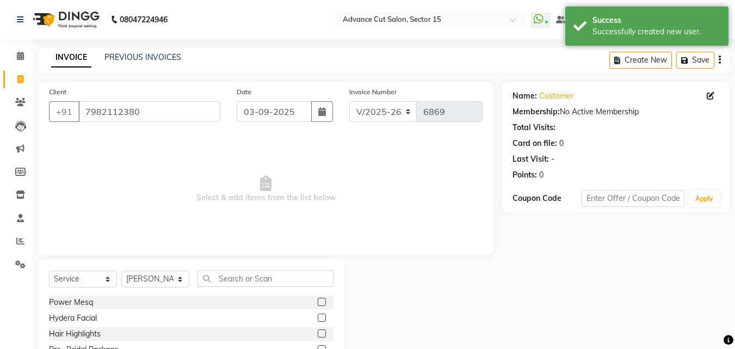
click at [338, 283] on div "Select Service Product Membership Package Voucher Prepaid Gift Card Select Styl…" at bounding box center [191, 339] width 306 height 160
click at [306, 274] on input "text" at bounding box center [265, 278] width 136 height 17
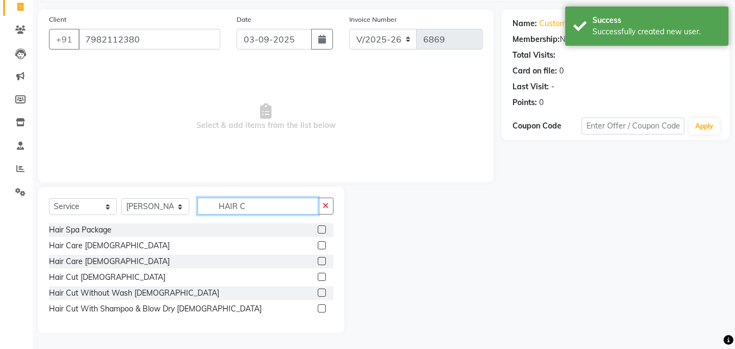
scroll to position [73, 0]
type input "HAIR C"
click at [181, 315] on div "Hair Spa Package Hair Care Male Hair Care Female Hair Cut Male Hair Cut Without…" at bounding box center [191, 269] width 284 height 95
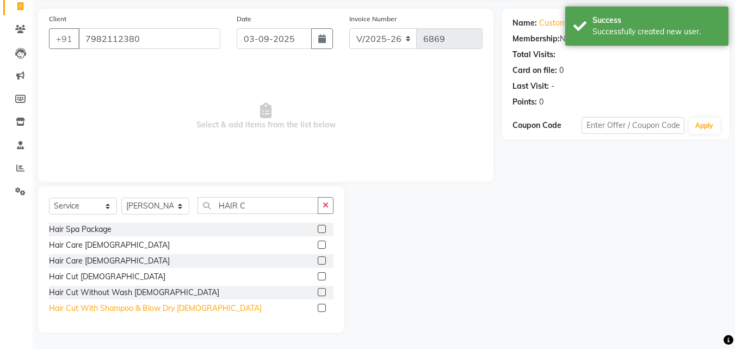
click at [181, 310] on div "Hair Cut With Shampoo & Blow Dry [DEMOGRAPHIC_DATA]" at bounding box center [155, 307] width 213 height 11
checkbox input "false"
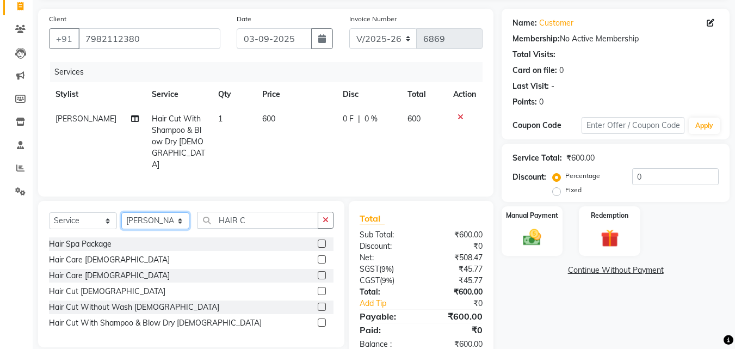
click at [160, 212] on select "Select Stylist Advance Cut [PERSON_NAME] [PERSON_NAME] [PERSON_NAME] LUCKY Mana…" at bounding box center [155, 220] width 68 height 17
select select "46504"
click at [121, 212] on select "Select Stylist Advance Cut [PERSON_NAME] [PERSON_NAME] [PERSON_NAME] LUCKY Mana…" at bounding box center [155, 220] width 68 height 17
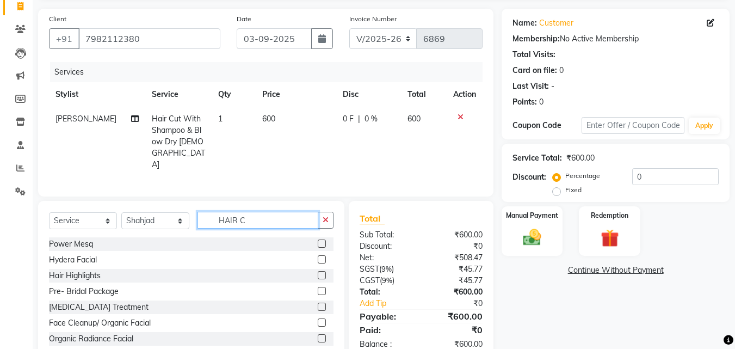
click at [286, 212] on input "HAIR C" at bounding box center [257, 220] width 121 height 17
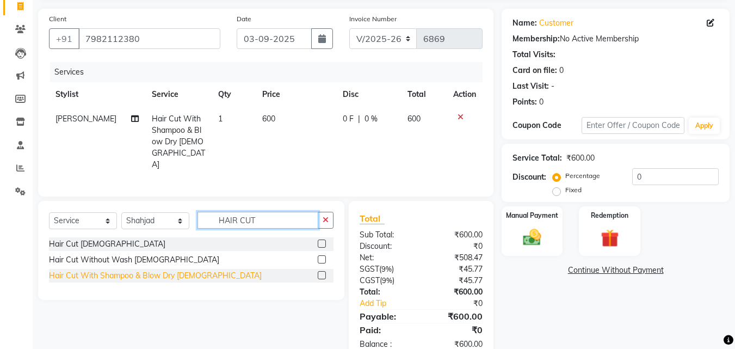
type input "HAIR CUT"
click at [159, 270] on div "Hair Cut With Shampoo & Blow Dry [DEMOGRAPHIC_DATA]" at bounding box center [155, 275] width 213 height 11
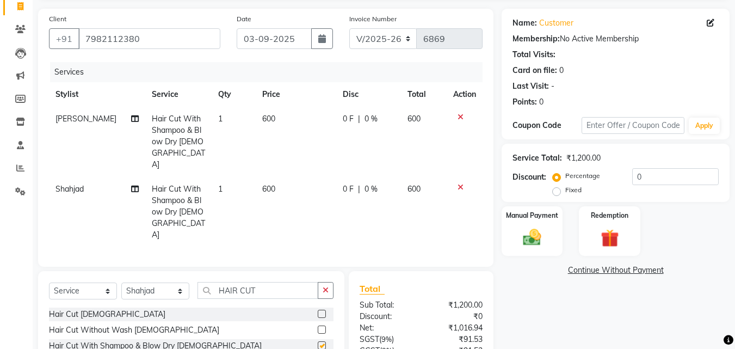
checkbox input "false"
click at [527, 237] on img at bounding box center [532, 237] width 30 height 22
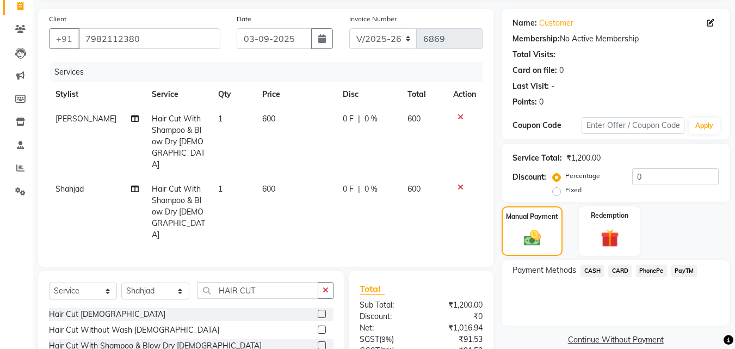
click at [595, 269] on span "CASH" at bounding box center [591, 270] width 23 height 13
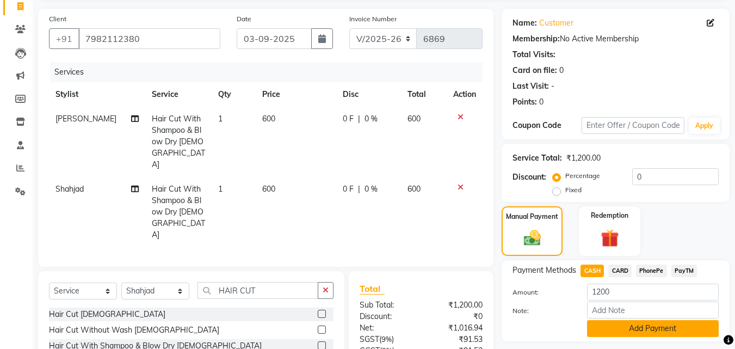
click at [609, 327] on button "Add Payment" at bounding box center [653, 328] width 132 height 17
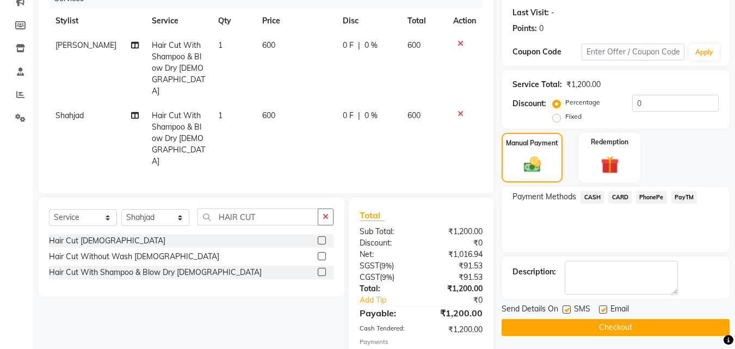
scroll to position [172, 0]
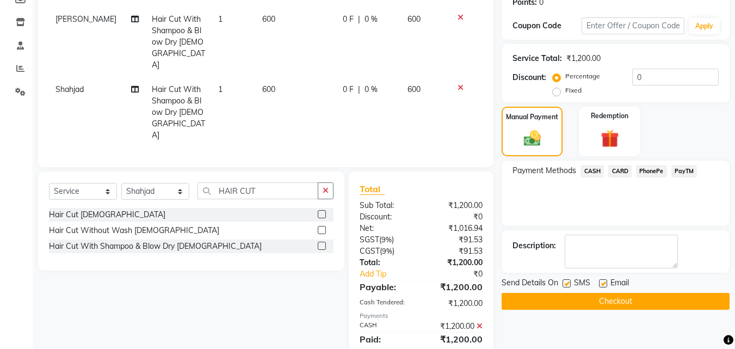
click at [619, 308] on button "Checkout" at bounding box center [615, 301] width 228 height 17
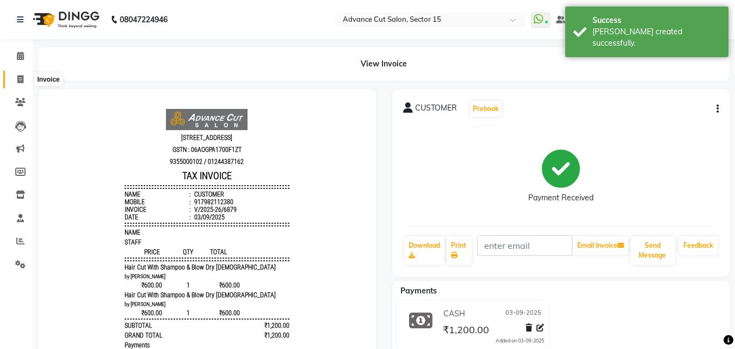
click at [20, 77] on icon at bounding box center [20, 79] width 6 height 8
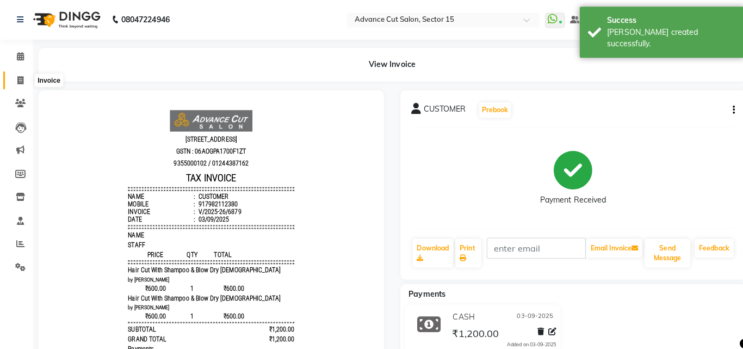
select select "service"
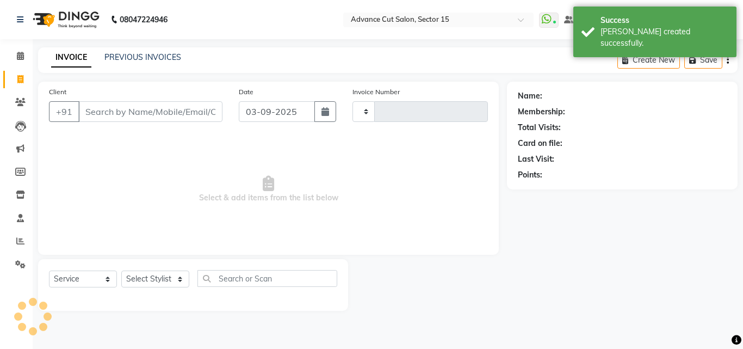
type input "6880"
select select "6255"
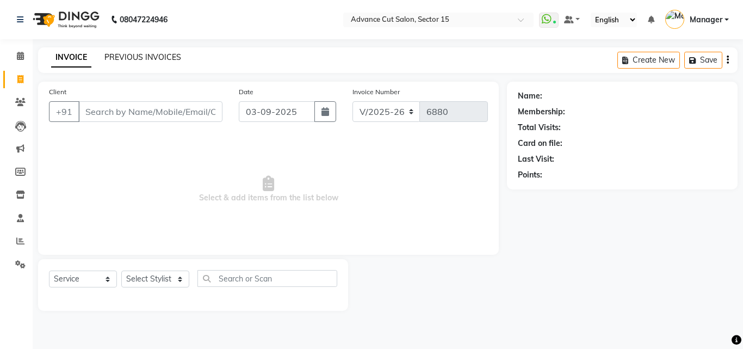
click at [147, 62] on div "PREVIOUS INVOICES" at bounding box center [142, 57] width 77 height 11
click at [145, 61] on link "PREVIOUS INVOICES" at bounding box center [142, 57] width 77 height 10
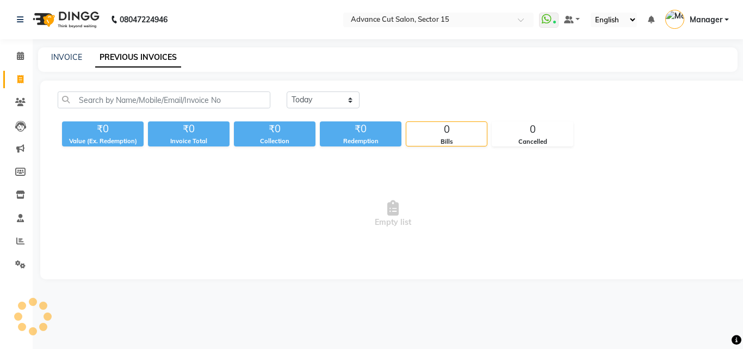
click at [145, 61] on link "PREVIOUS INVOICES" at bounding box center [138, 58] width 86 height 20
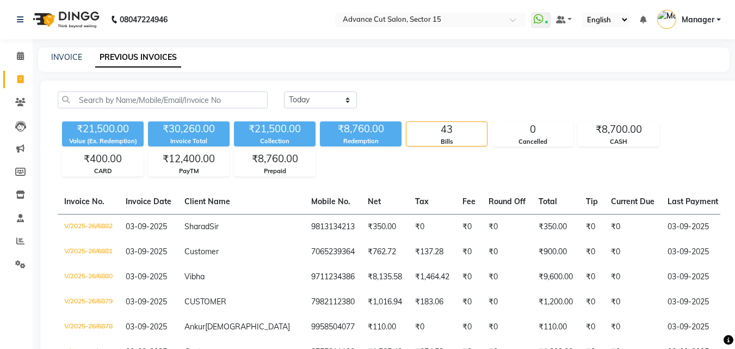
click at [94, 58] on div "INVOICE PREVIOUS INVOICES" at bounding box center [377, 57] width 678 height 11
click at [68, 58] on link "INVOICE" at bounding box center [66, 57] width 31 height 10
select select "service"
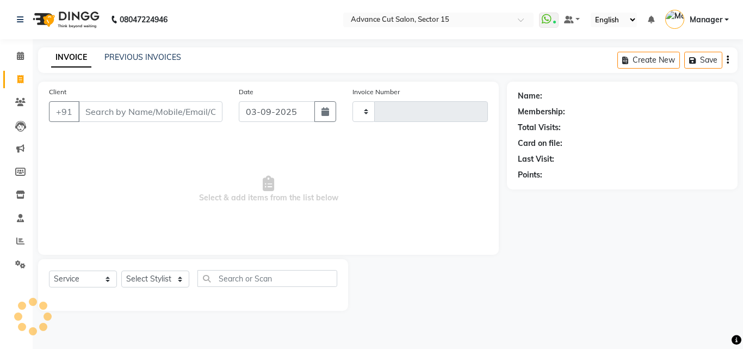
type input "6883"
select select "6255"
click at [137, 122] on div "Client +91" at bounding box center [136, 108] width 190 height 45
click at [137, 121] on input "Client" at bounding box center [150, 111] width 144 height 21
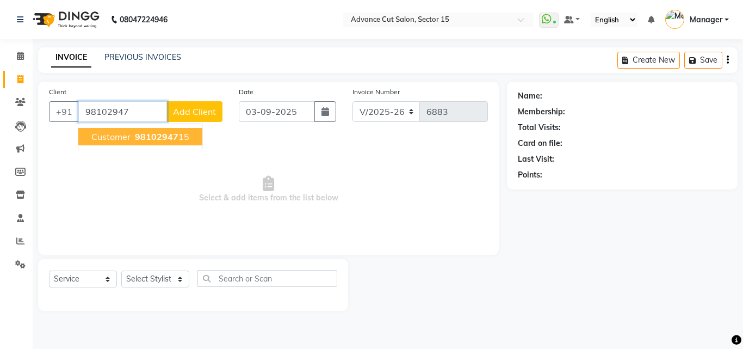
click at [177, 131] on button "Customer 98102947 15" at bounding box center [140, 136] width 124 height 17
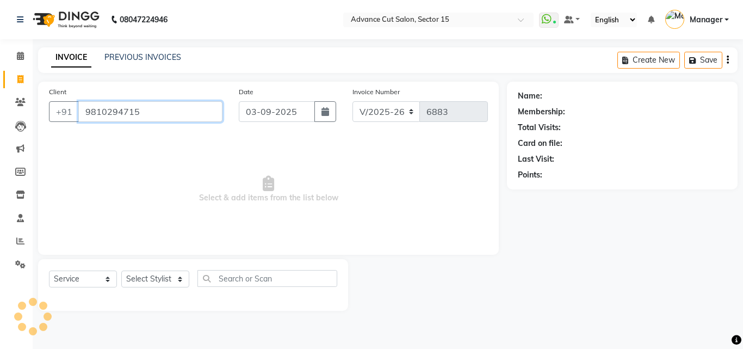
type input "9810294715"
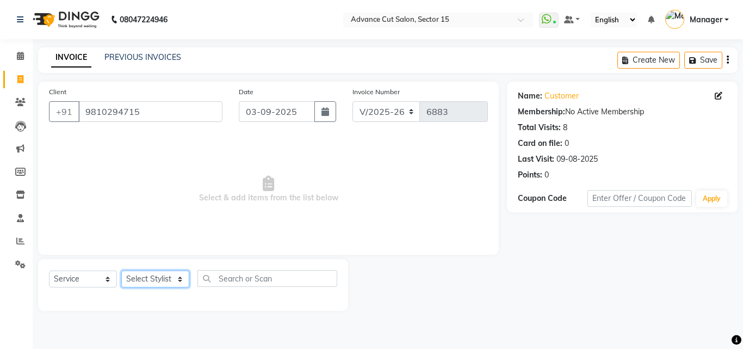
drag, startPoint x: 122, startPoint y: 283, endPoint x: 144, endPoint y: 283, distance: 22.3
click at [122, 283] on select "Select Stylist Advance Cut ASIF FARMAN HAIDER Iqbal KASHISH LUCKY Manager MANOJ…" at bounding box center [155, 278] width 68 height 17
click at [145, 282] on select "Select Stylist Advance Cut ASIF FARMAN HAIDER Iqbal KASHISH LUCKY Manager MANOJ…" at bounding box center [155, 278] width 68 height 17
click at [142, 281] on select "Select Stylist Advance Cut ASIF FARMAN HAIDER Iqbal KASHISH LUCKY Manager MANOJ…" at bounding box center [155, 278] width 68 height 17
select select "46503"
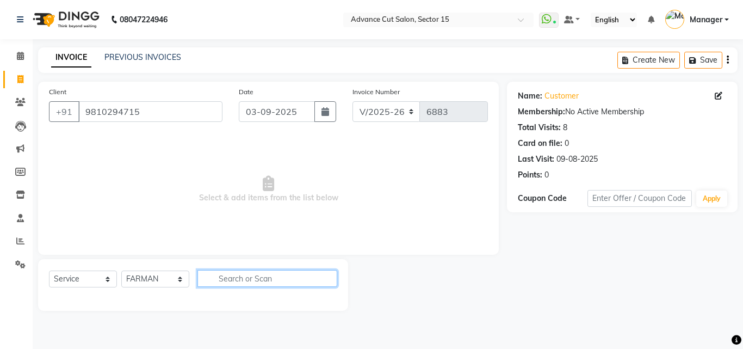
click at [332, 277] on input "text" at bounding box center [267, 278] width 140 height 17
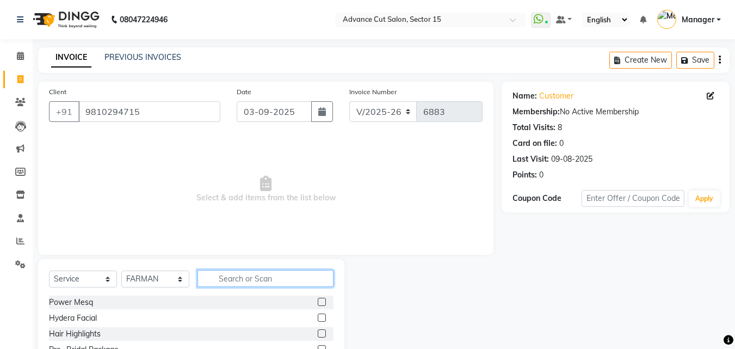
click at [300, 282] on input "text" at bounding box center [265, 278] width 136 height 17
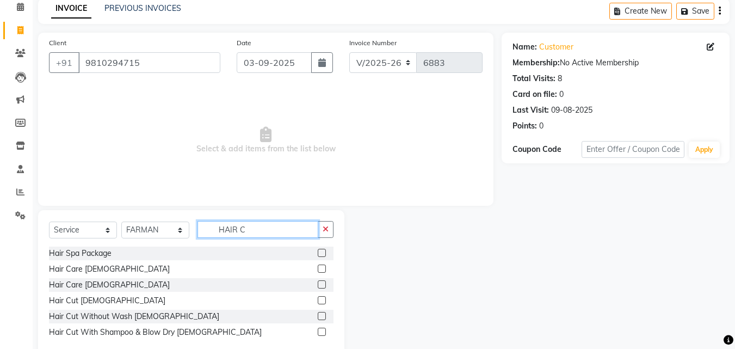
scroll to position [73, 0]
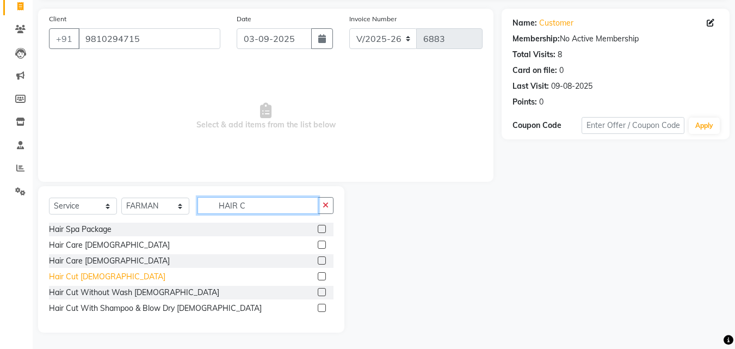
type input "HAIR C"
click at [75, 277] on div "Hair Cut Male" at bounding box center [107, 276] width 116 height 11
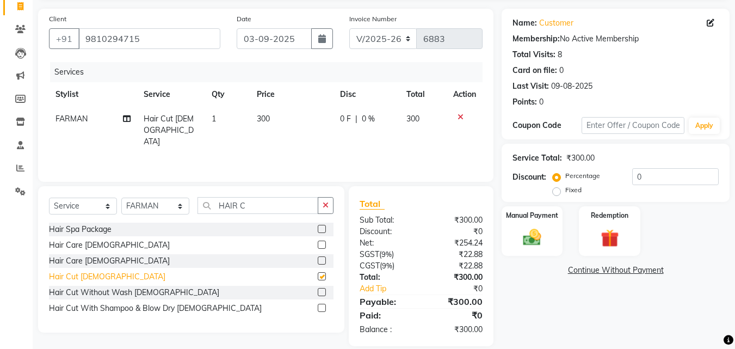
checkbox input "false"
drag, startPoint x: 314, startPoint y: 215, endPoint x: 320, endPoint y: 210, distance: 7.4
click at [316, 214] on div "Select Service Product Membership Package Voucher Prepaid Gift Card Select Styl…" at bounding box center [191, 210] width 284 height 26
click at [320, 210] on button "button" at bounding box center [326, 205] width 16 height 17
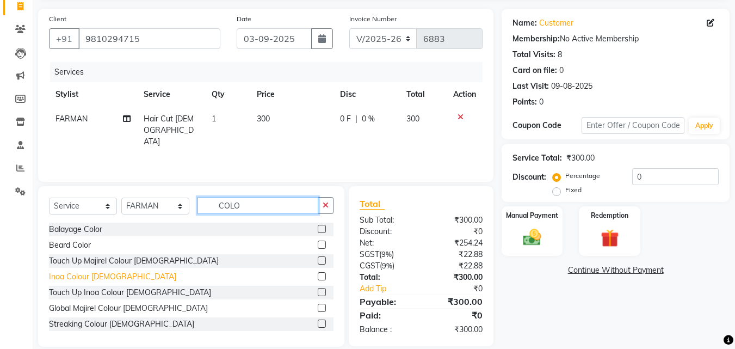
type input "COLO"
click at [89, 278] on div "Inoa Colour Male" at bounding box center [112, 276] width 127 height 11
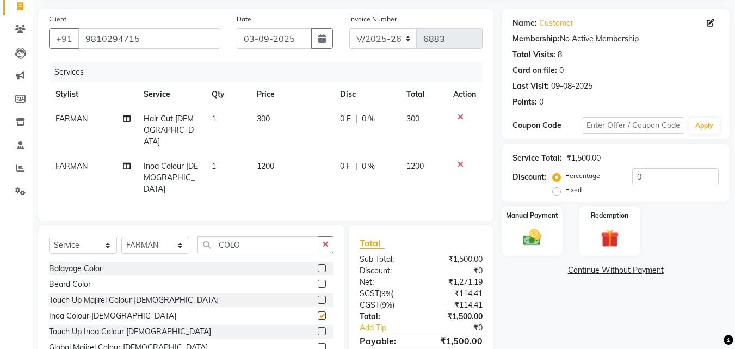
checkbox input "false"
click at [326, 240] on icon "button" at bounding box center [326, 244] width 6 height 8
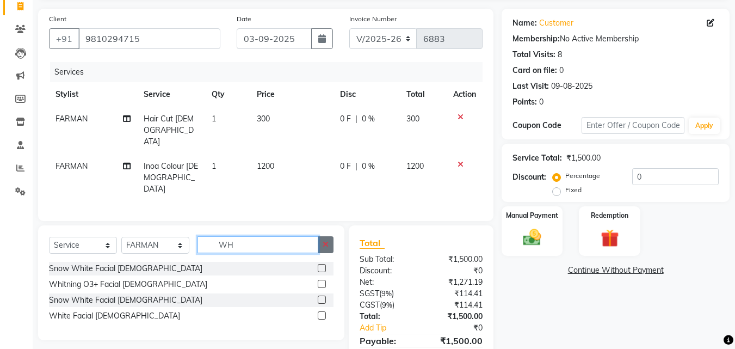
type input "W"
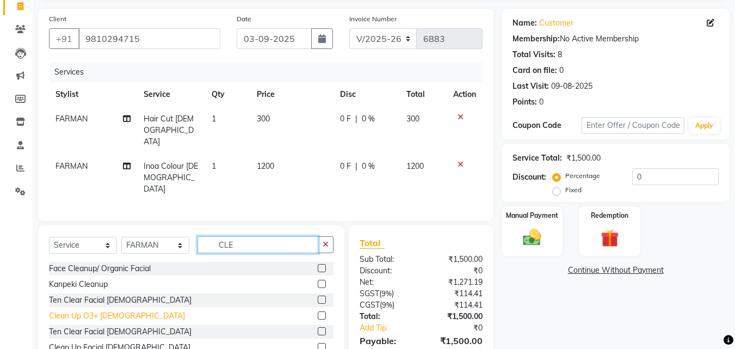
type input "CLE"
click at [101, 310] on div "Clean Up O3+ Male" at bounding box center [117, 315] width 136 height 11
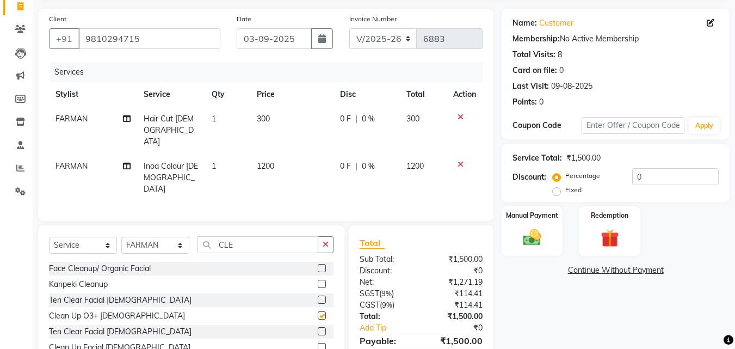
checkbox input "false"
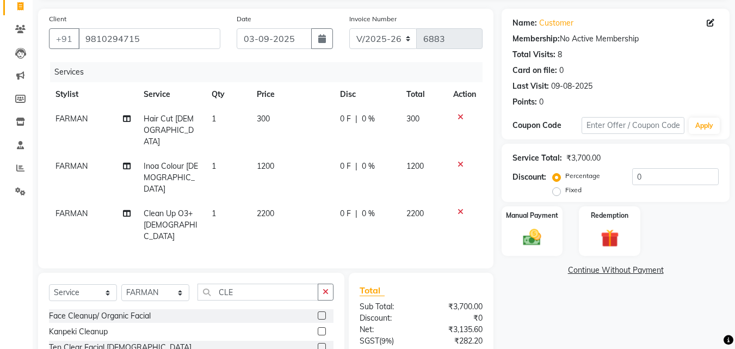
click at [551, 196] on div "Discount: Percentage Fixed 0" at bounding box center [615, 182] width 206 height 29
click at [565, 195] on label "Fixed" at bounding box center [573, 190] width 16 height 10
click at [555, 194] on input "Fixed" at bounding box center [559, 190] width 8 height 8
radio input "true"
click at [636, 178] on input "0" at bounding box center [675, 176] width 86 height 17
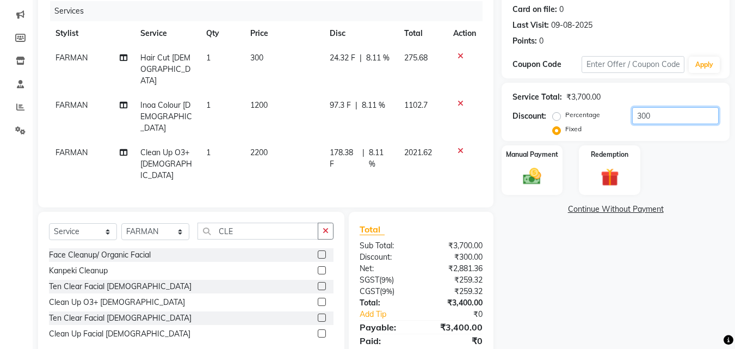
scroll to position [135, 0]
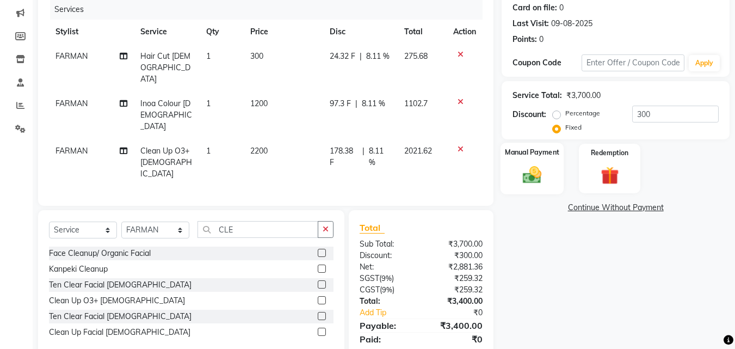
click at [531, 187] on div "Manual Payment" at bounding box center [532, 168] width 64 height 52
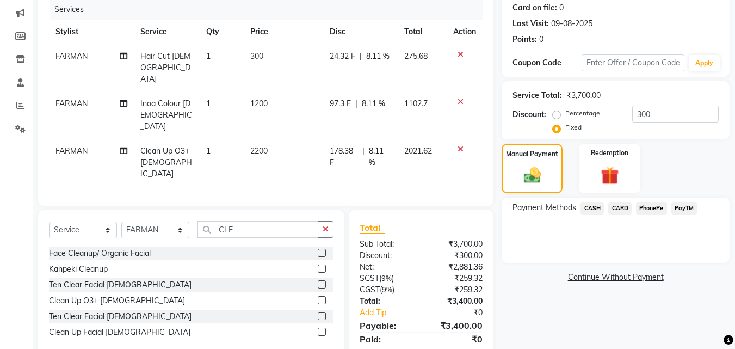
scroll to position [0, 0]
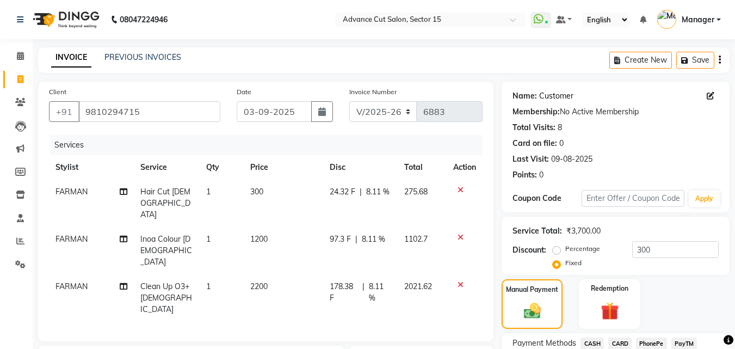
click at [568, 95] on link "Customer" at bounding box center [556, 95] width 34 height 11
click at [650, 251] on input "300" at bounding box center [675, 249] width 86 height 17
type input "3"
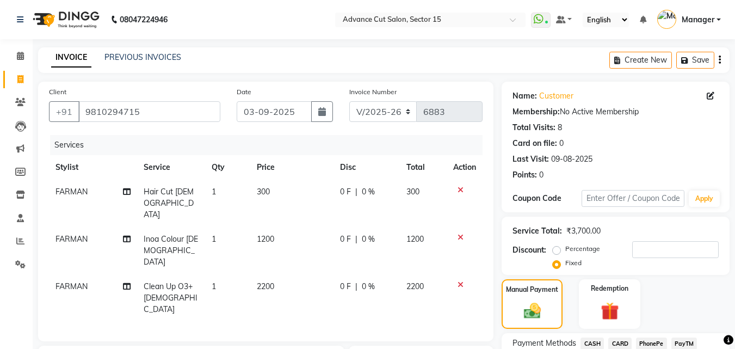
click at [565, 249] on label "Percentage" at bounding box center [582, 249] width 35 height 10
click at [557, 249] on input "Percentage" at bounding box center [559, 249] width 8 height 8
radio input "true"
click at [458, 189] on icon at bounding box center [460, 190] width 6 height 8
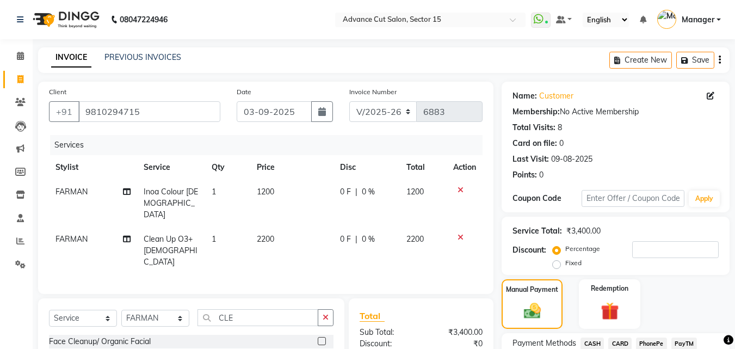
scroll to position [111, 0]
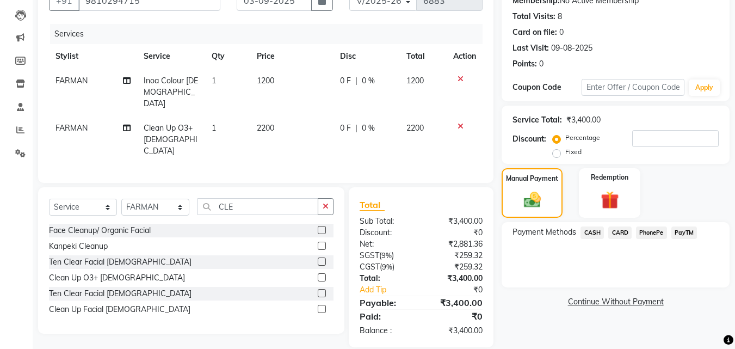
click at [604, 230] on div "CARD" at bounding box center [618, 233] width 28 height 15
click at [595, 235] on span "CASH" at bounding box center [591, 232] width 23 height 13
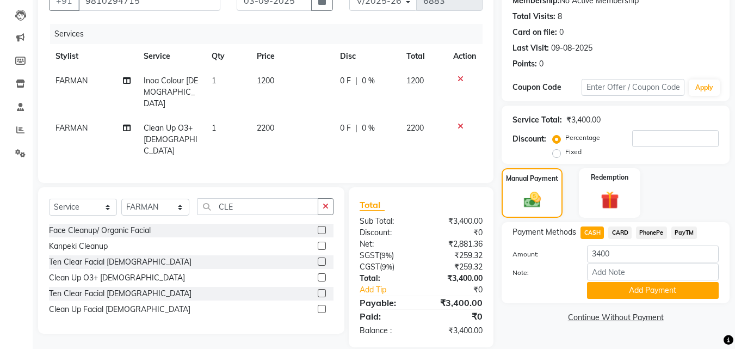
click at [644, 305] on div "Name: Customer Membership: No Active Membership Total Visits: 8 Card on file: 0…" at bounding box center [619, 159] width 236 height 376
click at [646, 294] on button "Add Payment" at bounding box center [653, 290] width 132 height 17
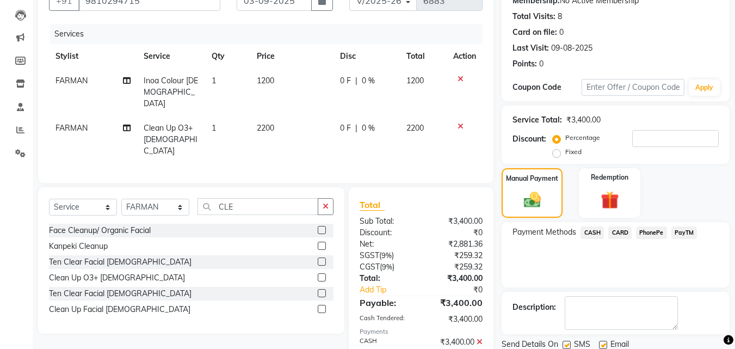
scroll to position [150, 0]
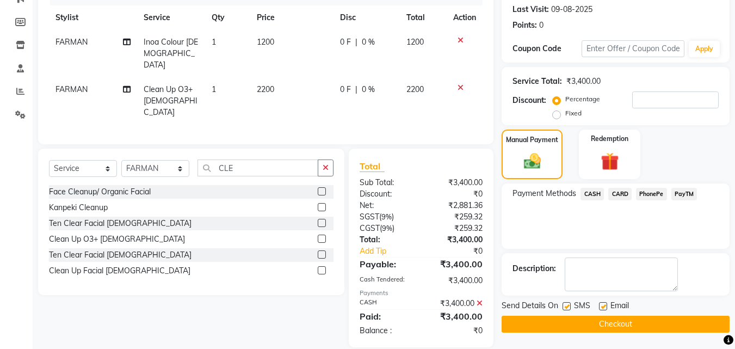
click at [571, 302] on div "SMS" at bounding box center [580, 307] width 36 height 14
click at [569, 303] on label at bounding box center [566, 306] width 8 height 8
click at [569, 303] on input "checkbox" at bounding box center [565, 306] width 7 height 7
checkbox input "false"
click at [577, 321] on button "Checkout" at bounding box center [615, 323] width 228 height 17
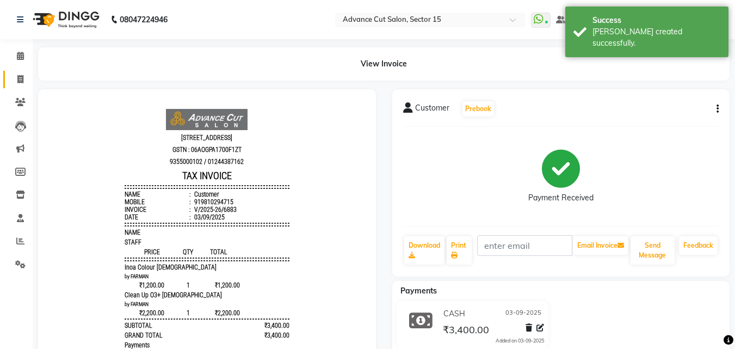
click at [18, 78] on icon at bounding box center [20, 79] width 6 height 8
select select "service"
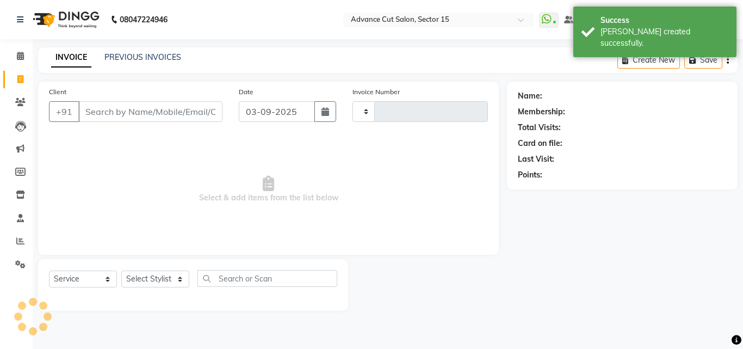
type input "6884"
select select "6255"
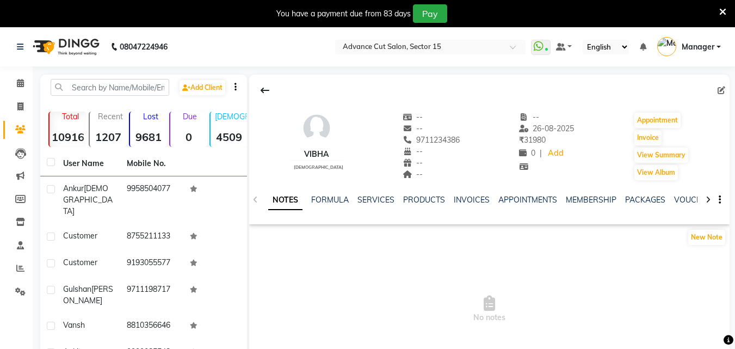
drag, startPoint x: 718, startPoint y: 5, endPoint x: 722, endPoint y: 10, distance: 5.8
click at [719, 5] on div "You have a payment due from 83 days Pay" at bounding box center [367, 13] width 735 height 27
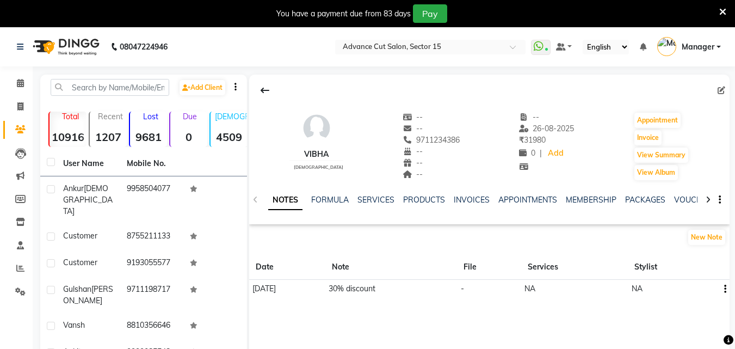
click at [722, 10] on icon at bounding box center [722, 12] width 7 height 10
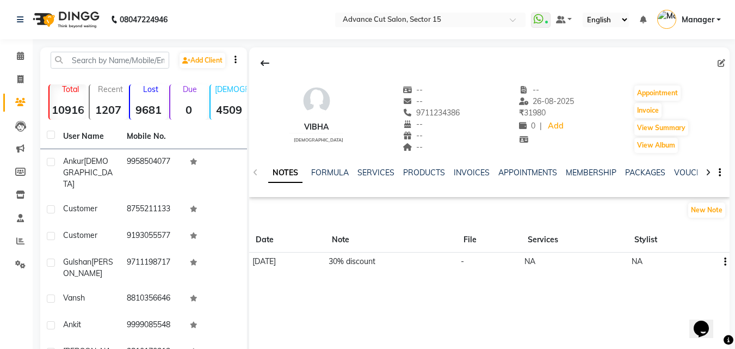
click at [385, 178] on div "SERVICES" at bounding box center [375, 172] width 37 height 11
click at [382, 174] on link "SERVICES" at bounding box center [375, 173] width 37 height 10
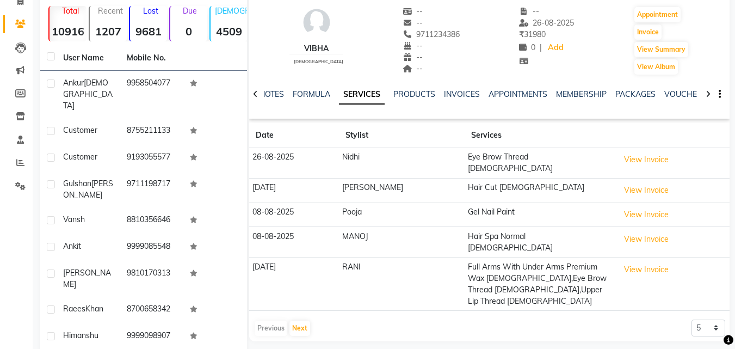
scroll to position [112, 0]
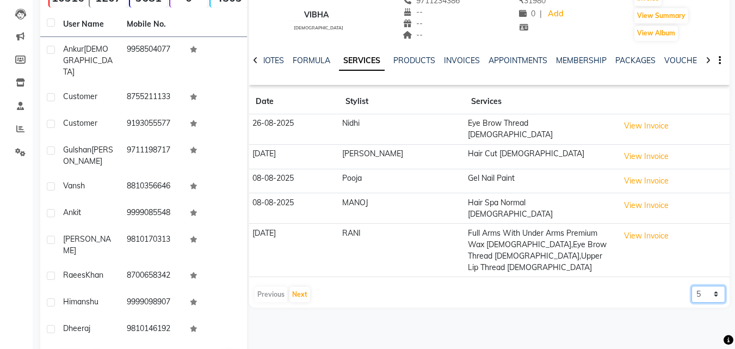
click at [715, 286] on select "5 10 50 100 500" at bounding box center [708, 294] width 34 height 17
select select "100"
click at [691, 286] on select "5 10 50 100 500" at bounding box center [708, 294] width 34 height 17
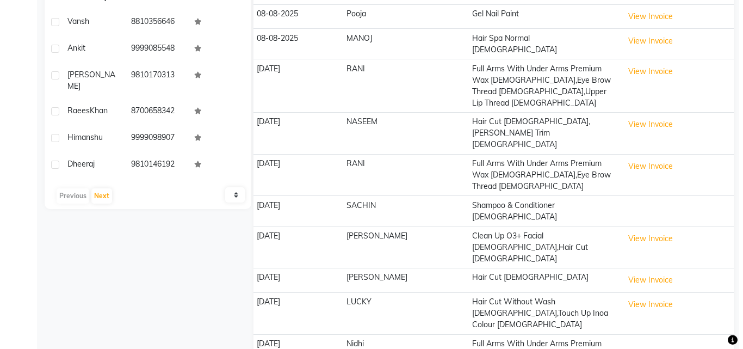
scroll to position [313, 0]
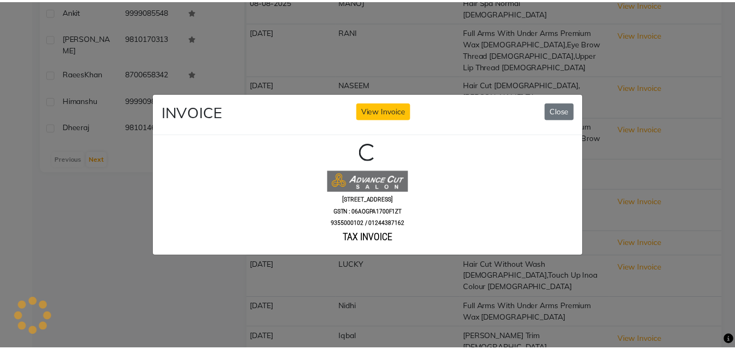
scroll to position [0, 0]
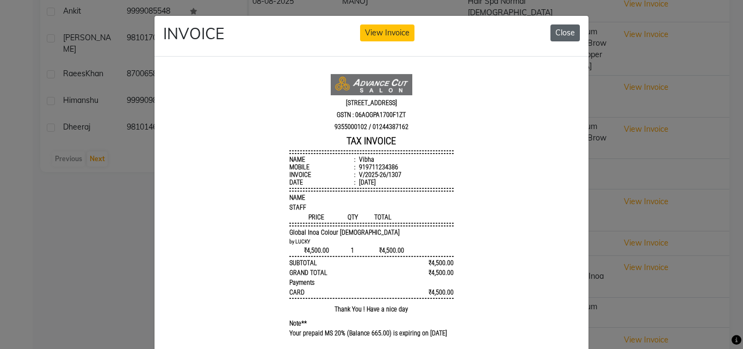
click at [552, 33] on button "Close" at bounding box center [564, 32] width 29 height 17
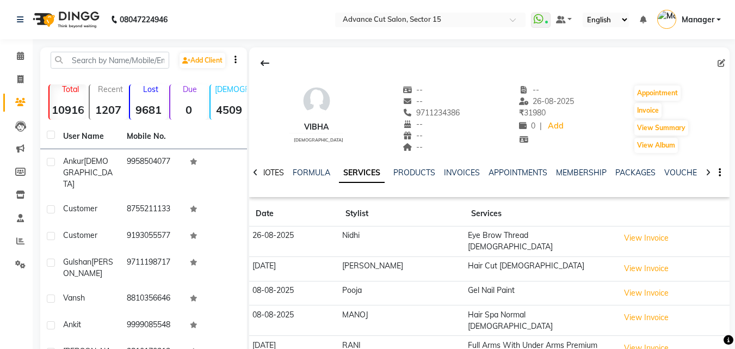
click at [269, 172] on link "NOTES" at bounding box center [271, 173] width 24 height 10
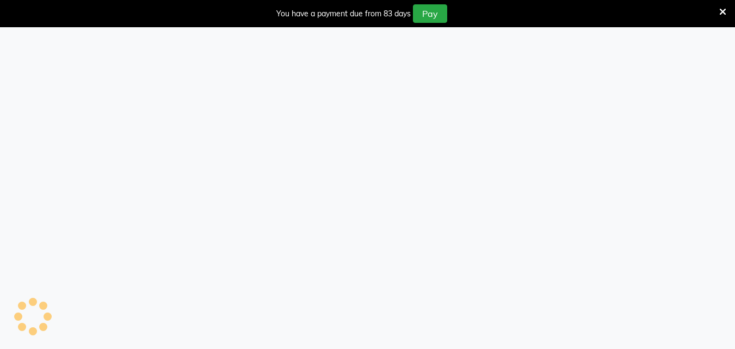
select select "service"
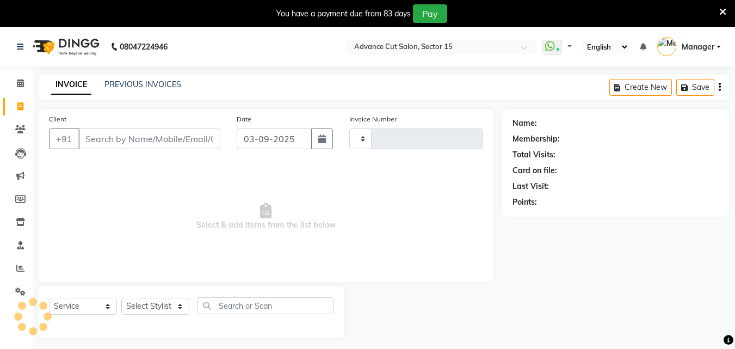
type input "6881"
select select "6255"
click at [715, 12] on div "You have a payment due from 83 days Pay" at bounding box center [361, 13] width 715 height 18
click at [720, 12] on icon at bounding box center [722, 12] width 7 height 10
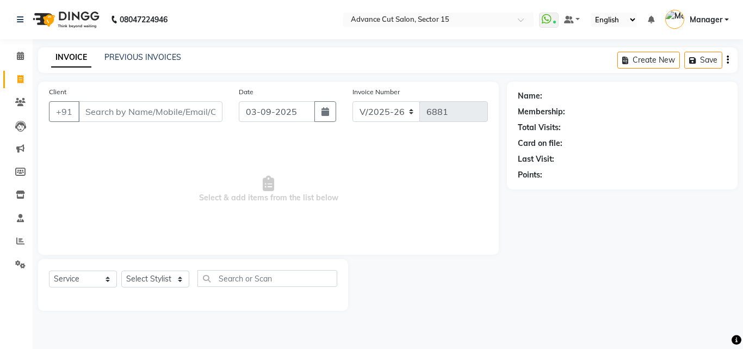
click at [153, 51] on div "INVOICE PREVIOUS INVOICES Create New Save" at bounding box center [387, 60] width 699 height 26
click at [151, 51] on div "INVOICE PREVIOUS INVOICES Create New Save" at bounding box center [387, 60] width 699 height 26
click at [148, 55] on link "PREVIOUS INVOICES" at bounding box center [142, 57] width 77 height 10
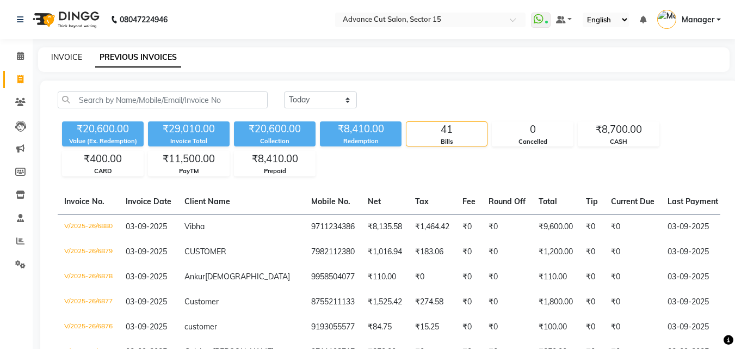
click at [63, 58] on link "INVOICE" at bounding box center [66, 57] width 31 height 10
select select "service"
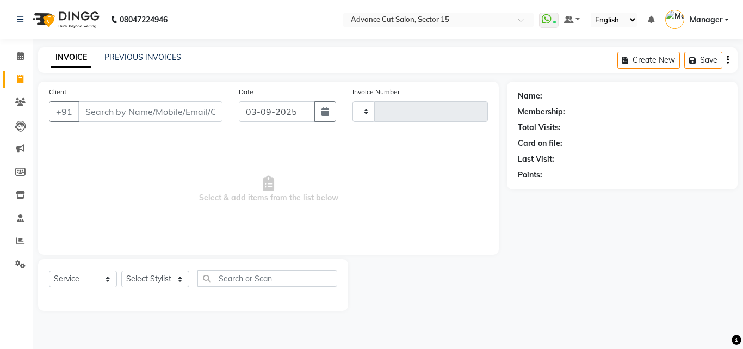
type input "6881"
select select "6255"
click at [97, 114] on input "Client" at bounding box center [150, 111] width 144 height 21
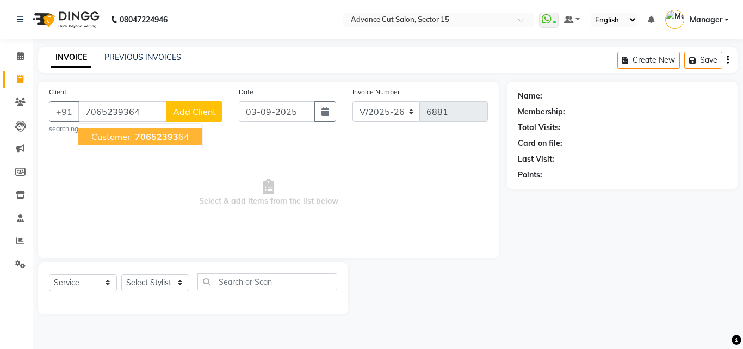
type input "7065239364"
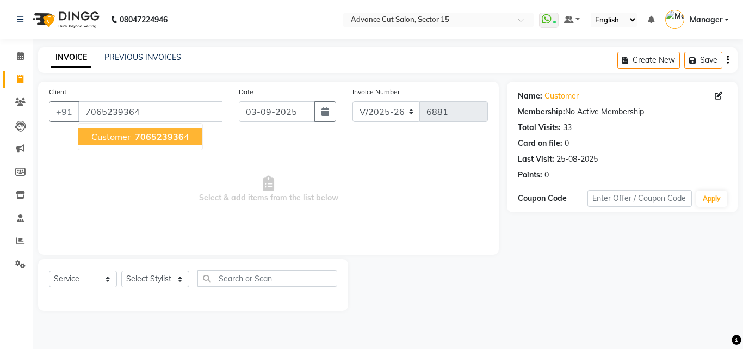
click at [114, 138] on span "Customer" at bounding box center [110, 136] width 39 height 11
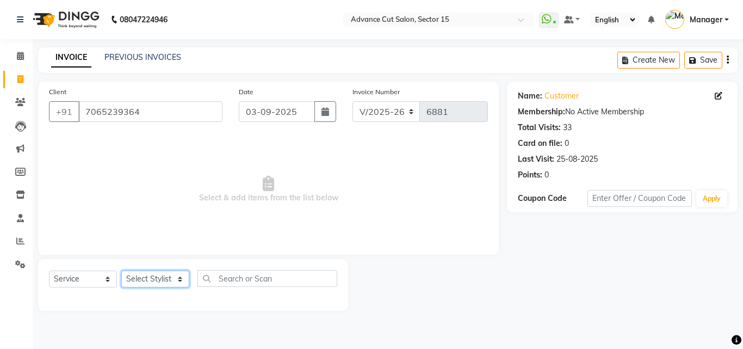
click at [166, 282] on select "Select Stylist Advance Cut [PERSON_NAME] [PERSON_NAME] [PERSON_NAME] LUCKY Mana…" at bounding box center [155, 278] width 68 height 17
select select "78122"
click at [121, 270] on select "Select Stylist Advance Cut [PERSON_NAME] [PERSON_NAME] [PERSON_NAME] LUCKY Mana…" at bounding box center [155, 278] width 68 height 17
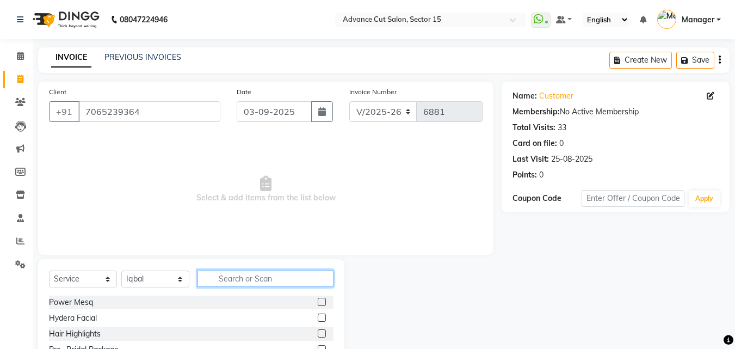
click at [227, 280] on input "text" at bounding box center [265, 278] width 136 height 17
click at [247, 277] on input "text" at bounding box center [265, 278] width 136 height 17
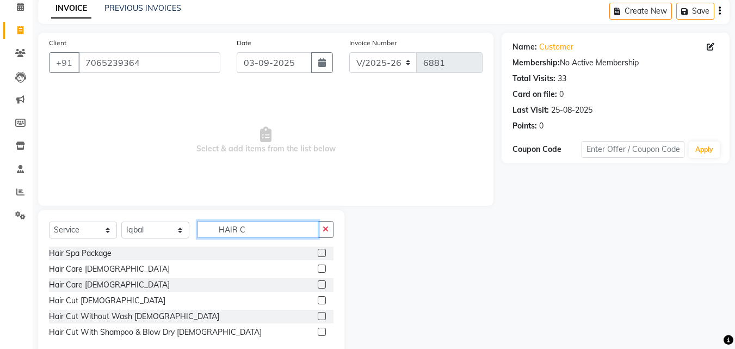
scroll to position [73, 0]
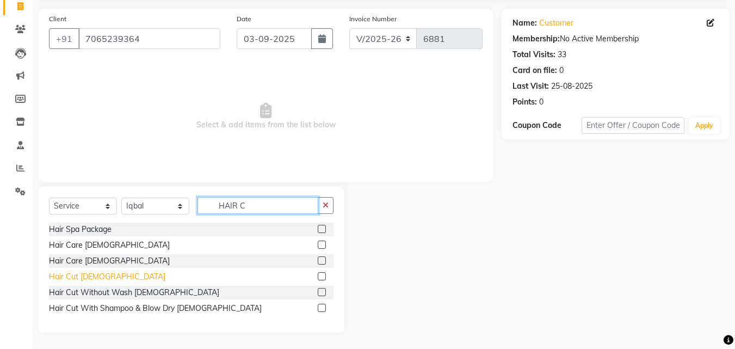
type input "HAIR C"
click at [64, 278] on div "Hair Cut Male" at bounding box center [107, 276] width 116 height 11
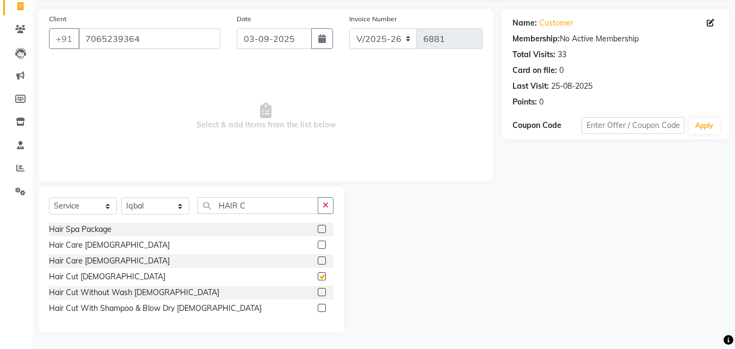
checkbox input "false"
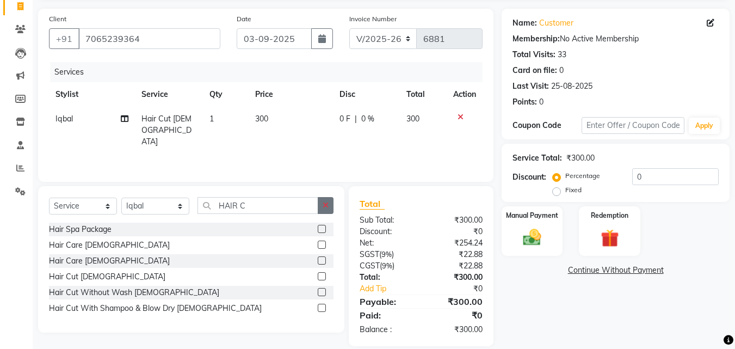
click at [326, 209] on button "button" at bounding box center [326, 205] width 16 height 17
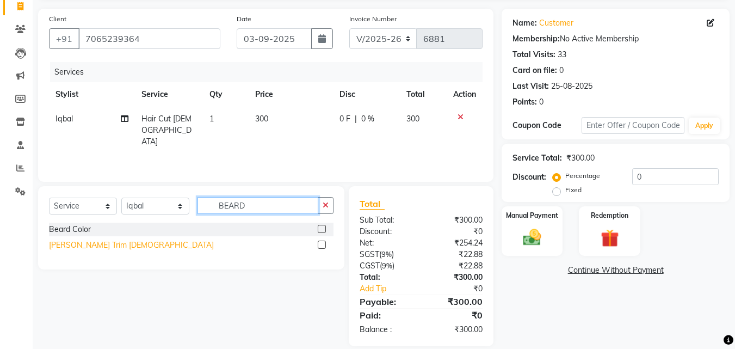
type input "BEARD"
click at [80, 245] on div "Beard Trim Male" at bounding box center [131, 244] width 165 height 11
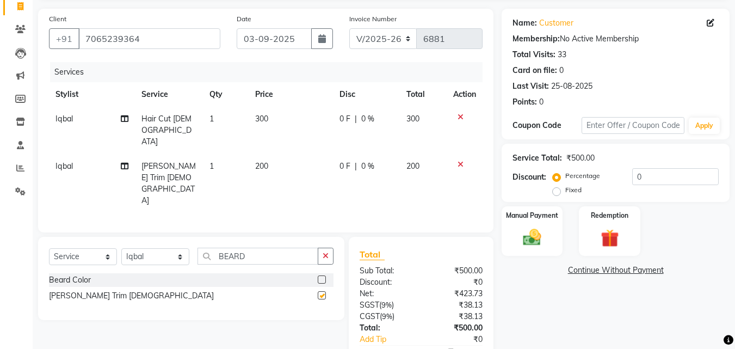
checkbox input "false"
click at [322, 247] on button "button" at bounding box center [326, 255] width 16 height 17
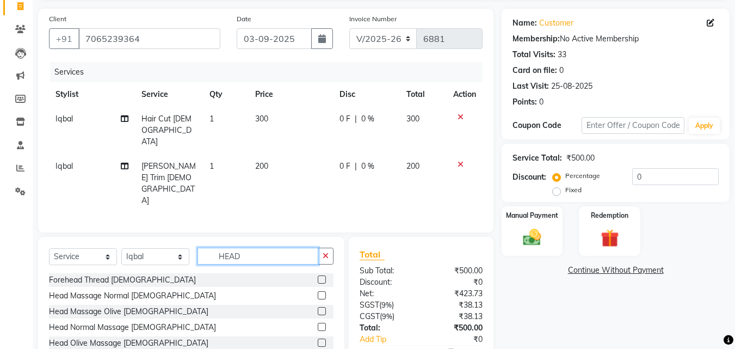
type input "HEAD"
click at [145, 273] on div "Forehead Thread Female Head Massage Normal Male Head Massage Olive Male Head No…" at bounding box center [191, 312] width 284 height 79
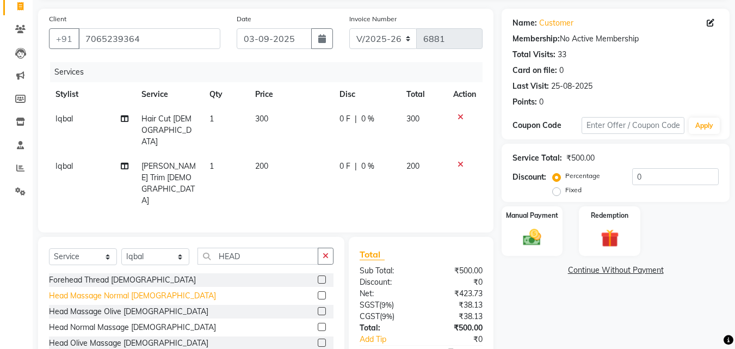
click at [136, 290] on div "Head Massage Normal Male" at bounding box center [132, 295] width 167 height 11
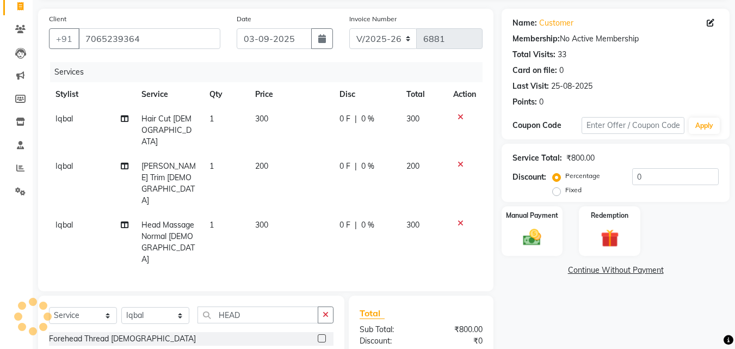
checkbox input "false"
click at [330, 306] on button "button" at bounding box center [326, 314] width 16 height 17
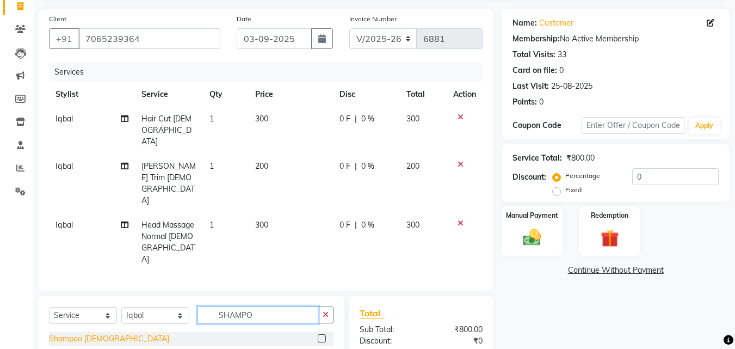
type input "SHAMPO"
click at [92, 333] on div "Shampoo Male" at bounding box center [109, 338] width 120 height 11
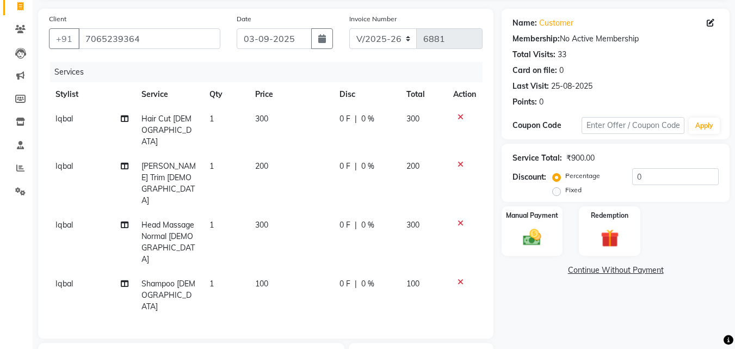
checkbox input "false"
click at [545, 241] on img at bounding box center [532, 237] width 30 height 22
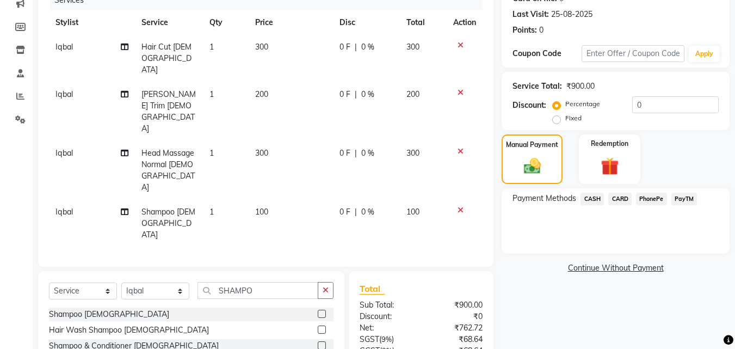
scroll to position [160, 0]
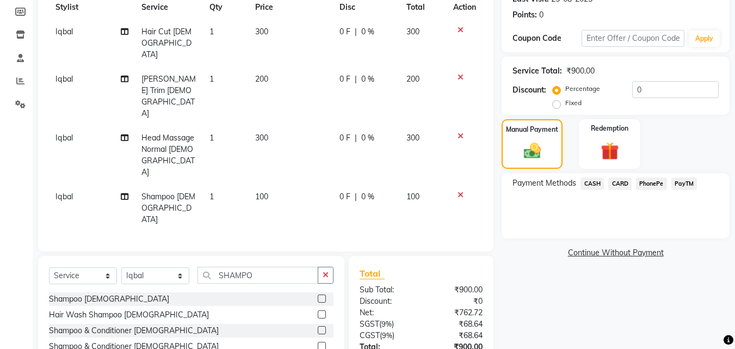
click at [687, 189] on span "PayTM" at bounding box center [684, 183] width 26 height 13
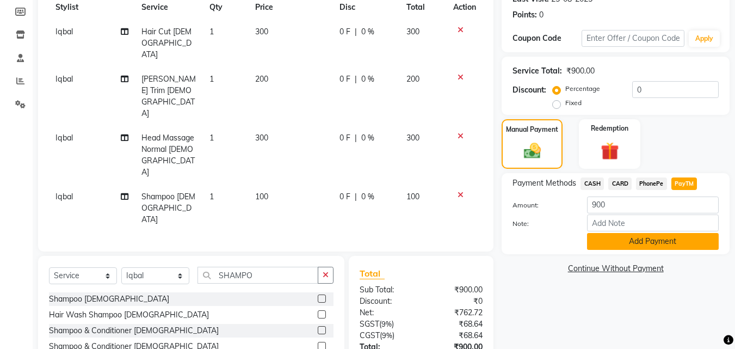
click at [687, 238] on button "Add Payment" at bounding box center [653, 241] width 132 height 17
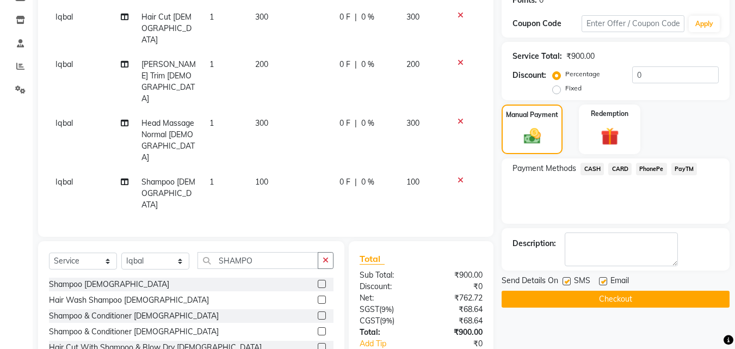
scroll to position [183, 0]
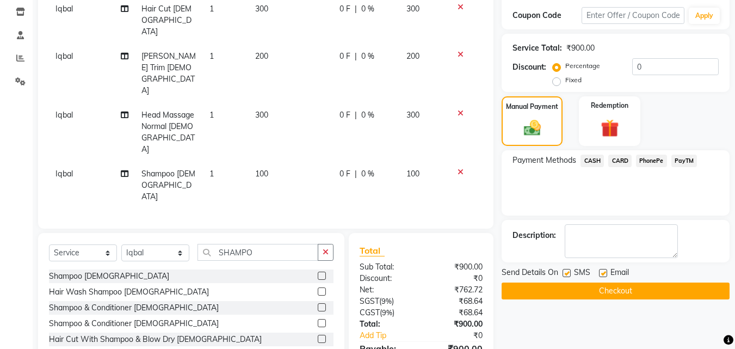
click at [672, 287] on button "Checkout" at bounding box center [615, 290] width 228 height 17
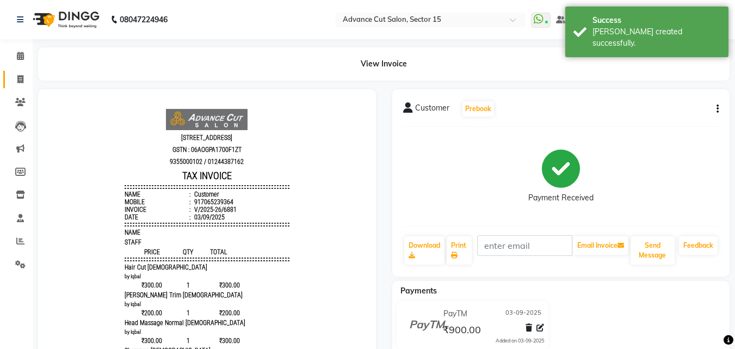
click at [22, 73] on span at bounding box center [20, 79] width 19 height 13
select select "service"
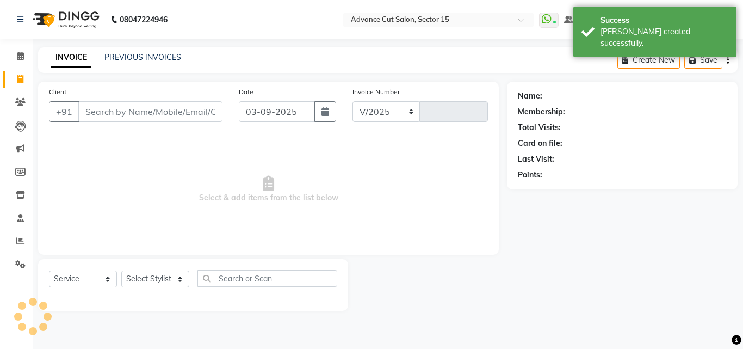
select select "6255"
type input "6882"
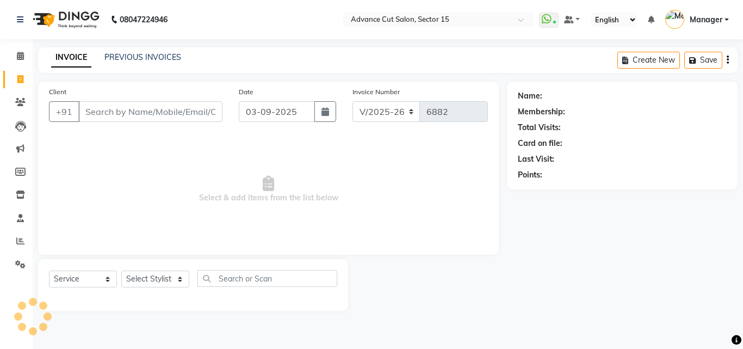
click at [147, 48] on div "INVOICE PREVIOUS INVOICES Create New Save" at bounding box center [387, 60] width 699 height 26
click at [148, 55] on link "PREVIOUS INVOICES" at bounding box center [142, 57] width 77 height 10
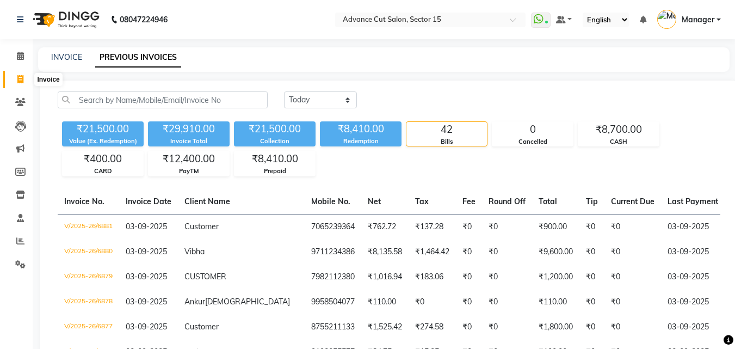
click at [17, 83] on icon at bounding box center [20, 79] width 6 height 8
select select "service"
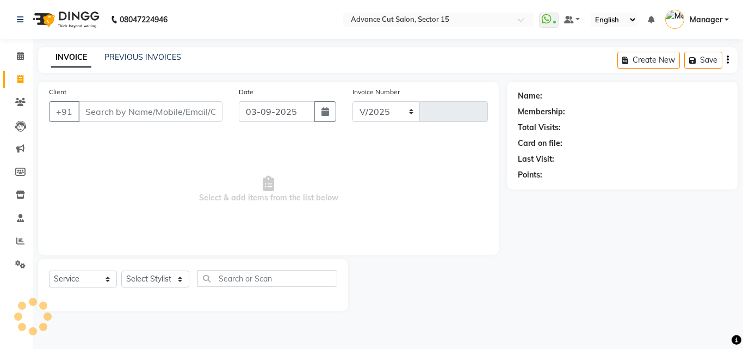
select select "6255"
type input "6882"
click at [142, 111] on input "Client" at bounding box center [150, 111] width 144 height 21
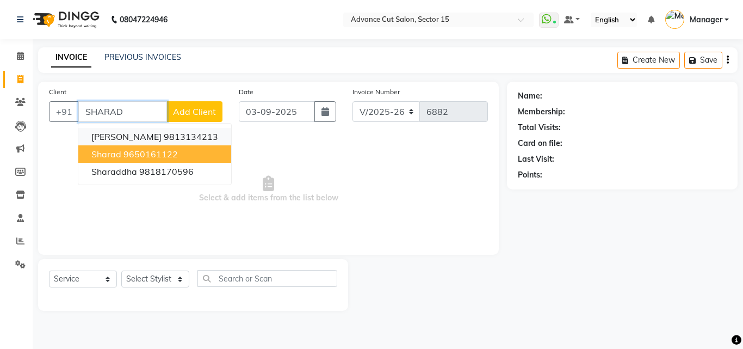
click at [172, 136] on ngb-highlight "9813134213" at bounding box center [191, 136] width 54 height 11
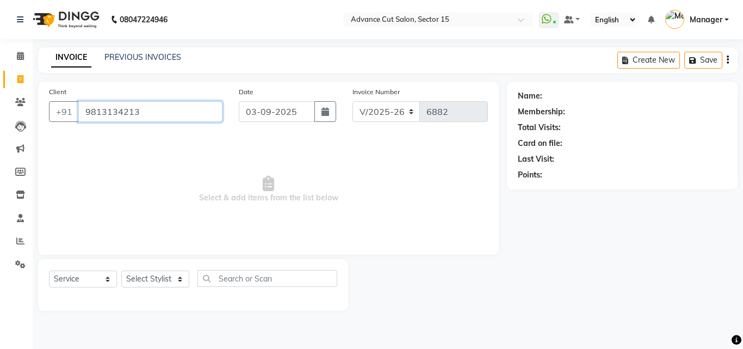
type input "9813134213"
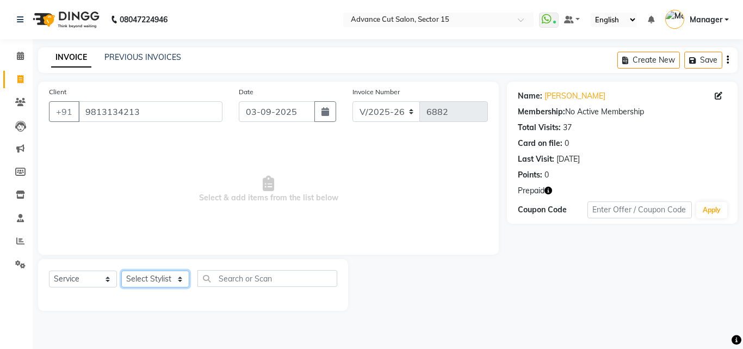
click at [151, 284] on select "Select Stylist Advance Cut [PERSON_NAME] [PERSON_NAME] [PERSON_NAME] LUCKY Mana…" at bounding box center [155, 278] width 68 height 17
click at [163, 276] on select "Select Stylist Advance Cut [PERSON_NAME] [PERSON_NAME] [PERSON_NAME] LUCKY Mana…" at bounding box center [155, 278] width 68 height 17
click at [163, 275] on select "Select Stylist Advance Cut [PERSON_NAME] [PERSON_NAME] [PERSON_NAME] LUCKY Mana…" at bounding box center [155, 278] width 68 height 17
select select "46507"
click at [121, 270] on select "Select Stylist Advance Cut [PERSON_NAME] [PERSON_NAME] [PERSON_NAME] LUCKY Mana…" at bounding box center [155, 278] width 68 height 17
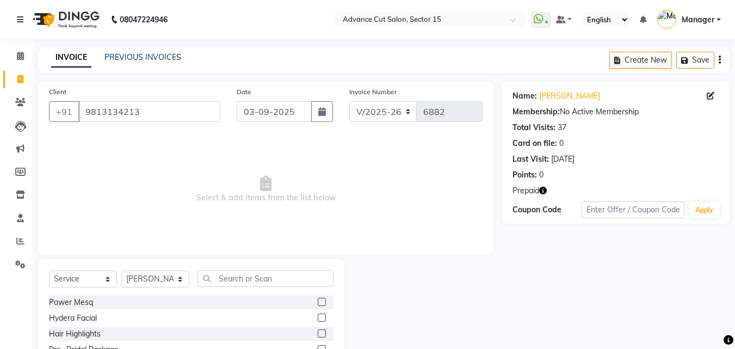
drag, startPoint x: 288, startPoint y: 259, endPoint x: 280, endPoint y: 277, distance: 20.0
click at [287, 261] on div "Select Service Product Membership Package Voucher Prepaid Gift Card Select Styl…" at bounding box center [191, 339] width 306 height 160
click at [280, 277] on input "text" at bounding box center [265, 278] width 136 height 17
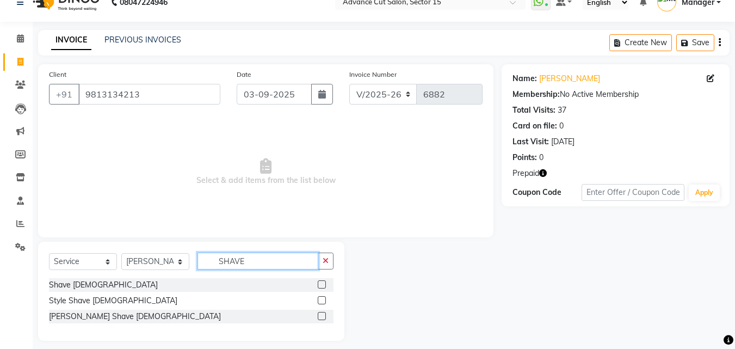
scroll to position [26, 0]
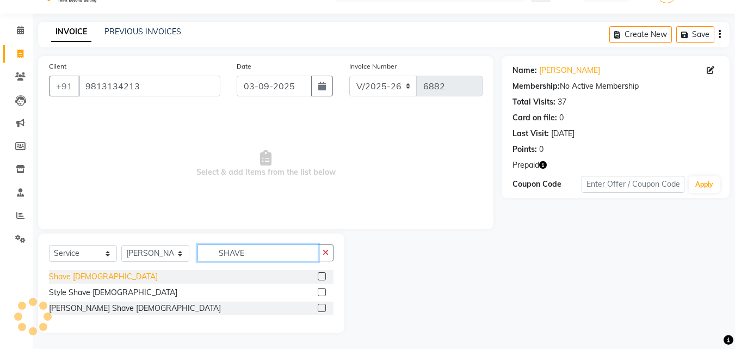
type input "SHAVE"
click at [62, 273] on div "Shave [DEMOGRAPHIC_DATA]" at bounding box center [103, 276] width 109 height 11
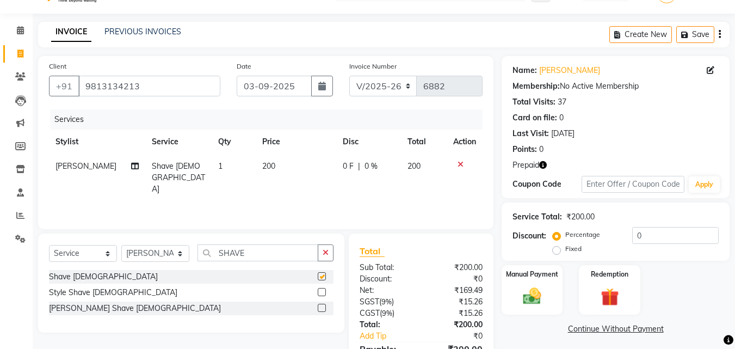
checkbox input "false"
click at [157, 265] on div "Select Service Product Membership Package Voucher Prepaid Gift Card Select Styl…" at bounding box center [191, 257] width 284 height 26
click at [161, 259] on select "Select Stylist Advance Cut [PERSON_NAME] [PERSON_NAME] [PERSON_NAME] LUCKY Mana…" at bounding box center [155, 253] width 68 height 17
select select "46515"
click at [121, 245] on select "Select Stylist Advance Cut [PERSON_NAME] [PERSON_NAME] [PERSON_NAME] LUCKY Mana…" at bounding box center [155, 253] width 68 height 17
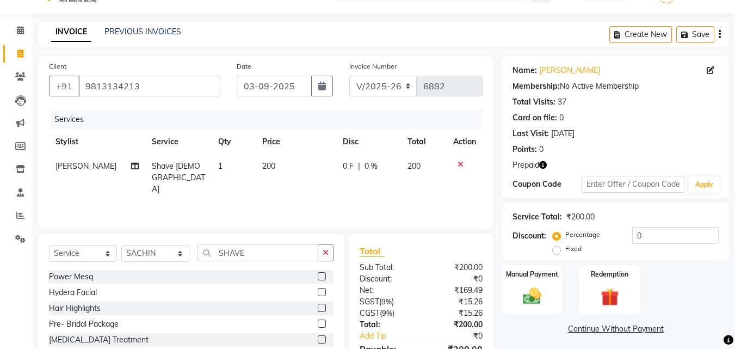
click at [343, 251] on div "Select Service Product Membership Package Voucher Prepaid Gift Card Select Styl…" at bounding box center [191, 313] width 306 height 160
click at [320, 253] on button "button" at bounding box center [326, 252] width 16 height 17
click at [305, 251] on input "text" at bounding box center [265, 252] width 136 height 17
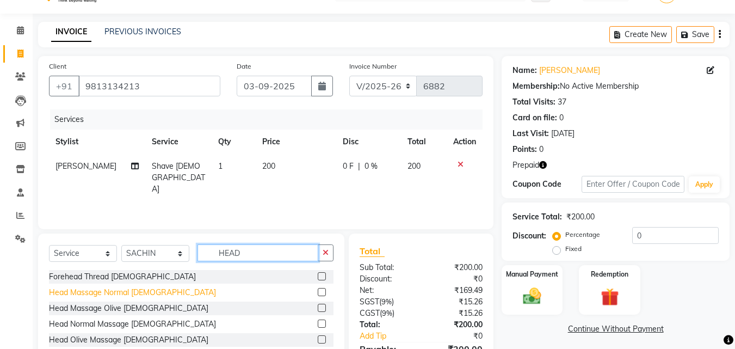
type input "HEAD"
click at [121, 291] on div "Head Massage Normal [DEMOGRAPHIC_DATA]" at bounding box center [132, 292] width 167 height 11
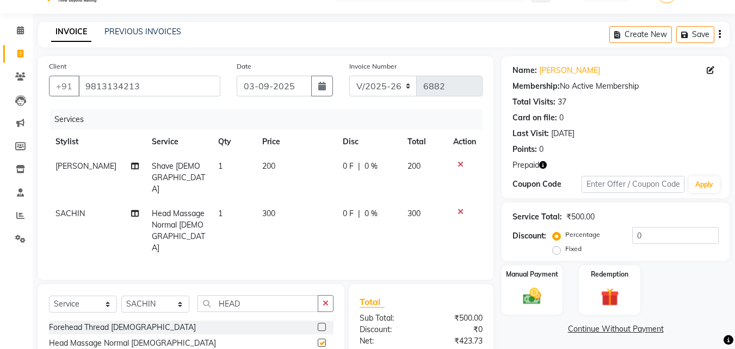
checkbox input "false"
click at [182, 295] on select "Select Stylist Advance Cut [PERSON_NAME] [PERSON_NAME] [PERSON_NAME] LUCKY Mana…" at bounding box center [155, 303] width 68 height 17
select select "80318"
click at [121, 295] on select "Select Stylist Advance Cut [PERSON_NAME] [PERSON_NAME] [PERSON_NAME] LUCKY Mana…" at bounding box center [155, 303] width 68 height 17
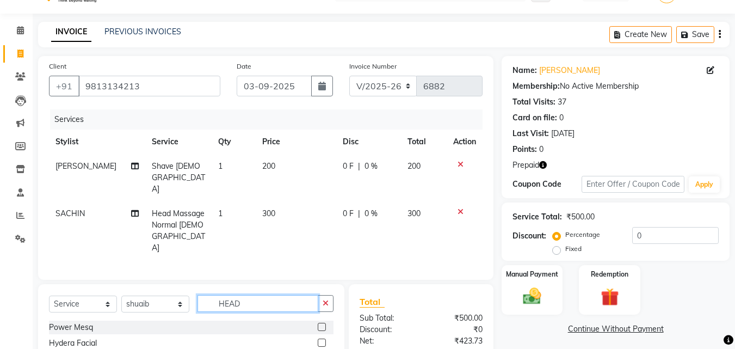
click at [274, 295] on input "HEAD" at bounding box center [257, 303] width 121 height 17
click at [307, 295] on input "HEAD" at bounding box center [257, 303] width 121 height 17
click at [326, 299] on icon "button" at bounding box center [326, 303] width 6 height 8
type input "SHAVE"
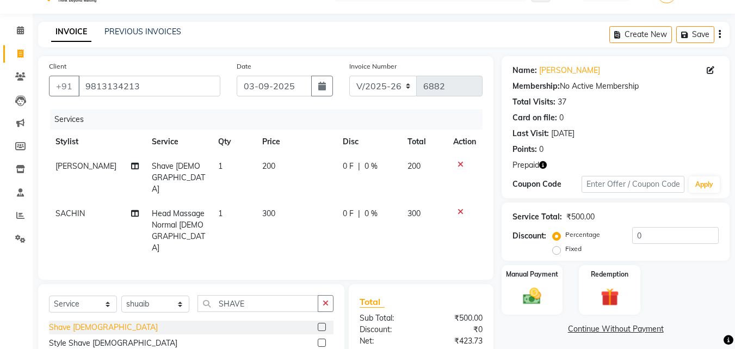
click at [66, 321] on div "Shave [DEMOGRAPHIC_DATA]" at bounding box center [103, 326] width 109 height 11
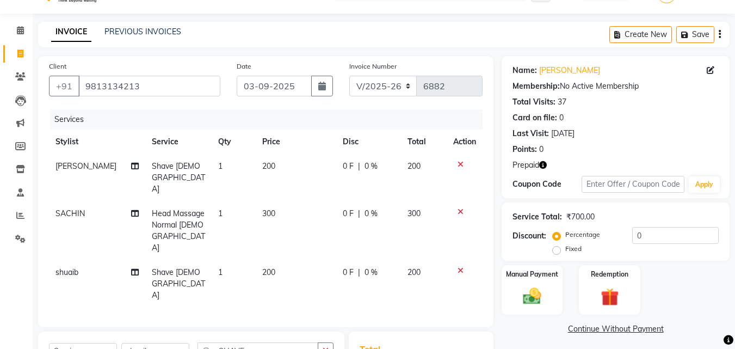
checkbox input "false"
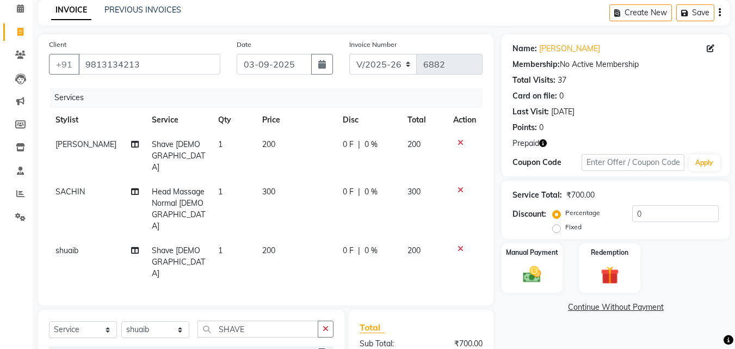
scroll to position [48, 0]
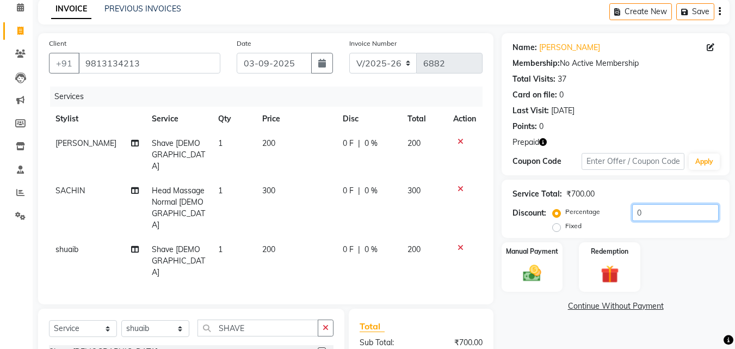
click at [633, 212] on input "0" at bounding box center [675, 212] width 86 height 17
type input "50"
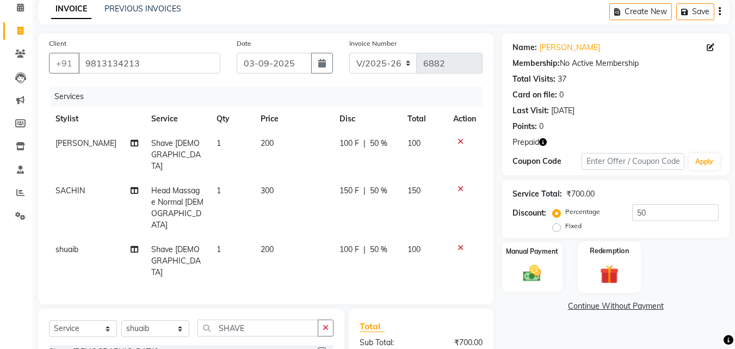
click at [605, 272] on img at bounding box center [609, 273] width 30 height 23
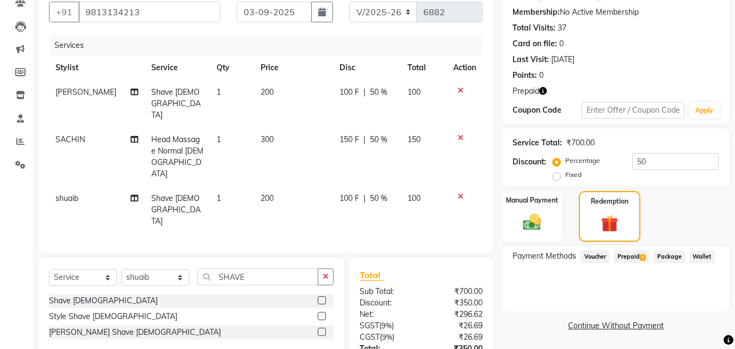
scroll to position [124, 0]
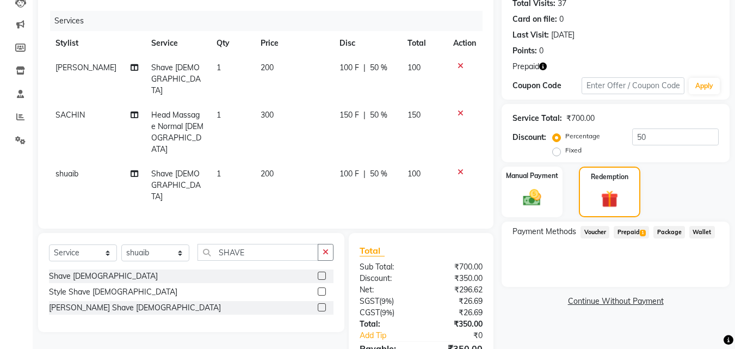
click at [629, 237] on span "Prepaid 1" at bounding box center [630, 232] width 35 height 13
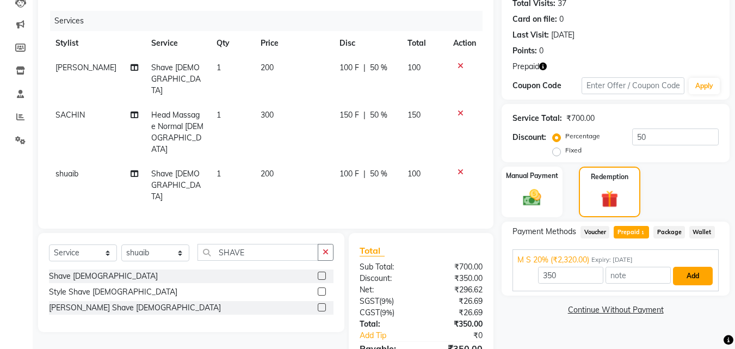
click at [688, 274] on button "Add" at bounding box center [693, 275] width 40 height 18
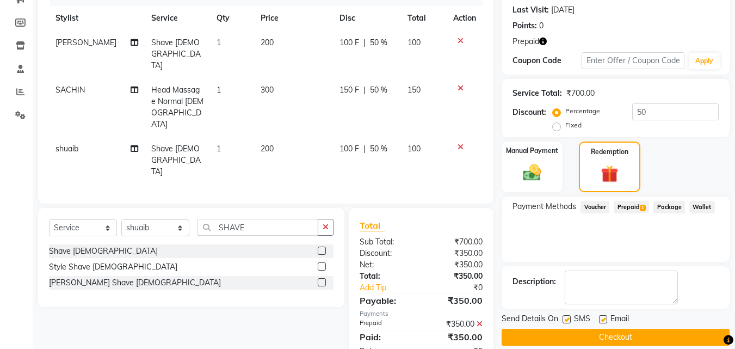
scroll to position [162, 0]
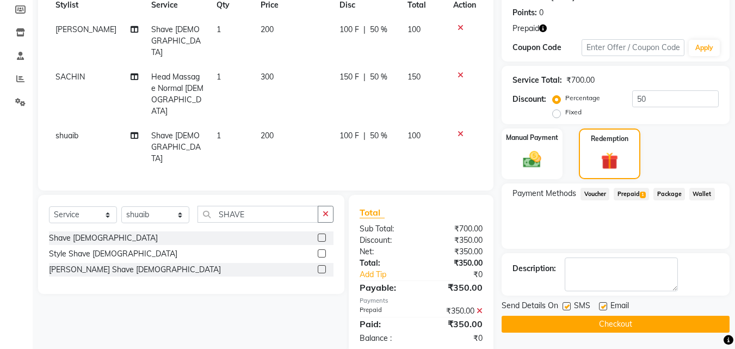
click at [674, 326] on button "Checkout" at bounding box center [615, 323] width 228 height 17
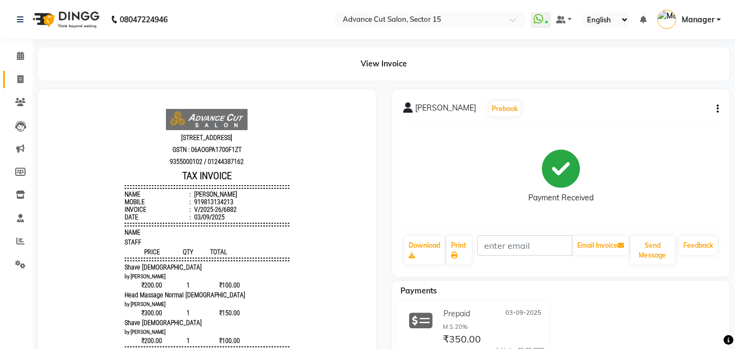
click at [10, 83] on link "Invoice" at bounding box center [16, 80] width 26 height 18
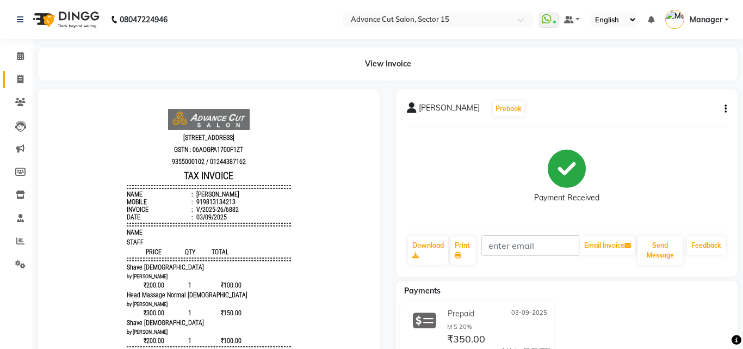
select select "service"
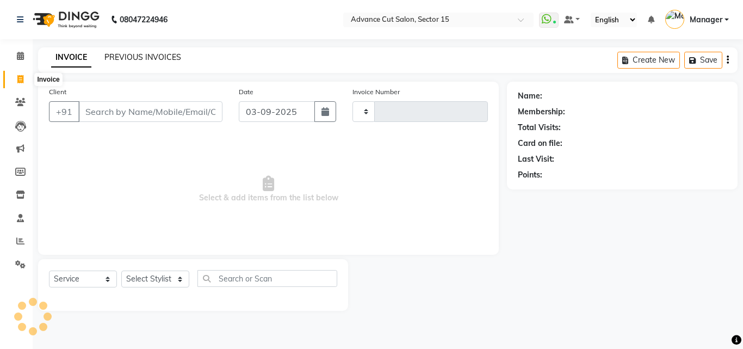
type input "6883"
select select "6255"
click at [133, 49] on div "INVOICE PREVIOUS INVOICES Create New Save" at bounding box center [387, 60] width 699 height 26
click at [135, 56] on link "PREVIOUS INVOICES" at bounding box center [142, 57] width 77 height 10
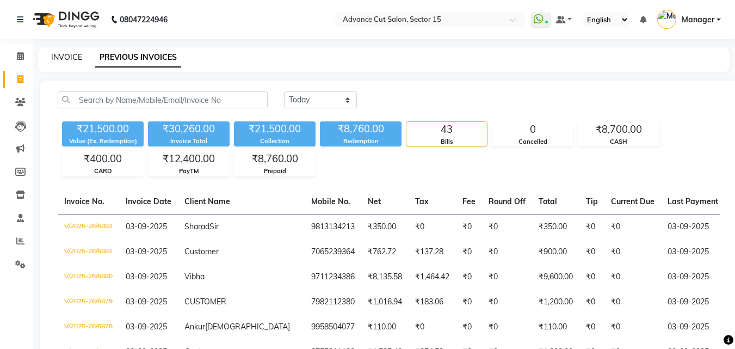
click at [65, 55] on link "INVOICE" at bounding box center [66, 57] width 31 height 10
select select "service"
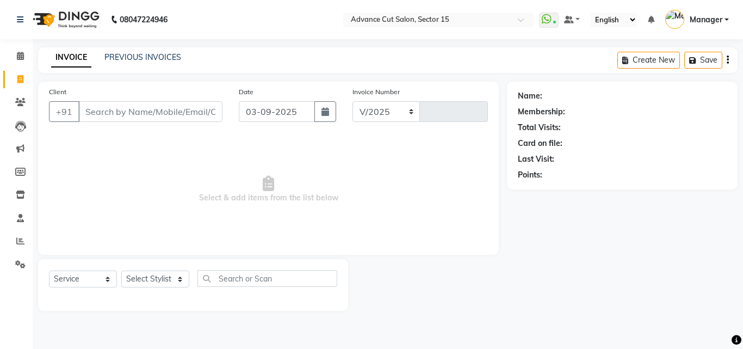
select select "6255"
type input "6883"
click at [127, 60] on link "PREVIOUS INVOICES" at bounding box center [142, 57] width 77 height 10
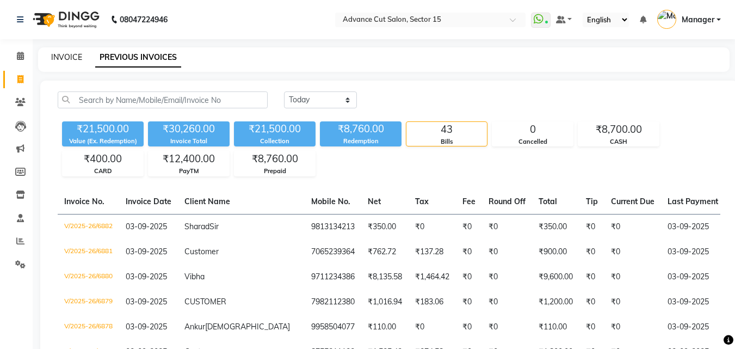
click at [66, 58] on link "INVOICE" at bounding box center [66, 57] width 31 height 10
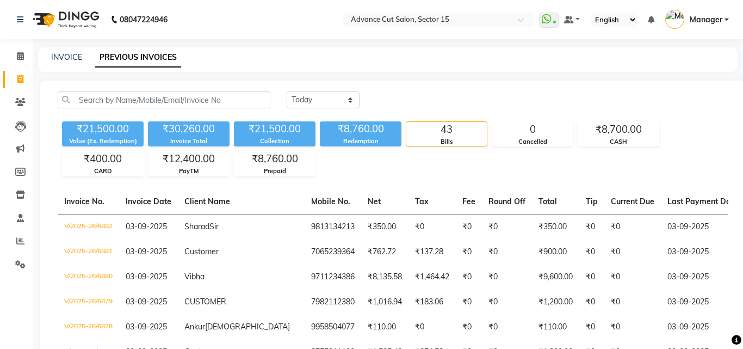
select select "6255"
select select "service"
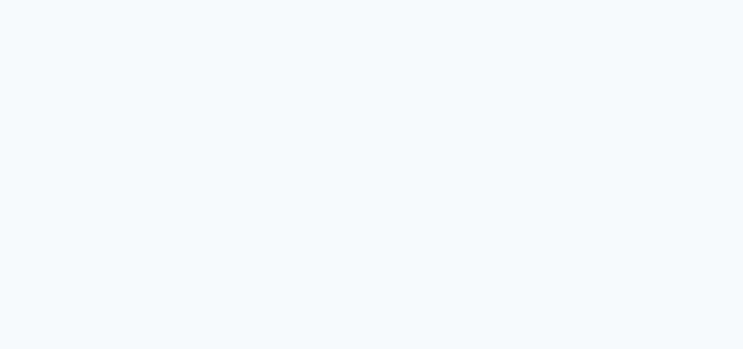
select select "6255"
select select "service"
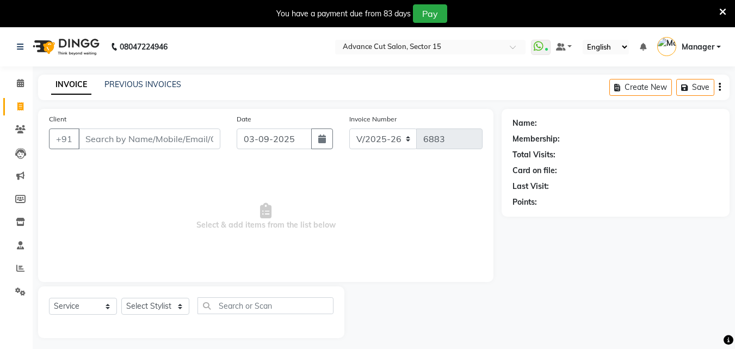
click at [721, 11] on icon at bounding box center [722, 12] width 7 height 10
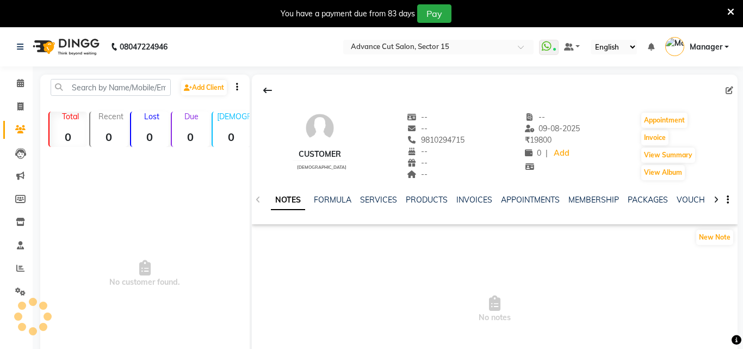
click at [727, 14] on icon at bounding box center [730, 12] width 7 height 10
click at [722, 27] on nav "08047224946 Select Location × Advance Cut Salon, Sector 15 WhatsApp Status ✕ St…" at bounding box center [371, 46] width 743 height 39
click at [721, 27] on nav "08047224946 Select Location × Advance Cut Salon, Sector 15 WhatsApp Status ✕ St…" at bounding box center [371, 46] width 743 height 39
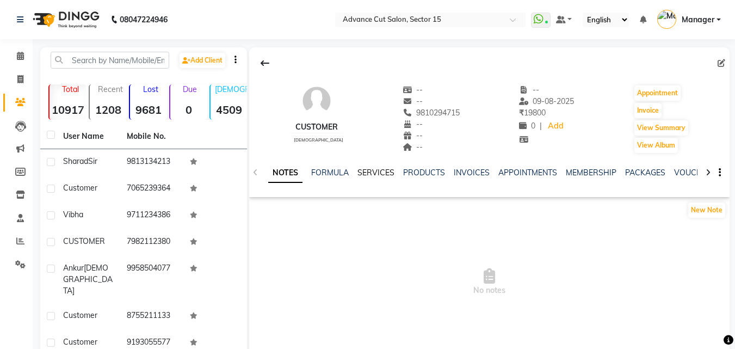
click at [377, 172] on link "SERVICES" at bounding box center [375, 173] width 37 height 10
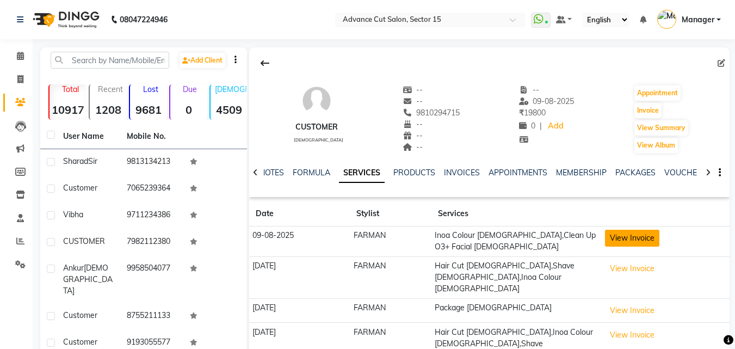
click at [648, 231] on button "View Invoice" at bounding box center [632, 238] width 54 height 17
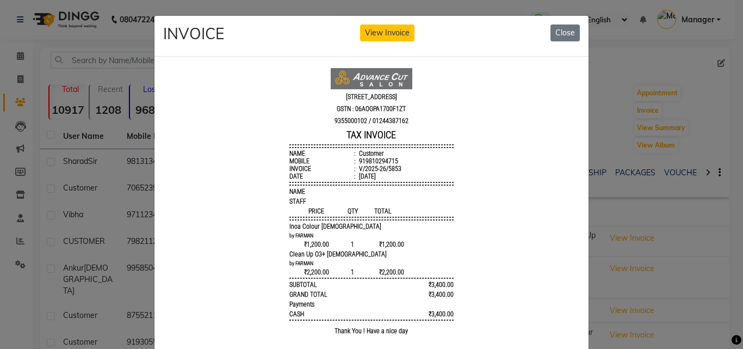
scroll to position [9, 0]
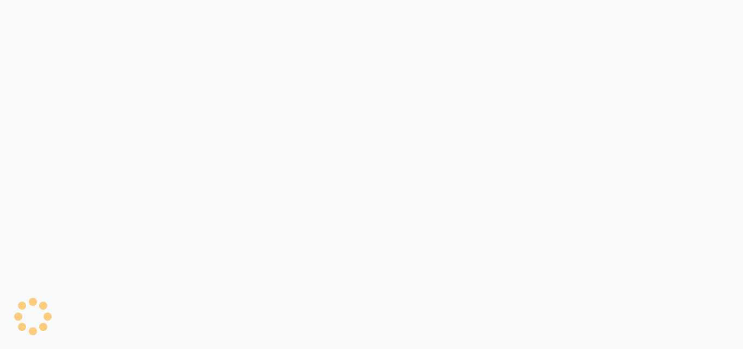
select select "service"
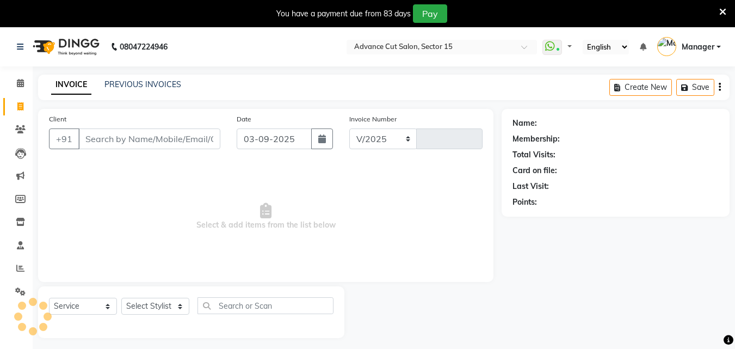
select select "6255"
type input "6884"
click at [719, 10] on icon at bounding box center [722, 12] width 7 height 10
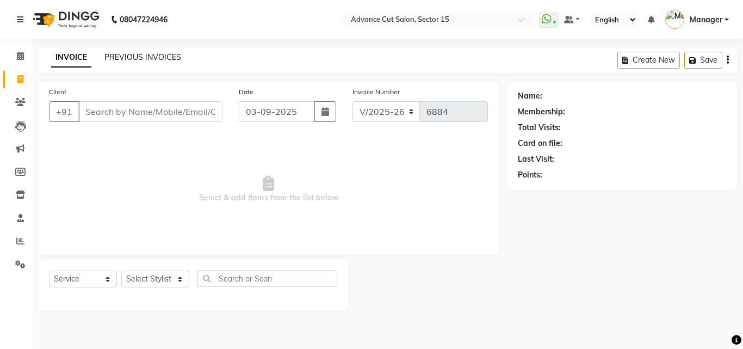
click at [160, 53] on div "PREVIOUS INVOICES" at bounding box center [142, 57] width 77 height 11
click at [159, 54] on link "PREVIOUS INVOICES" at bounding box center [142, 57] width 77 height 10
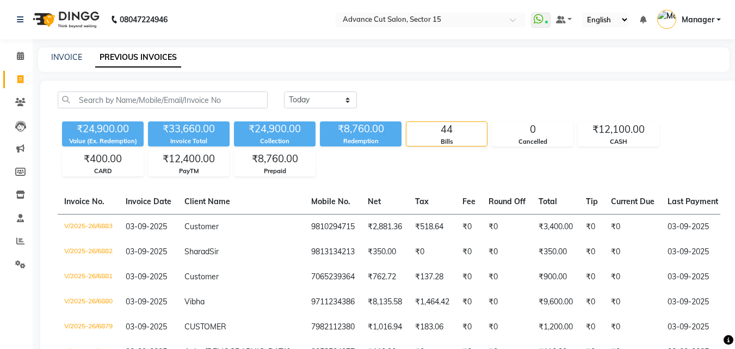
click at [70, 52] on div "INVOICE" at bounding box center [66, 57] width 31 height 11
click at [65, 52] on div "INVOICE" at bounding box center [66, 57] width 31 height 11
click at [60, 58] on link "INVOICE" at bounding box center [66, 57] width 31 height 10
select select "service"
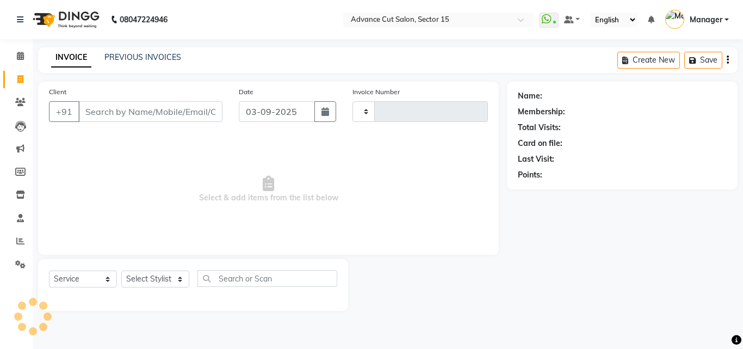
type input "6884"
select select "6255"
click at [118, 108] on input "Client" at bounding box center [150, 111] width 144 height 21
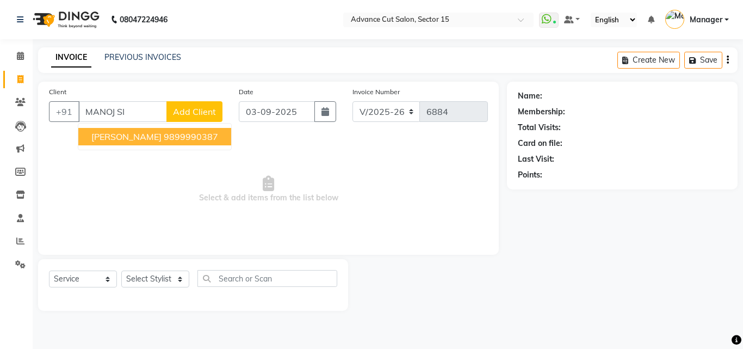
click at [188, 135] on ngb-highlight "9899990387" at bounding box center [191, 136] width 54 height 11
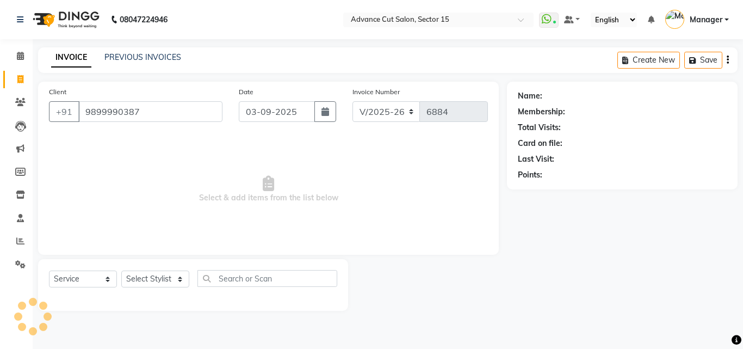
type input "9899990387"
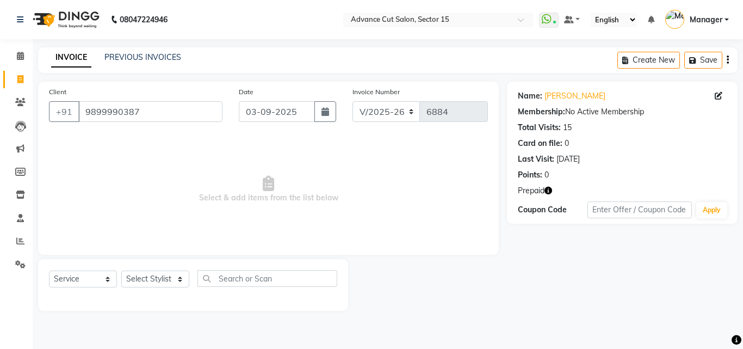
click at [551, 185] on button "button" at bounding box center [548, 190] width 8 height 11
click at [551, 190] on icon "button" at bounding box center [548, 191] width 8 height 8
click at [550, 190] on icon "button" at bounding box center [548, 191] width 8 height 8
click at [587, 94] on link "Manoj Singhal" at bounding box center [574, 95] width 61 height 11
click at [178, 273] on select "Select Stylist Advance Cut ASIF FARMAN HAIDER Iqbal KASHISH LUCKY Manager MANOJ…" at bounding box center [155, 278] width 68 height 17
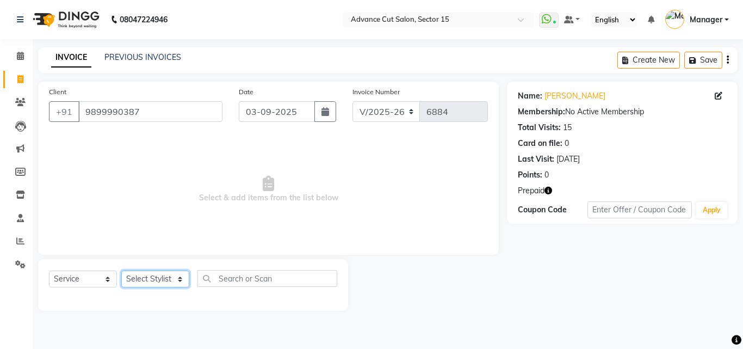
select select "46501"
click at [121, 270] on select "Select Stylist Advance Cut ASIF FARMAN HAIDER Iqbal KASHISH LUCKY Manager MANOJ…" at bounding box center [155, 278] width 68 height 17
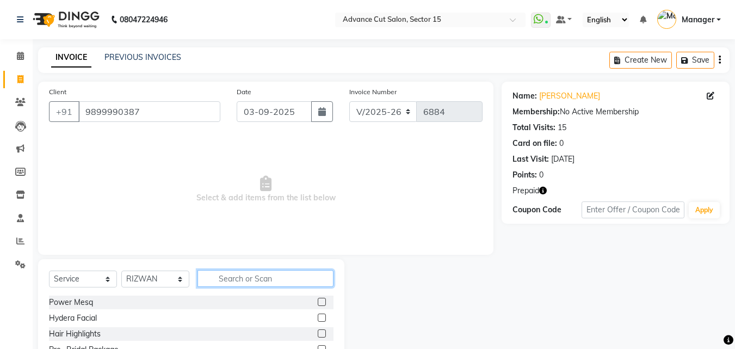
click at [249, 281] on input "text" at bounding box center [265, 278] width 136 height 17
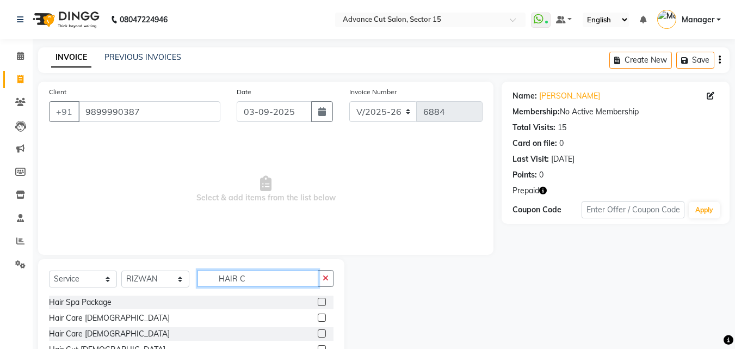
scroll to position [73, 0]
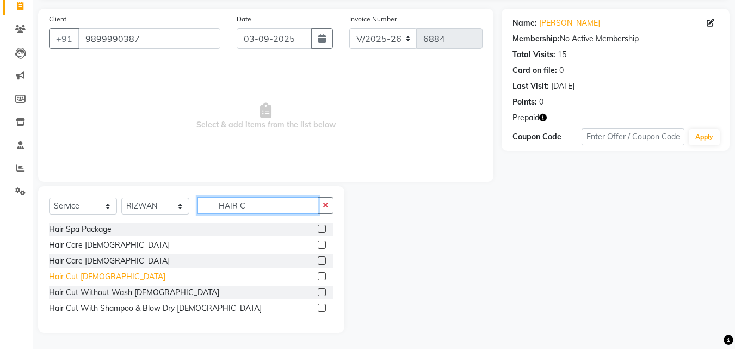
type input "HAIR C"
click at [76, 274] on div "Hair Cut Male" at bounding box center [107, 276] width 116 height 11
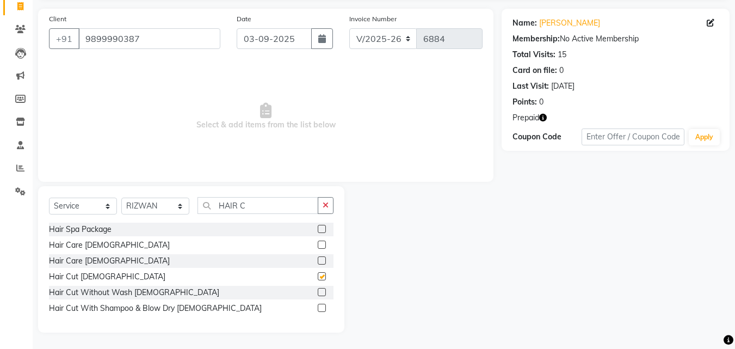
checkbox input "false"
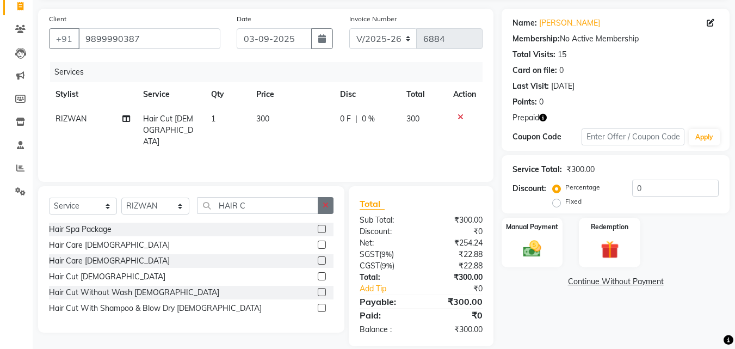
click at [328, 204] on icon "button" at bounding box center [326, 205] width 6 height 8
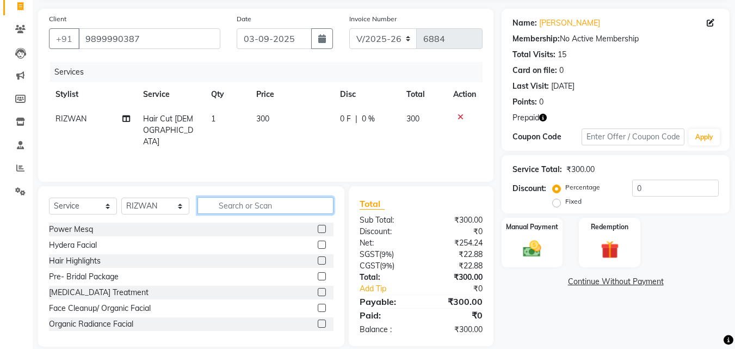
click at [293, 202] on input "text" at bounding box center [265, 205] width 136 height 17
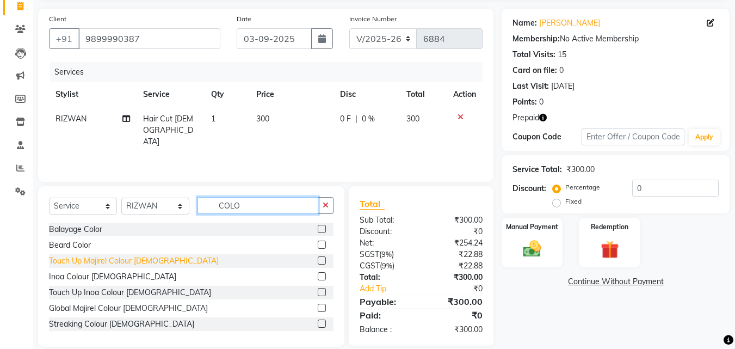
type input "COLO"
click at [73, 276] on div "Inoa Colour Male" at bounding box center [112, 276] width 127 height 11
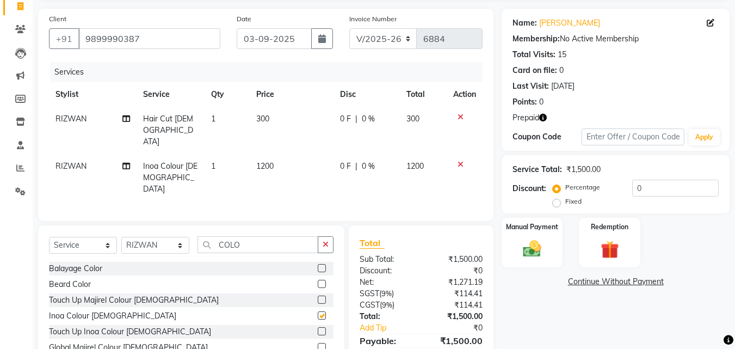
checkbox input "false"
click at [334, 225] on div "Select Service Product Membership Package Voucher Prepaid Gift Card Select Styl…" at bounding box center [191, 305] width 306 height 160
click at [320, 236] on button "button" at bounding box center [326, 244] width 16 height 17
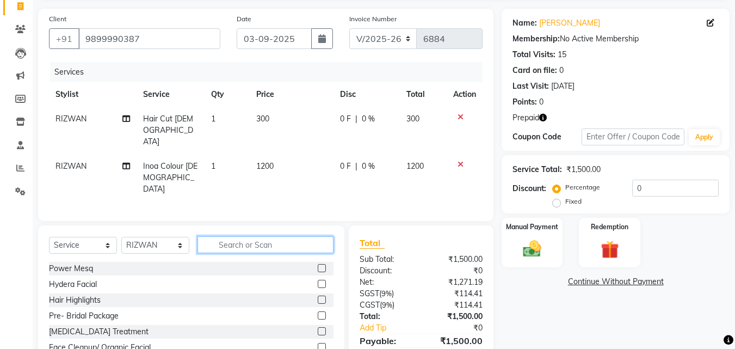
click at [289, 236] on input "text" at bounding box center [265, 244] width 136 height 17
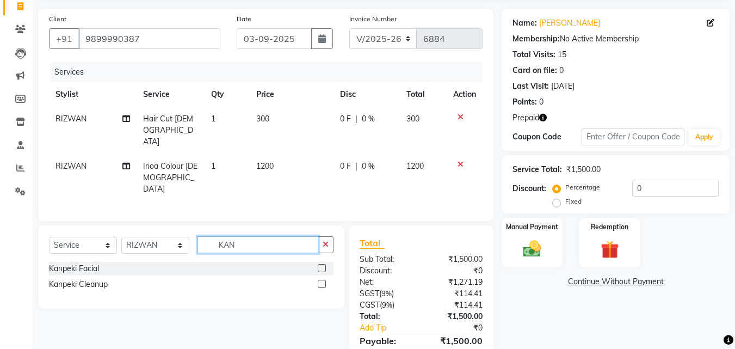
type input "KAN"
click at [60, 263] on div "Kanpeki Facial" at bounding box center [74, 268] width 50 height 11
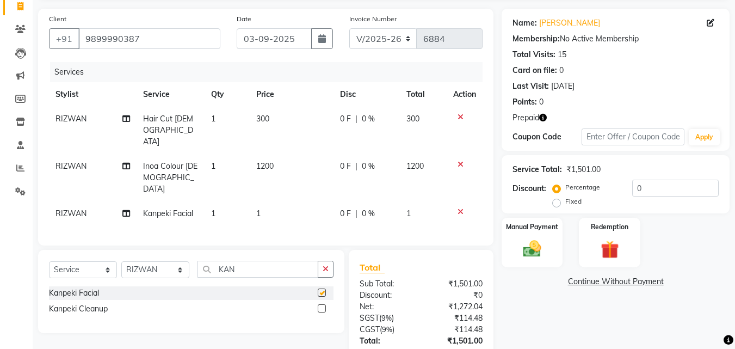
checkbox input "false"
click at [328, 265] on icon "button" at bounding box center [326, 269] width 6 height 8
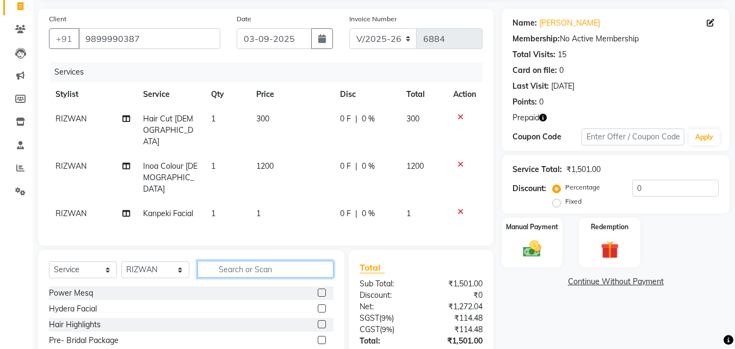
click at [292, 261] on input "text" at bounding box center [265, 269] width 136 height 17
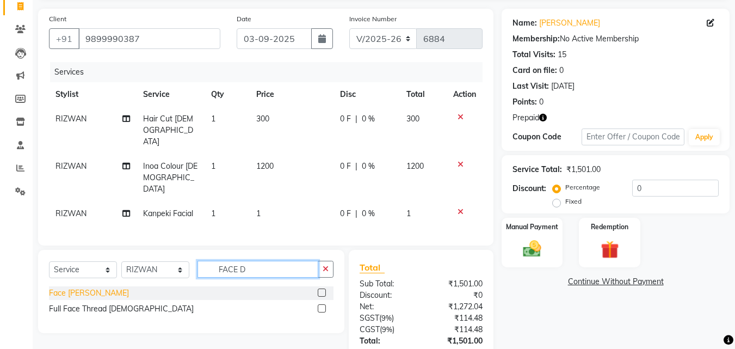
type input "FACE D"
click at [77, 287] on div "Face De-Tan" at bounding box center [89, 292] width 80 height 11
checkbox input "false"
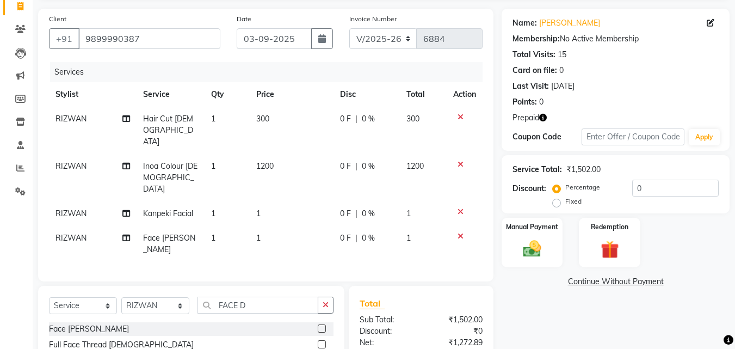
click at [305, 201] on td "1" at bounding box center [292, 213] width 84 height 24
select select "46501"
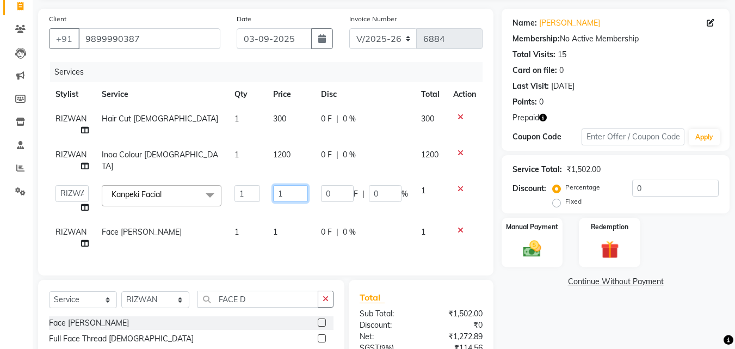
click at [303, 187] on input "1" at bounding box center [290, 193] width 35 height 17
type input "4500"
click at [290, 232] on div "Services Stylist Service Qty Price Disc Total Action RIZWAN Hair Cut Male 1 300…" at bounding box center [265, 163] width 433 height 202
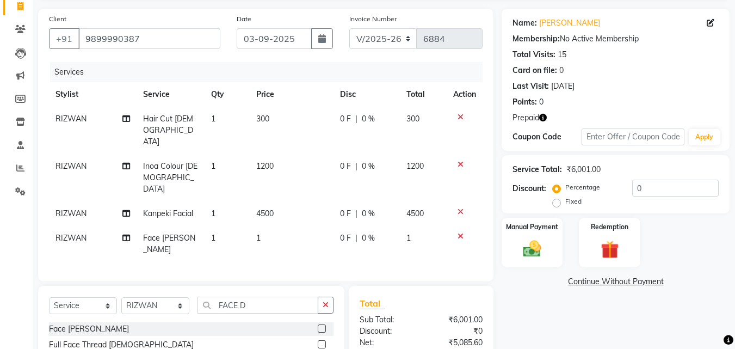
click at [284, 226] on td "1" at bounding box center [292, 244] width 84 height 36
select select "46501"
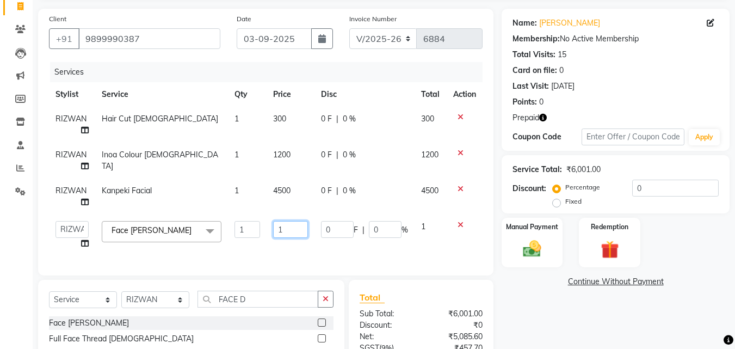
click at [287, 229] on input "1" at bounding box center [290, 229] width 35 height 17
type input "500"
click at [522, 299] on div "Name: Manoj Singhal Membership: No Active Membership Total Visits: 15 Card on f…" at bounding box center [619, 224] width 236 height 431
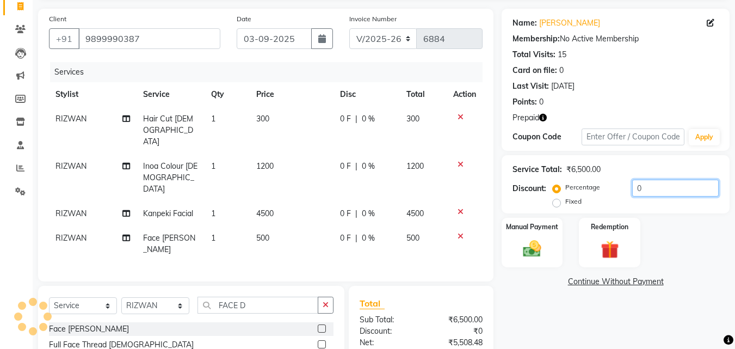
click at [633, 189] on input "0" at bounding box center [675, 187] width 86 height 17
type input "50"
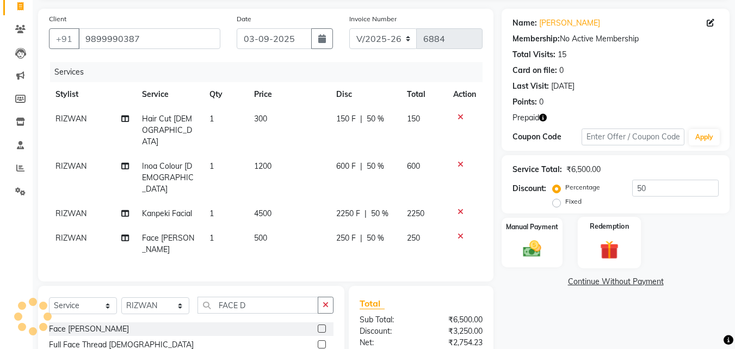
click at [624, 219] on div "Redemption" at bounding box center [610, 242] width 64 height 52
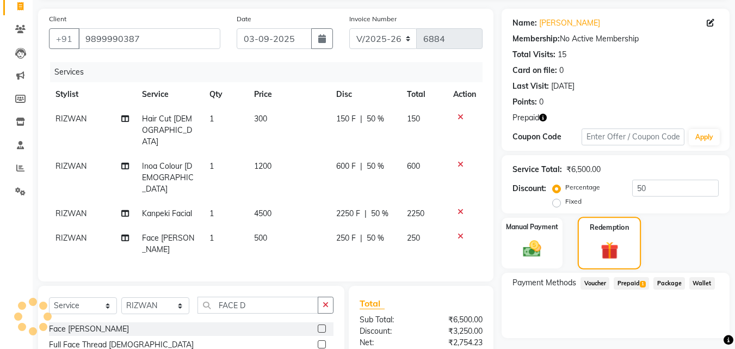
scroll to position [148, 0]
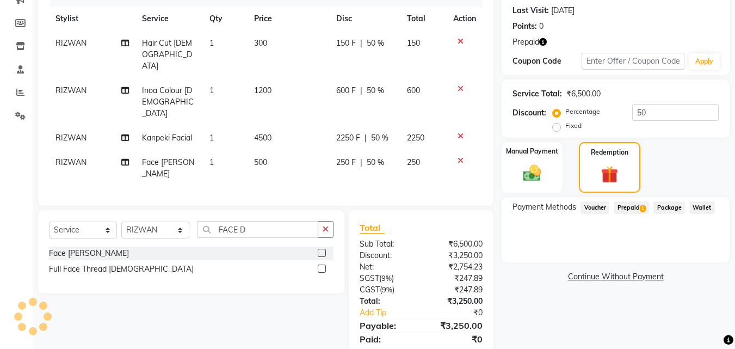
click at [636, 205] on span "Prepaid 1" at bounding box center [630, 207] width 35 height 13
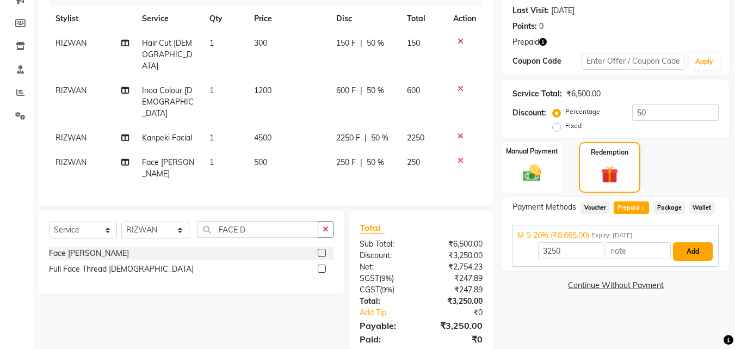
click at [697, 250] on button "Add" at bounding box center [693, 251] width 40 height 18
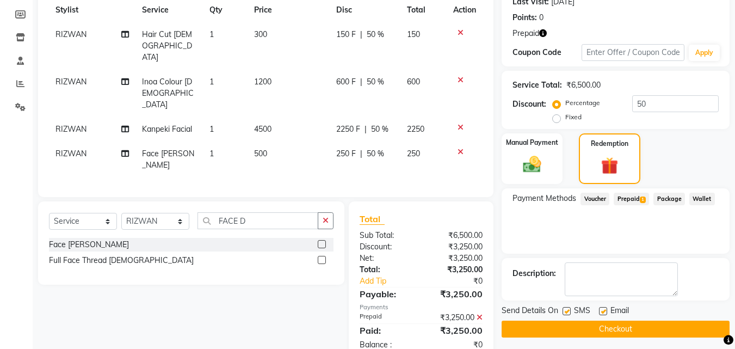
scroll to position [162, 0]
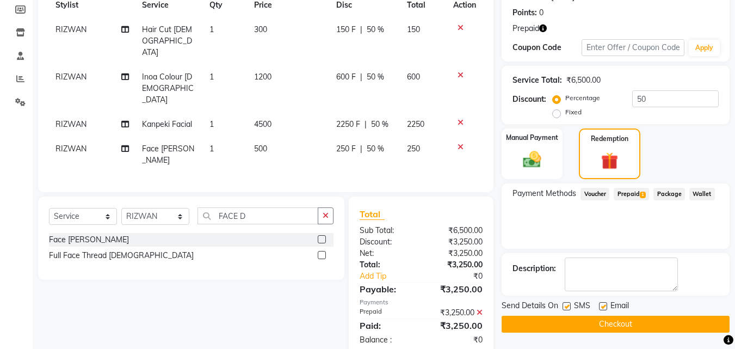
click at [648, 324] on button "Checkout" at bounding box center [615, 323] width 228 height 17
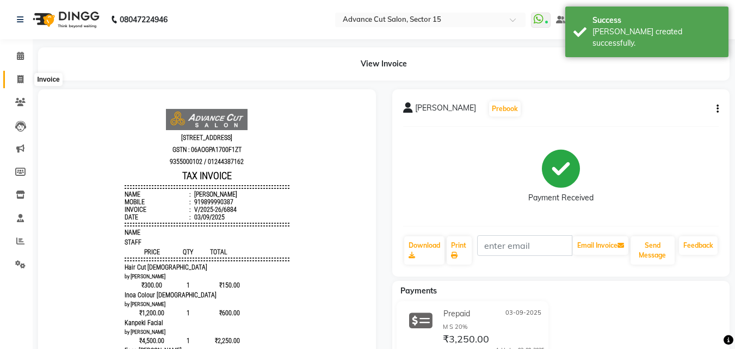
click at [17, 79] on icon at bounding box center [20, 79] width 6 height 8
select select "service"
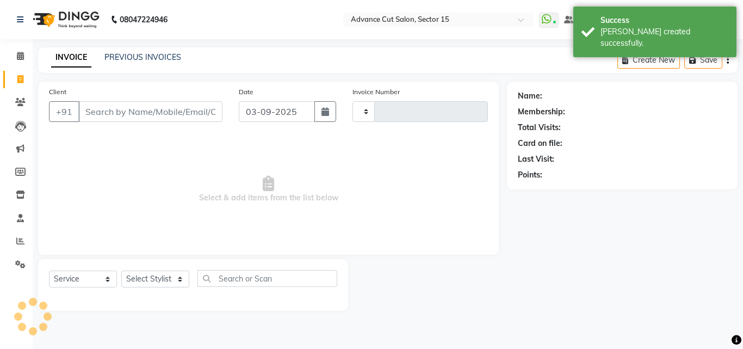
type input "6885"
select select "6255"
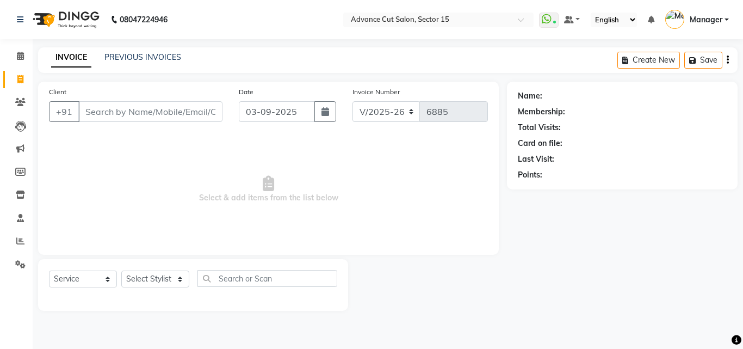
click at [149, 266] on div "Select Service Product Membership Package Voucher Prepaid Gift Card Select Styl…" at bounding box center [193, 285] width 310 height 52
click at [151, 275] on select "Select Stylist Advance Cut ASIF FARMAN HAIDER Iqbal KASHISH LUCKY Manager MANOJ…" at bounding box center [155, 278] width 68 height 17
select select "46508"
drag, startPoint x: 151, startPoint y: 275, endPoint x: 165, endPoint y: 283, distance: 16.8
click at [151, 275] on select "Select Stylist Advance Cut ASIF FARMAN HAIDER Iqbal KASHISH LUCKY Manager MANOJ…" at bounding box center [155, 278] width 68 height 17
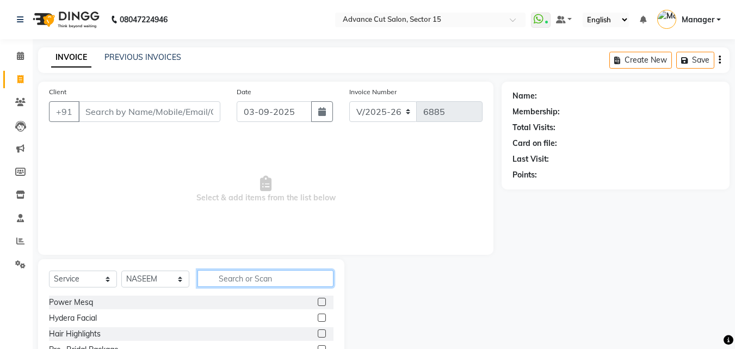
click at [255, 281] on input "text" at bounding box center [265, 278] width 136 height 17
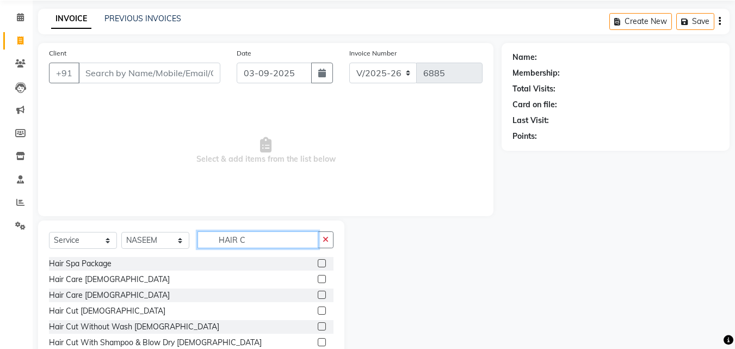
scroll to position [73, 0]
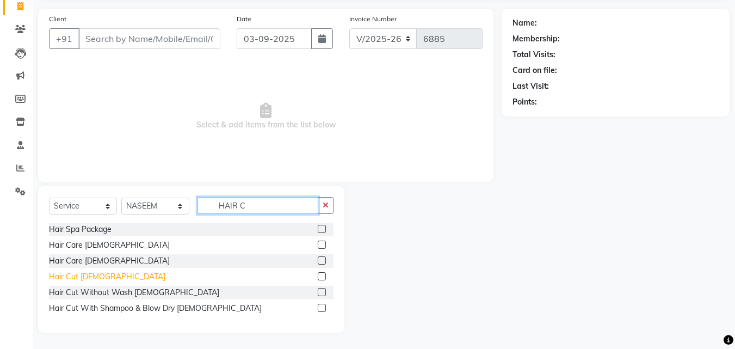
type input "HAIR C"
click at [90, 274] on div "Hair Cut Male" at bounding box center [107, 276] width 116 height 11
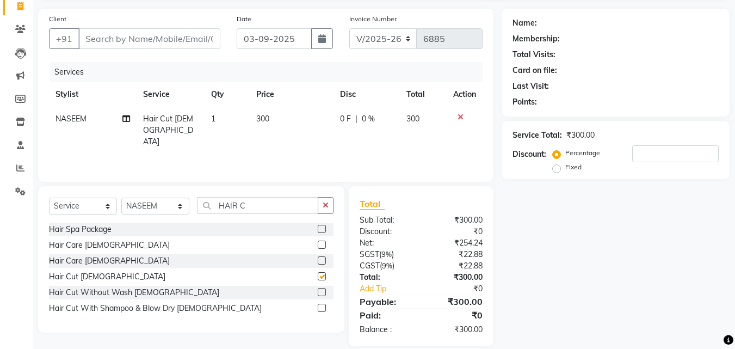
checkbox input "false"
click at [326, 201] on icon "button" at bounding box center [326, 205] width 6 height 8
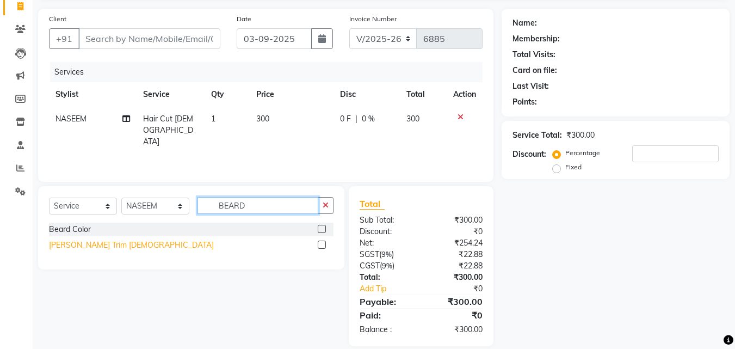
type input "BEARD"
click at [90, 241] on div "Beard Trim Male" at bounding box center [131, 244] width 165 height 11
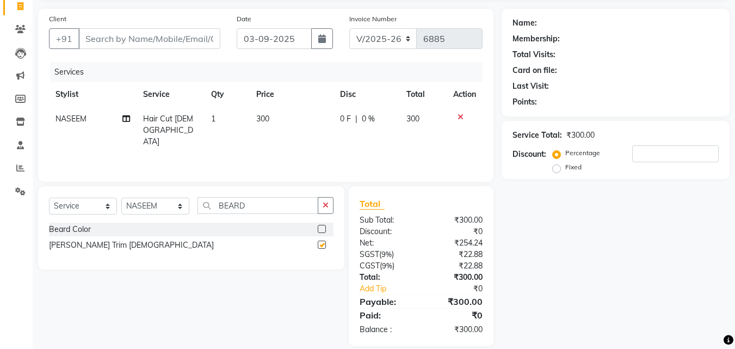
checkbox input "false"
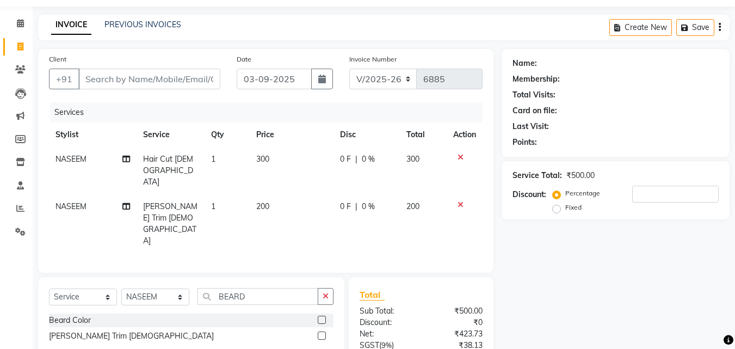
scroll to position [0, 0]
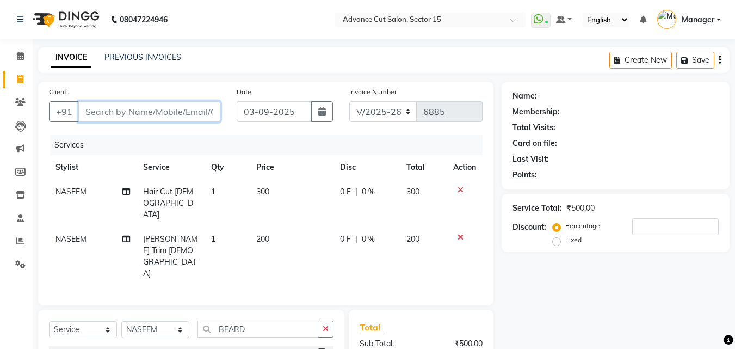
click at [166, 107] on input "Client" at bounding box center [149, 111] width 142 height 21
type input "9"
type input "0"
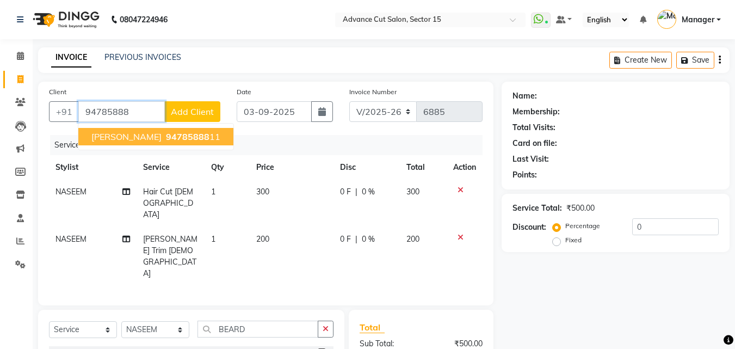
click at [169, 131] on button "Hardik 94785888 11" at bounding box center [155, 136] width 155 height 17
type input "9478588811"
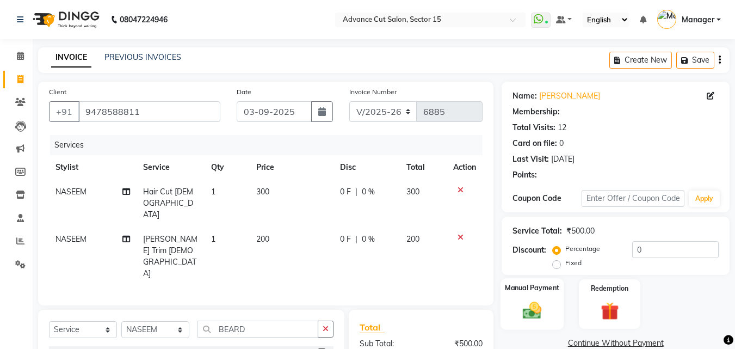
click at [544, 303] on img at bounding box center [532, 310] width 30 height 22
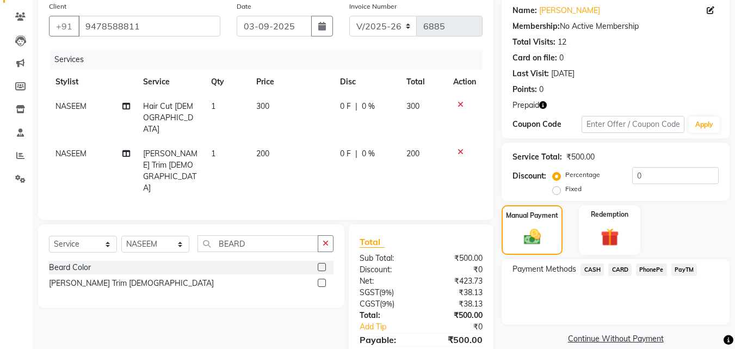
scroll to position [100, 0]
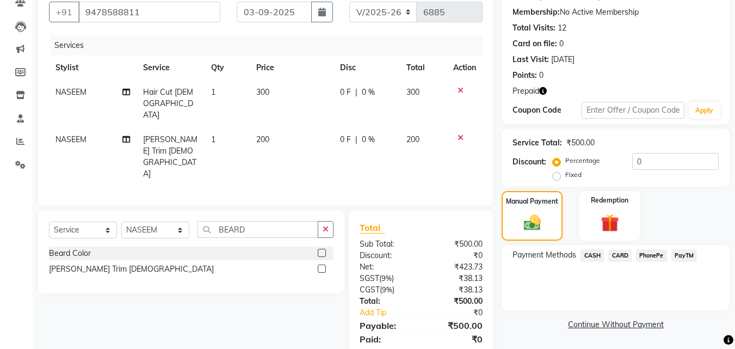
click at [594, 255] on span "CASH" at bounding box center [591, 255] width 23 height 13
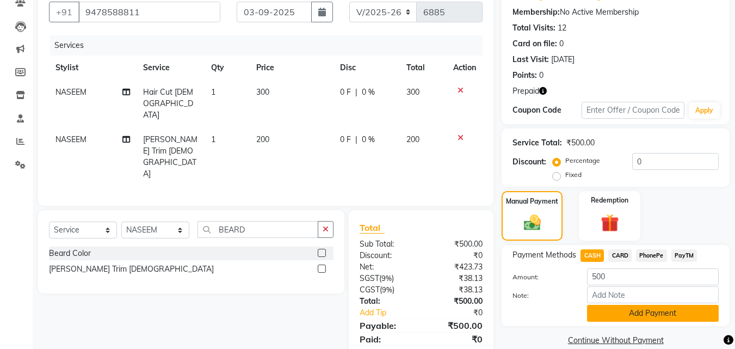
click at [630, 318] on button "Add Payment" at bounding box center [653, 313] width 132 height 17
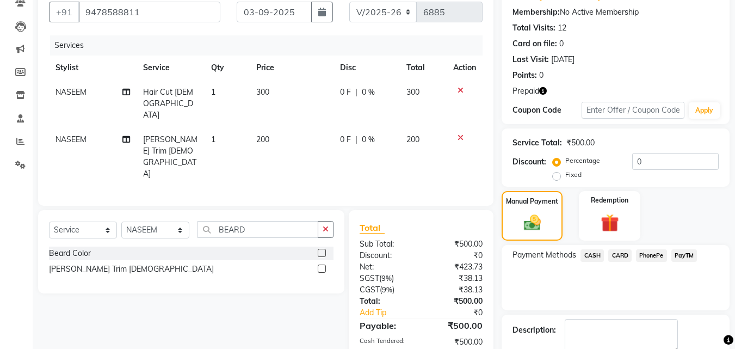
scroll to position [161, 0]
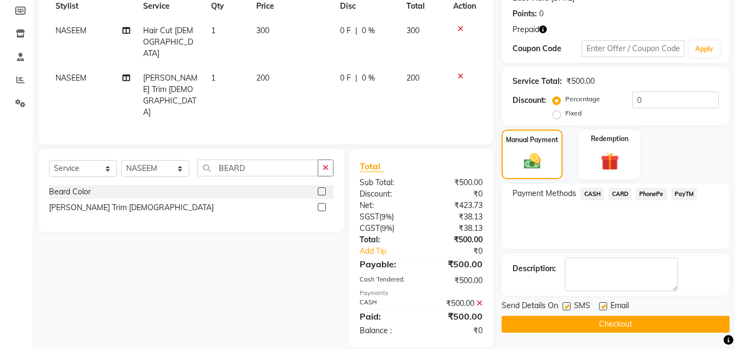
click at [635, 315] on button "Checkout" at bounding box center [615, 323] width 228 height 17
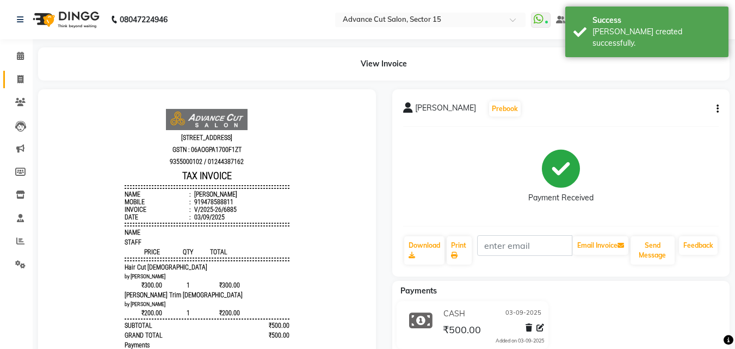
drag, startPoint x: 24, startPoint y: 71, endPoint x: 20, endPoint y: 75, distance: 5.8
click at [24, 71] on link "Invoice" at bounding box center [16, 80] width 26 height 18
select select "service"
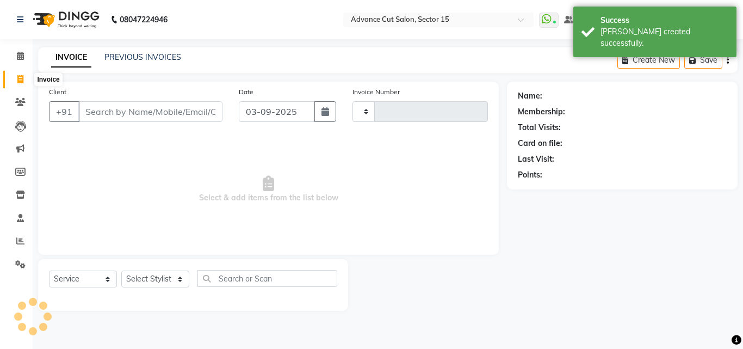
type input "6886"
select select "6255"
click at [146, 65] on div "INVOICE PREVIOUS INVOICES Create New Save" at bounding box center [387, 60] width 699 height 26
click at [146, 60] on link "PREVIOUS INVOICES" at bounding box center [142, 57] width 77 height 10
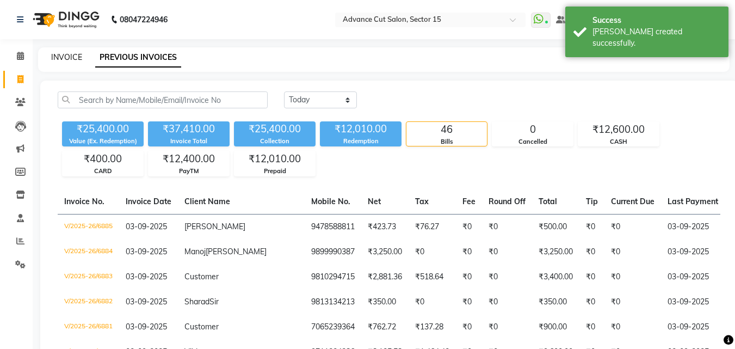
click at [77, 60] on link "INVOICE" at bounding box center [66, 57] width 31 height 10
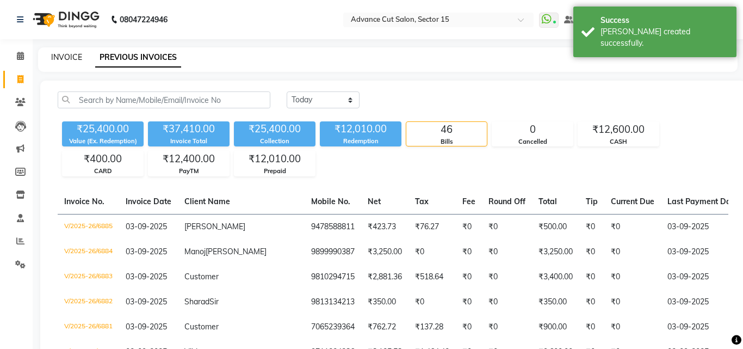
select select "6255"
select select "service"
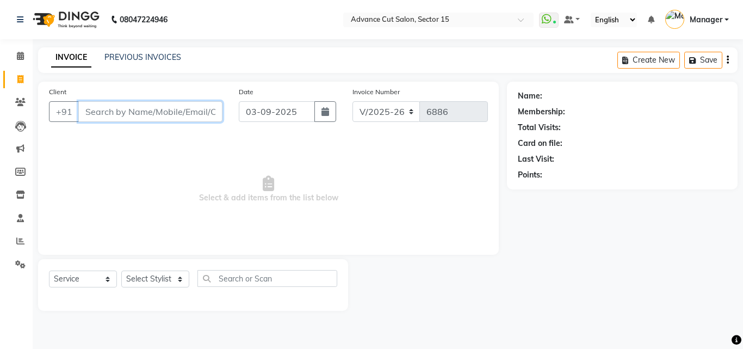
click at [142, 117] on input "Client" at bounding box center [150, 111] width 144 height 21
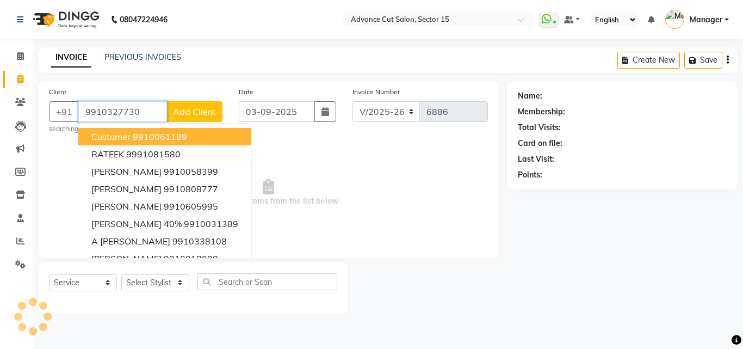
type input "9910327730"
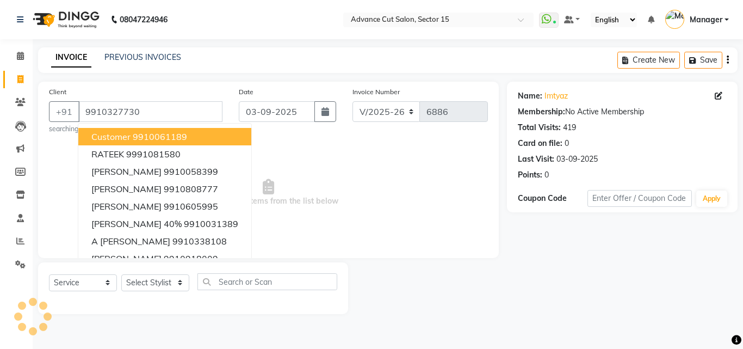
click at [308, 173] on span "Select & add items from the list below" at bounding box center [268, 192] width 439 height 109
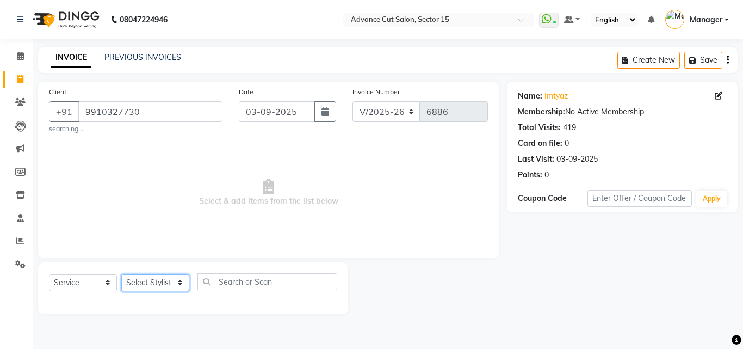
click at [168, 282] on select "Select Stylist Advance Cut ASIF FARMAN HAIDER Iqbal KASHISH LUCKY Manager MANOJ…" at bounding box center [155, 282] width 68 height 17
select select "46502"
click at [121, 274] on select "Select Stylist Advance Cut ASIF FARMAN HAIDER Iqbal KASHISH LUCKY Manager MANOJ…" at bounding box center [155, 282] width 68 height 17
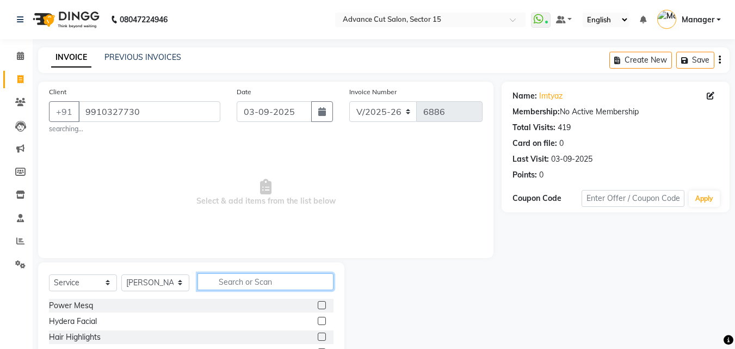
click at [231, 283] on input "text" at bounding box center [265, 281] width 136 height 17
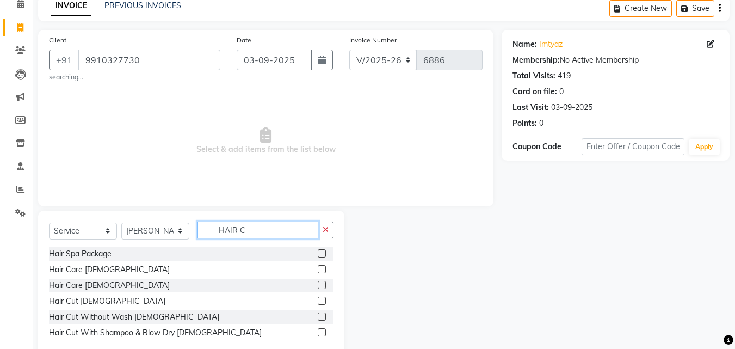
scroll to position [76, 0]
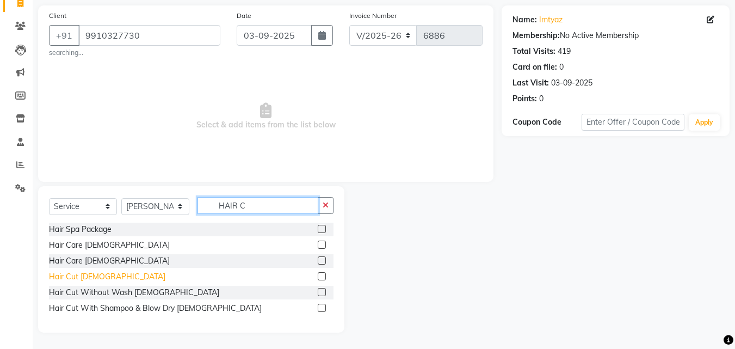
type input "HAIR C"
click at [85, 277] on div "Hair Cut Male" at bounding box center [107, 276] width 116 height 11
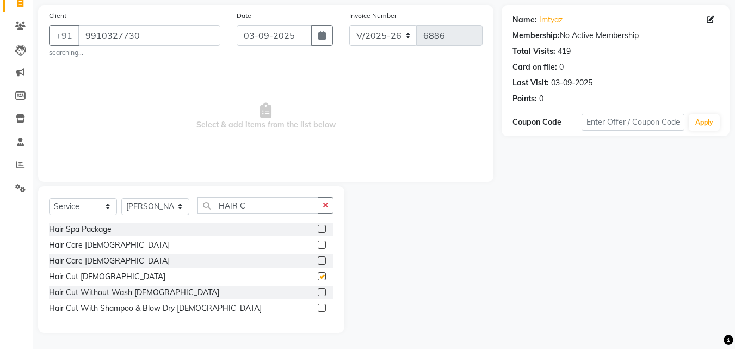
checkbox input "false"
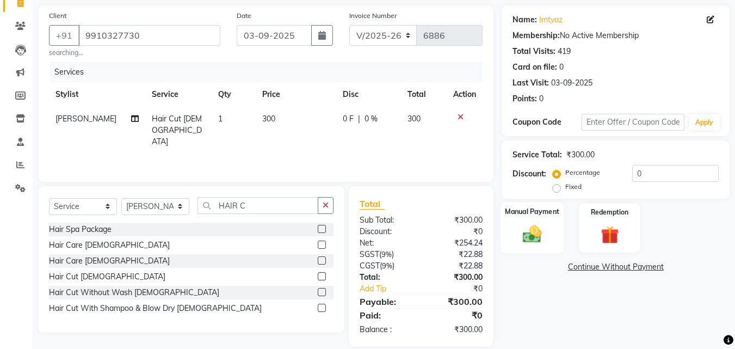
click at [536, 220] on div "Manual Payment" at bounding box center [532, 228] width 64 height 52
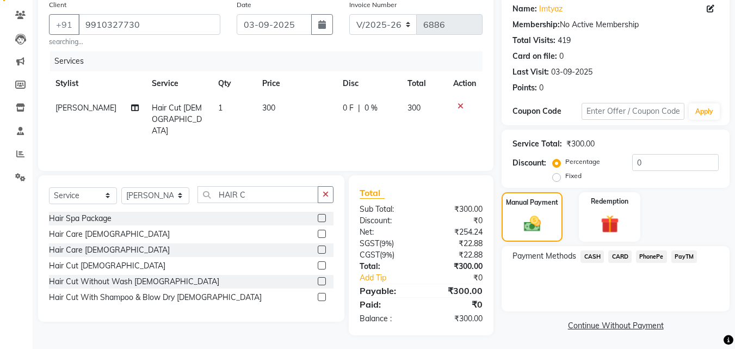
scroll to position [90, 0]
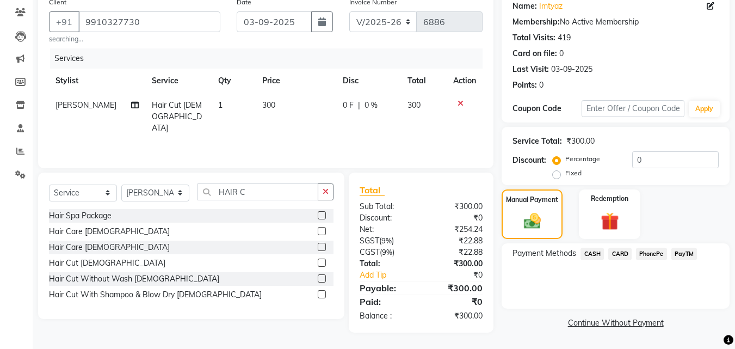
click at [680, 258] on span "PayTM" at bounding box center [684, 253] width 26 height 13
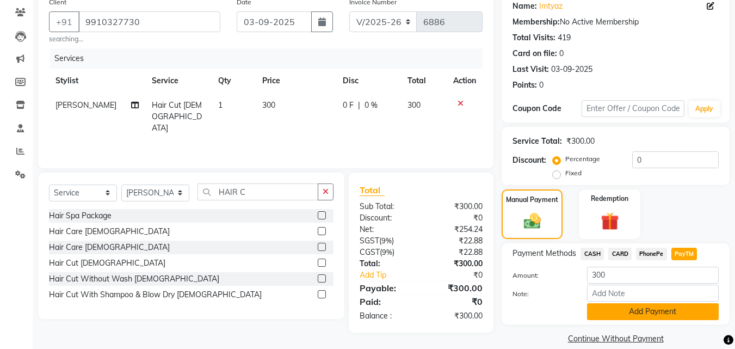
click at [679, 308] on button "Add Payment" at bounding box center [653, 311] width 132 height 17
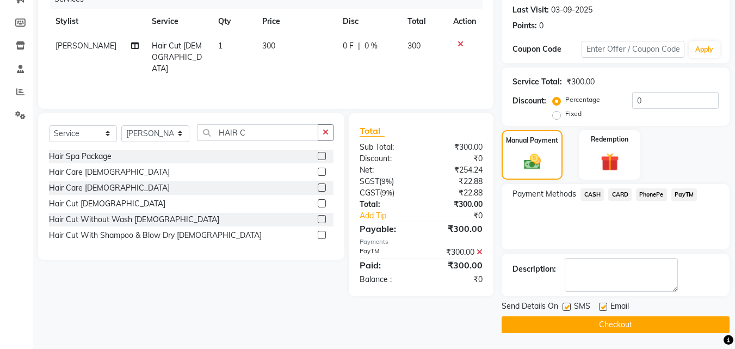
scroll to position [150, 0]
click at [666, 320] on button "Checkout" at bounding box center [615, 323] width 228 height 17
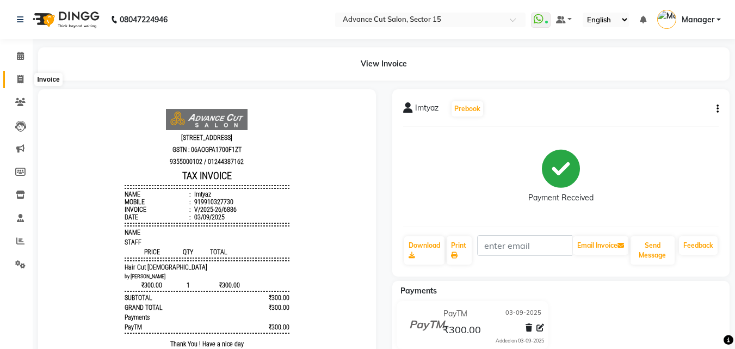
click at [18, 76] on icon at bounding box center [20, 79] width 6 height 8
select select "service"
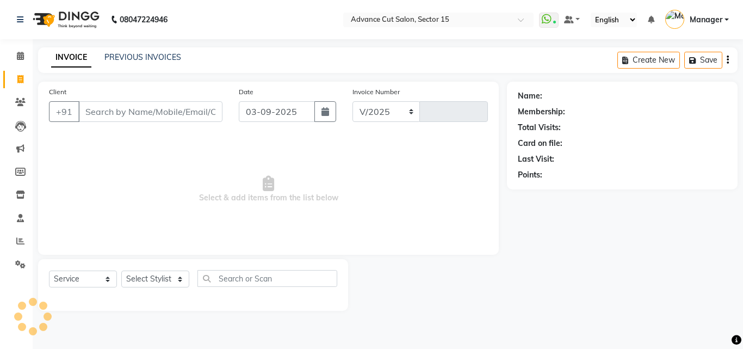
select select "6255"
type input "6887"
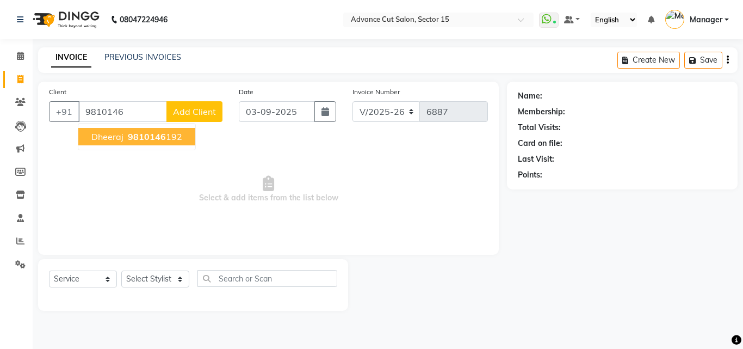
click at [176, 140] on ngb-highlight "9810146 192" at bounding box center [154, 136] width 57 height 11
type input "9810146192"
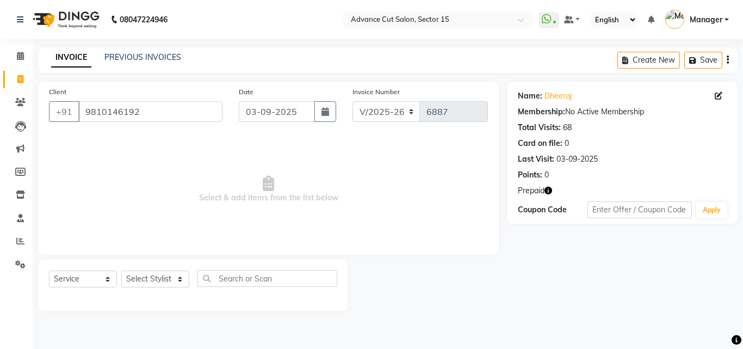
click at [164, 288] on div "Select Service Product Membership Package Voucher Prepaid Gift Card Select Styl…" at bounding box center [193, 283] width 288 height 26
click at [163, 283] on select "Select Stylist Advance Cut ASIF FARMAN HAIDER Iqbal KASHISH LUCKY Manager MANOJ…" at bounding box center [155, 278] width 68 height 17
select select "46515"
click at [121, 270] on select "Select Stylist Advance Cut ASIF FARMAN HAIDER Iqbal KASHISH LUCKY Manager MANOJ…" at bounding box center [155, 278] width 68 height 17
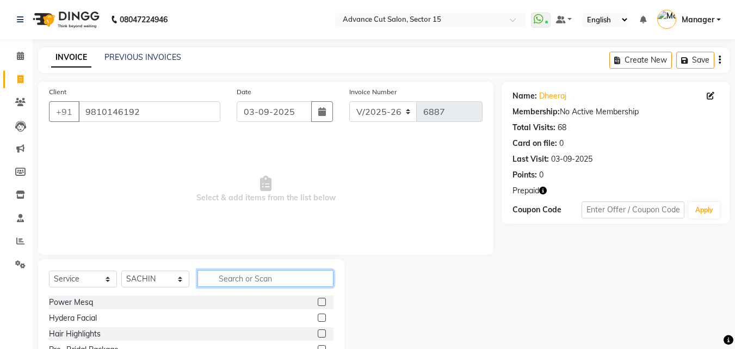
click at [239, 280] on input "text" at bounding box center [265, 278] width 136 height 17
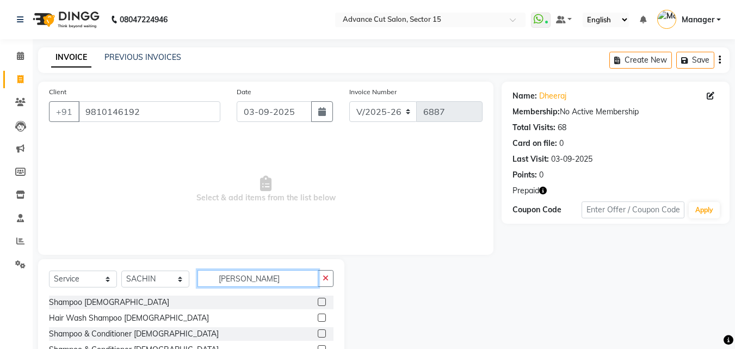
scroll to position [57, 0]
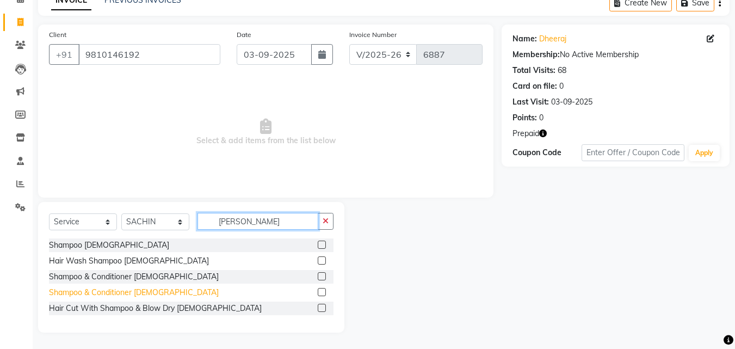
type input "SHAMP"
click at [117, 293] on div "Shampoo & Conditioner Female" at bounding box center [134, 292] width 170 height 11
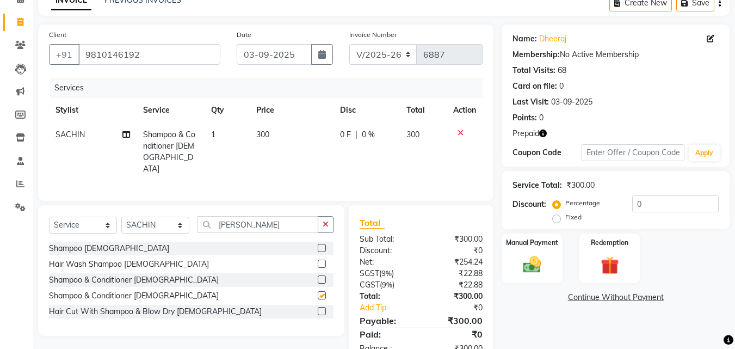
checkbox input "false"
click at [314, 222] on input "SHAMP" at bounding box center [257, 224] width 121 height 17
click at [319, 222] on button "button" at bounding box center [326, 224] width 16 height 17
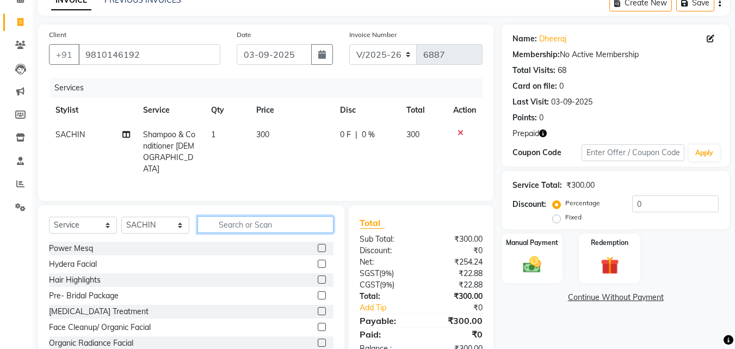
click at [311, 222] on input "text" at bounding box center [265, 224] width 136 height 17
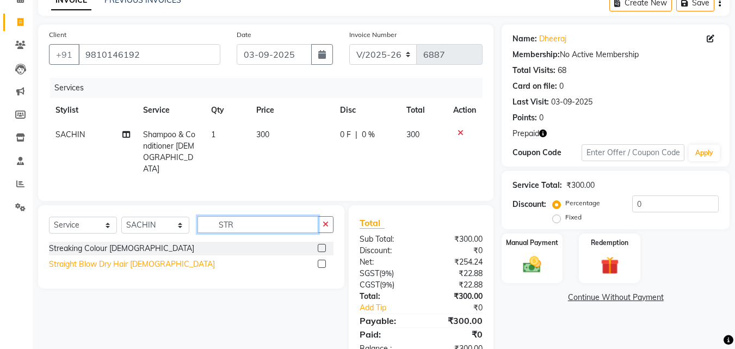
type input "STR"
click at [142, 260] on div "Straight Blow Dry Hair Female" at bounding box center [132, 263] width 166 height 11
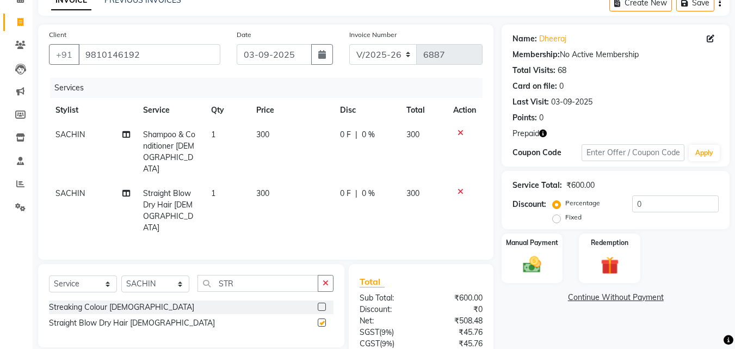
checkbox input "false"
click at [634, 207] on input "0" at bounding box center [675, 203] width 86 height 17
type input "50"
drag, startPoint x: 622, startPoint y: 245, endPoint x: 619, endPoint y: 235, distance: 9.6
click at [621, 245] on label "Redemption" at bounding box center [609, 242] width 39 height 10
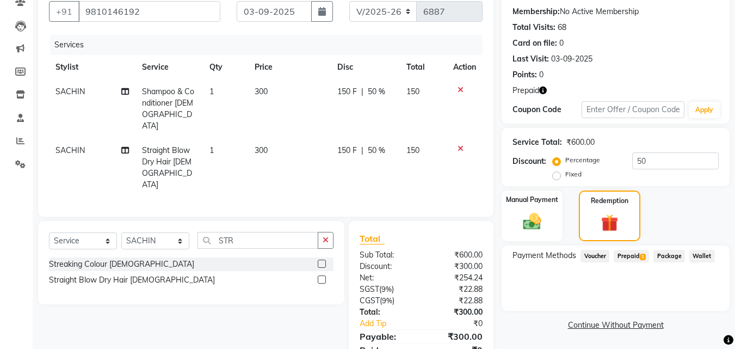
scroll to position [134, 0]
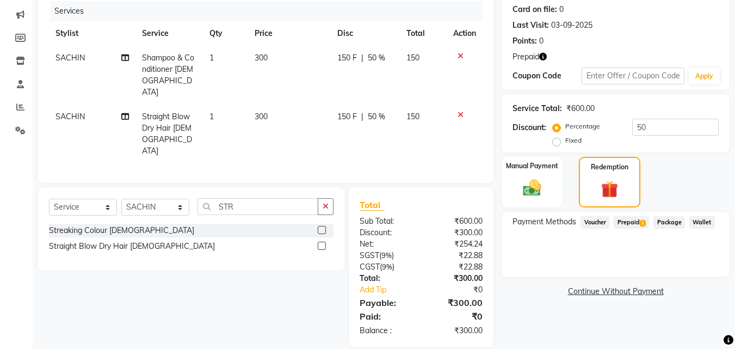
click at [640, 227] on span "Prepaid 1" at bounding box center [630, 222] width 35 height 13
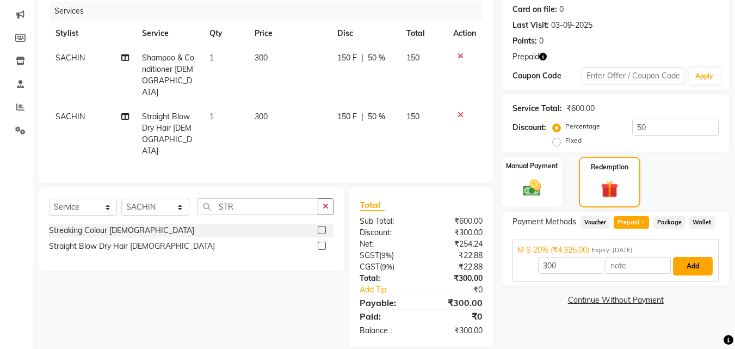
click at [702, 272] on button "Add" at bounding box center [693, 266] width 40 height 18
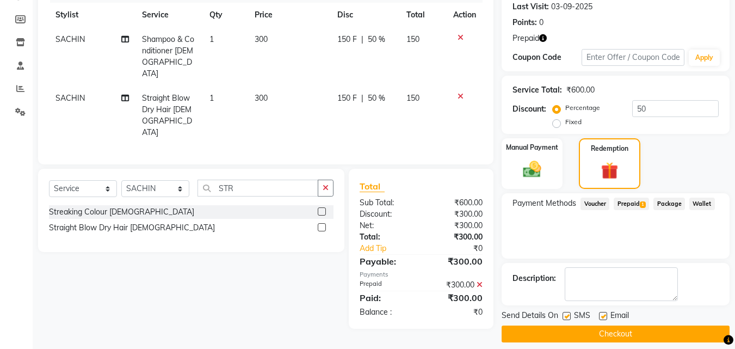
scroll to position [162, 0]
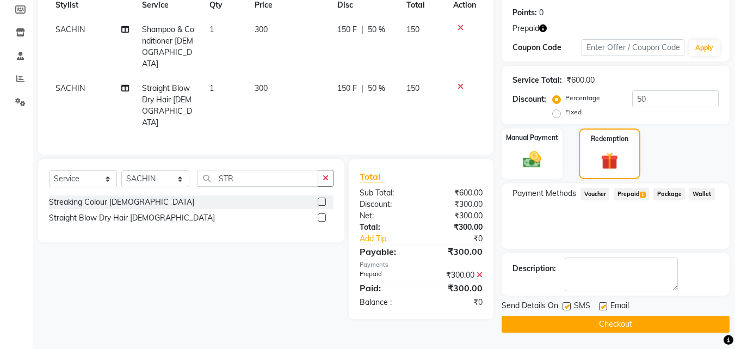
click at [653, 326] on button "Checkout" at bounding box center [615, 323] width 228 height 17
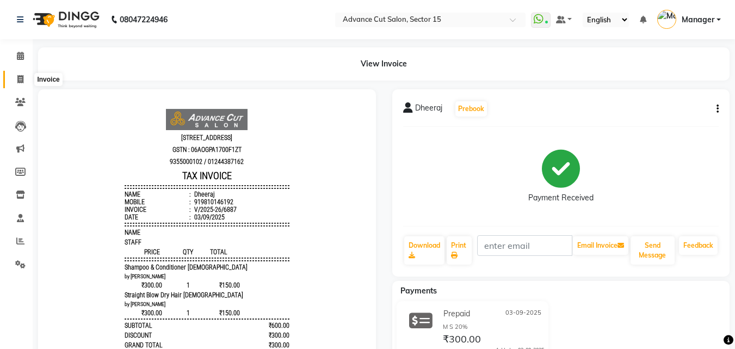
click at [21, 76] on icon at bounding box center [20, 79] width 6 height 8
select select "service"
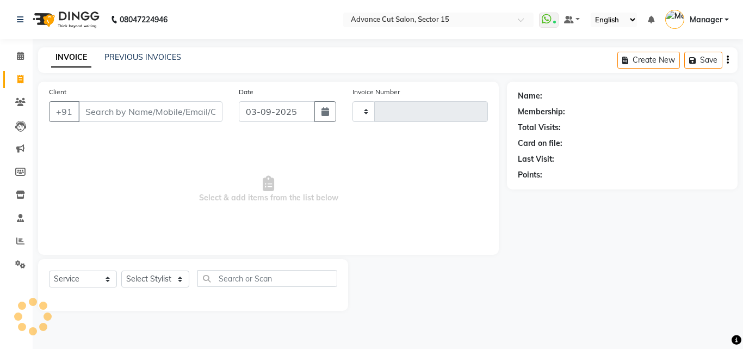
type input "6888"
select select "6255"
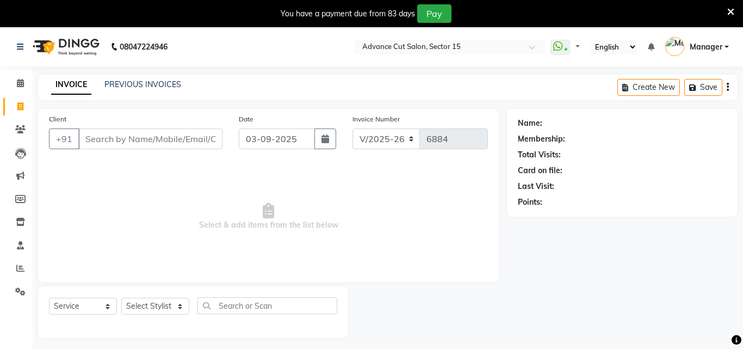
select select "6255"
select select "service"
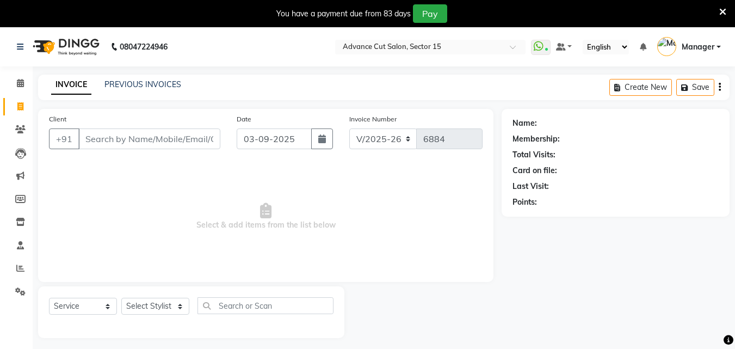
click at [724, 12] on icon at bounding box center [722, 12] width 7 height 10
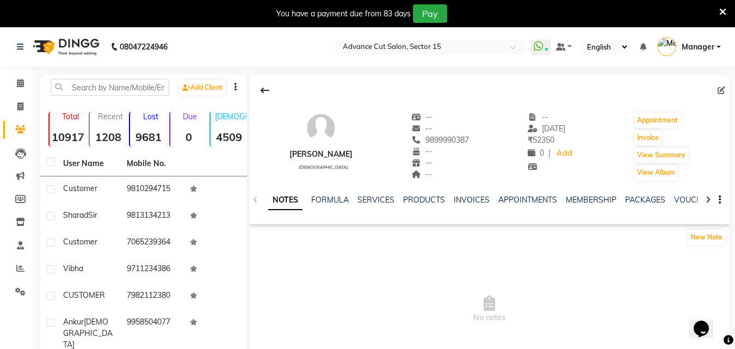
click at [716, 13] on div "You have a payment due from 83 days Pay" at bounding box center [361, 13] width 715 height 18
click at [723, 8] on icon at bounding box center [722, 12] width 7 height 10
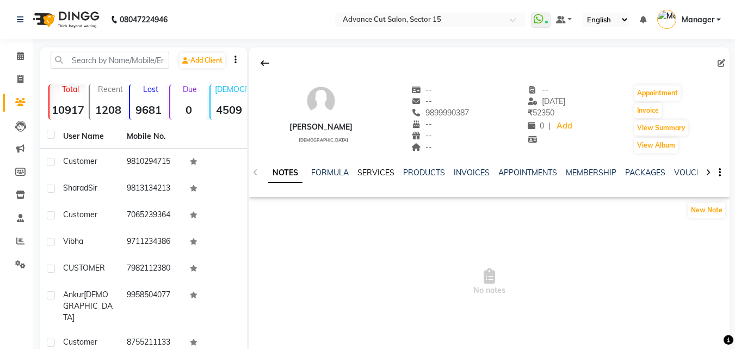
click at [376, 176] on link "SERVICES" at bounding box center [375, 173] width 37 height 10
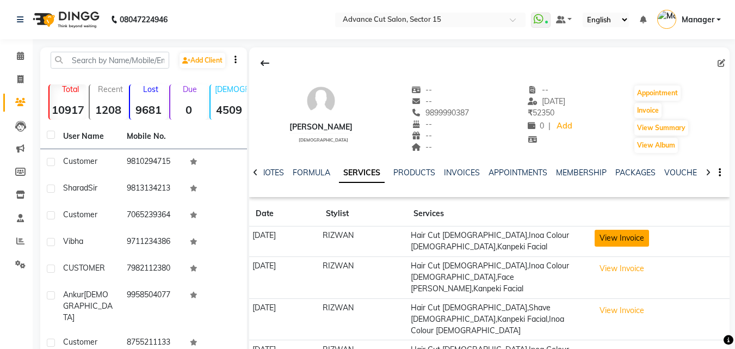
click at [639, 239] on button "View Invoice" at bounding box center [621, 238] width 54 height 17
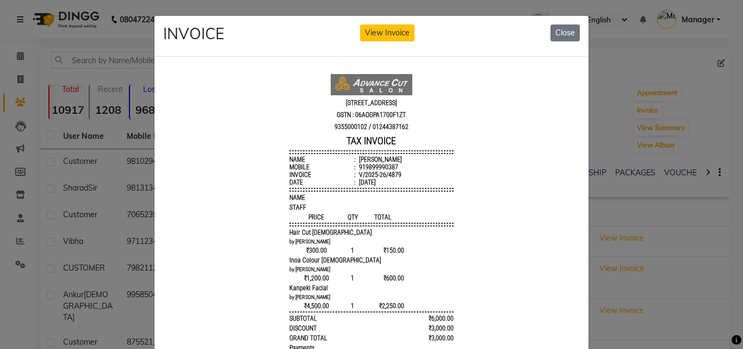
scroll to position [9, 0]
click at [563, 31] on button "Close" at bounding box center [564, 32] width 29 height 17
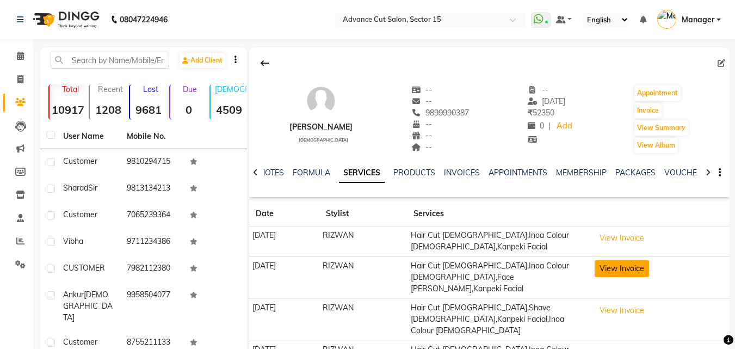
click at [640, 262] on button "View Invoice" at bounding box center [621, 268] width 54 height 17
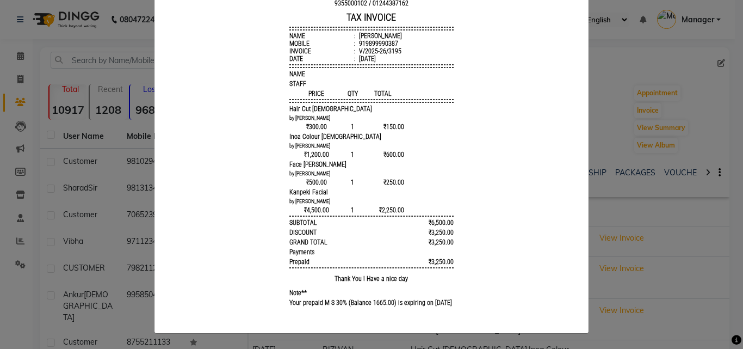
scroll to position [0, 0]
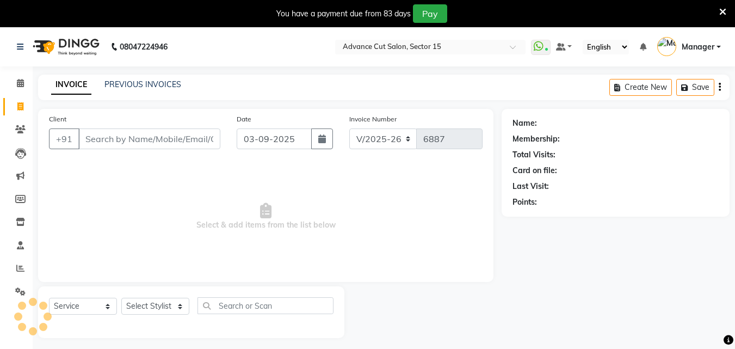
select select "6255"
select select "service"
